Goal: Task Accomplishment & Management: Use online tool/utility

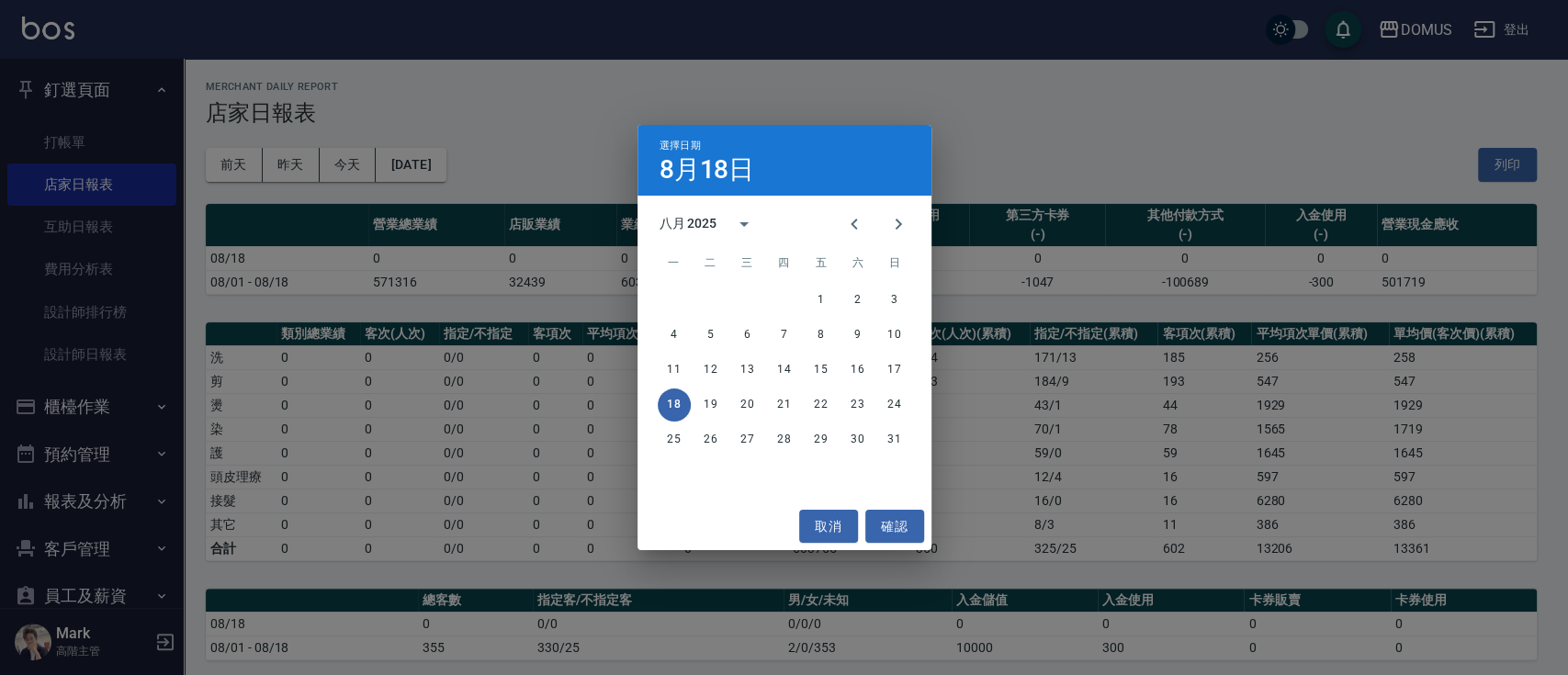
click at [904, 120] on div "選擇日期 8月18日 八月 2025 一 二 三 四 五 六 日 1 2 3 4 5 6 7 8 9 10 11 12 13 14 15 16 17 18 1…" at bounding box center [784, 337] width 1568 height 675
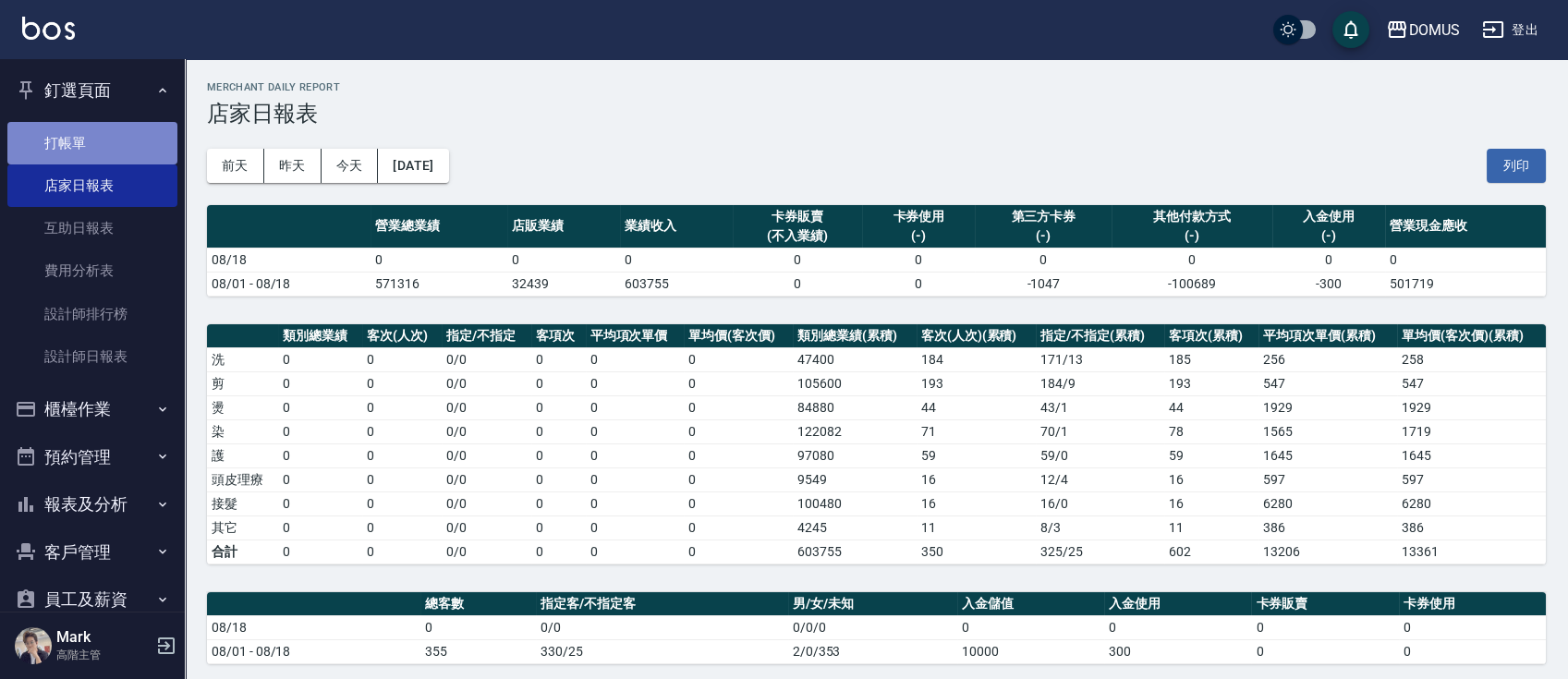
click at [123, 139] on link "打帳單" at bounding box center [92, 143] width 170 height 42
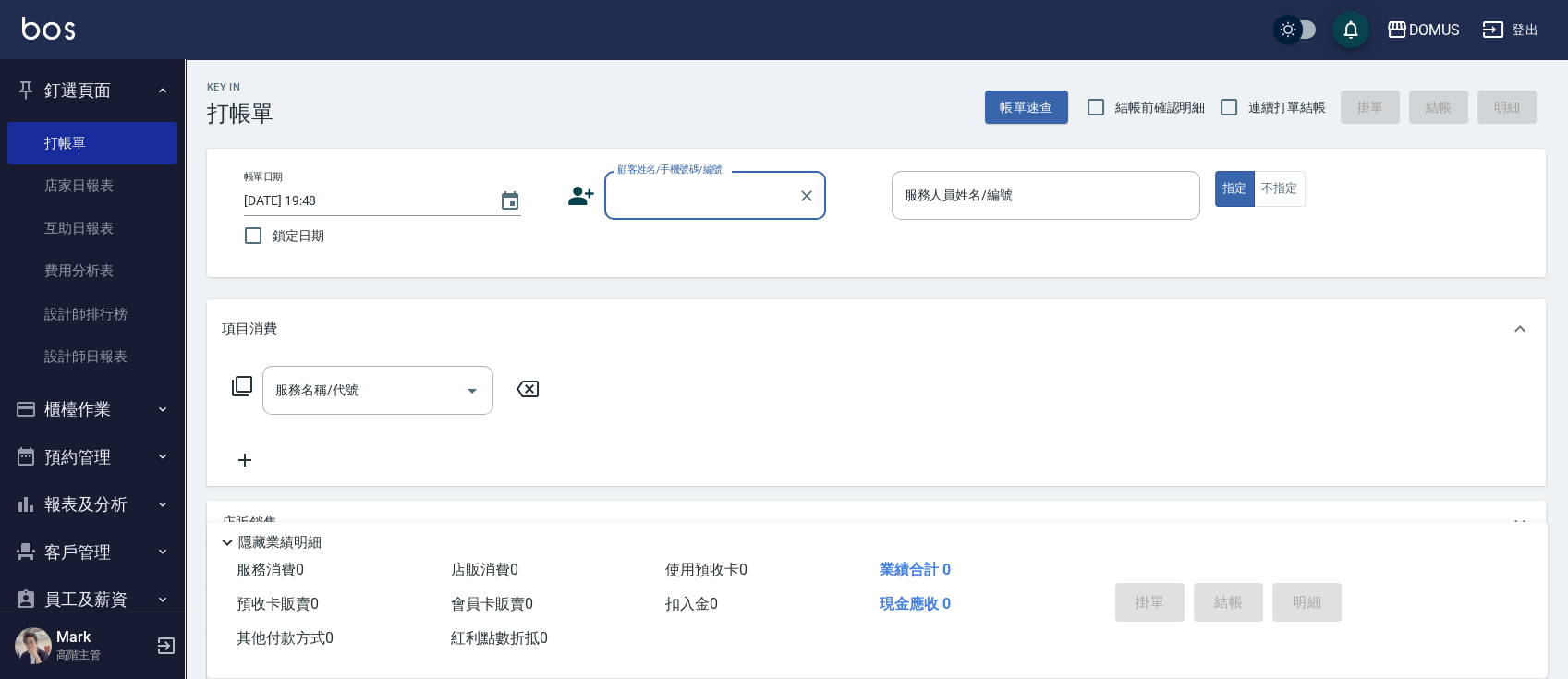
click at [1276, 114] on span "連續打單結帳" at bounding box center [1287, 107] width 78 height 20
click at [1249, 114] on input "連續打單結帳" at bounding box center [1228, 106] width 39 height 39
checkbox input "true"
click at [732, 225] on div "帳單日期 [DATE] 19:48 鎖定日期 顧客姓名/手機號碼/編號 顧客姓名/手機號碼/編號 服務人員姓名/編號 服務人員姓名/編號 指定 不指定" at bounding box center [877, 212] width 1295 height 84
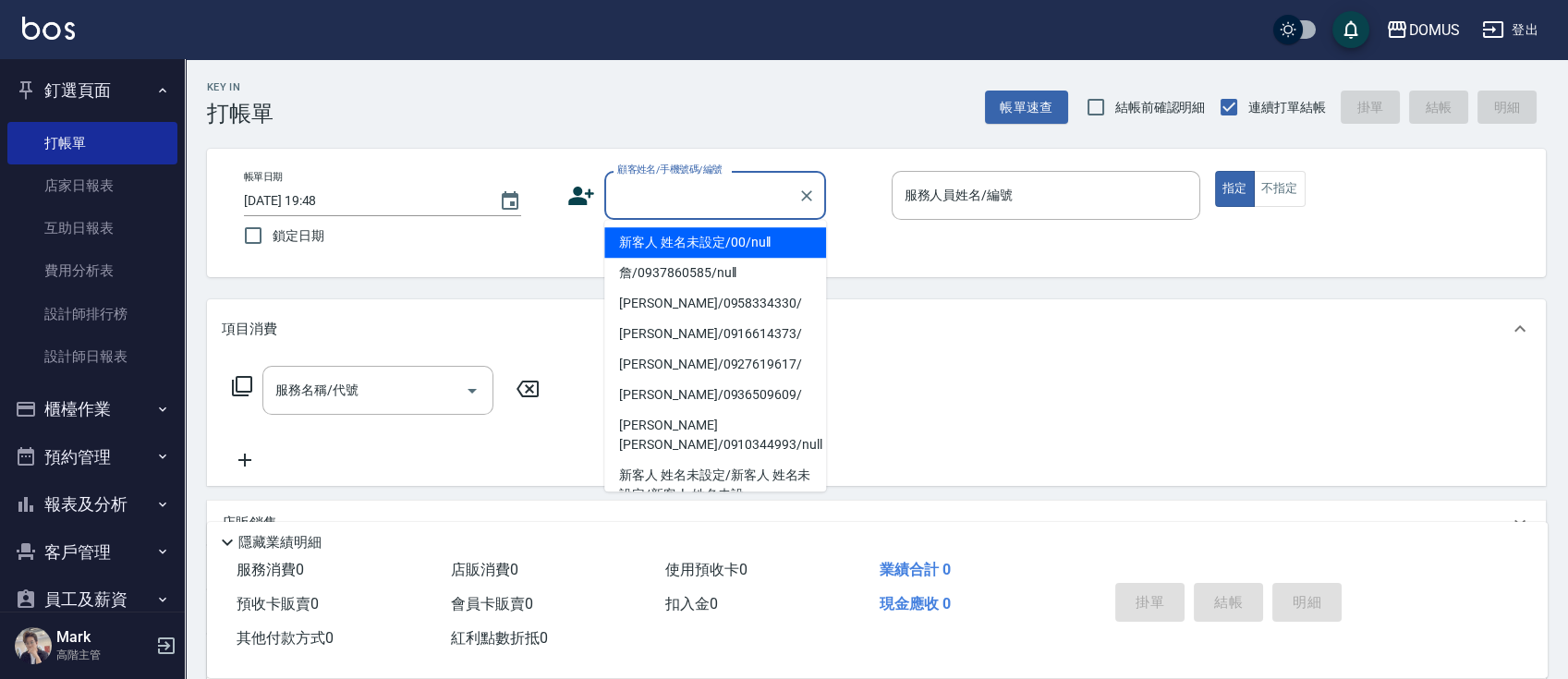
click at [732, 191] on input "顧客姓名/手機號碼/編號" at bounding box center [701, 195] width 178 height 32
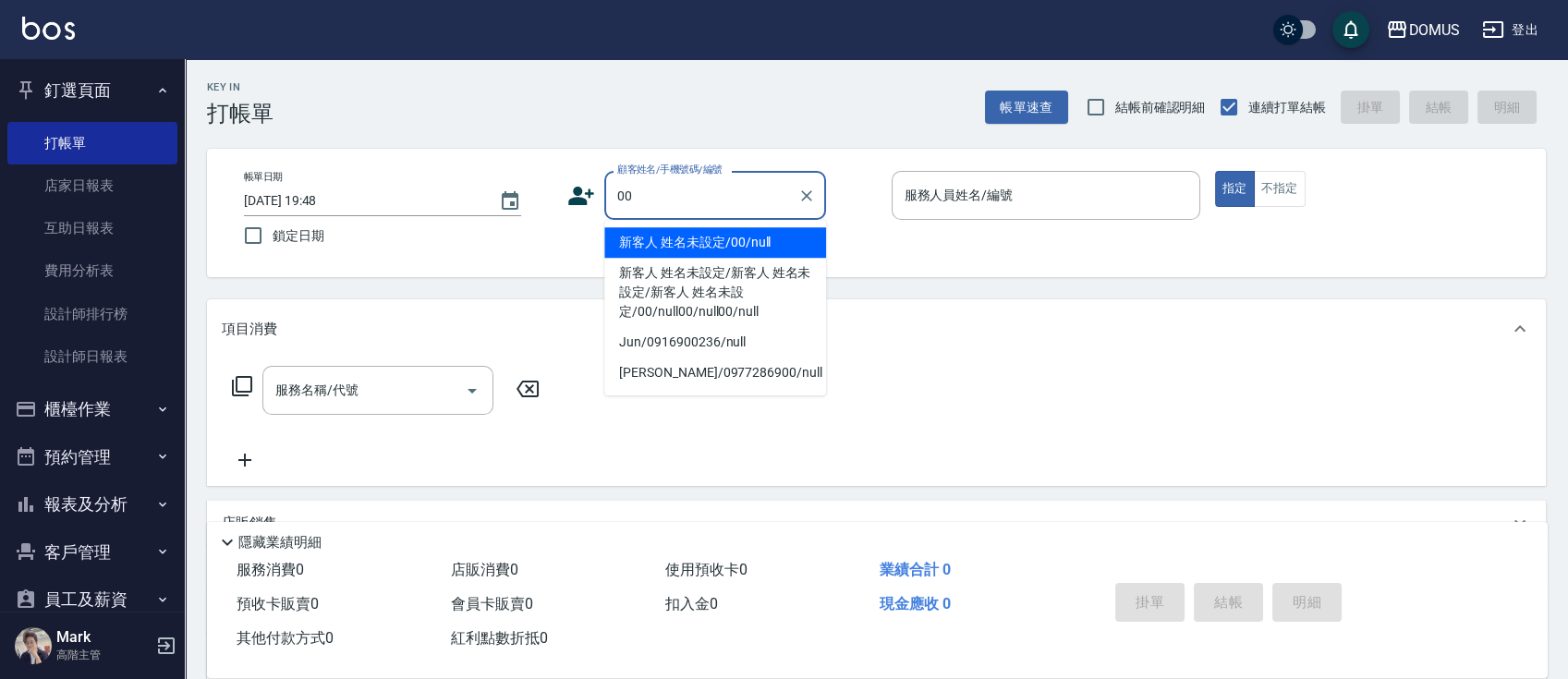
type input "新客人 姓名未設定/00/null"
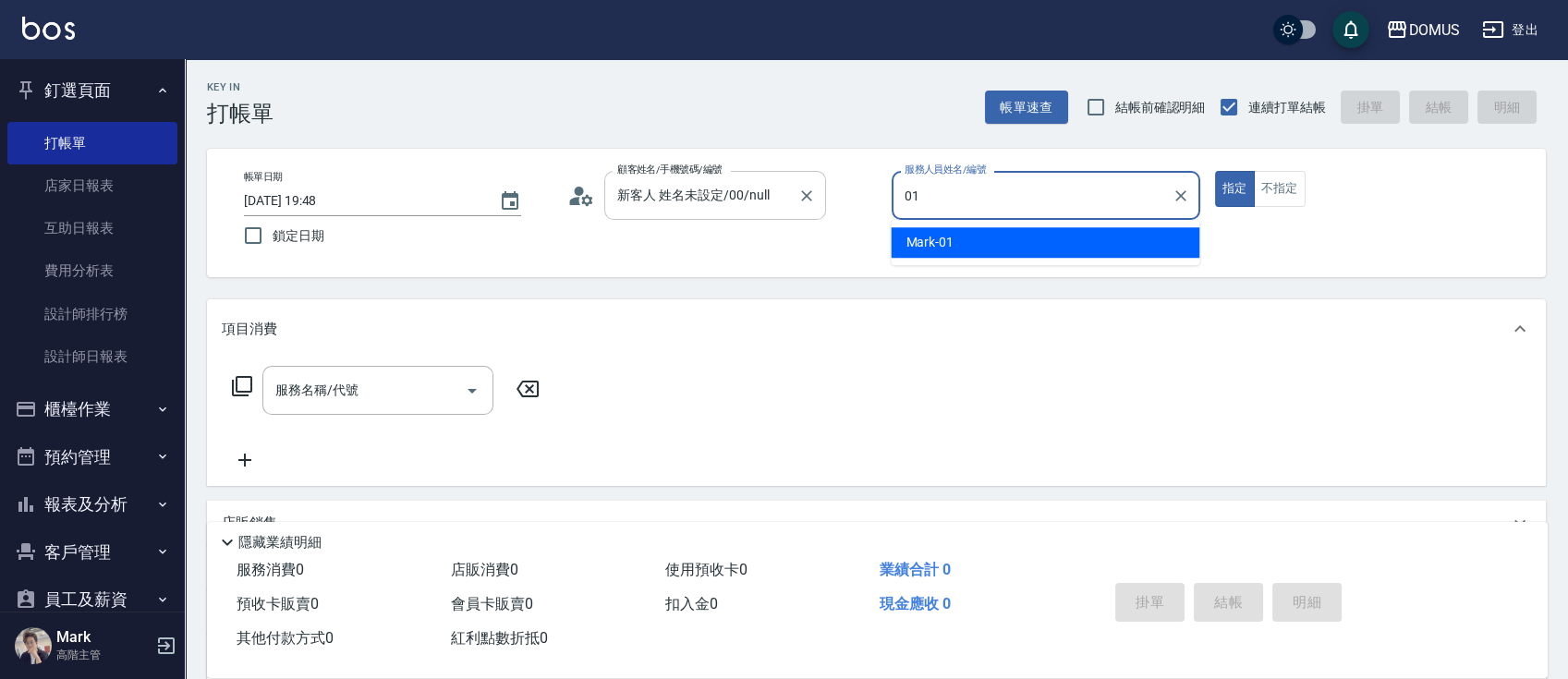
type input "Mark-01"
type button "true"
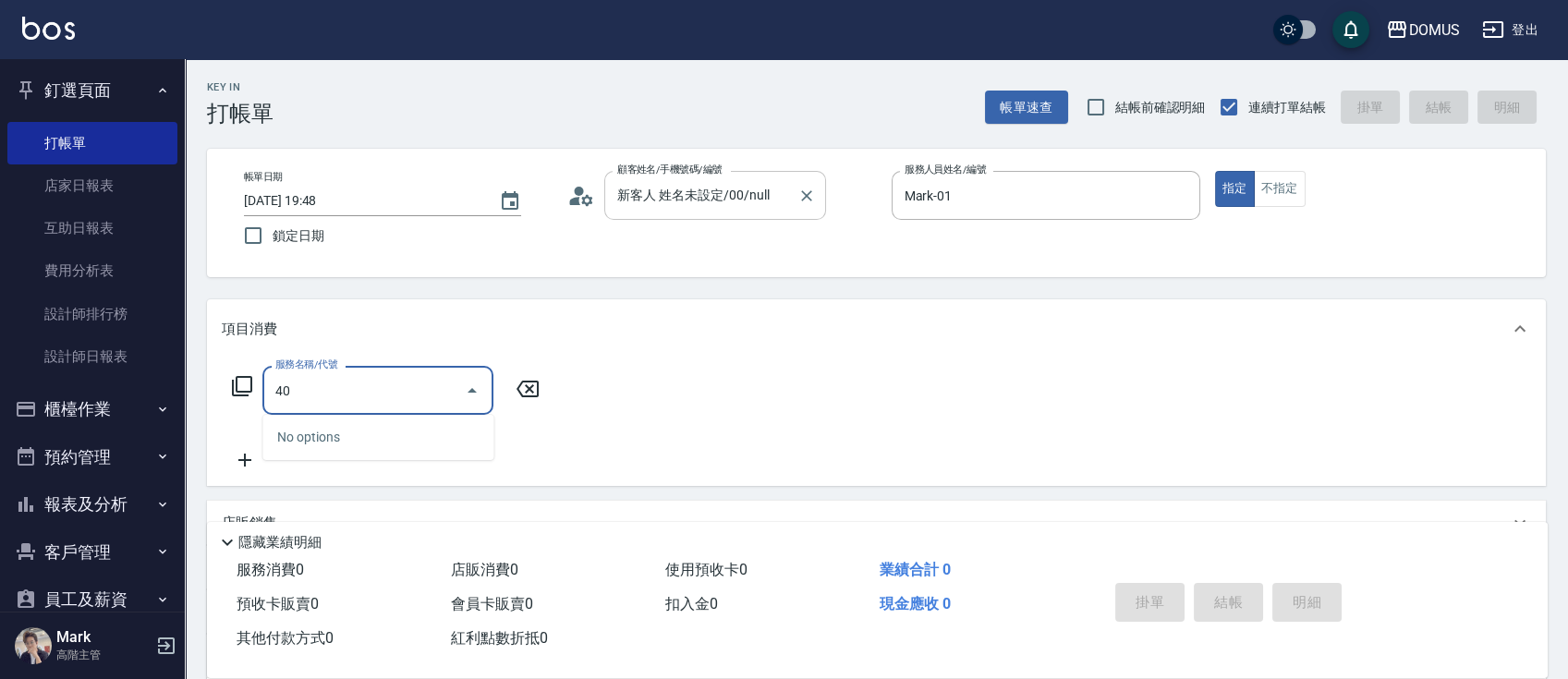
type input "401"
type input "20"
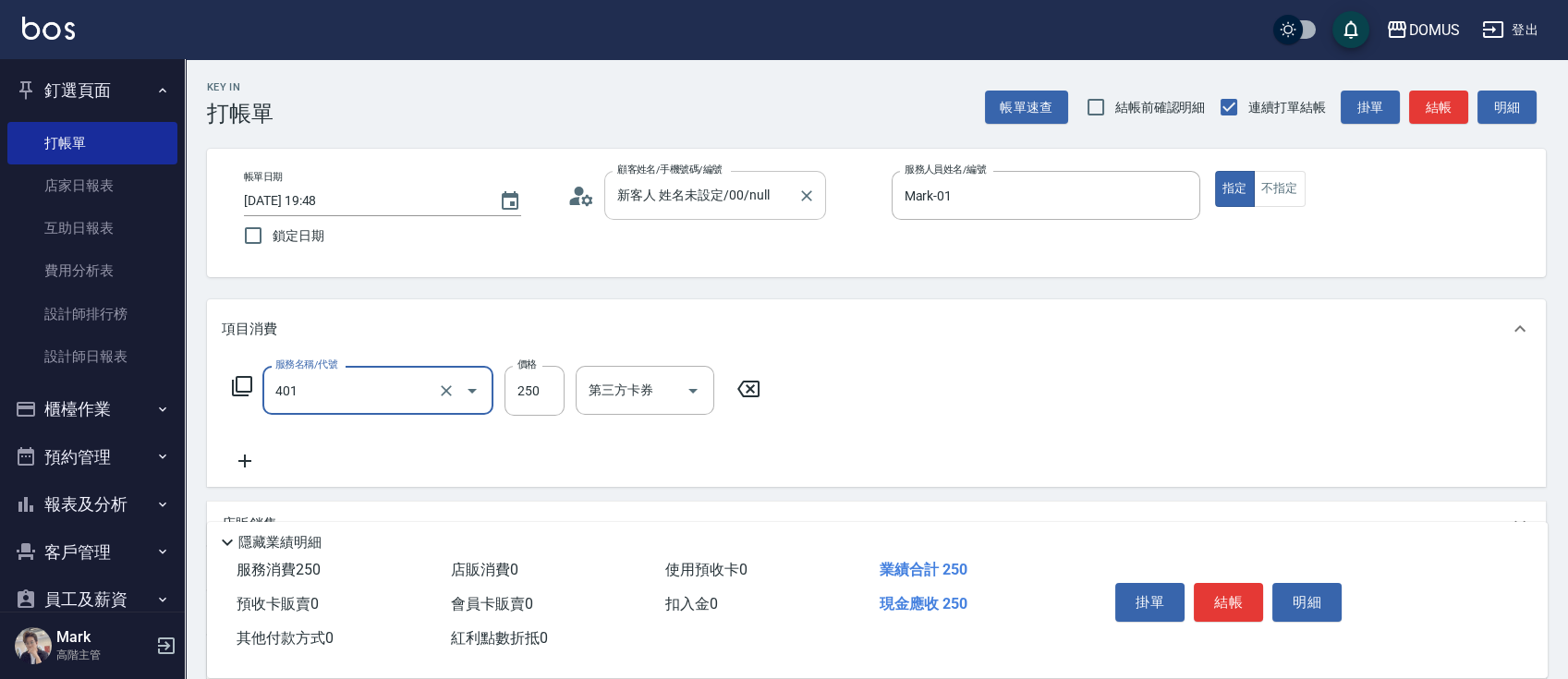
type input "剪髮(401)"
type input "5"
type input "0"
type input "50"
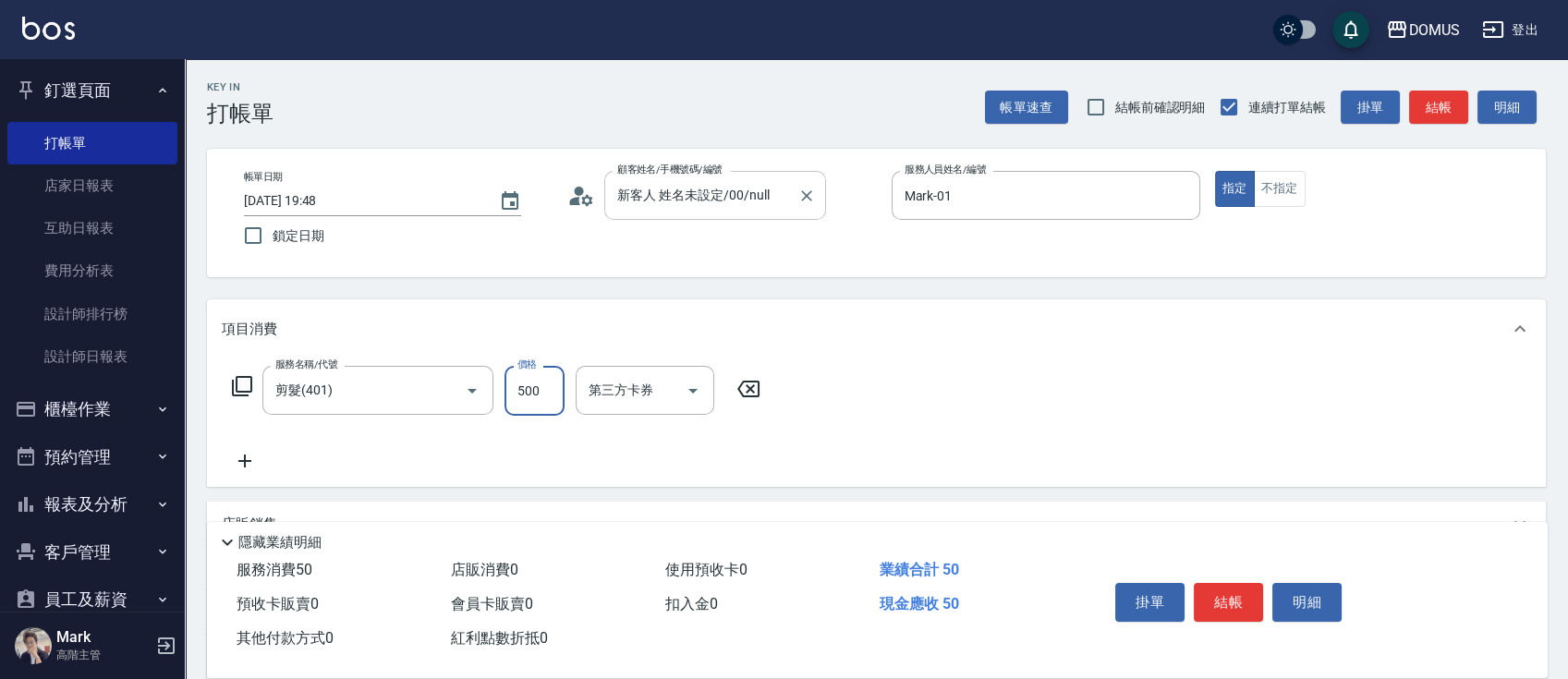
type input "500"
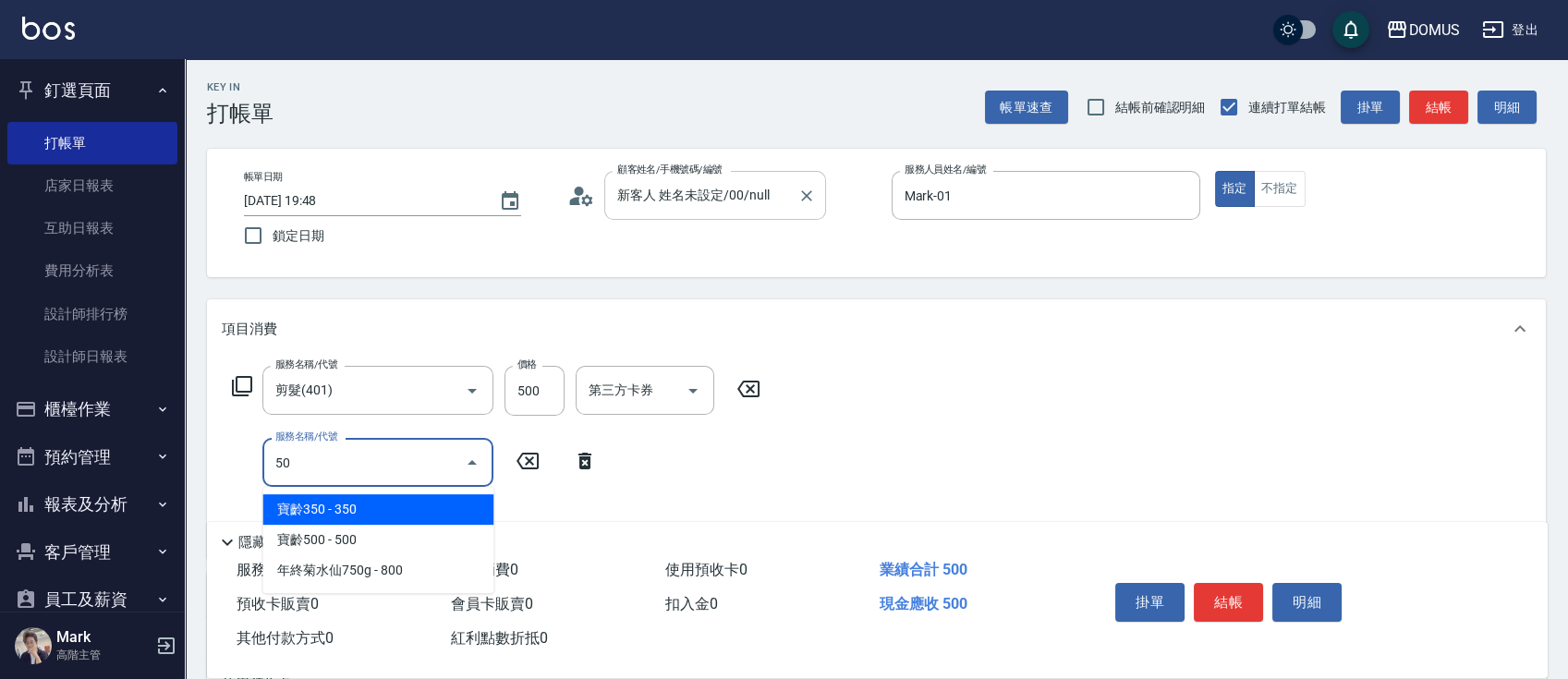
type input "501"
type input "150"
type input "染髮(501)"
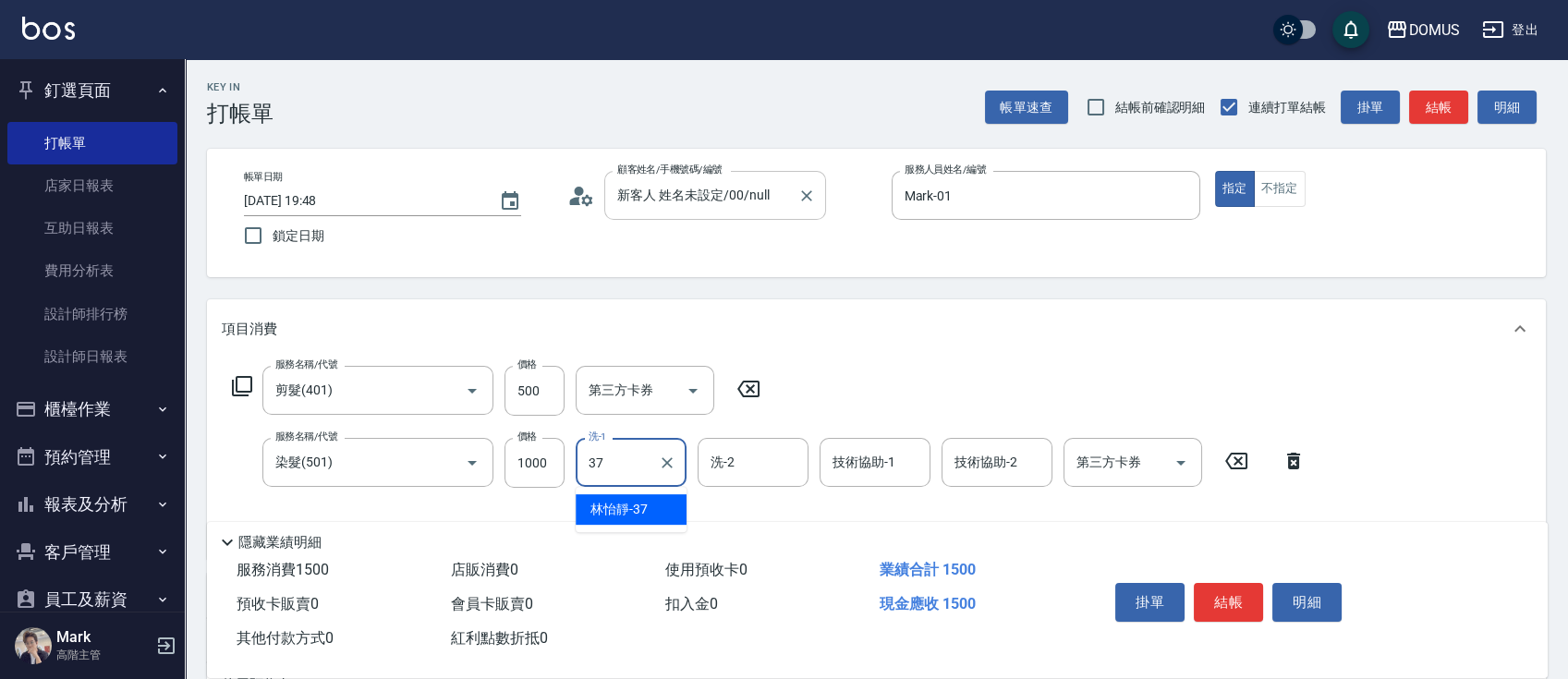
type input "林怡靜-37"
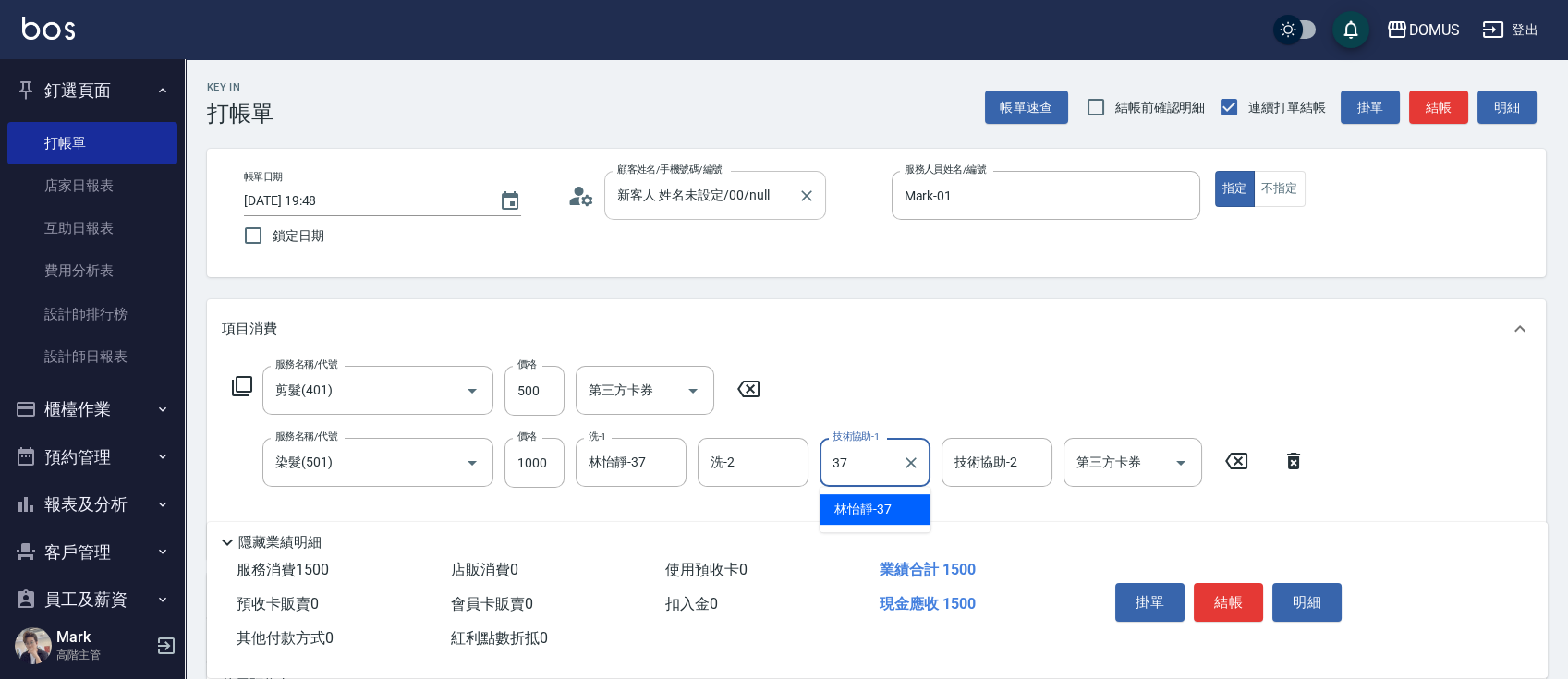
type input "林怡靜-37"
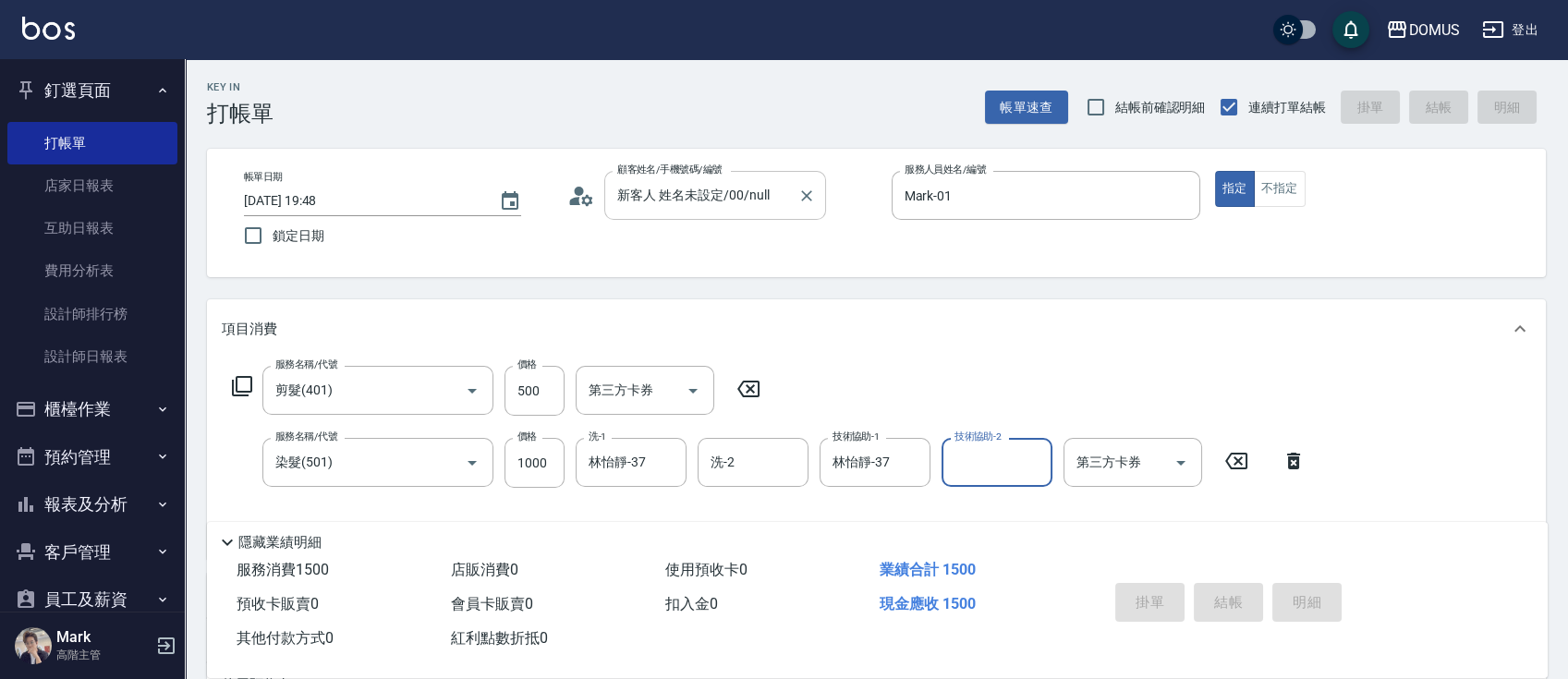
type input "[DATE] 19:49"
type input "0"
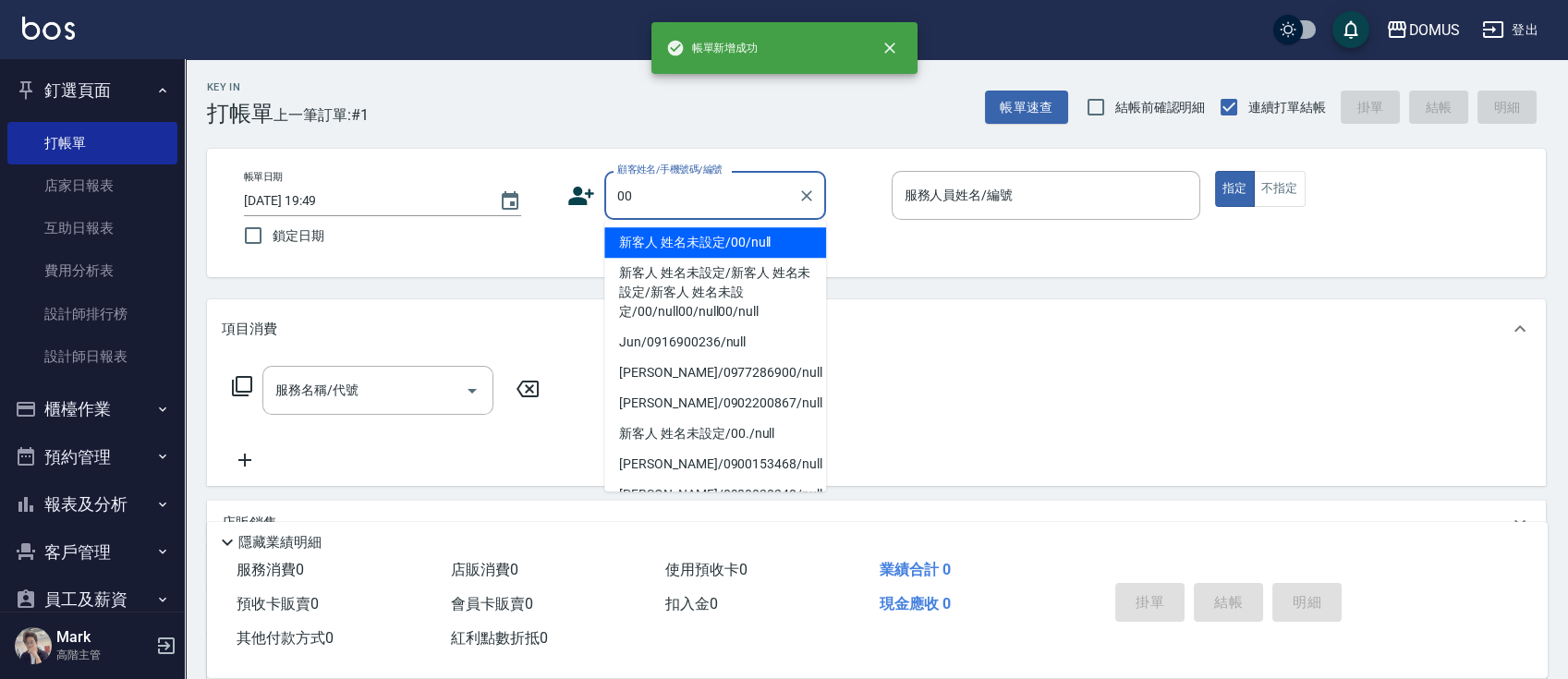
type input "新客人 姓名未設定/00/null"
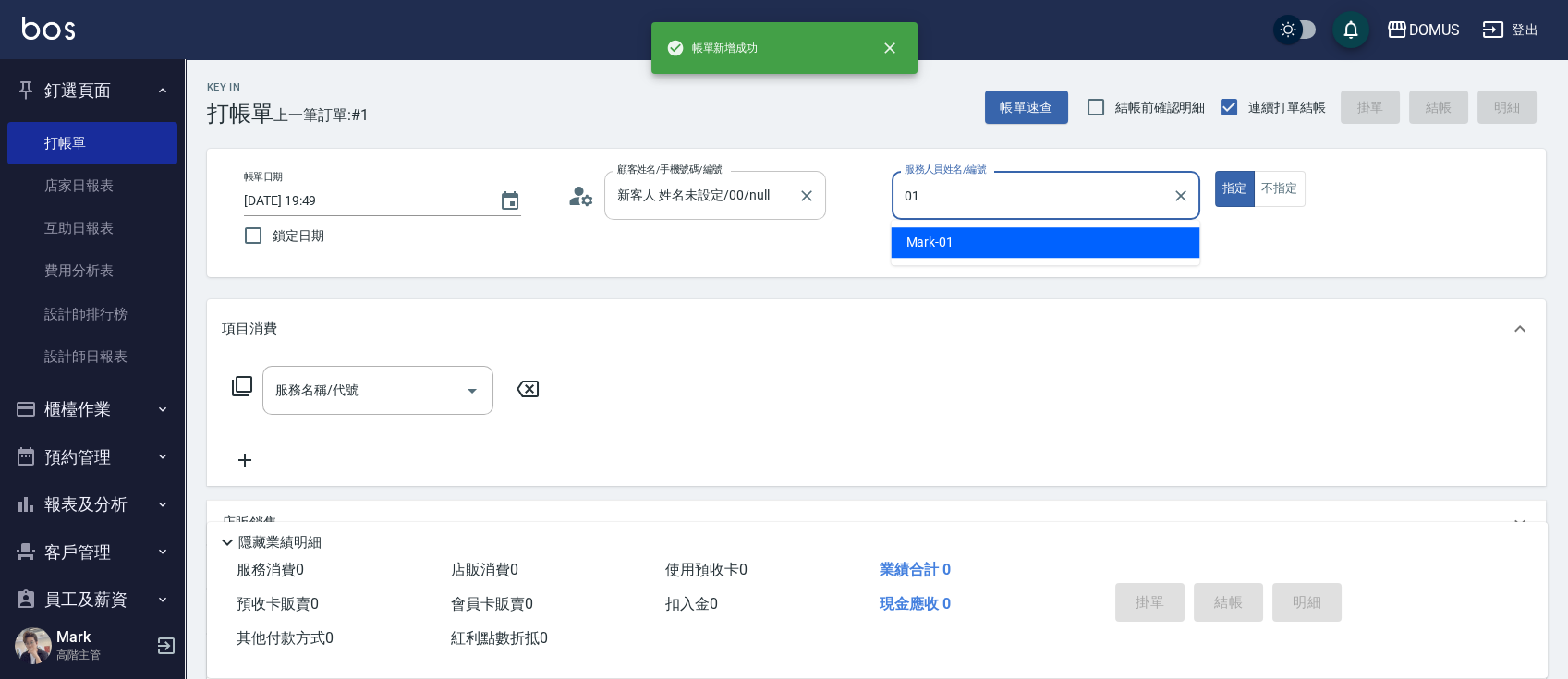
type input "Mark-01"
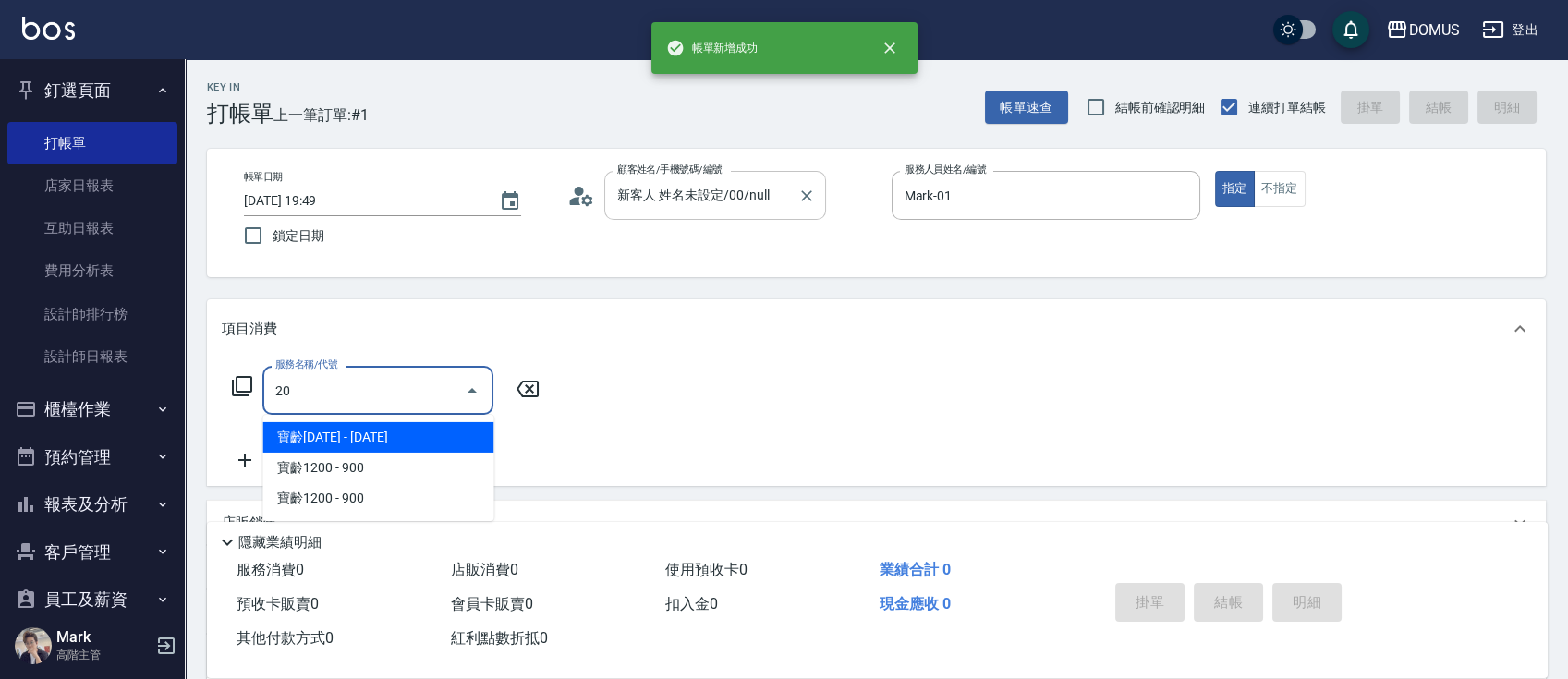
type input "206"
type input "20"
type input "健康洗髮(206)"
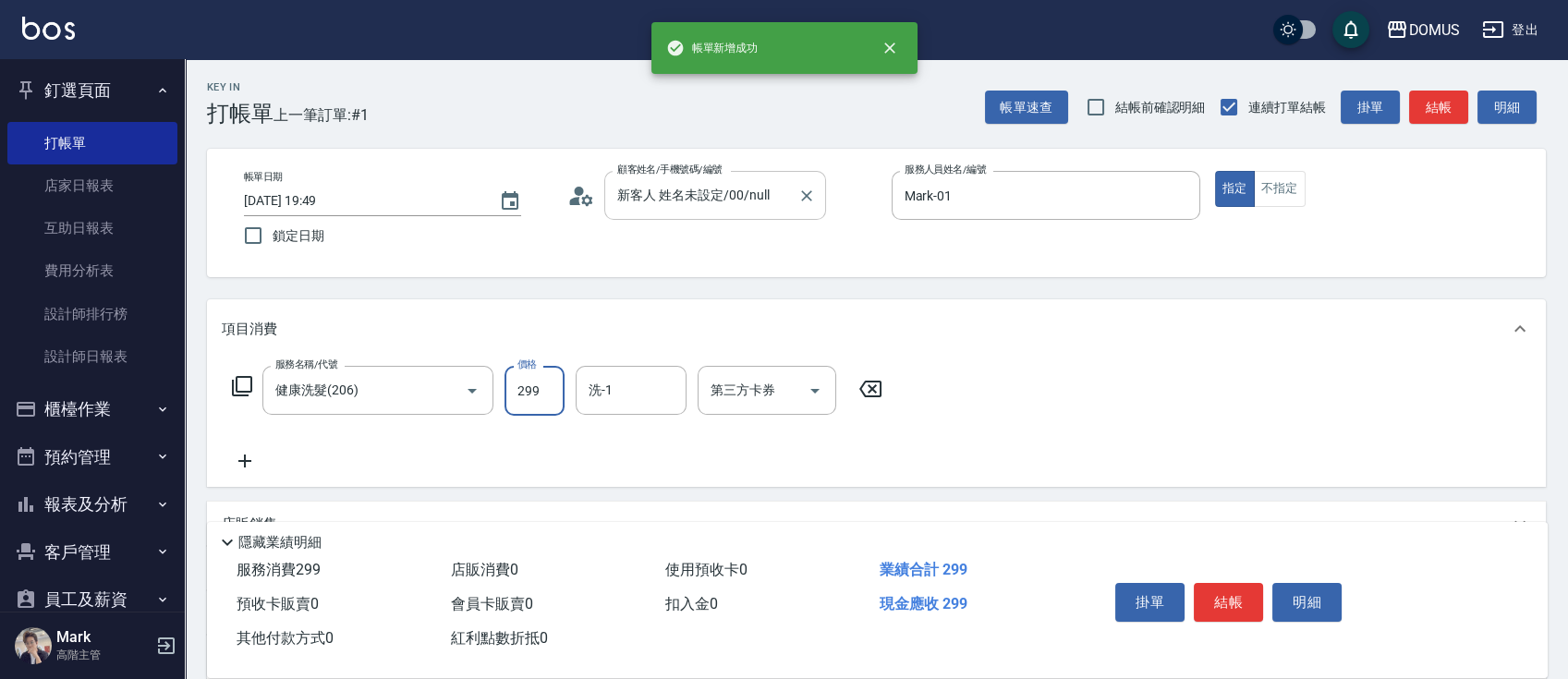
type input "3"
type input "0"
type input "30"
type input "300"
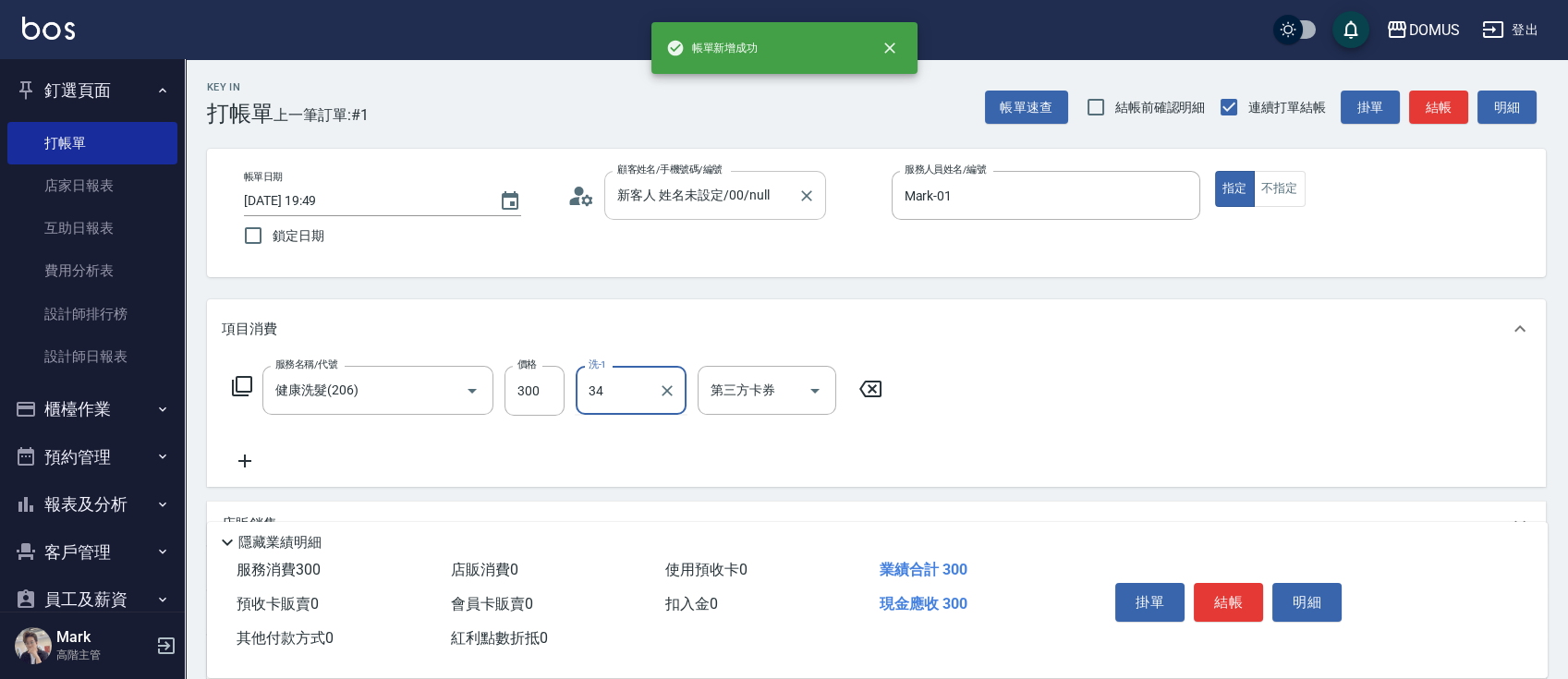
type input "[PERSON_NAME]-34"
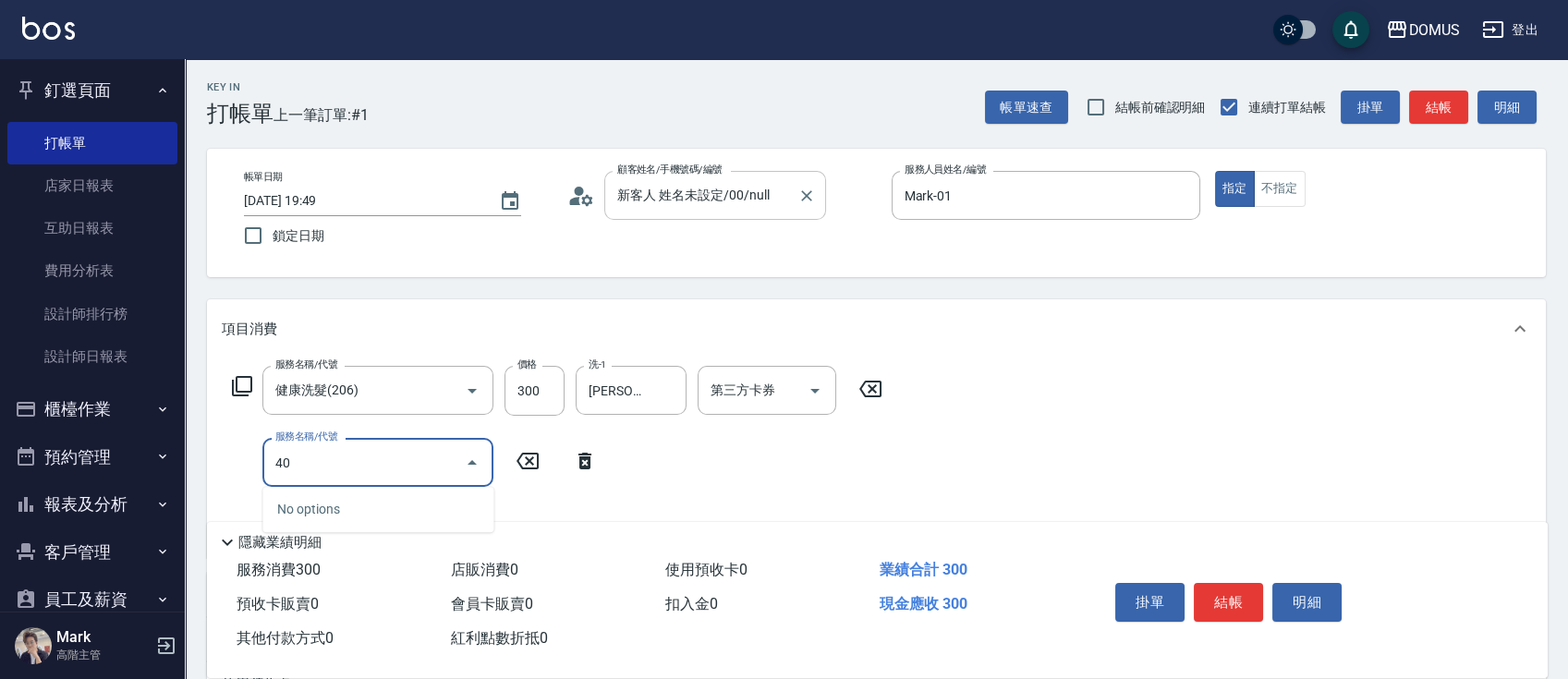
type input "401"
type input "50"
type input "剪髮(401)"
type input "5"
type input "30"
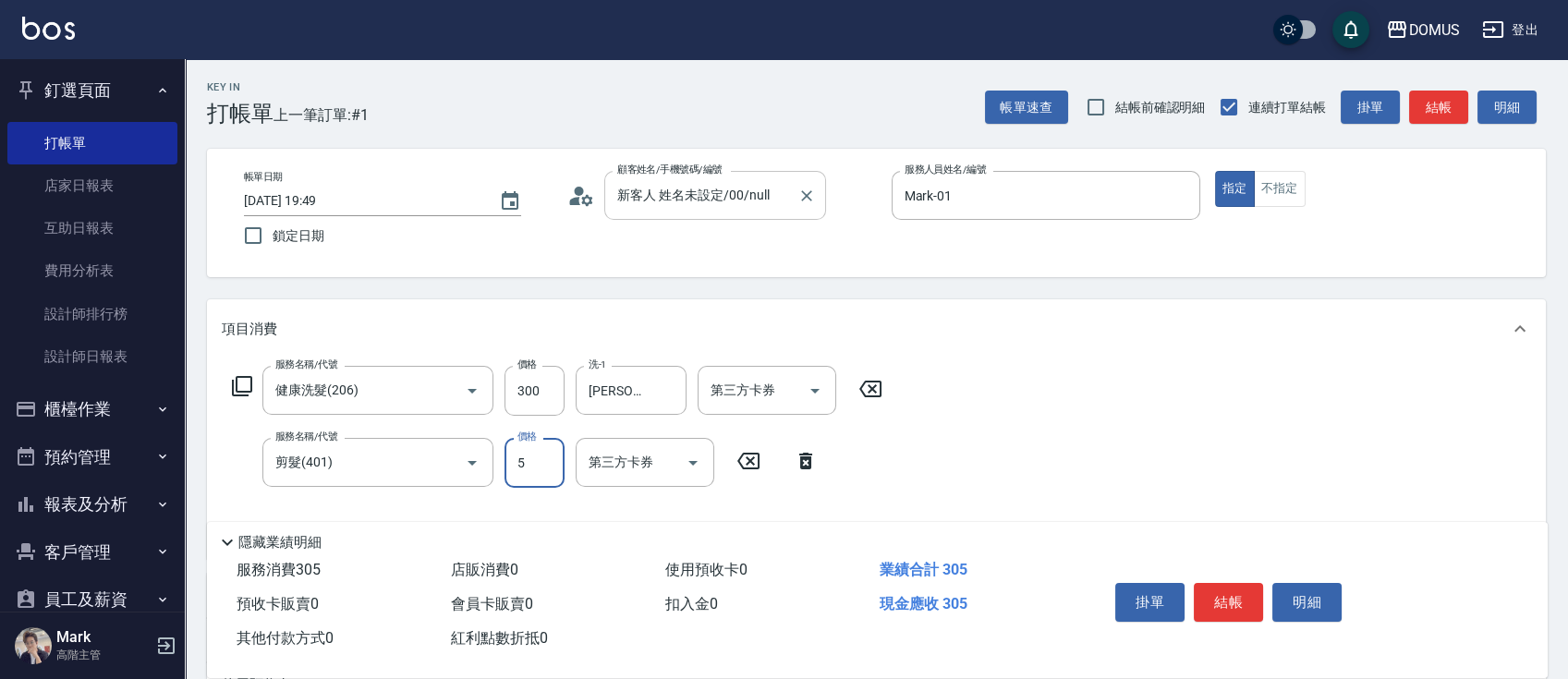
type input "50"
type input "80"
type input "500"
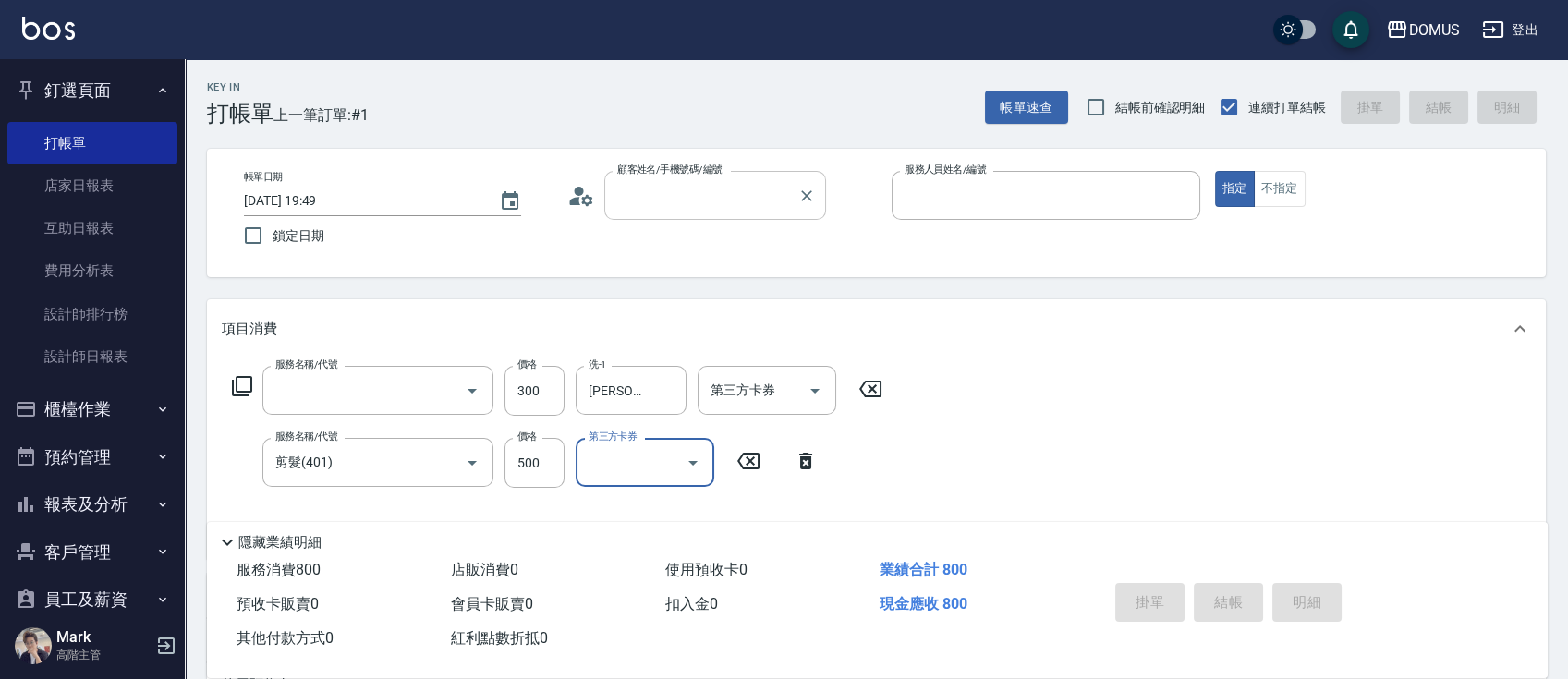
type input "0"
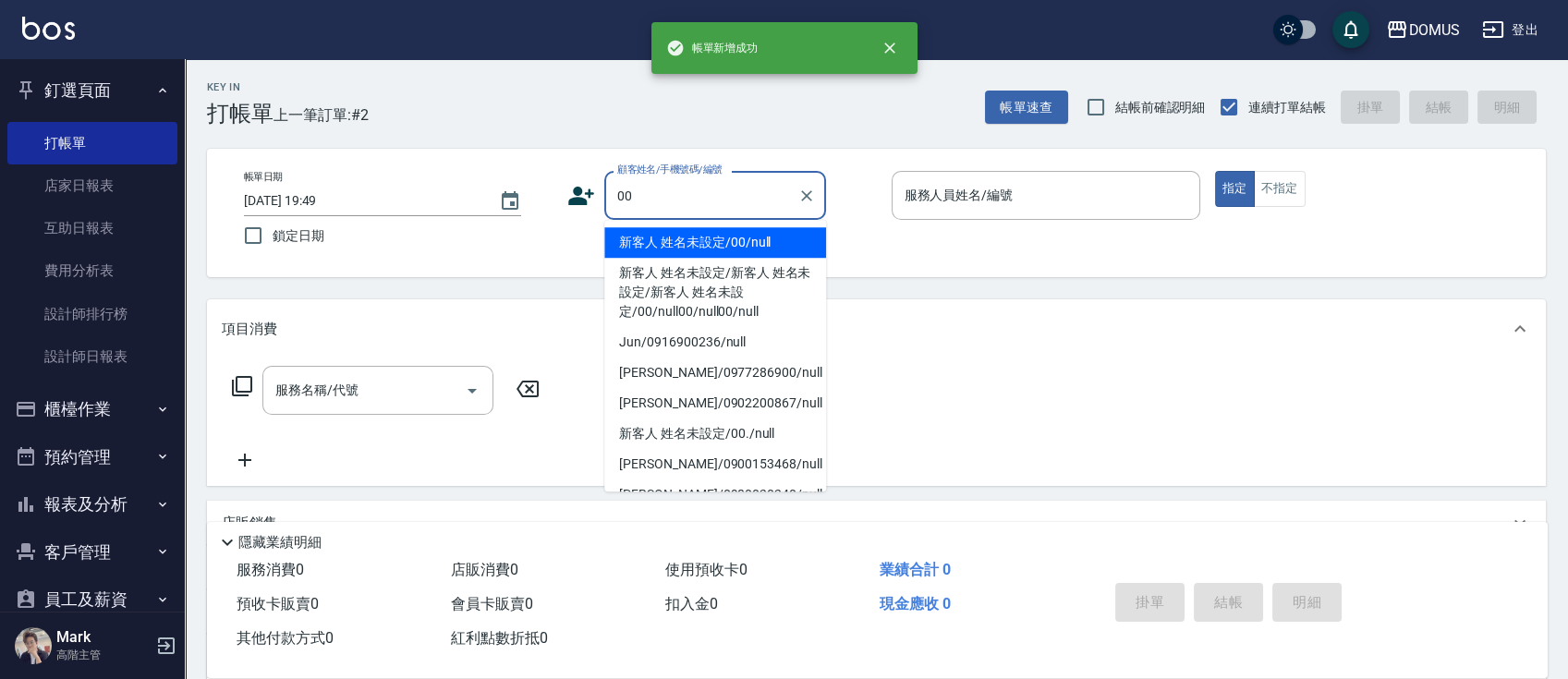
type input "新客人 姓名未設定/00/null"
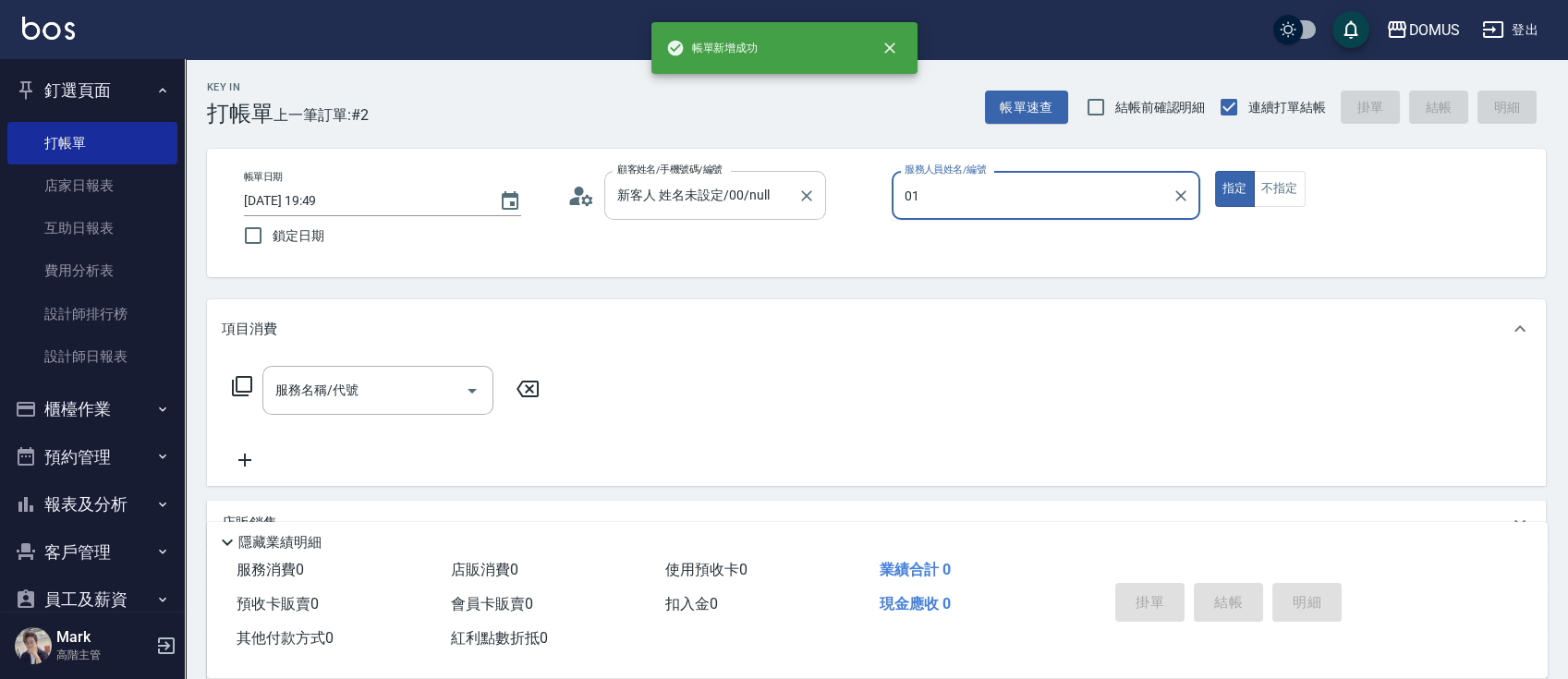
type input "Mark-01"
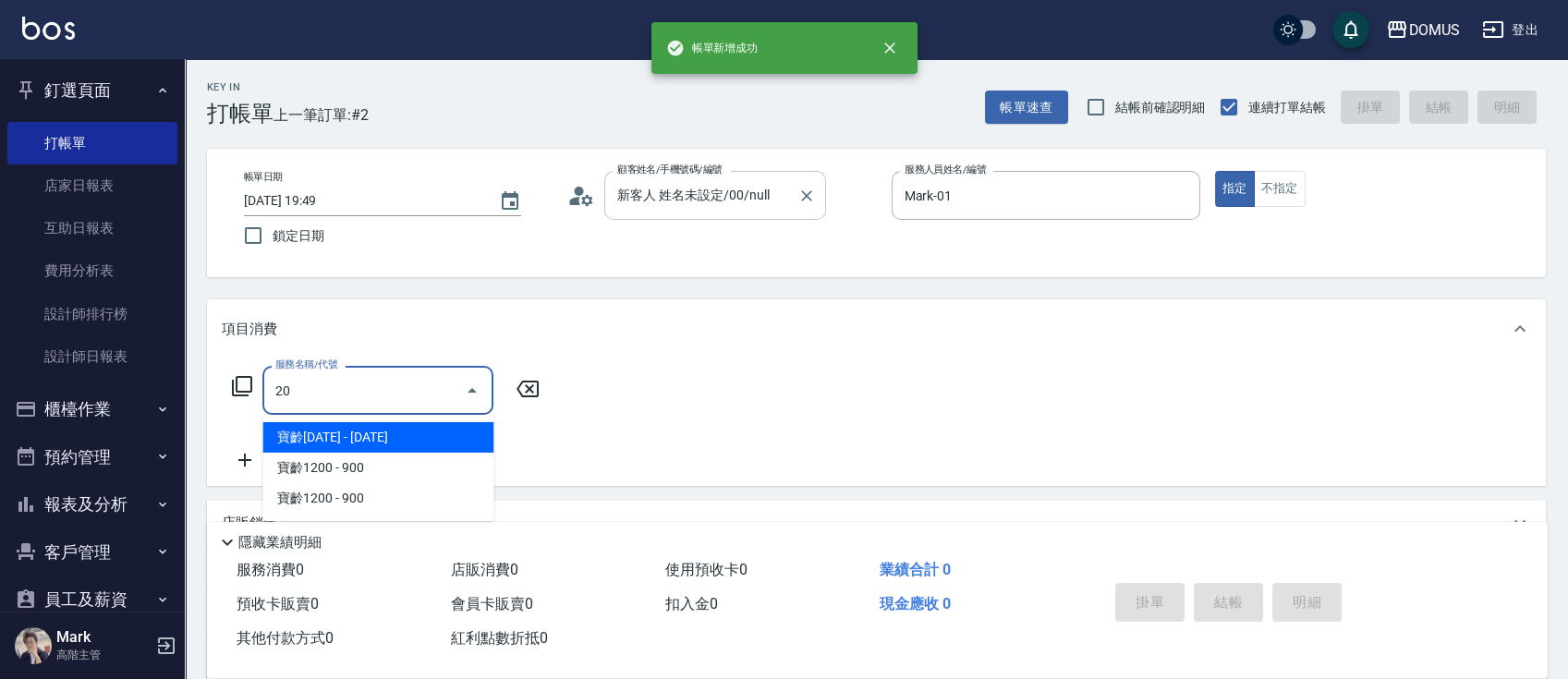
type input "206"
type input "20"
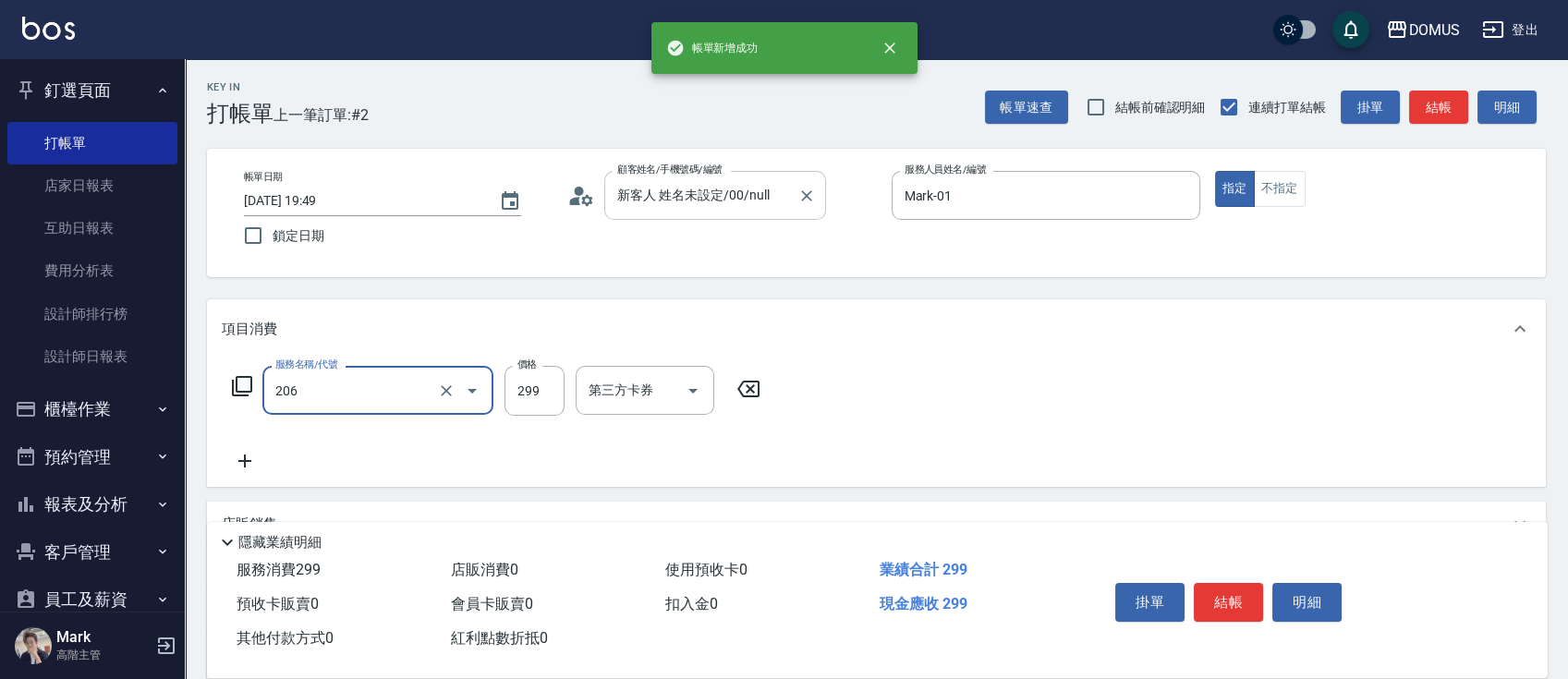
type input "健康洗髮(206)"
type input "0"
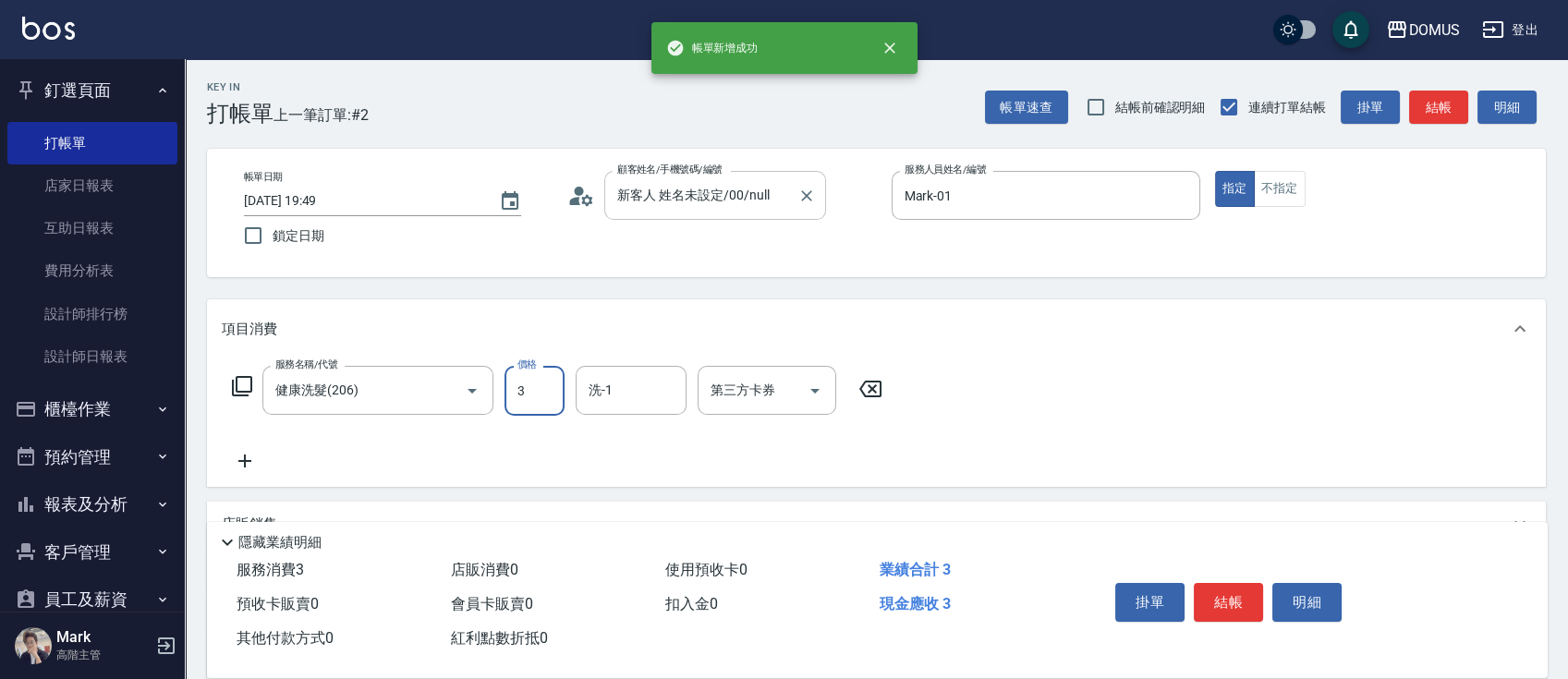
type input "30"
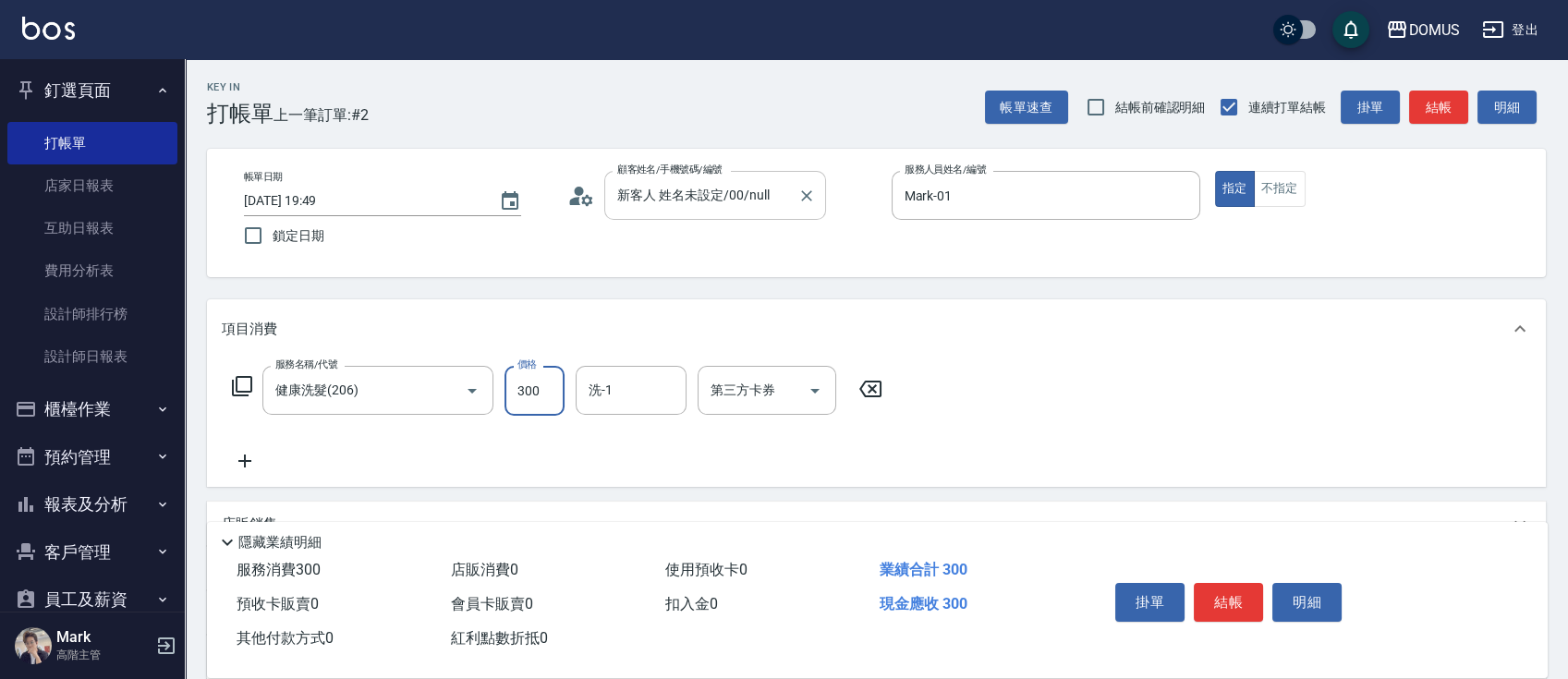
type input "300"
type input "[PERSON_NAME]-34"
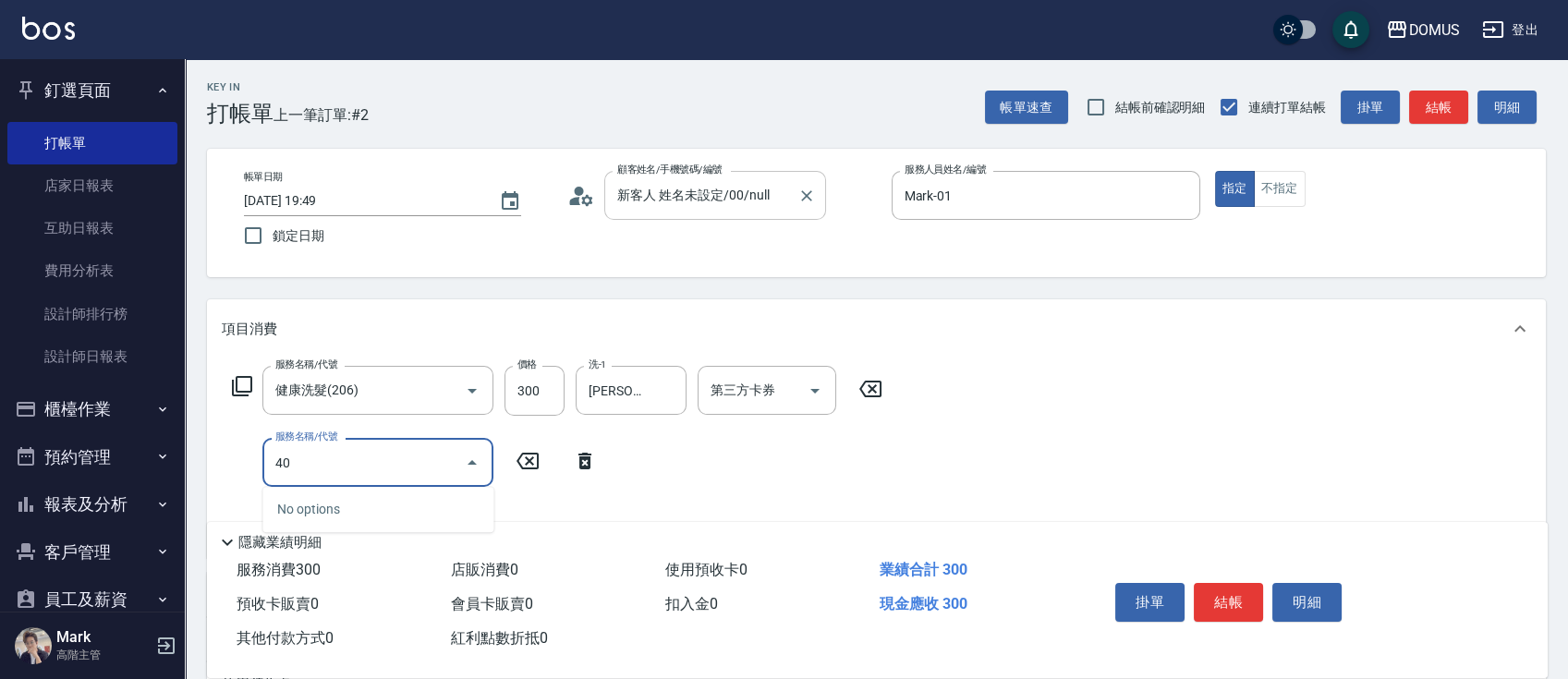
type input "401"
type input "50"
type input "剪髮(401)"
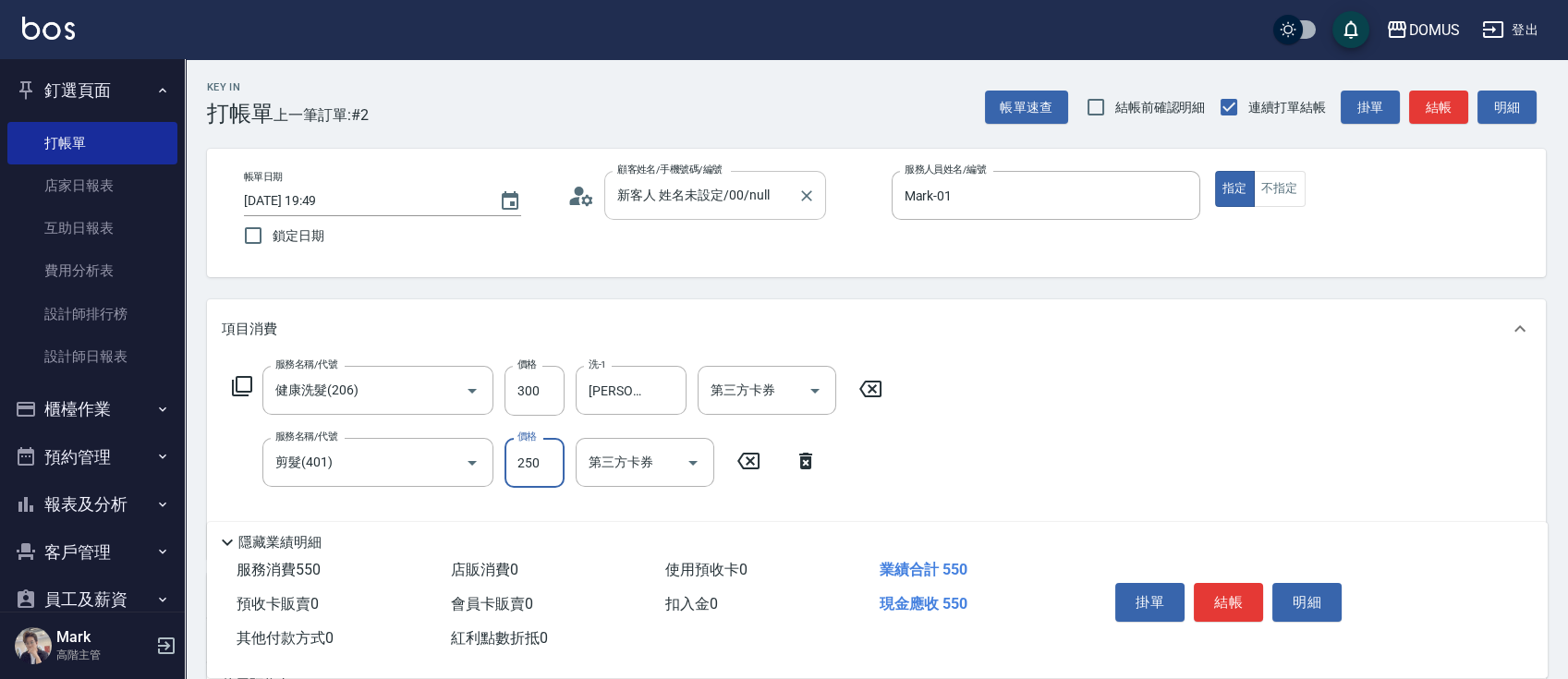
type input "4"
type input "30"
type input "40"
type input "70"
type input "400"
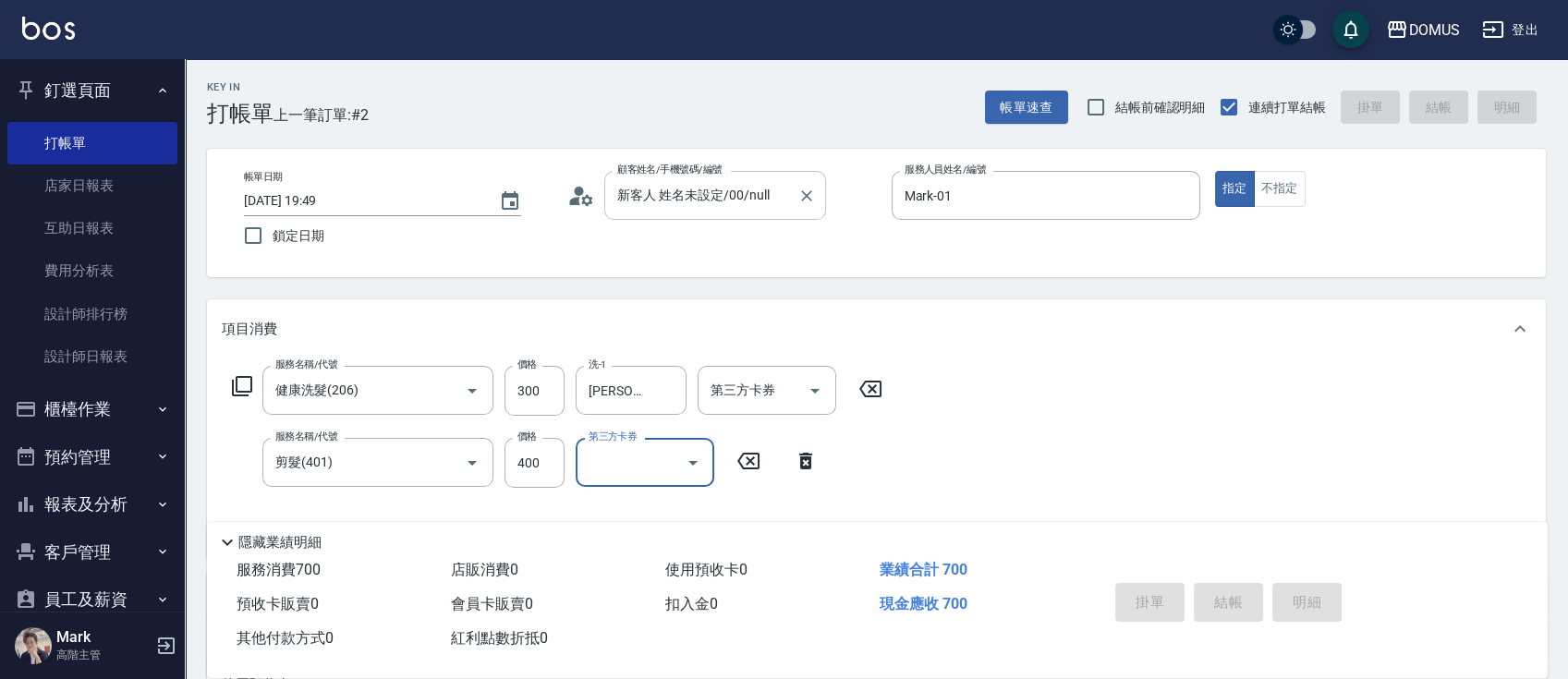
type input "0"
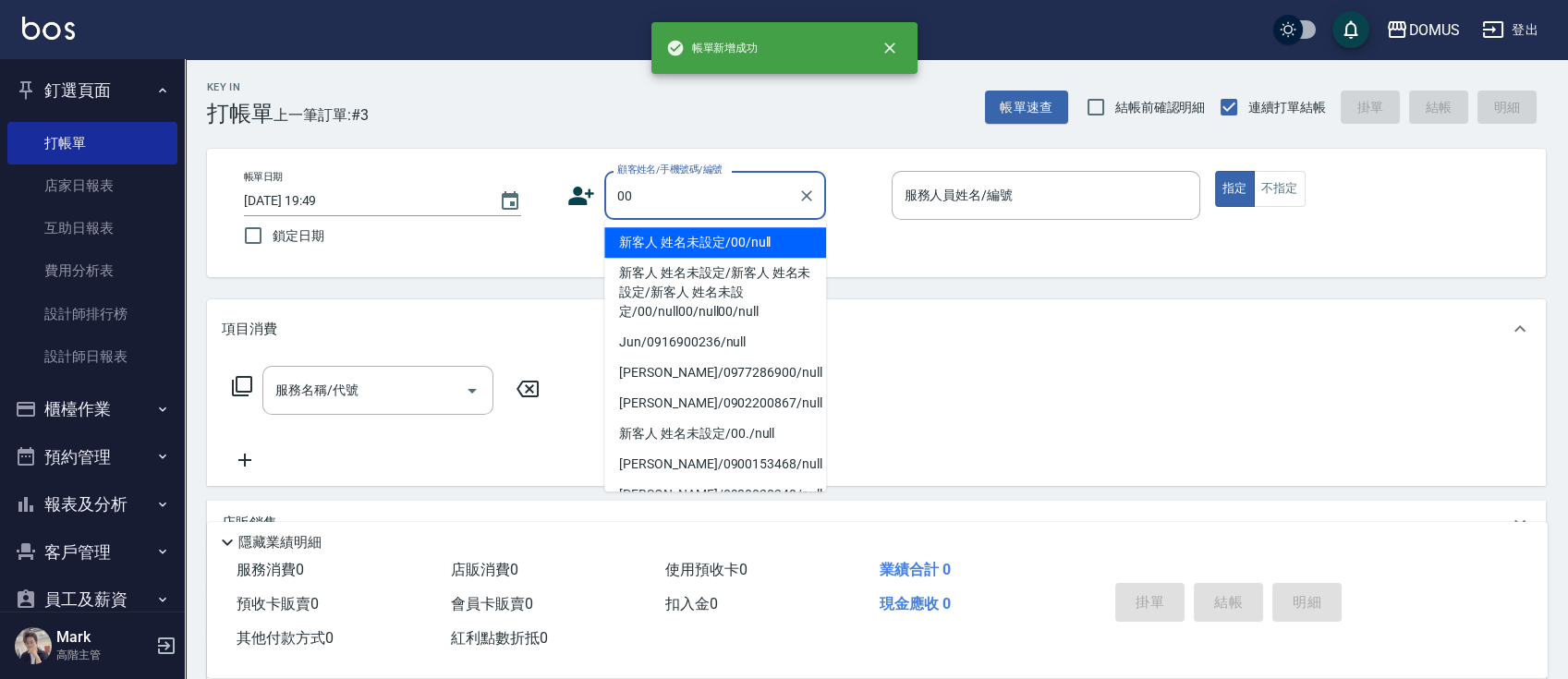
type input "新客人 姓名未設定/00/null"
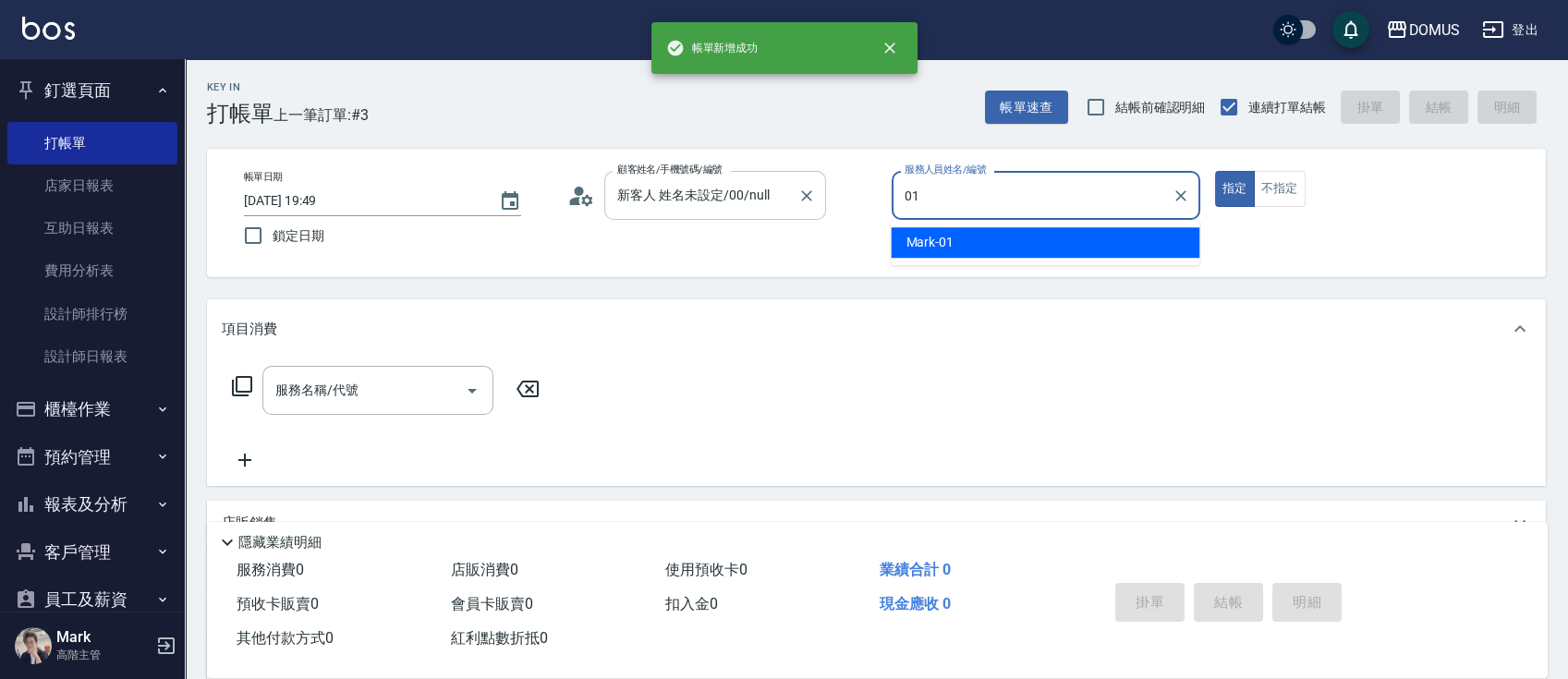
type input "Mark-01"
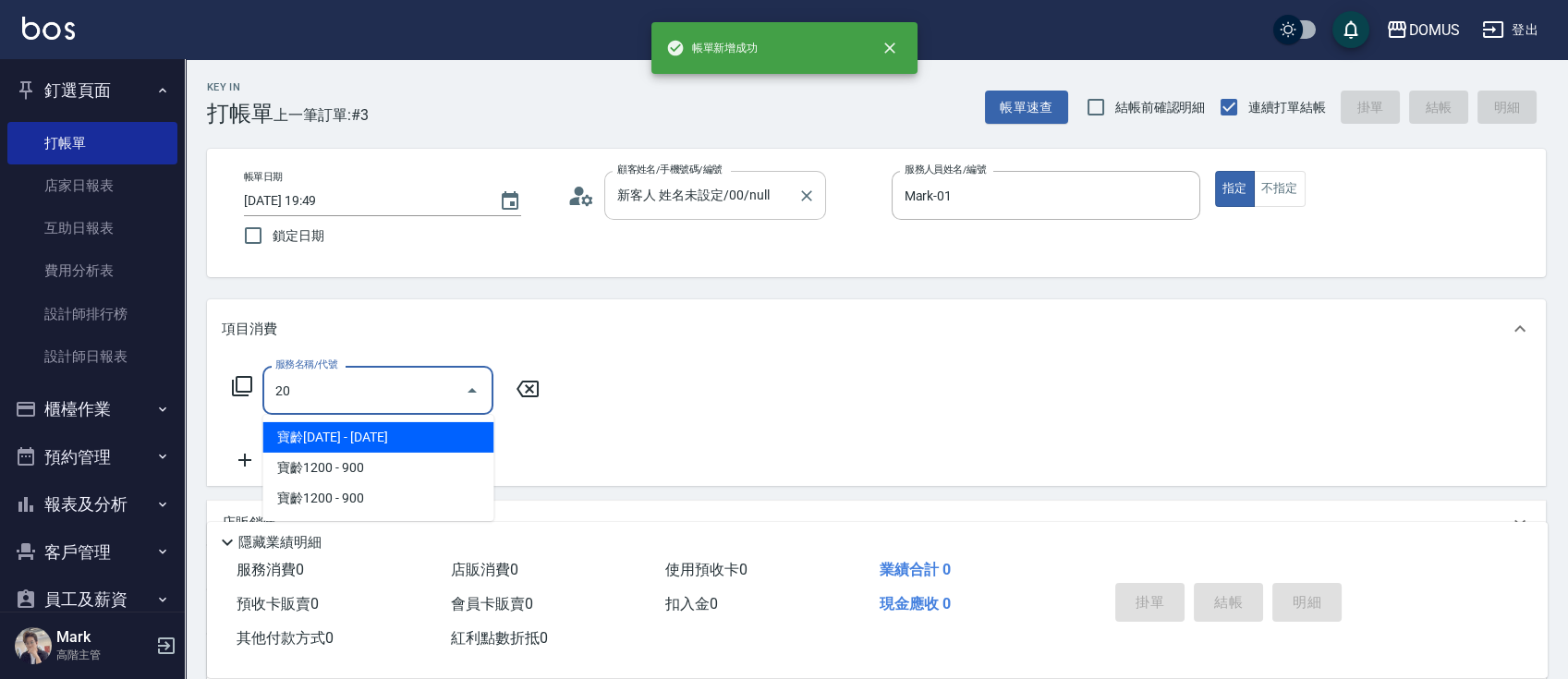
type input "206"
type input "20"
type input "健康洗髮(206)"
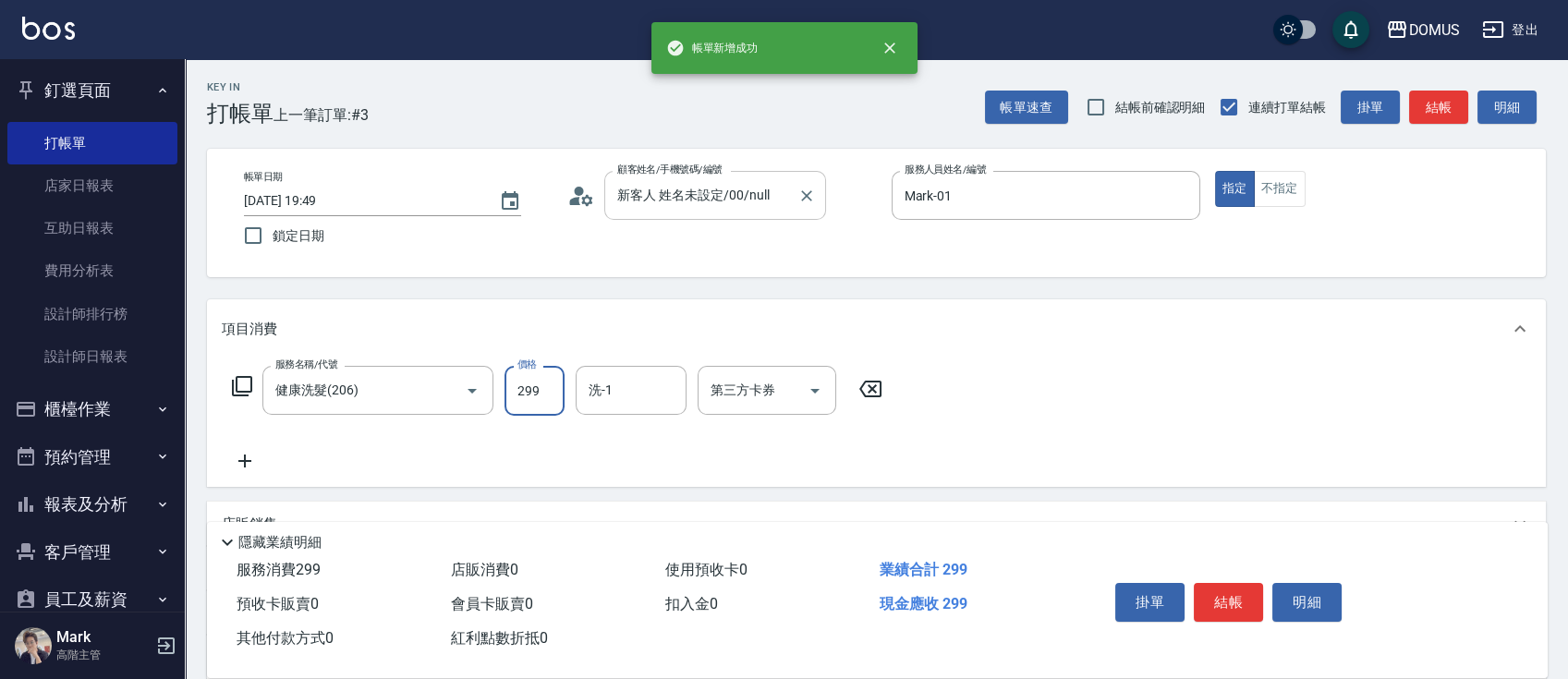
type input "3"
type input "0"
type input "30"
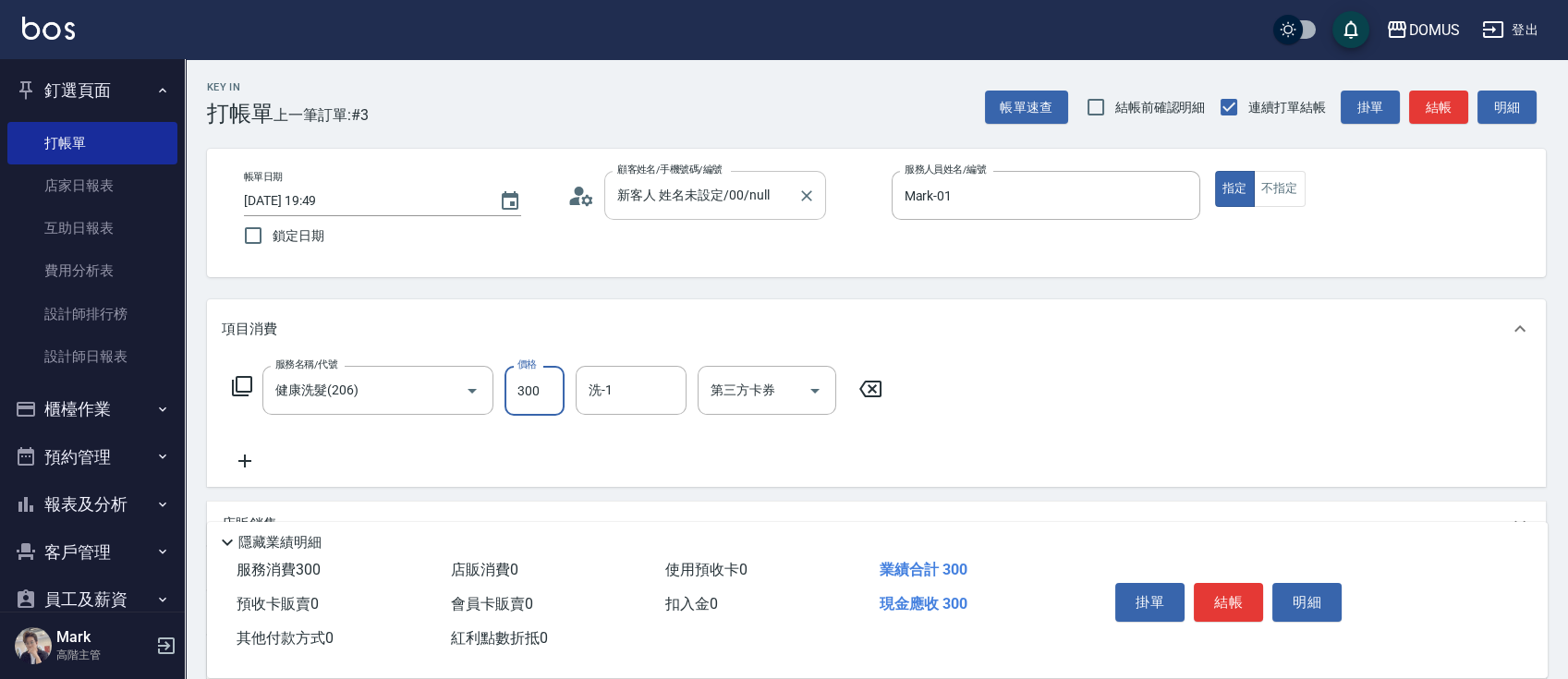
type input "300"
type input "[PERSON_NAME]-34"
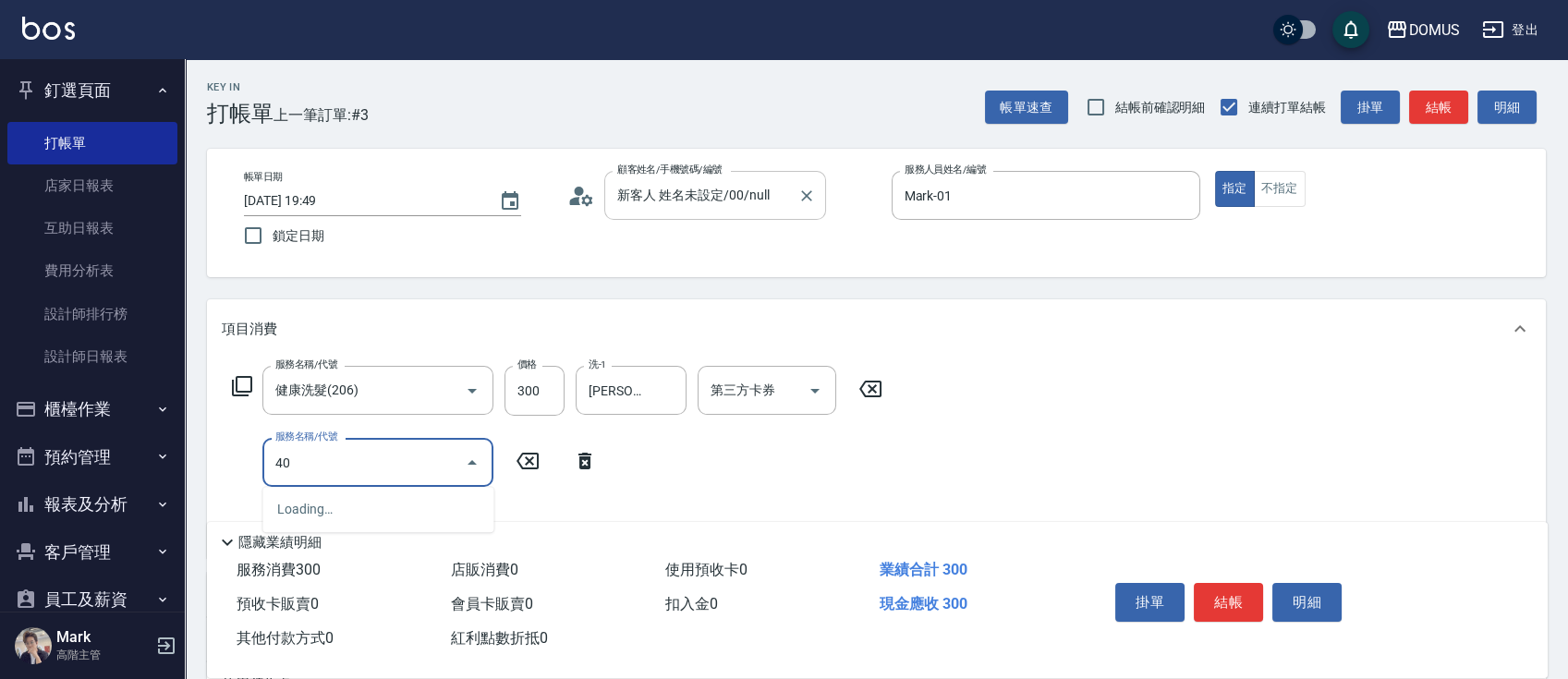
type input "401"
type input "50"
type input "剪髮(401)"
type input "4"
type input "30"
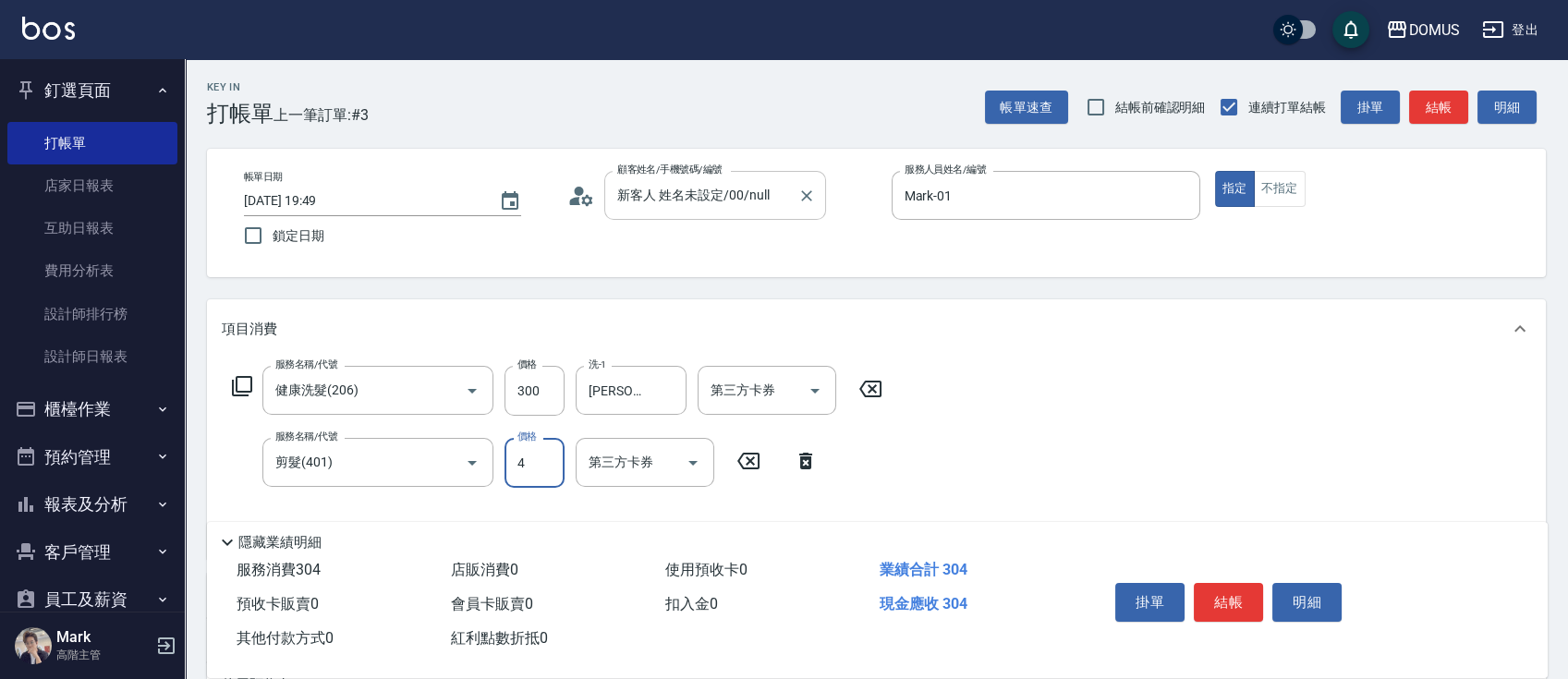
type input "40"
type input "70"
type input "400"
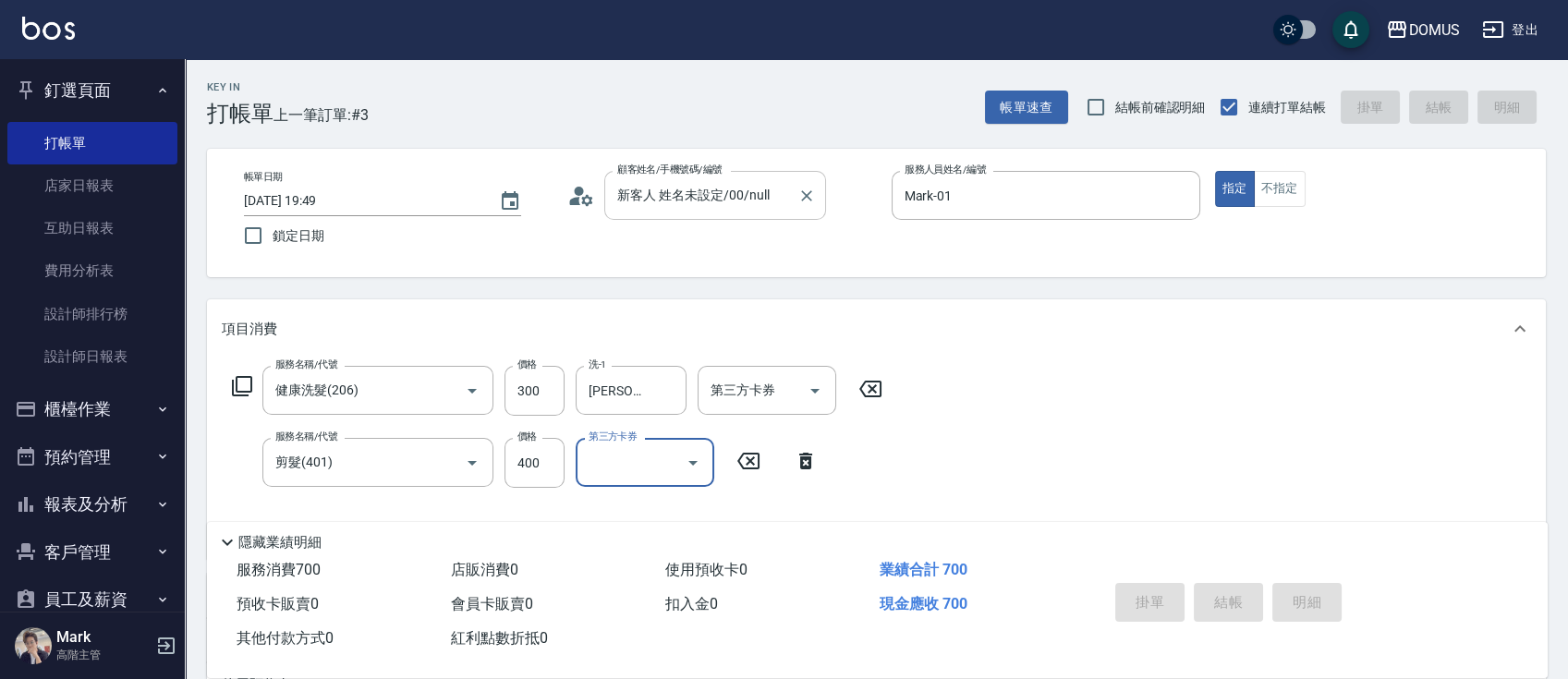
type input "0"
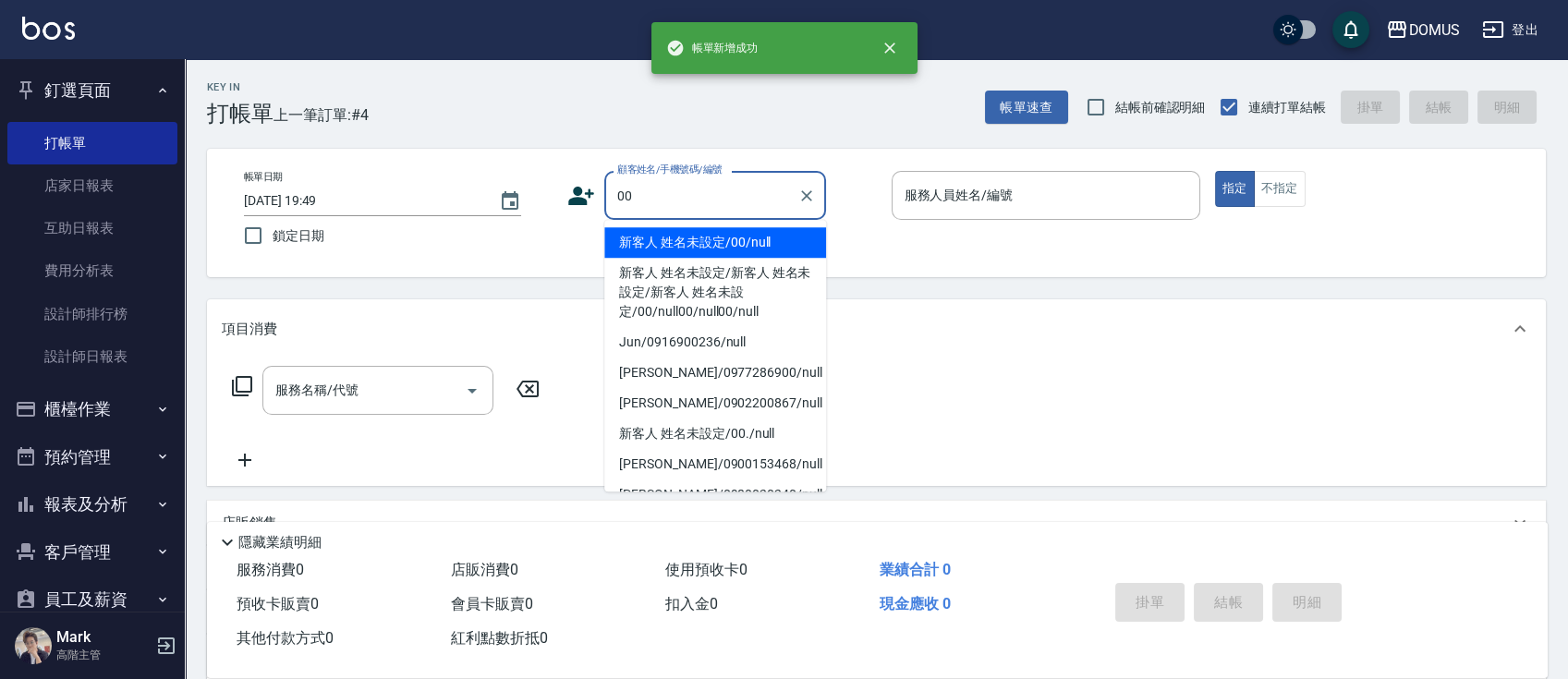
type input "新客人 姓名未設定/00/null"
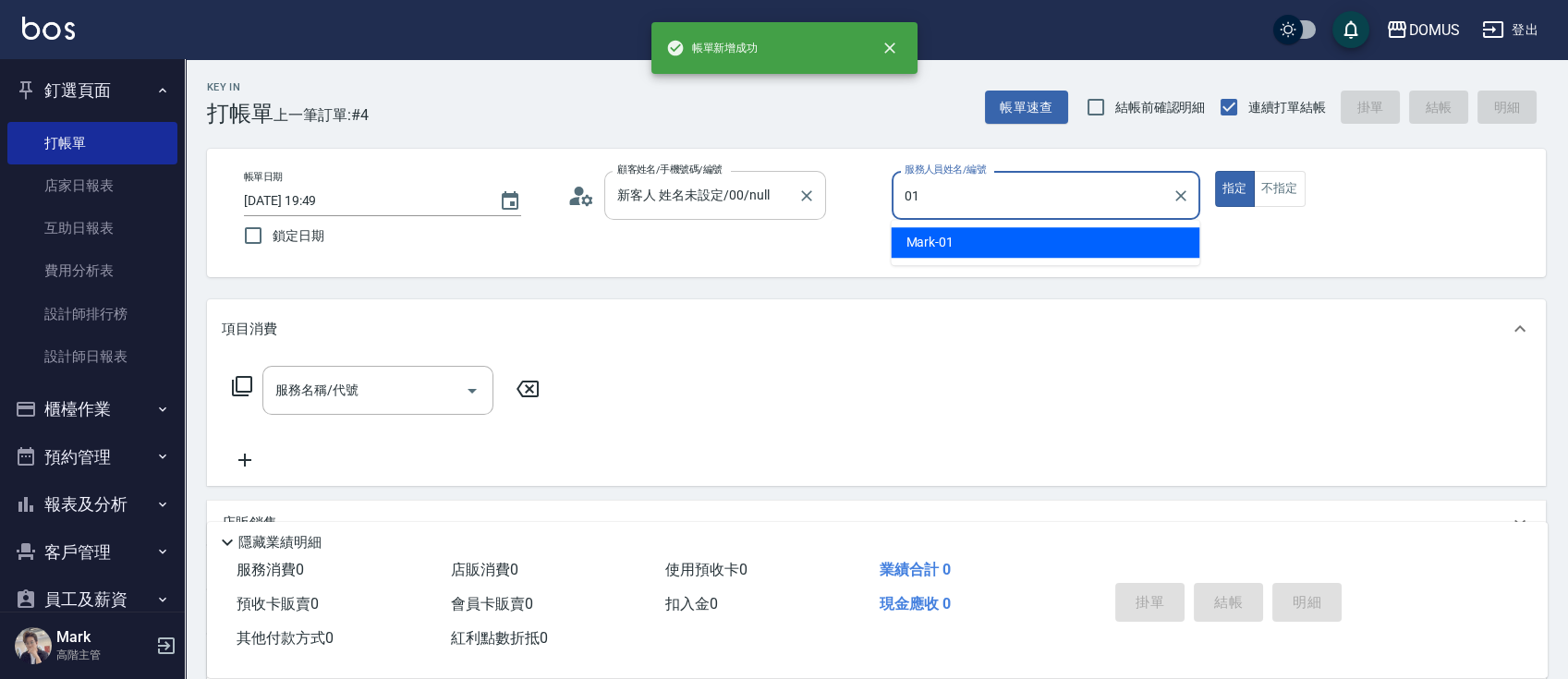
type input "Mark-01"
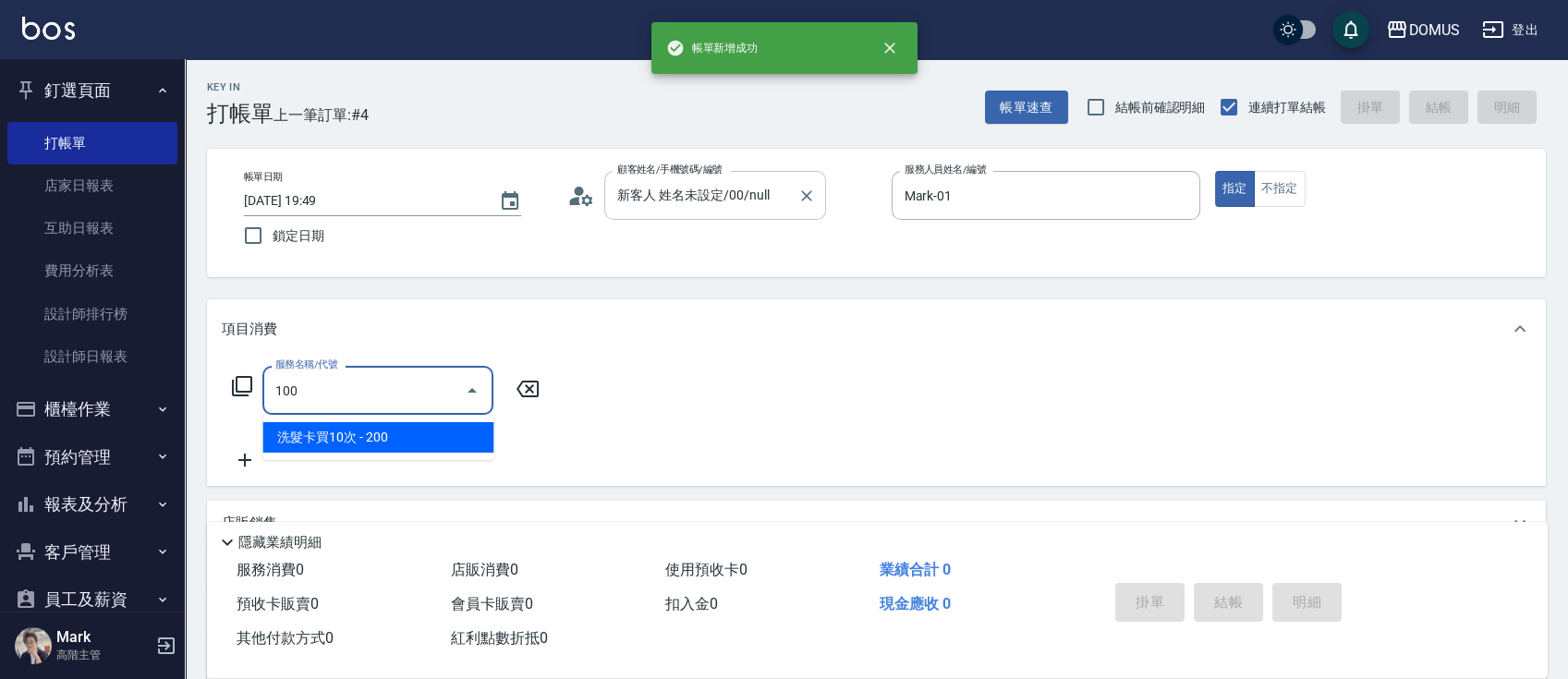
type input "1001"
type input "70"
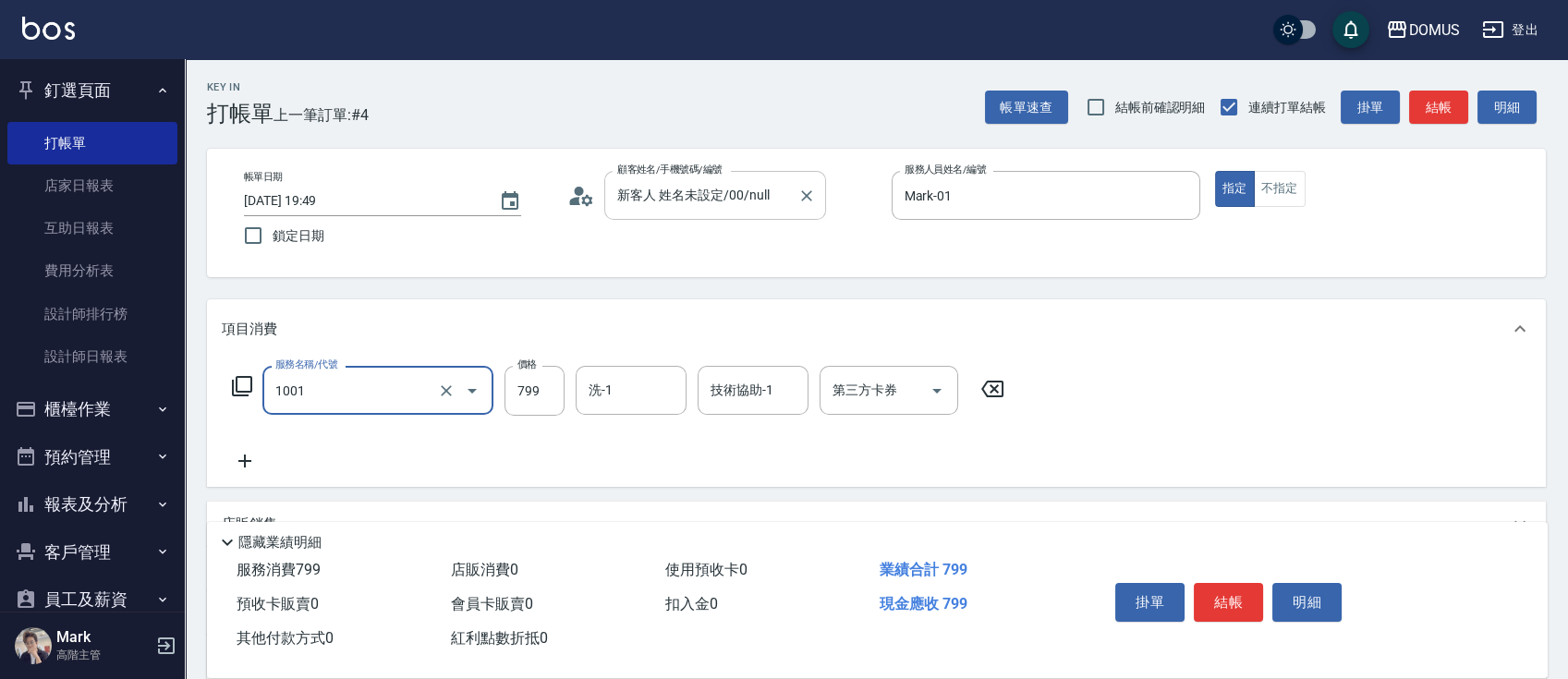
type input "洗+AB劑(1001)"
type input "8"
type input "0"
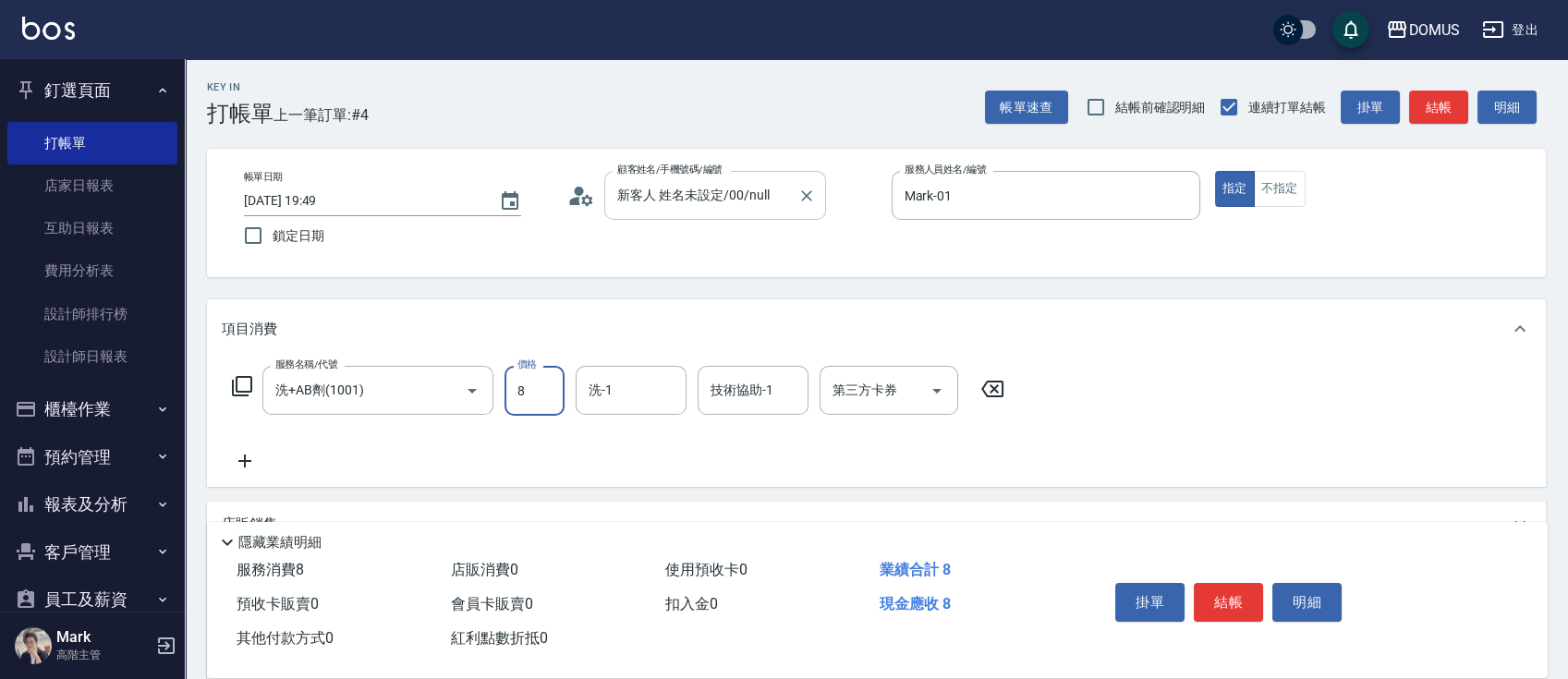
type input "80"
type input "800"
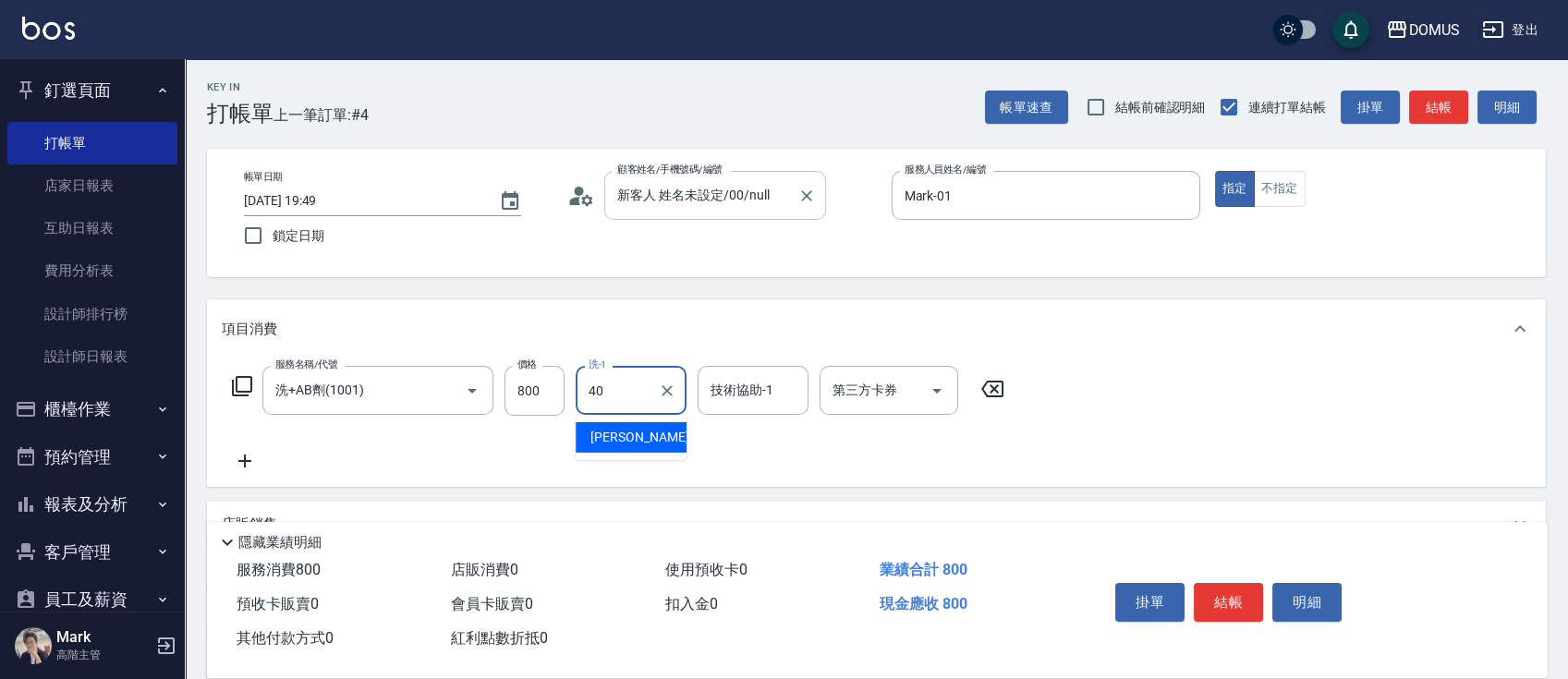
type input "4"
type input "MY-39"
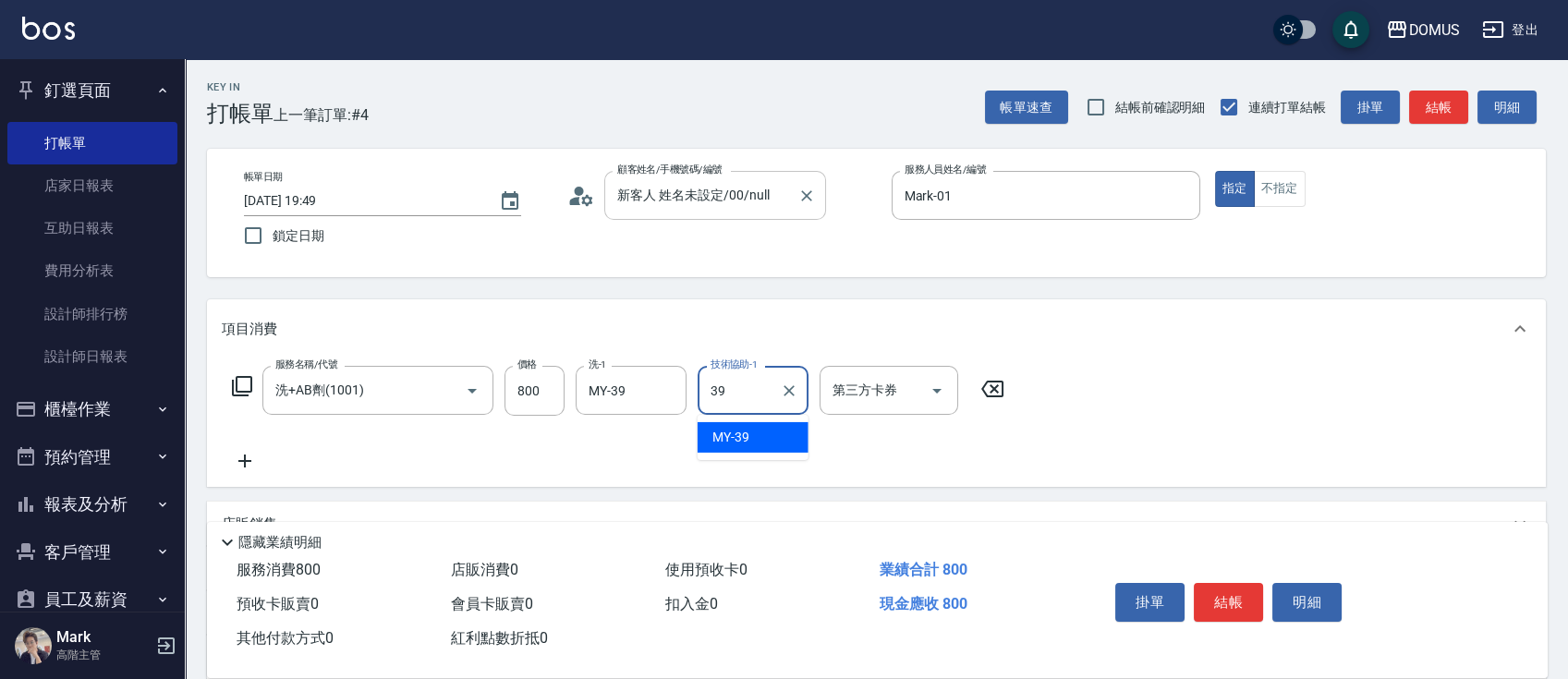
type input "MY-39"
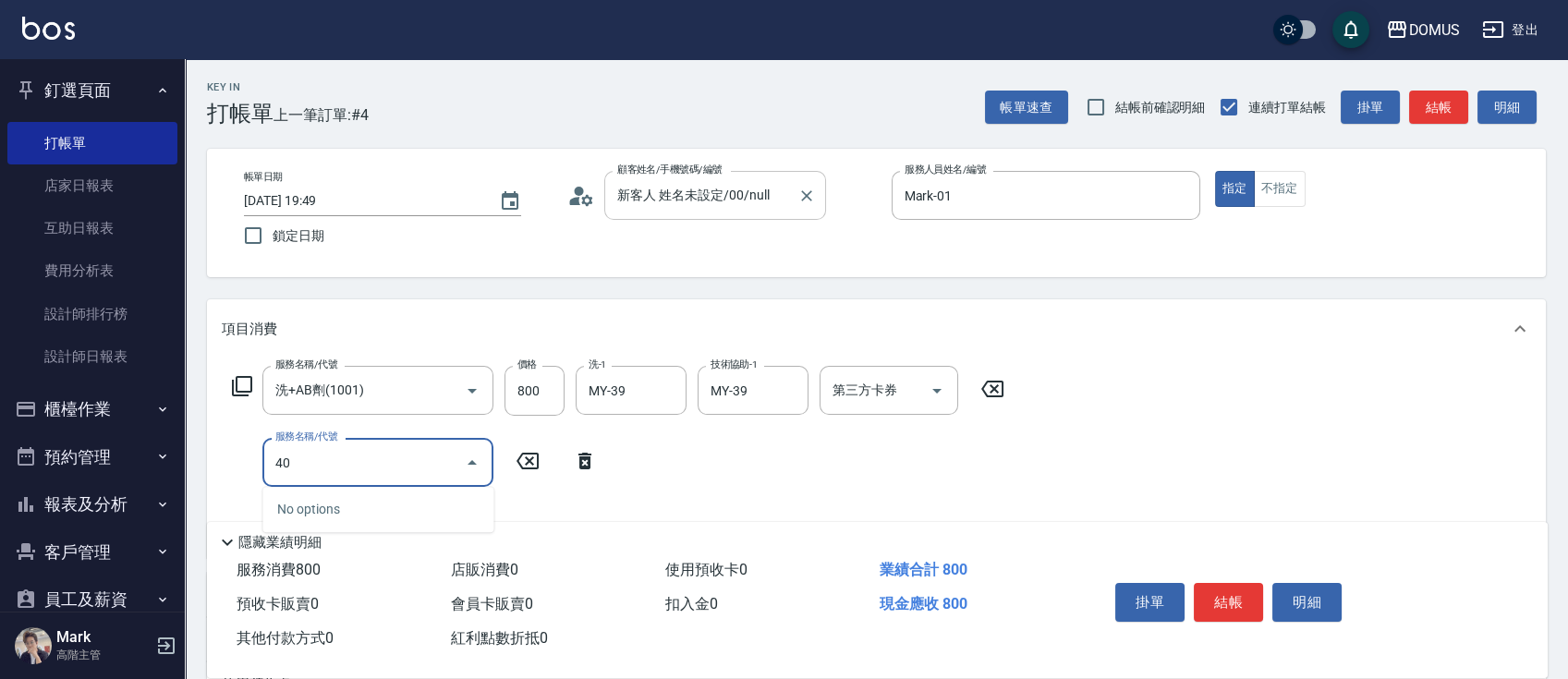
type input "401"
type input "100"
type input "剪髮(401)"
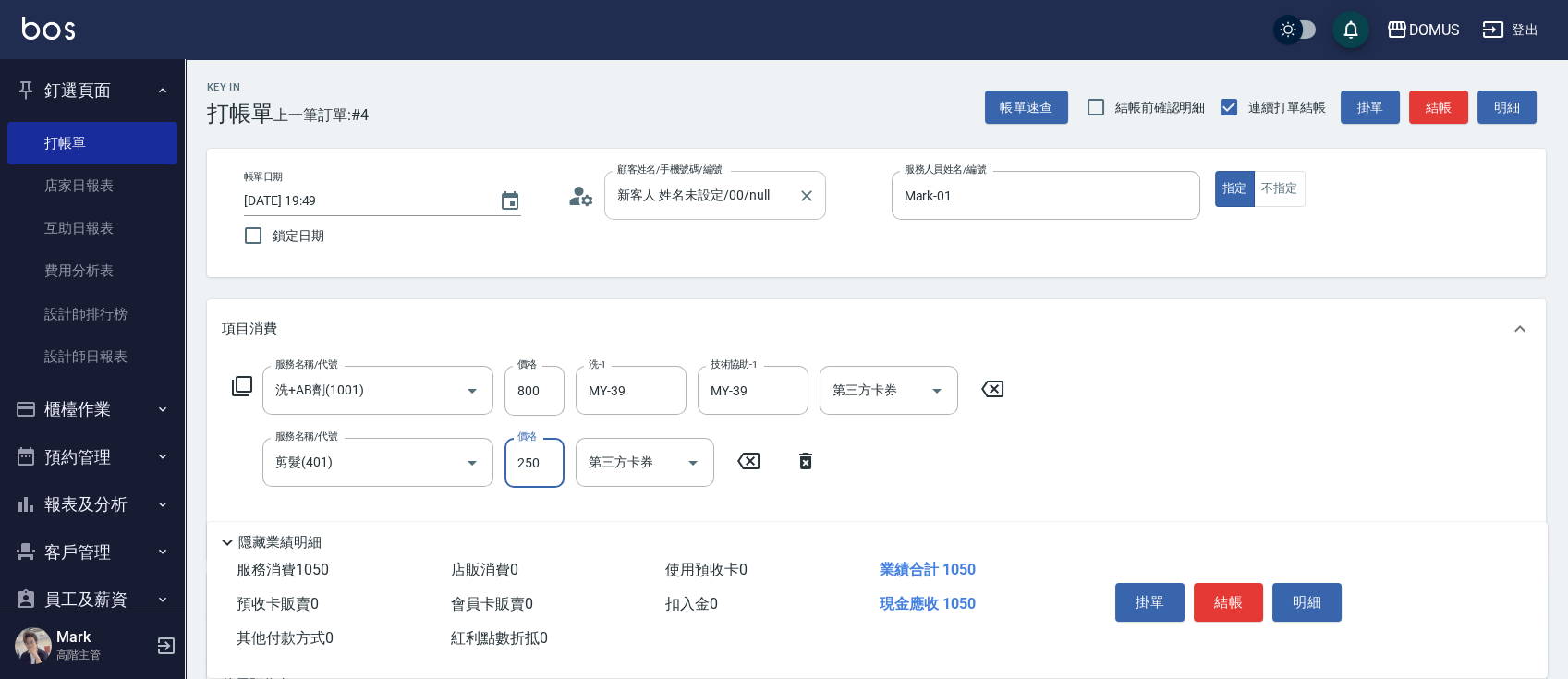
type input "80"
type input "30"
type input "110"
type input "300"
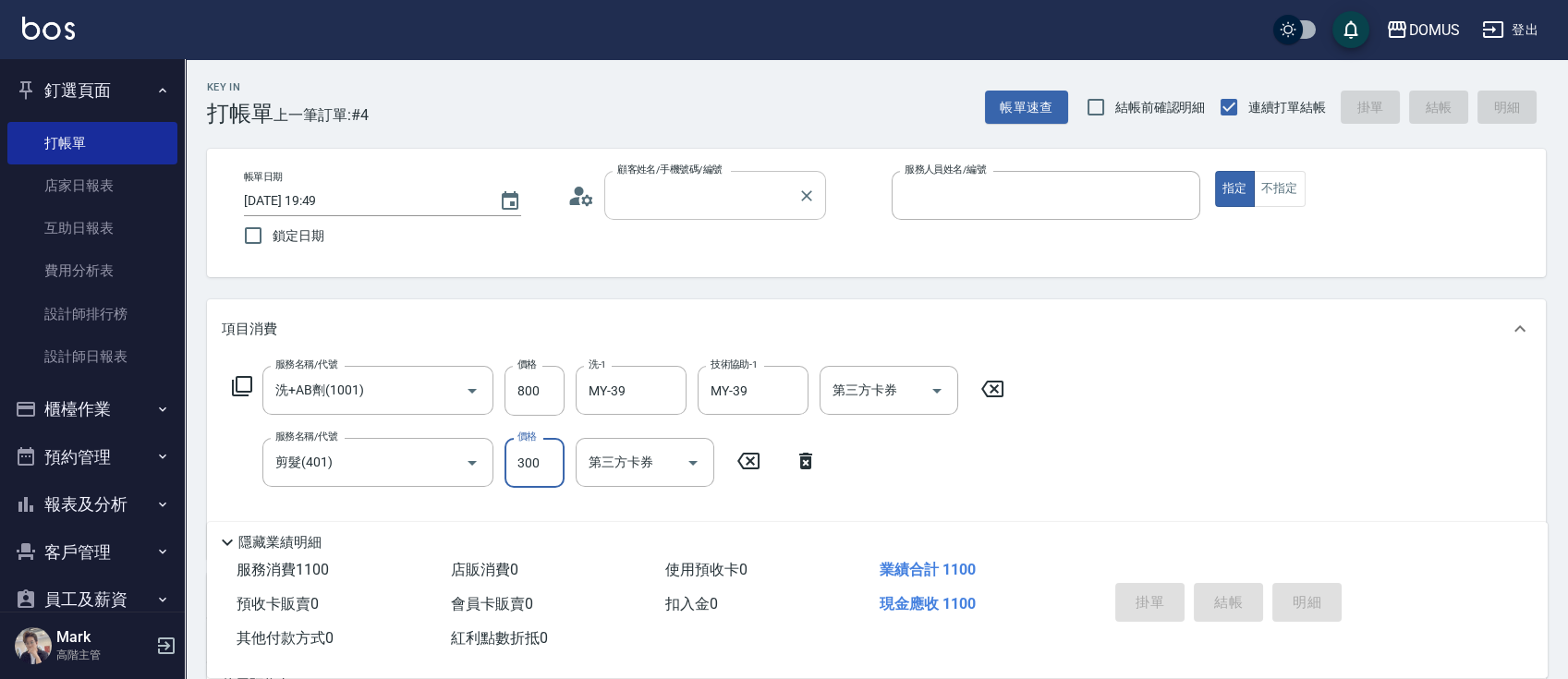
type input "0"
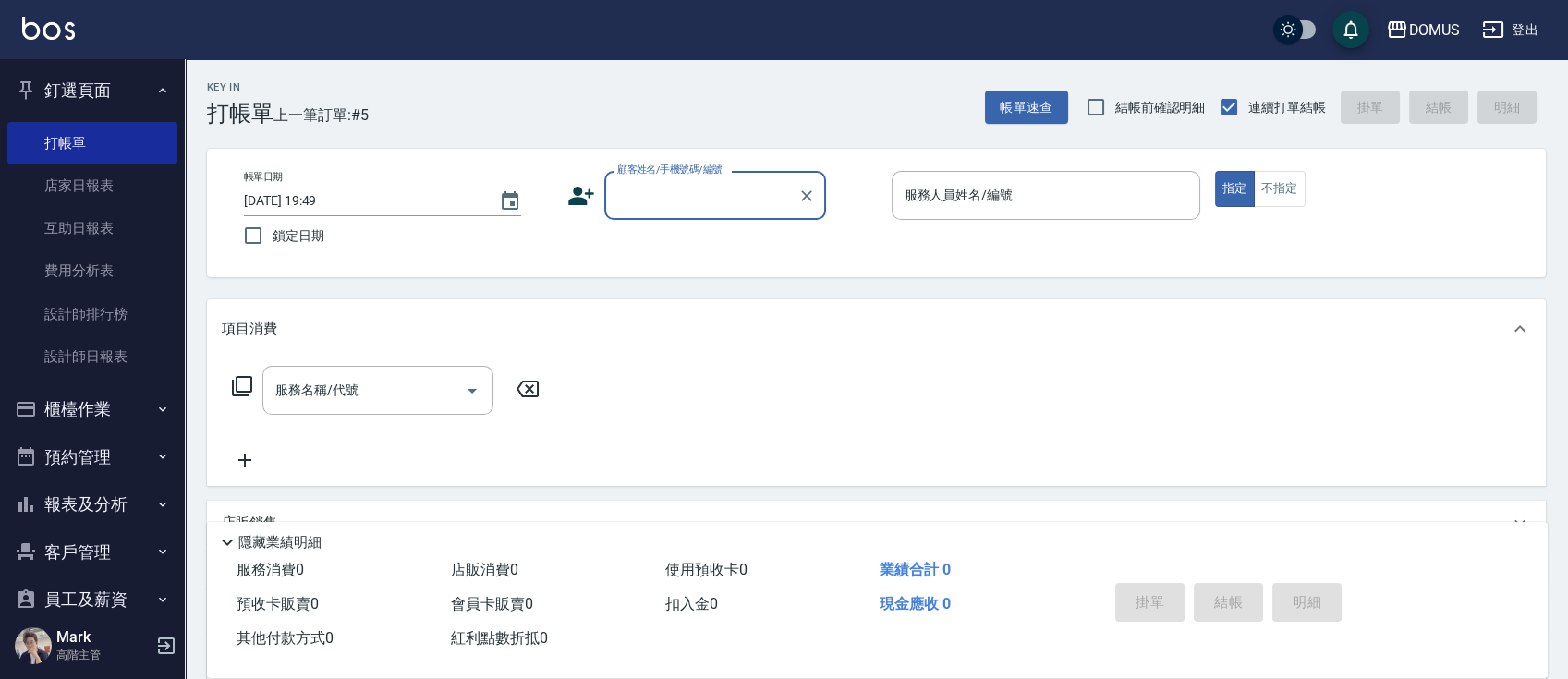
click at [85, 92] on button "釘選頁面" at bounding box center [92, 90] width 170 height 48
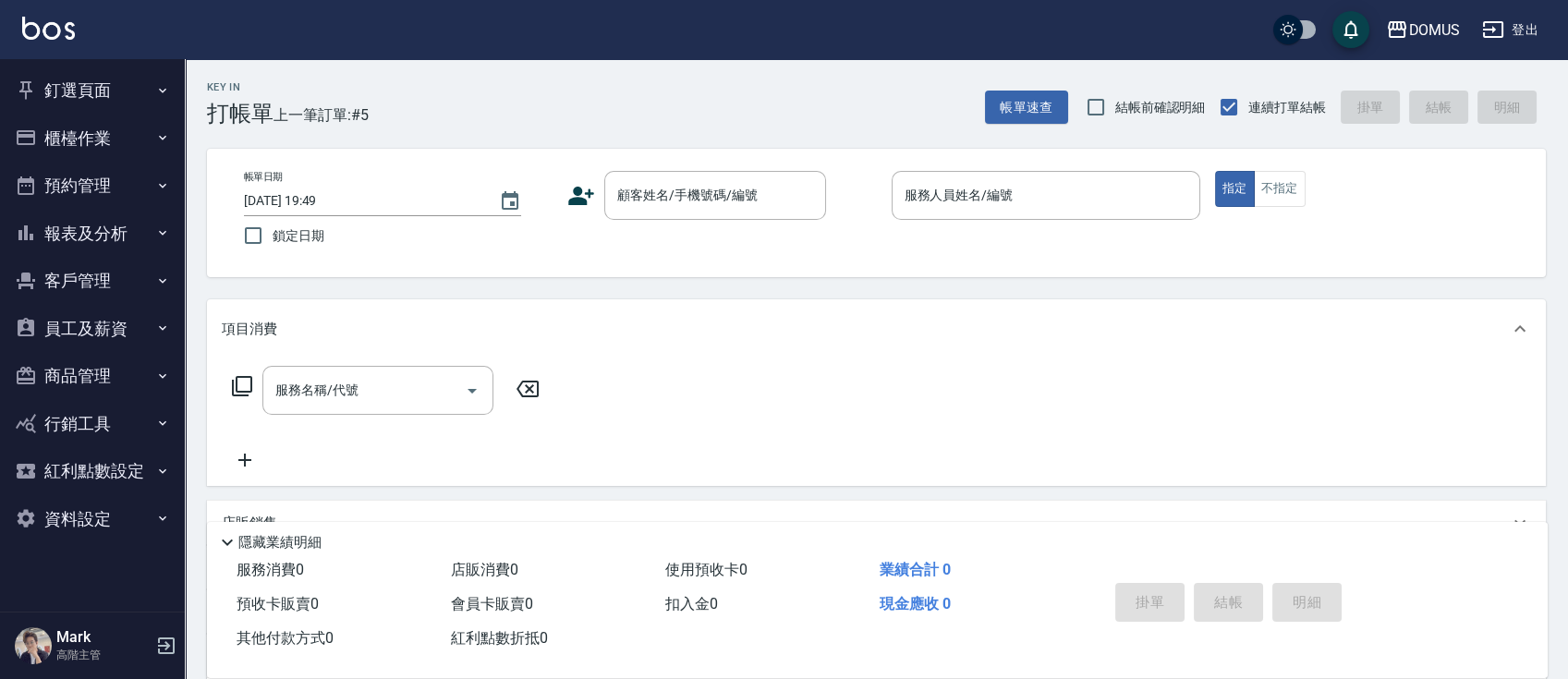
click at [103, 139] on button "櫃檯作業" at bounding box center [92, 138] width 170 height 48
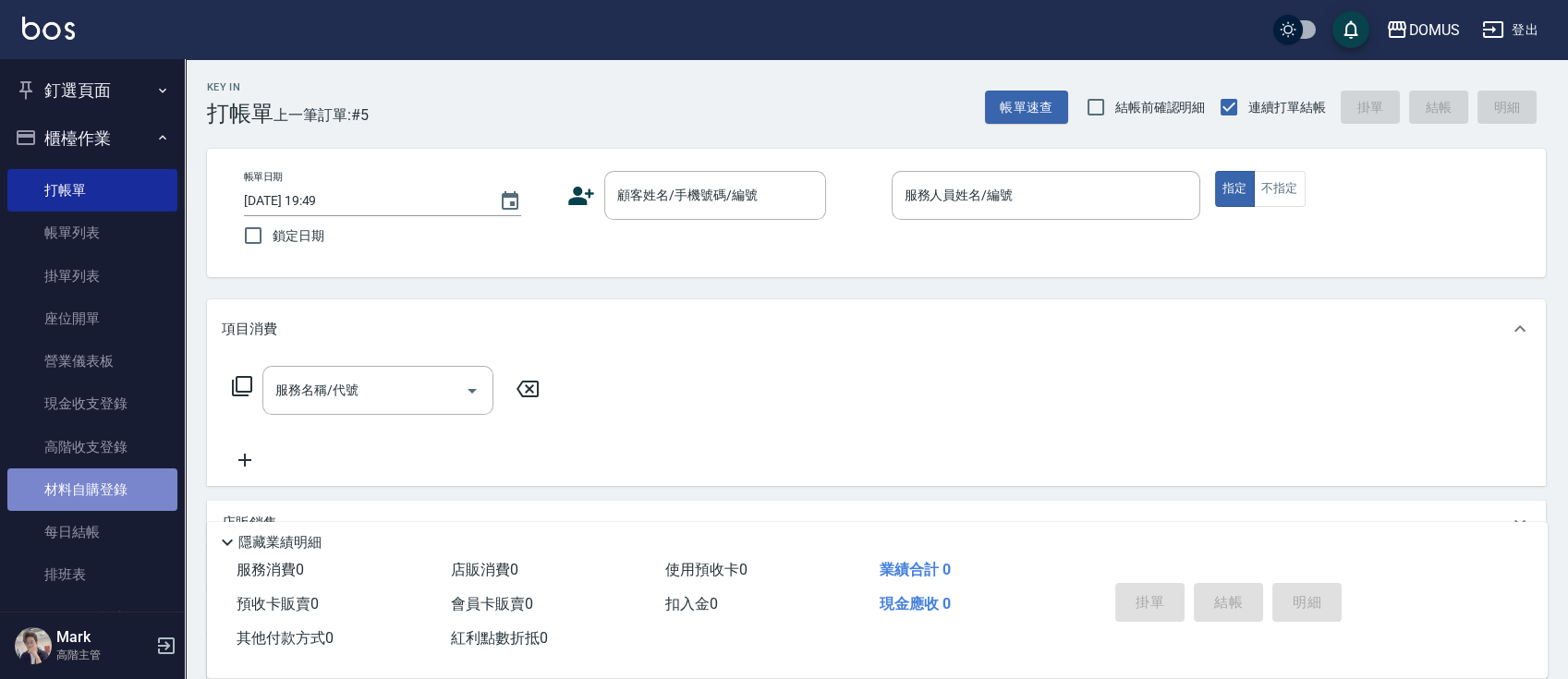
click at [101, 499] on link "材料自購登錄" at bounding box center [92, 489] width 170 height 42
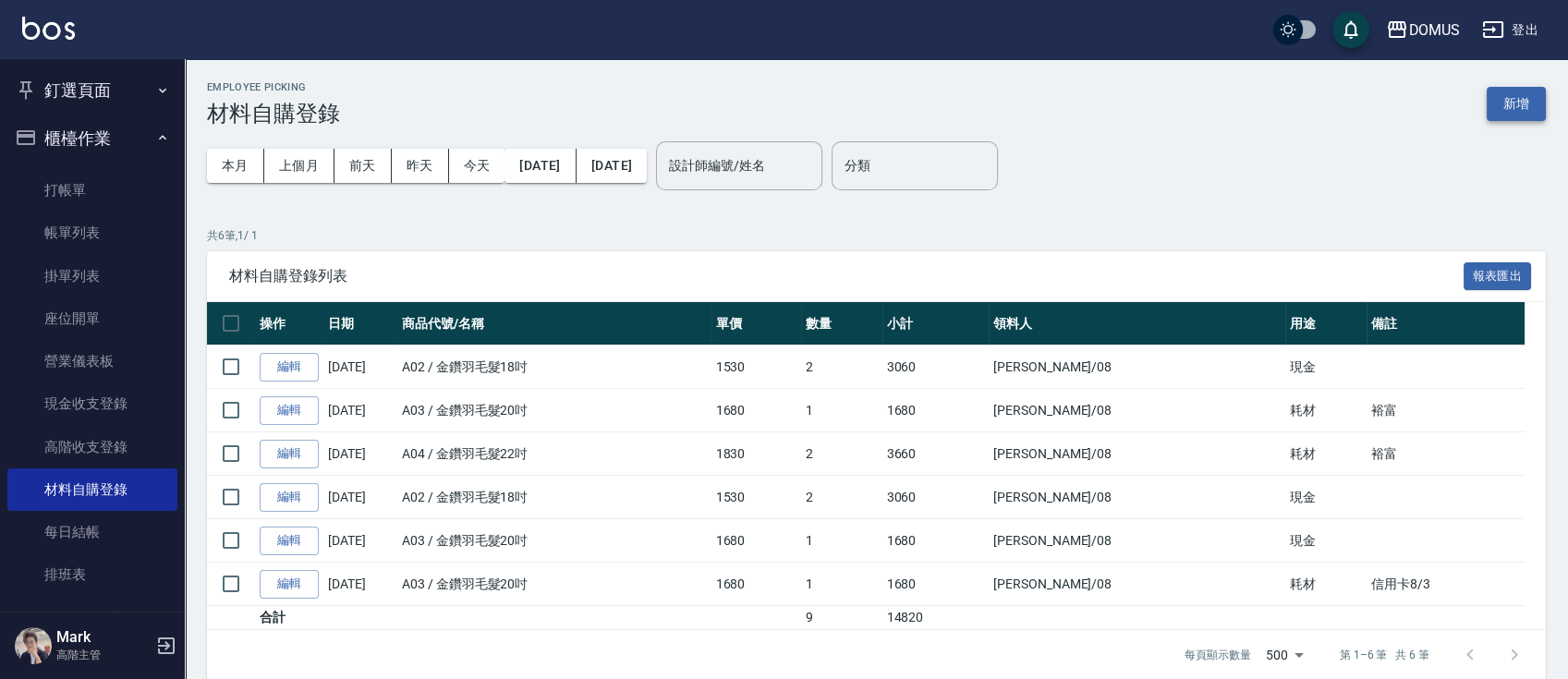
click at [1499, 109] on button "新增" at bounding box center [1515, 103] width 59 height 34
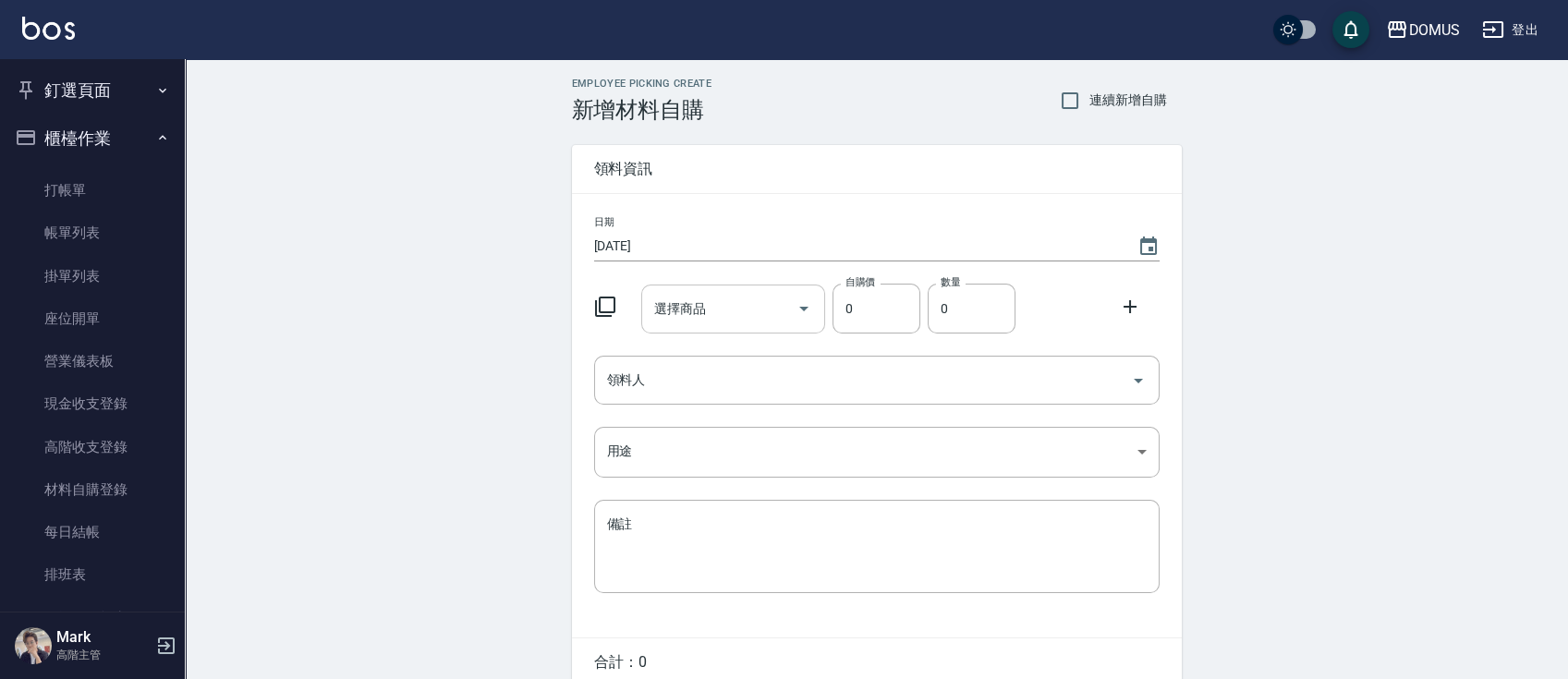
click at [761, 298] on input "選擇商品" at bounding box center [719, 309] width 139 height 32
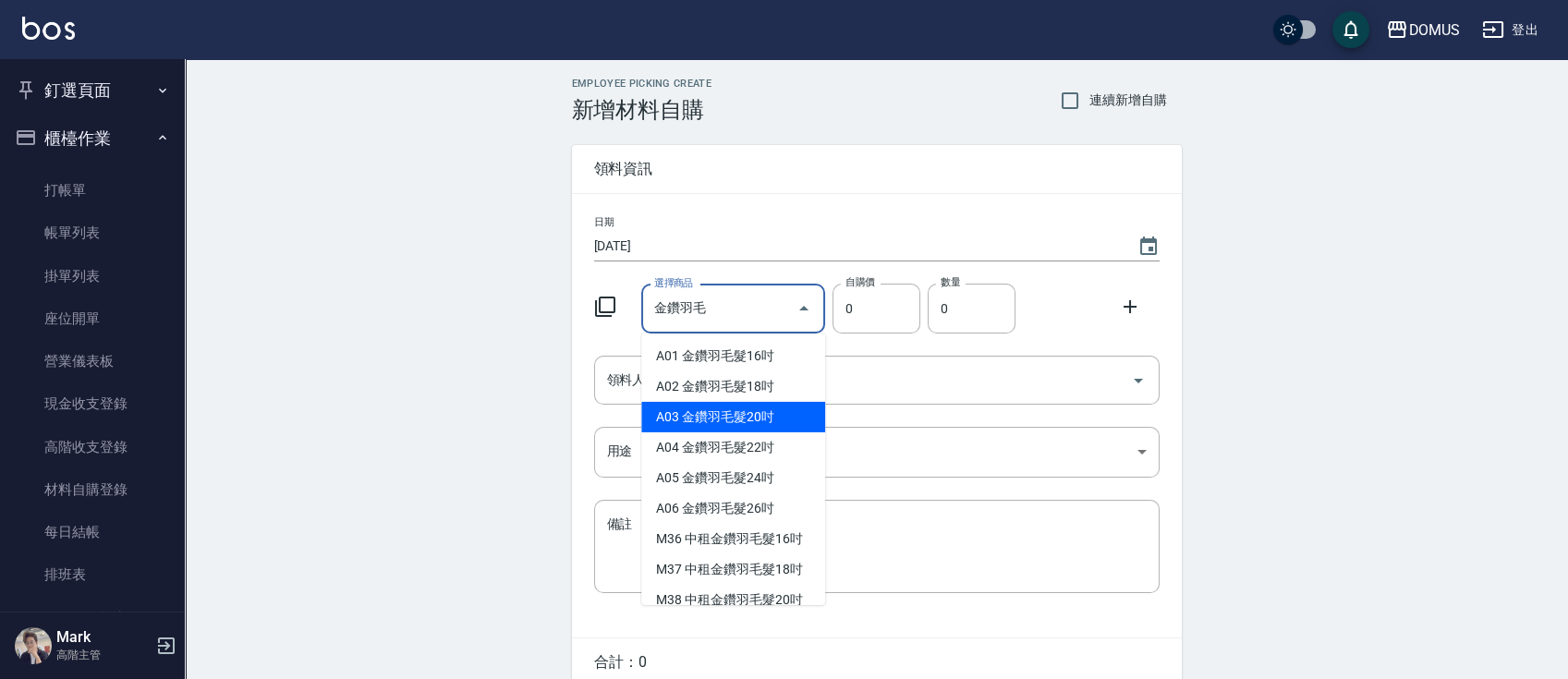
type input "金鑽羽毛髮20吋"
type input "1680"
type input "1"
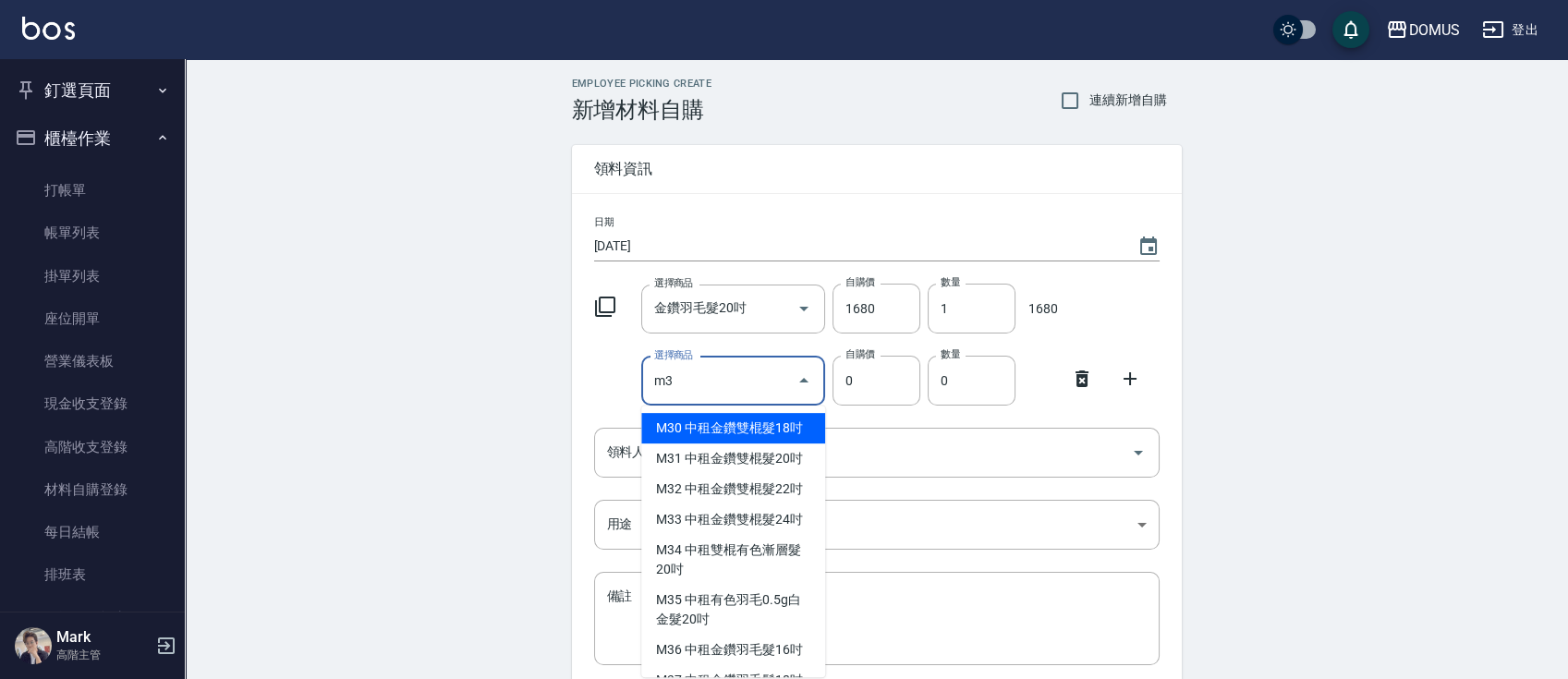
type input "m"
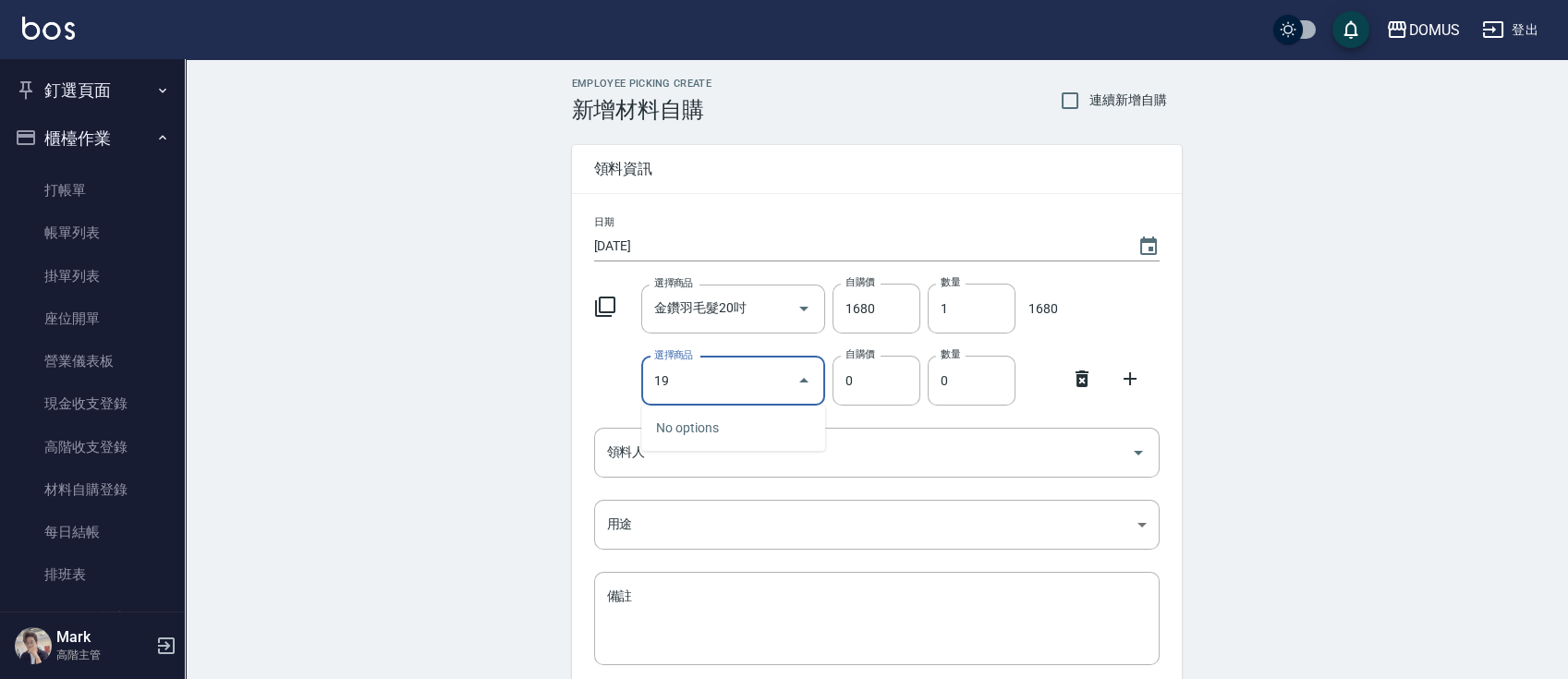
type input "1"
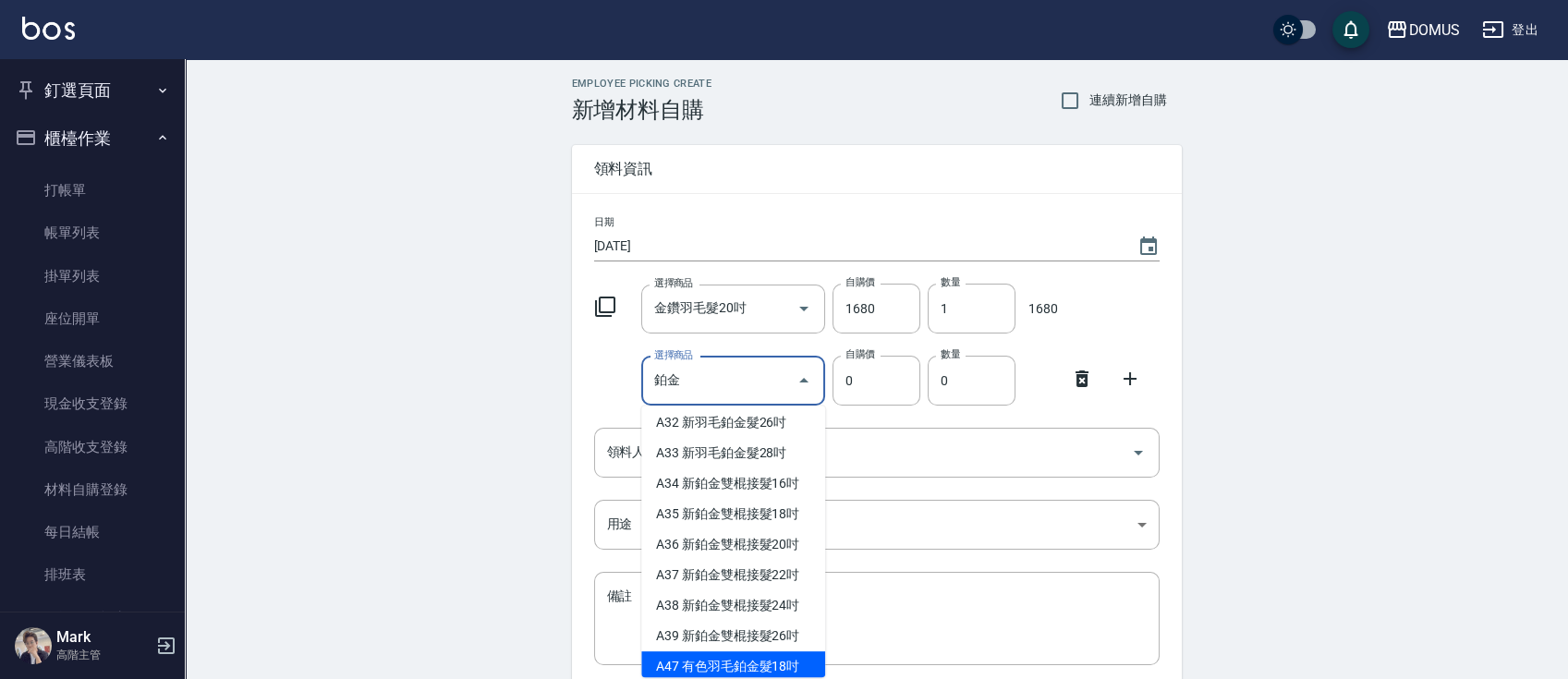
scroll to position [246, 0]
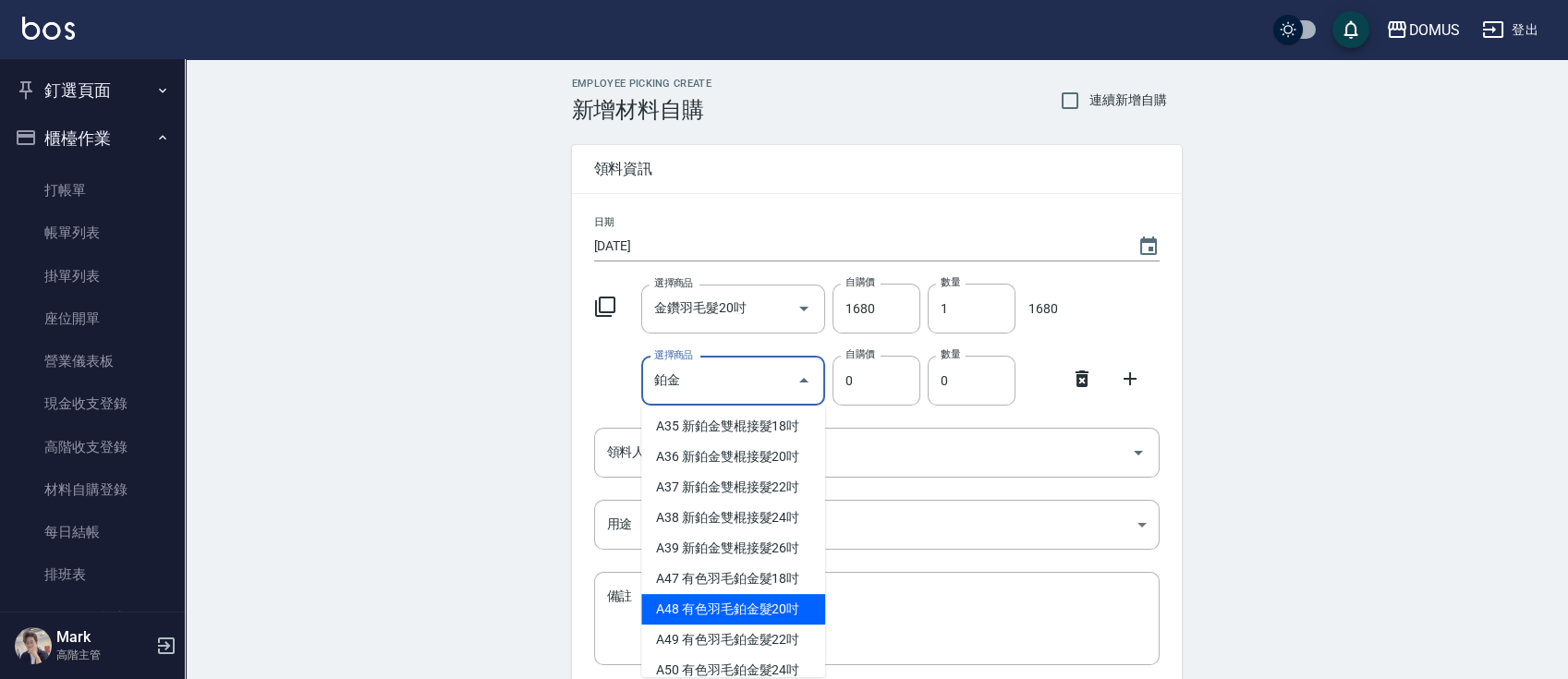
click at [752, 617] on li "A48 有色羽毛鉑金髮20吋" at bounding box center [733, 609] width 184 height 30
type input "有色羽毛鉑金髮20吋"
type input "2330"
type input "1"
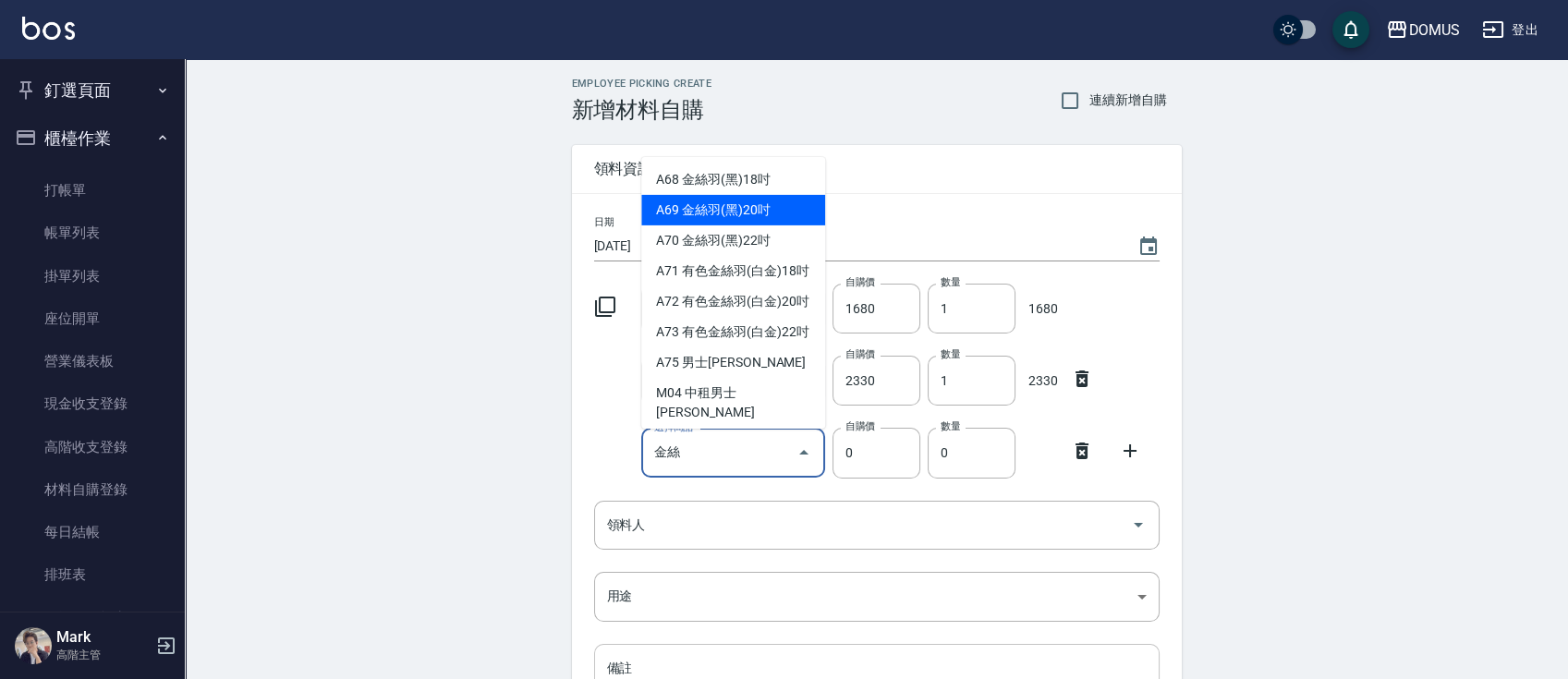
type input "金絲羽(黑)20吋"
type input "1080"
type input "1"
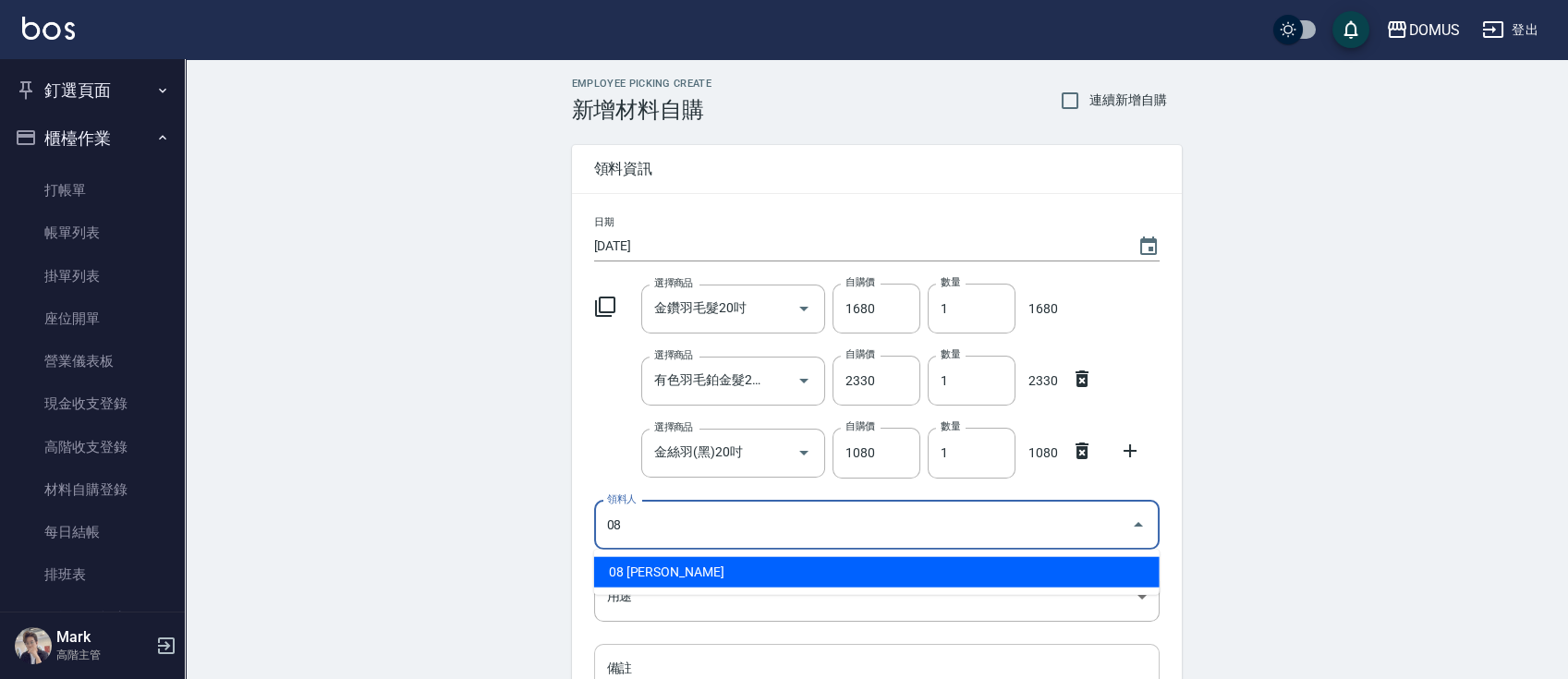
type input "08 [PERSON_NAME]"
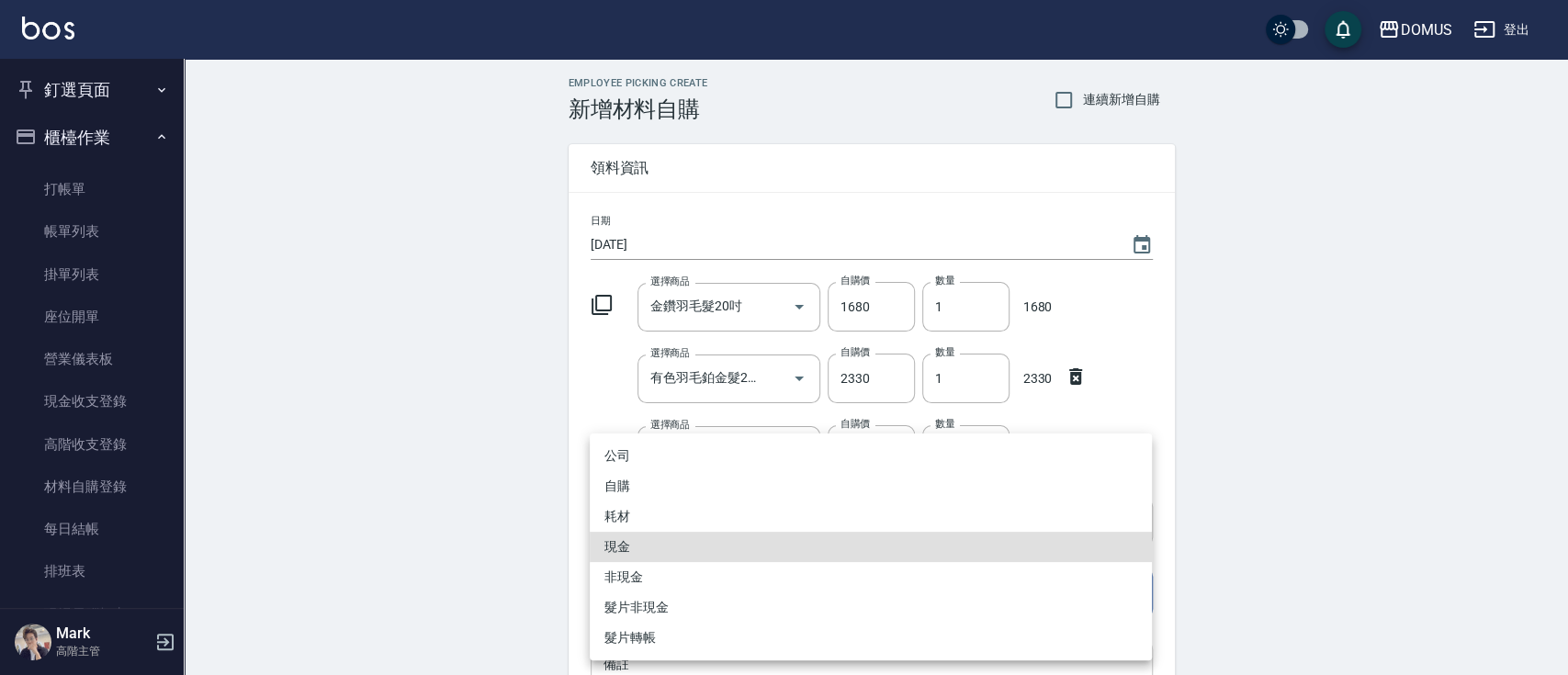
type input "現金"
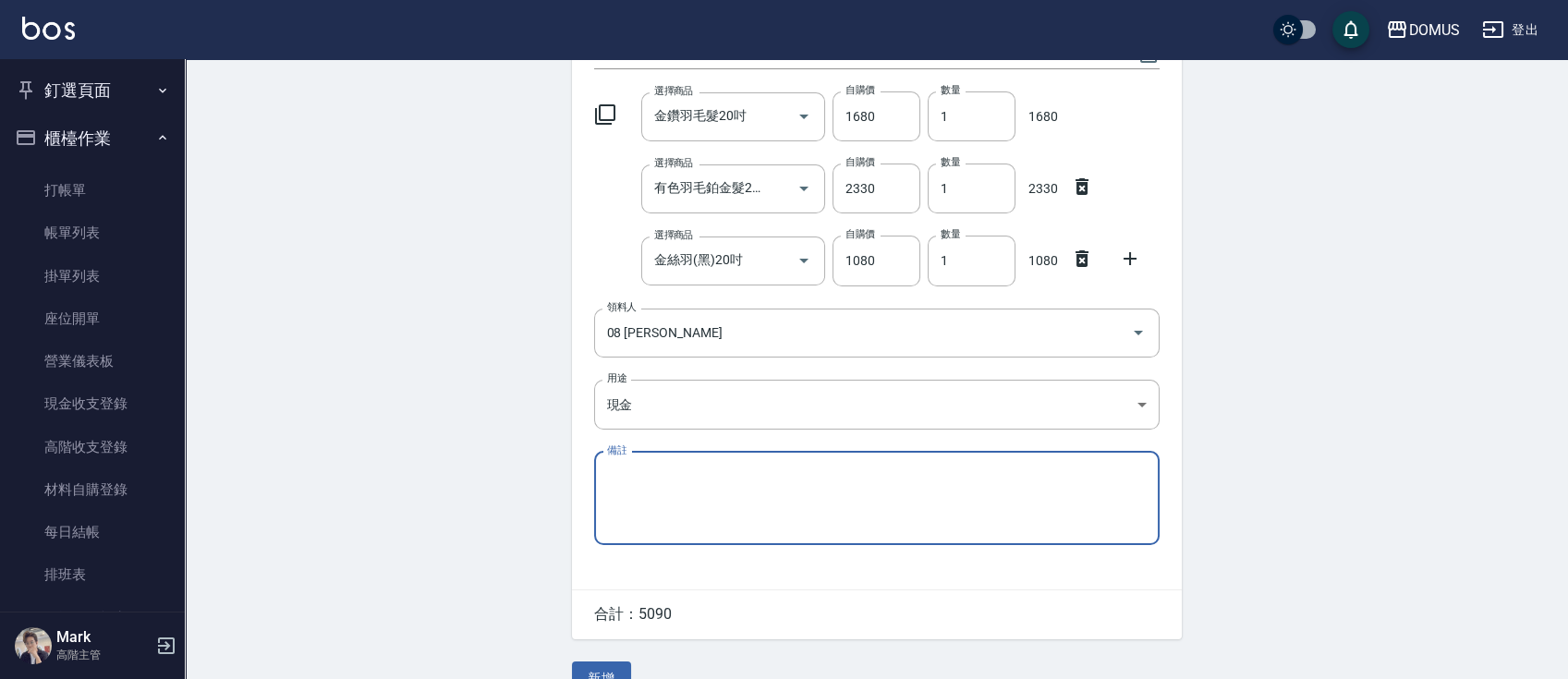
scroll to position [228, 0]
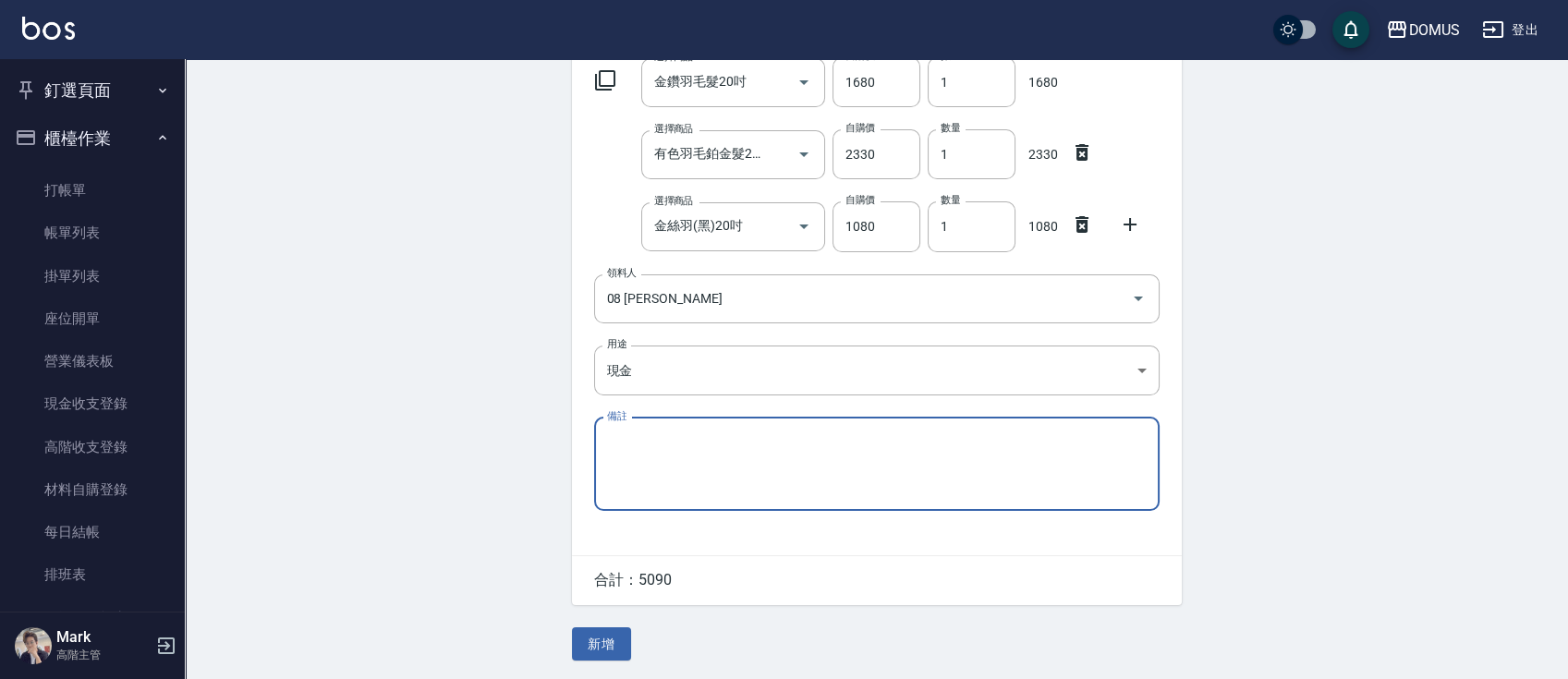
click at [629, 659] on div "Employee Picking Create 新增材料自購 連續新增自購 領料資訊 日期 [DATE] 選擇商品 金鑽羽毛髮20吋 選擇商品 自購價 168…" at bounding box center [877, 255] width 646 height 846
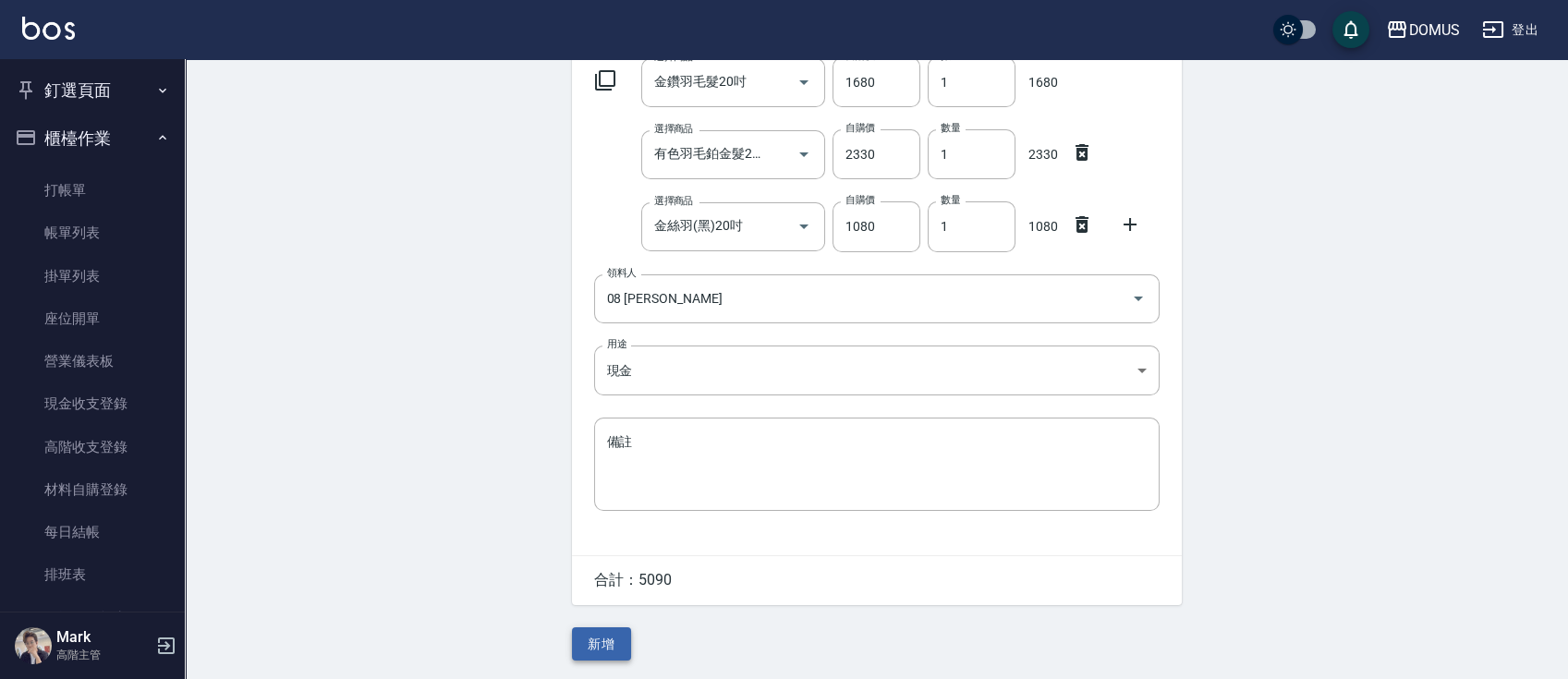
click at [619, 658] on button "新增" at bounding box center [601, 644] width 59 height 34
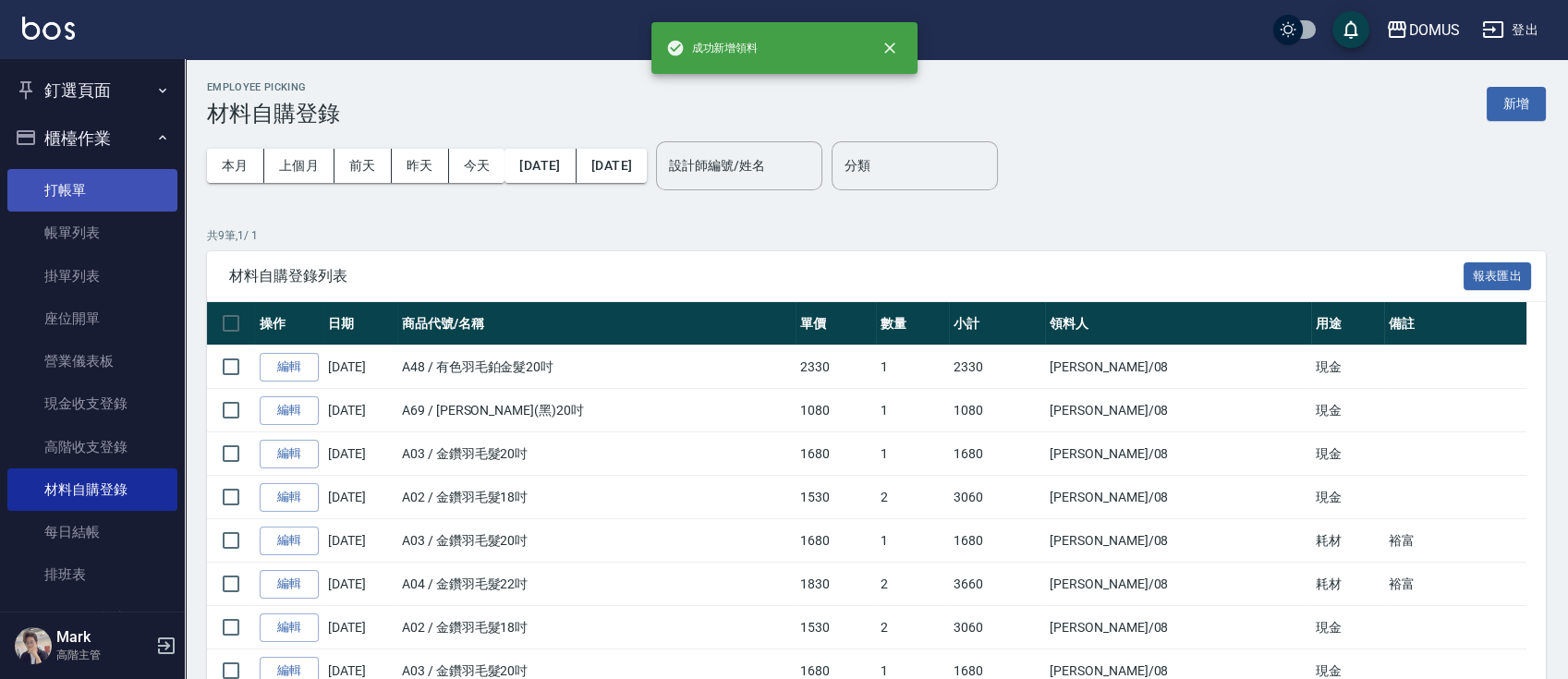
click at [77, 175] on link "打帳單" at bounding box center [92, 190] width 170 height 42
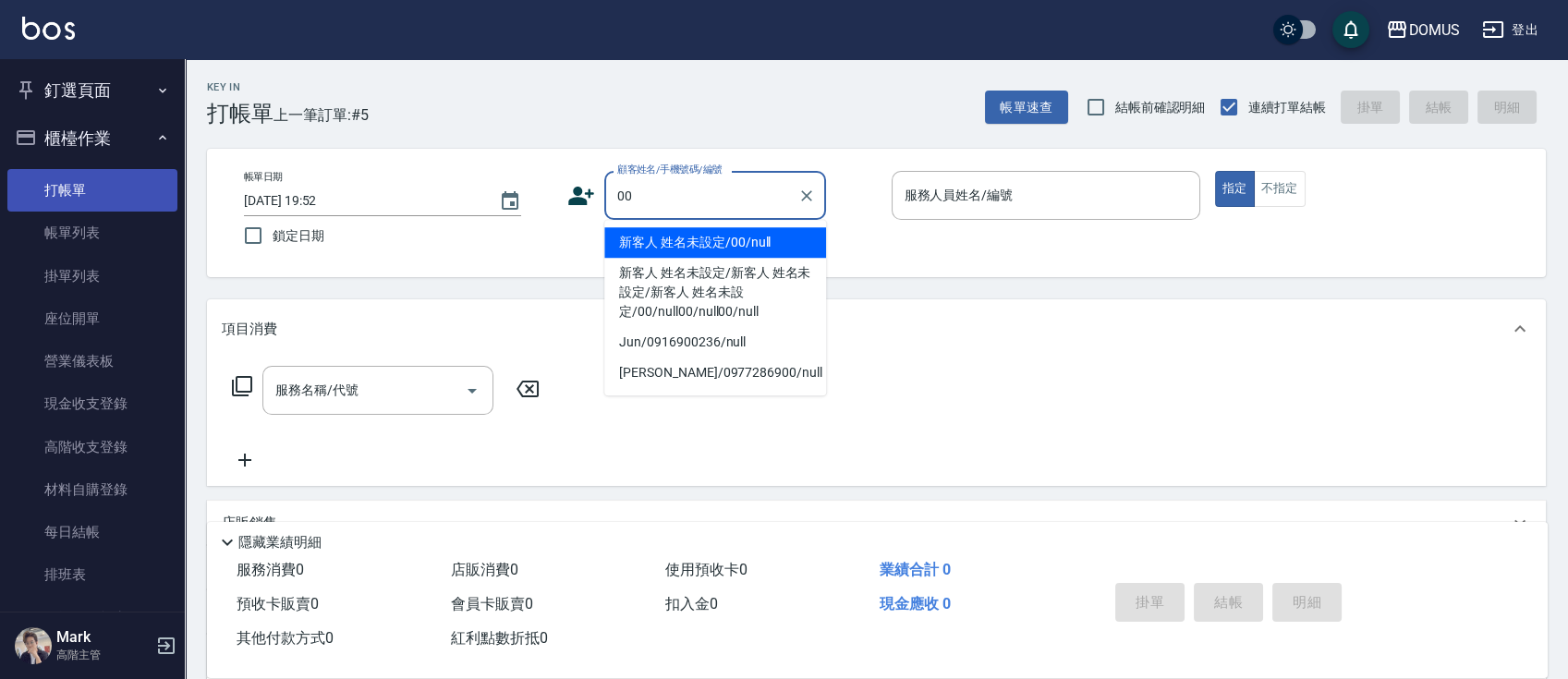
type input "新客人 姓名未設定/00/null"
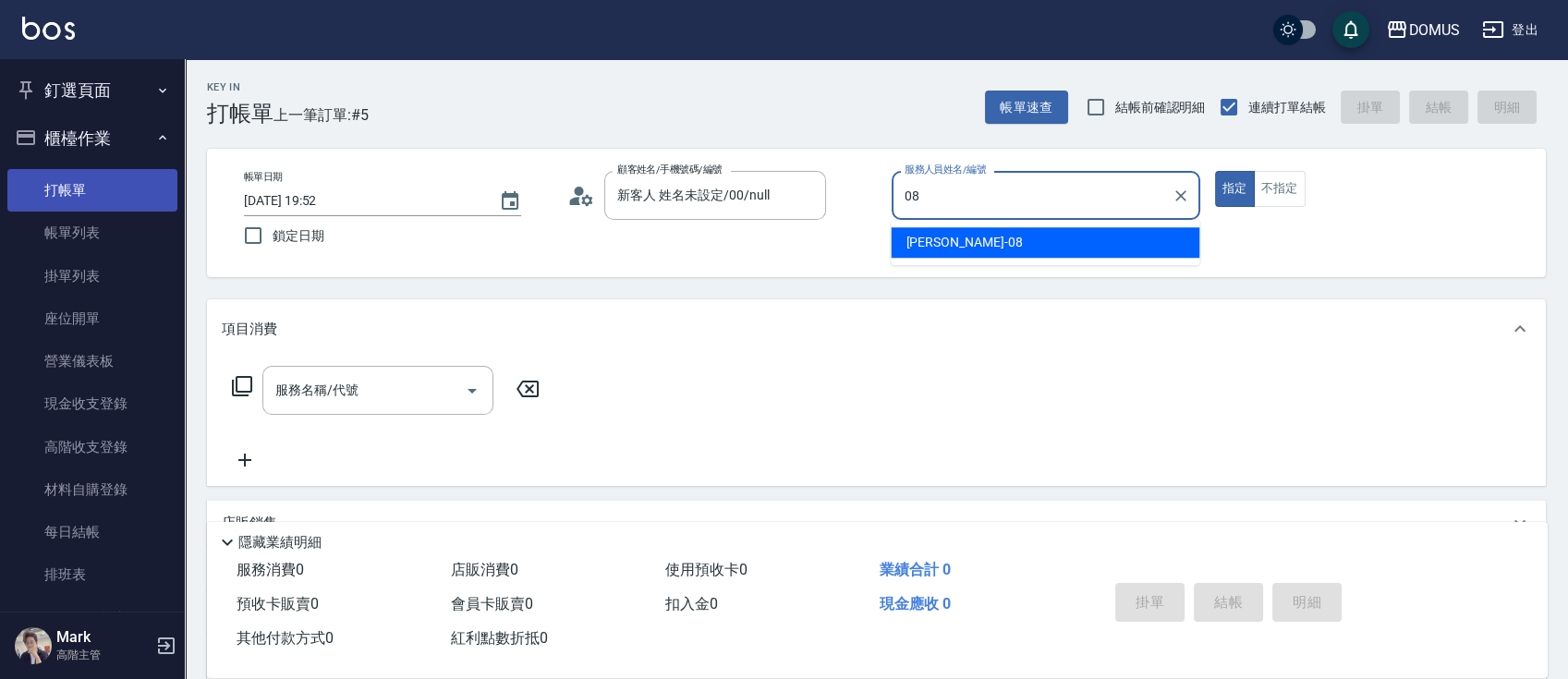
type input "小朱-08"
type button "true"
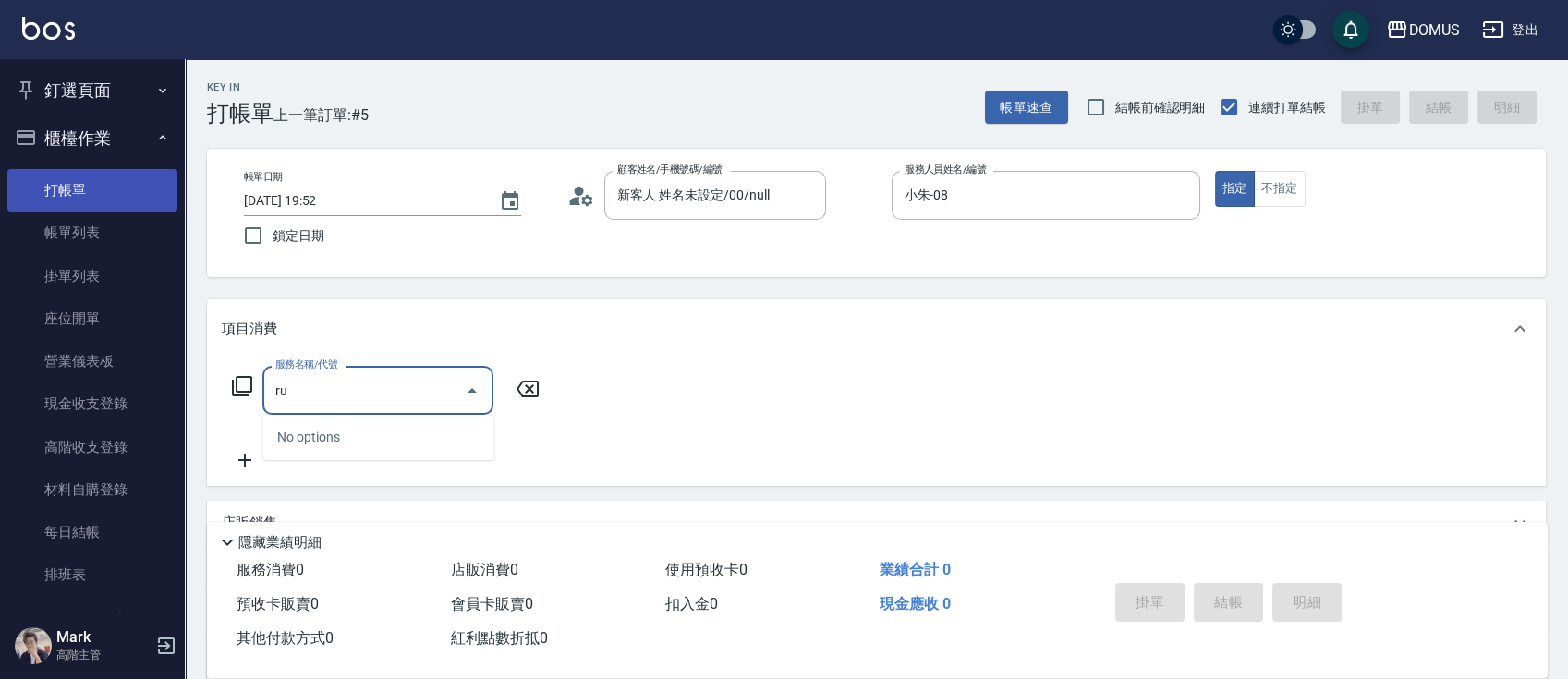
type input "r"
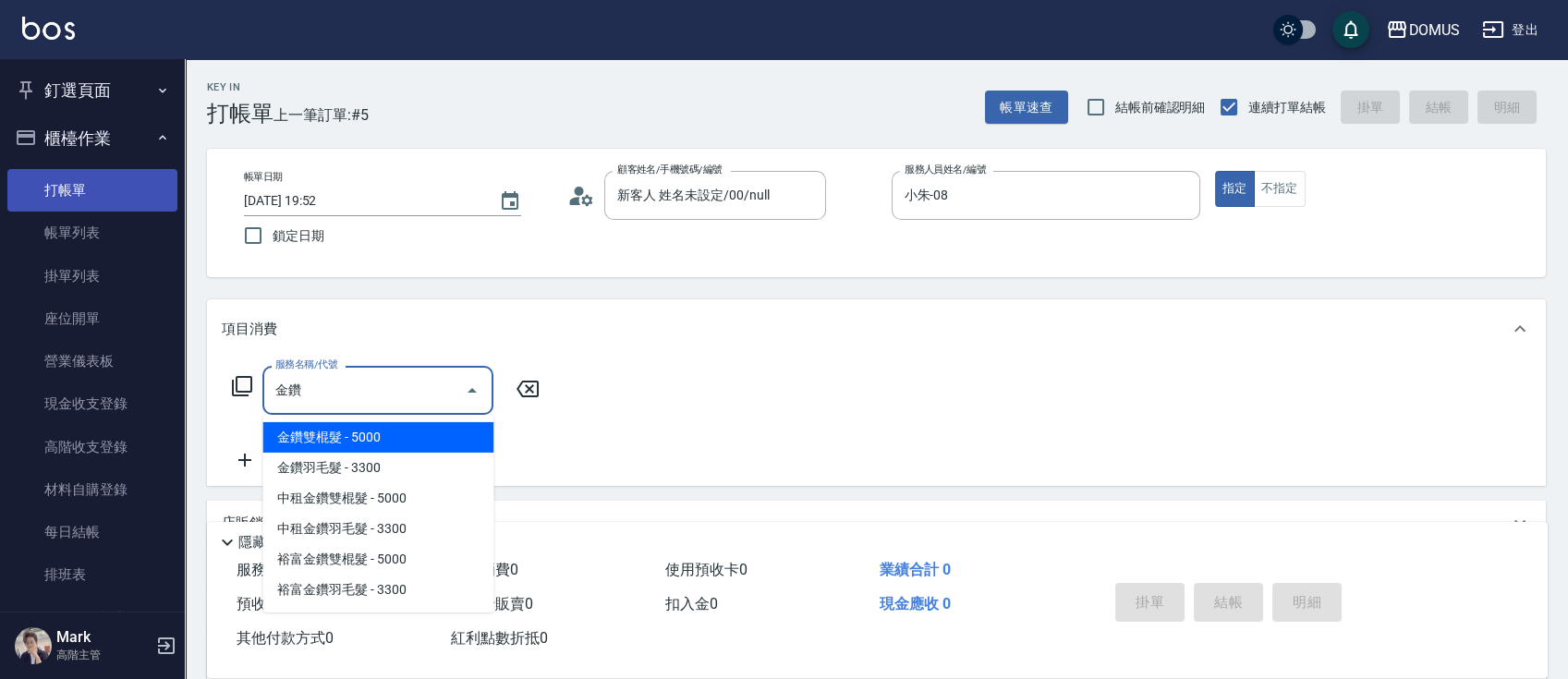
type input "金鑽雙棍髮(708)"
type input "500"
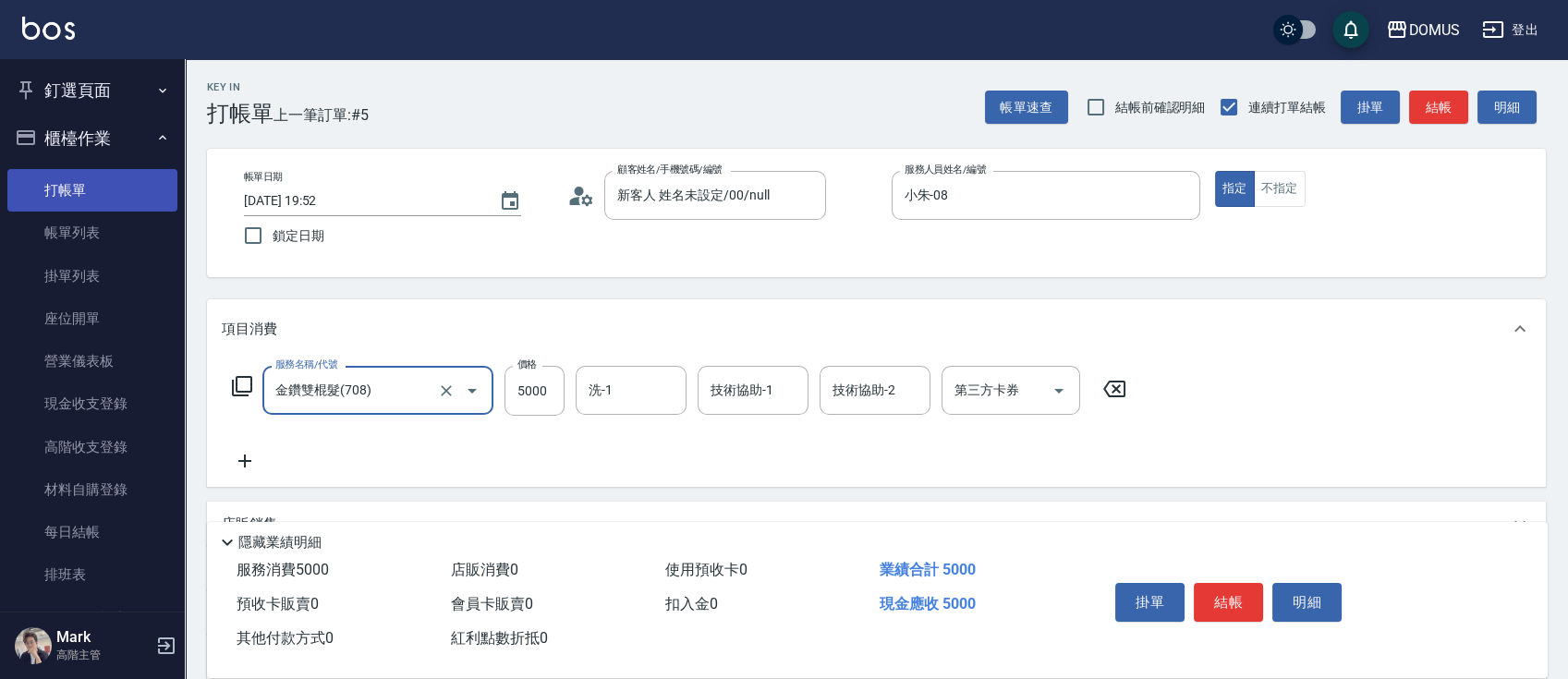
type input "金鑽雙棍髮(708)"
type input "0"
type input "10"
type input "102"
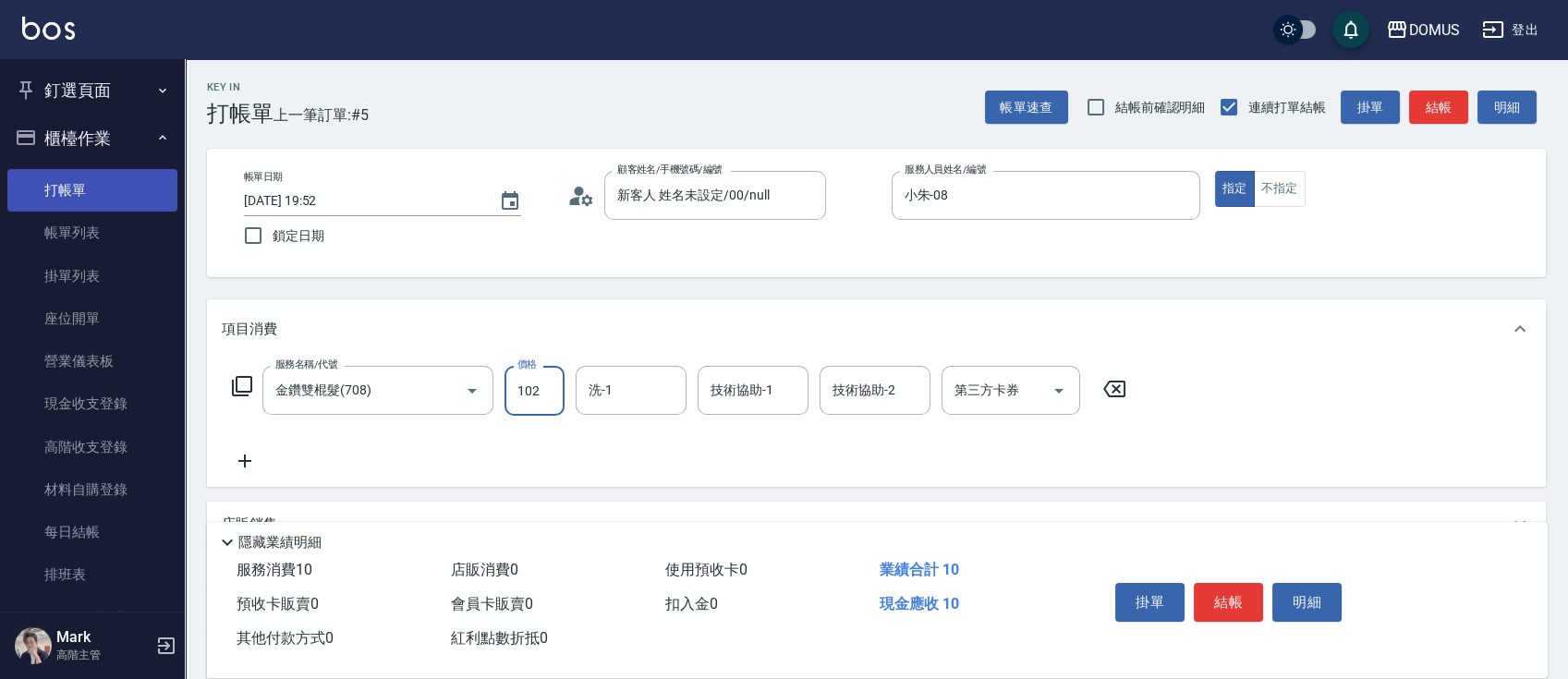
type input "100"
type input "1021"
type input "1020"
type input "10210"
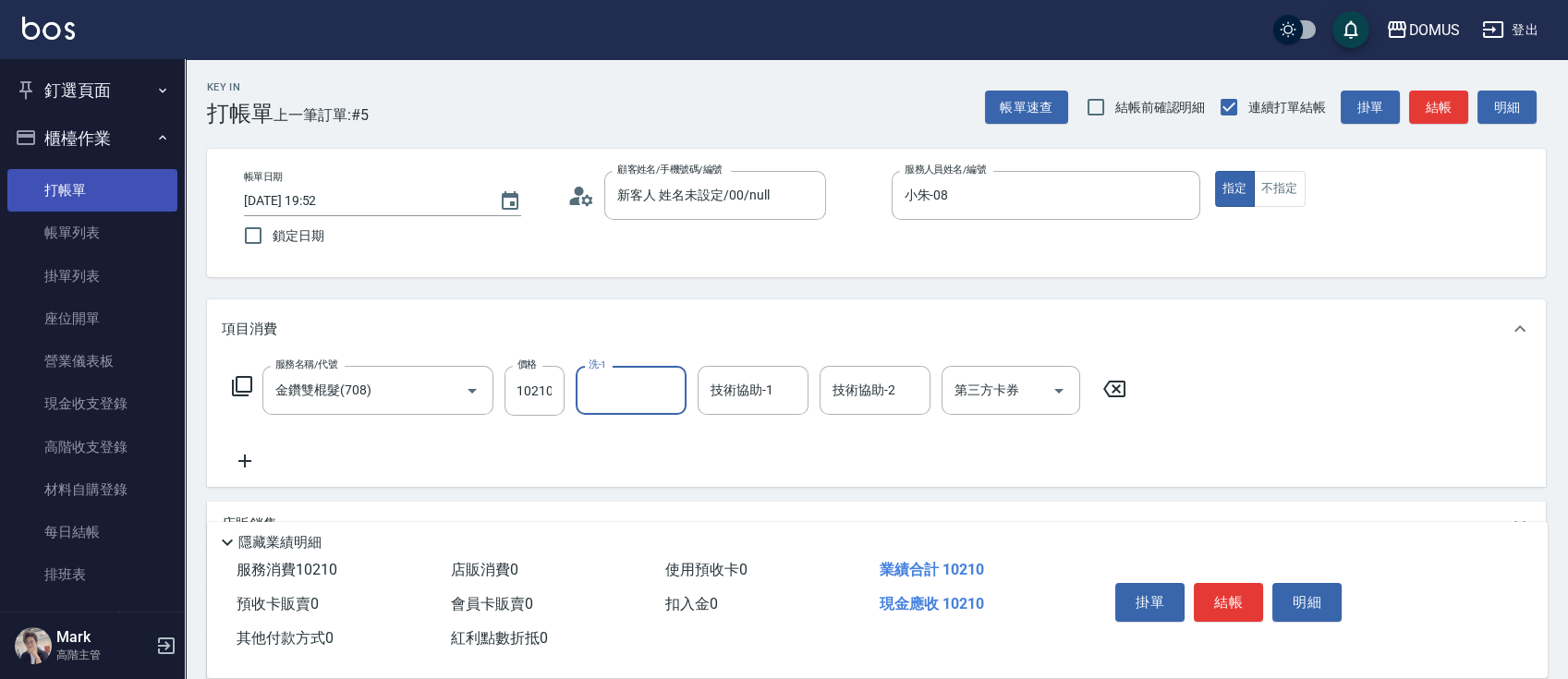
scroll to position [0, 0]
type input "[PERSON_NAME]-40"
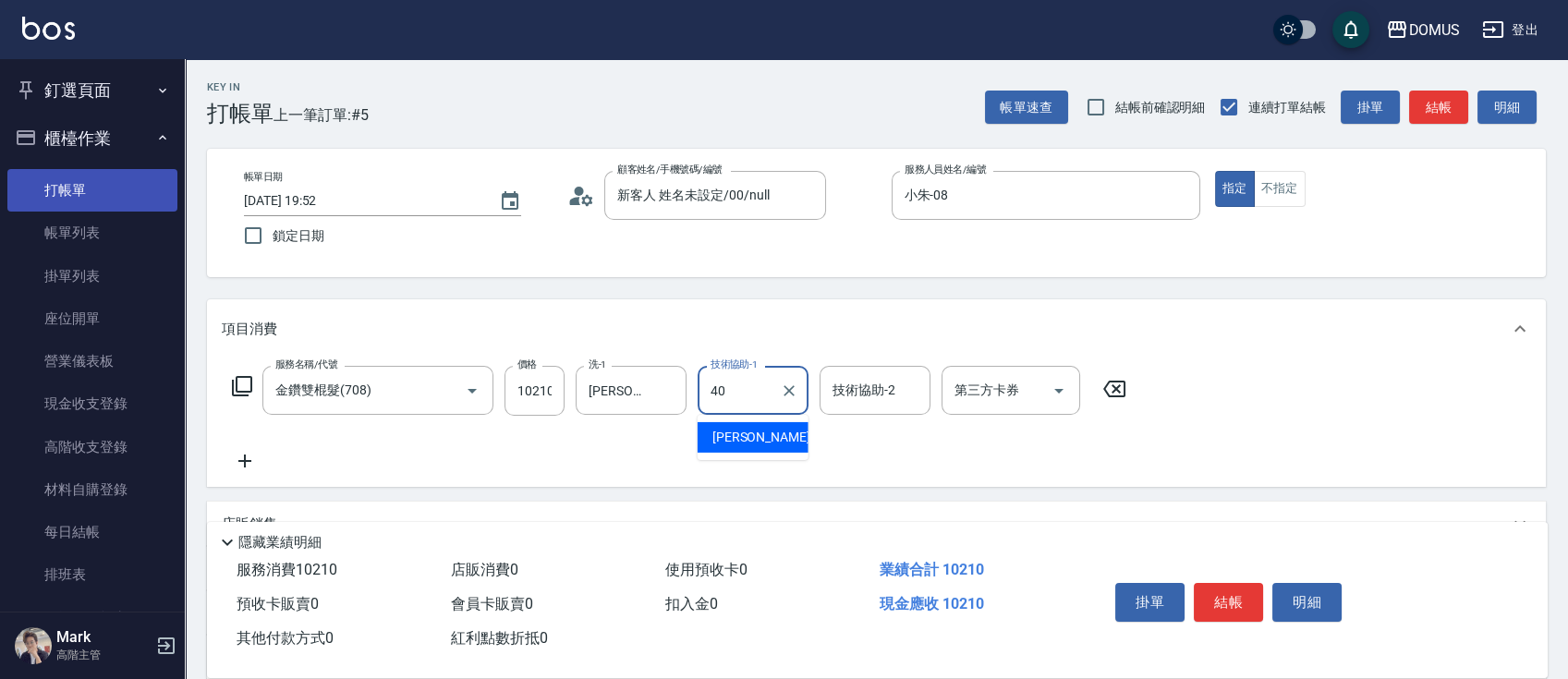
type input "[PERSON_NAME]-40"
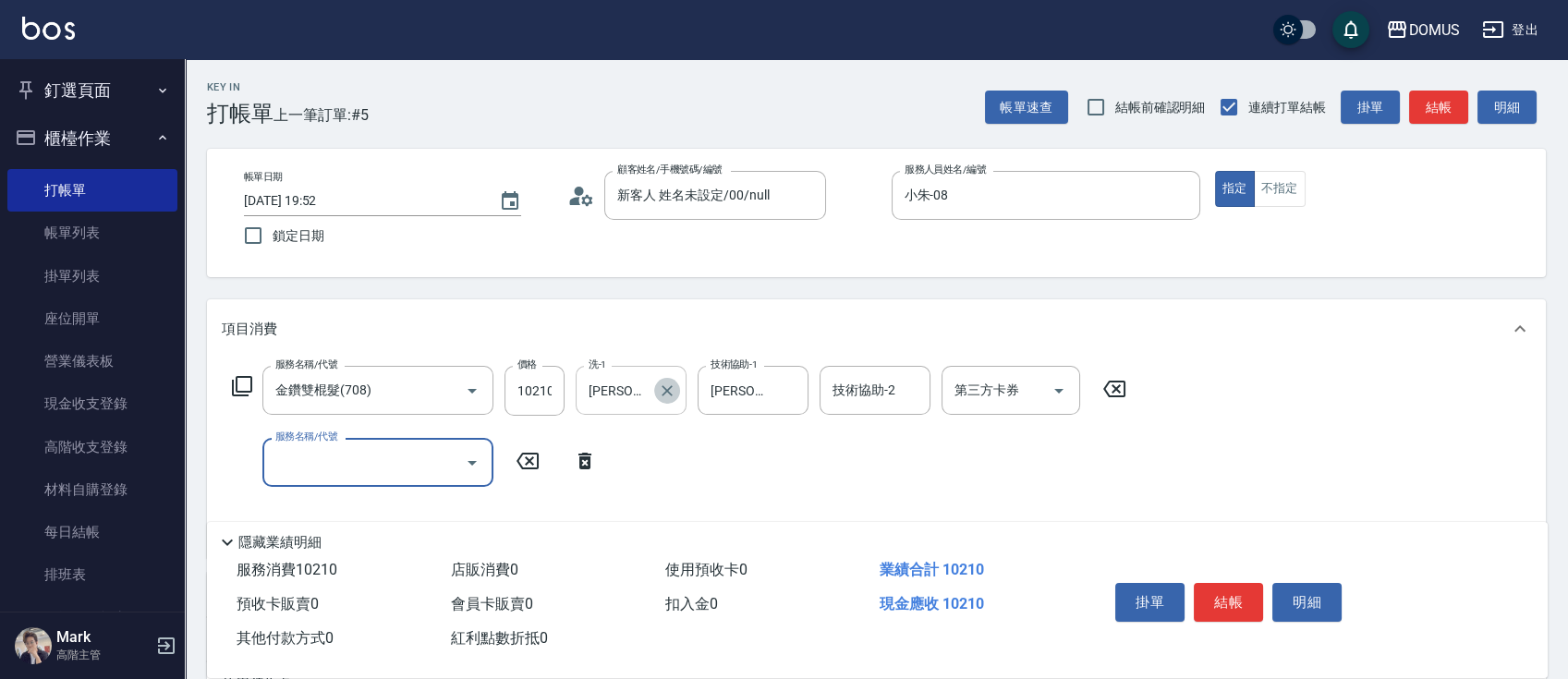
click at [665, 401] on button "Clear" at bounding box center [667, 391] width 26 height 26
type input "1"
click at [376, 477] on input "服務名稱/代號" at bounding box center [364, 462] width 187 height 32
type input "1001"
type input "1100"
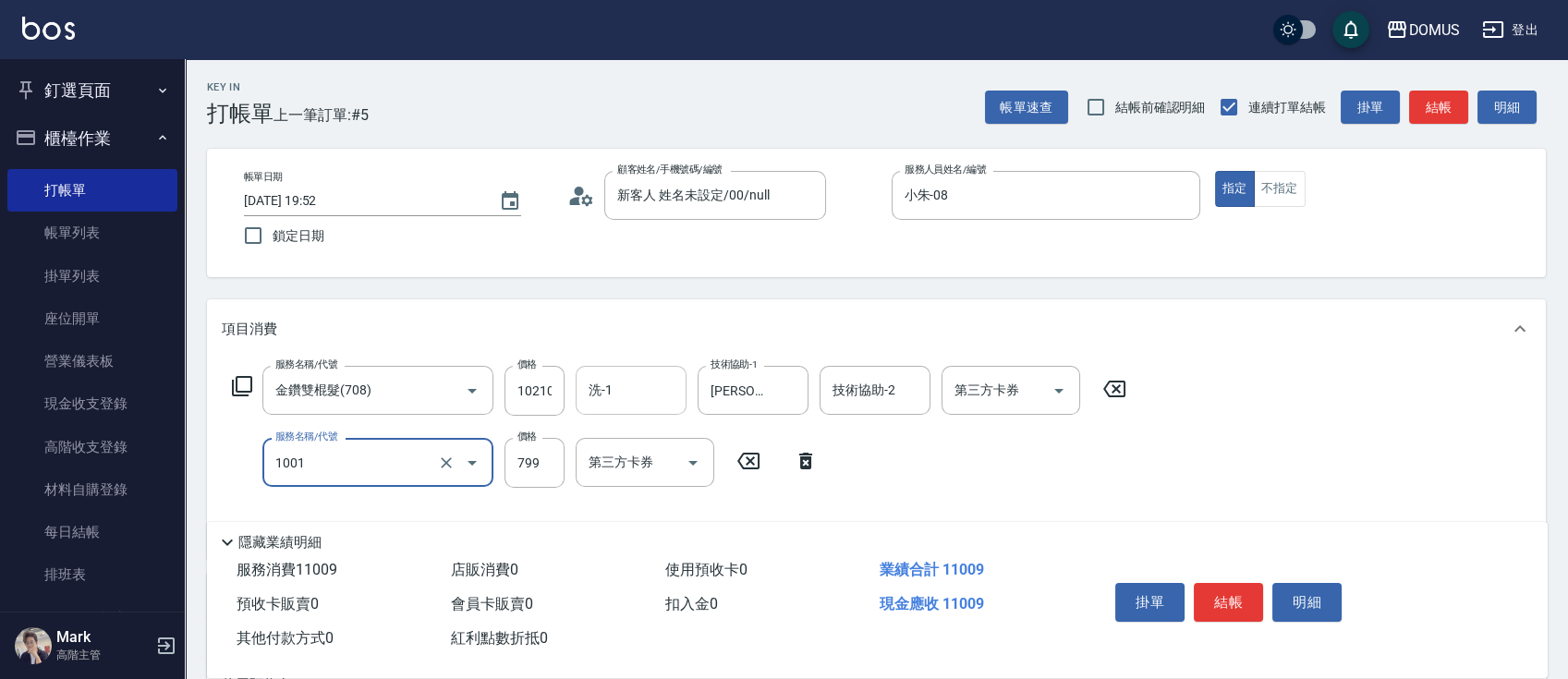
type input "洗+AB劑(1001)"
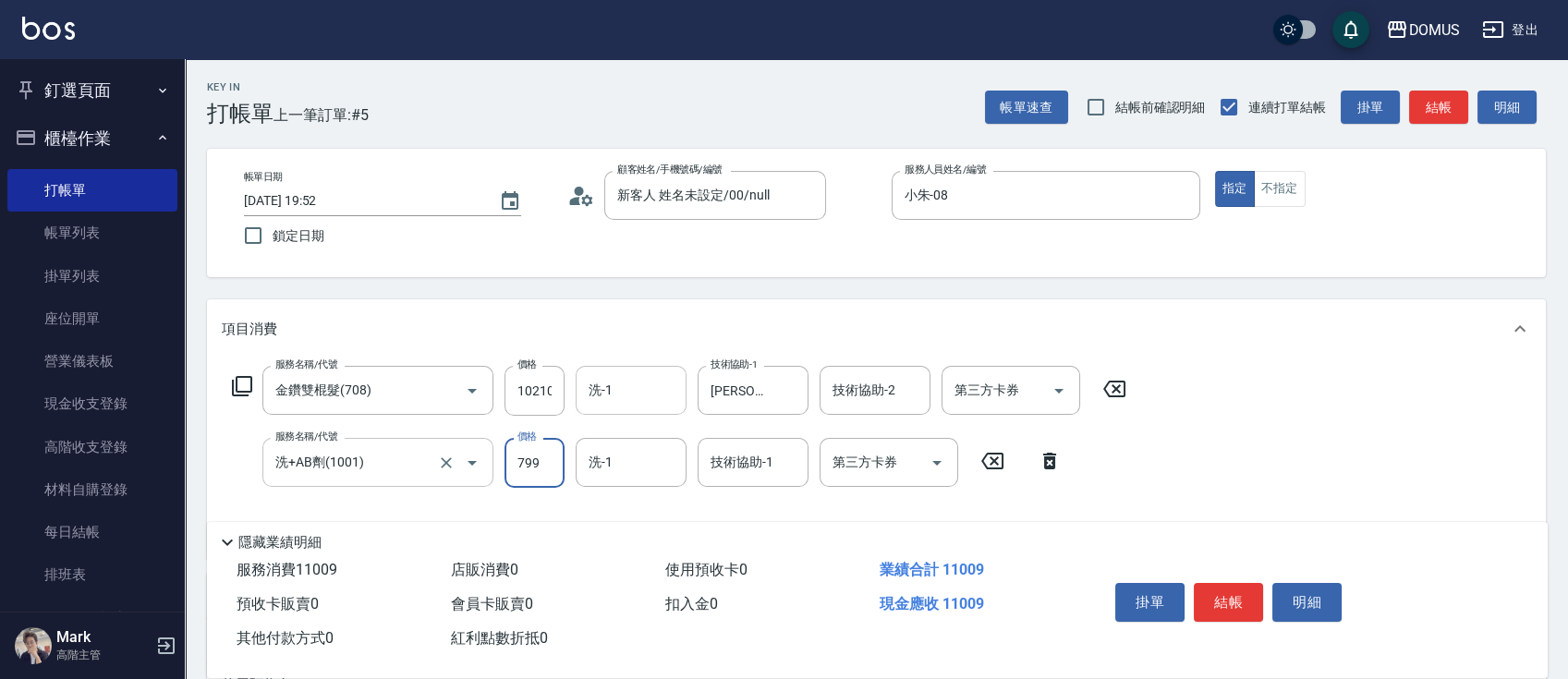
type input "1020"
type input "80"
type input "1100"
type input "800"
type input "[PERSON_NAME]-40"
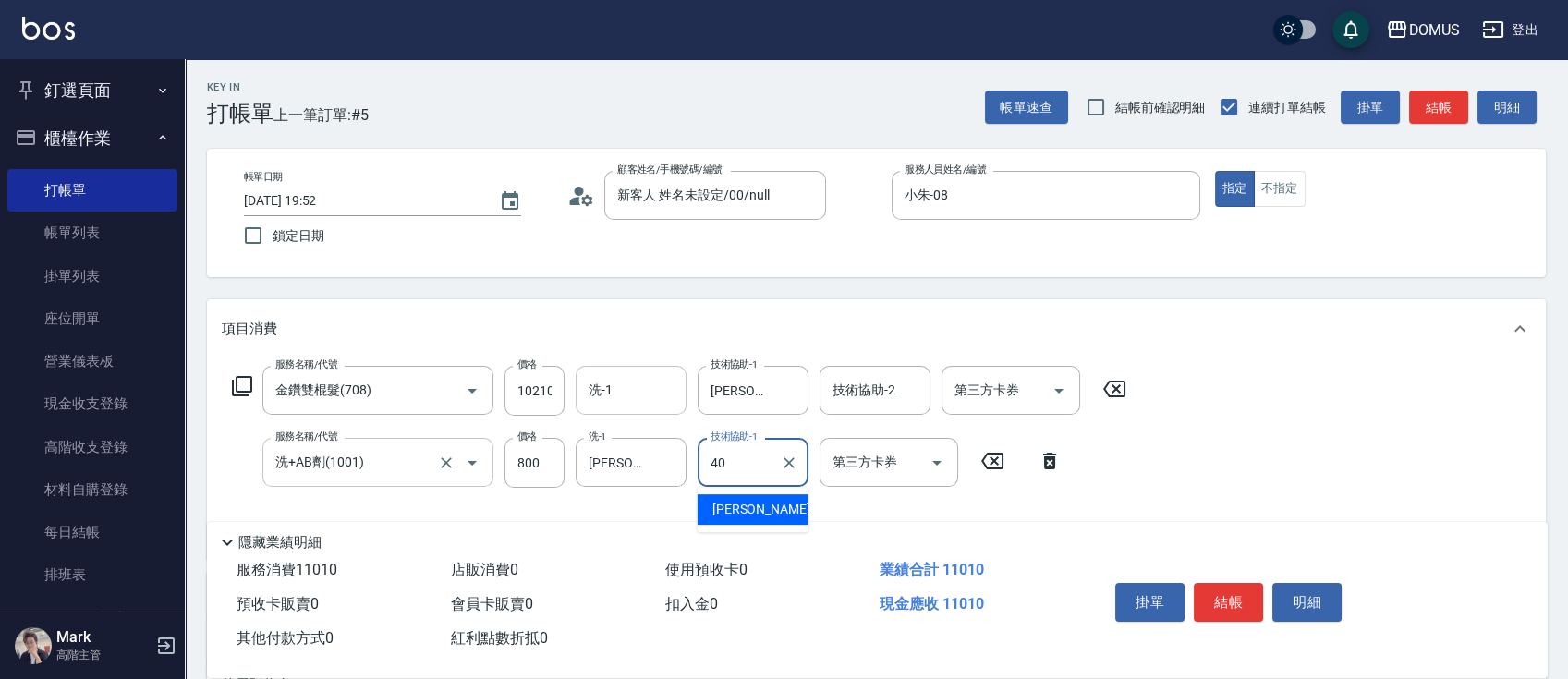
type input "[PERSON_NAME]-40"
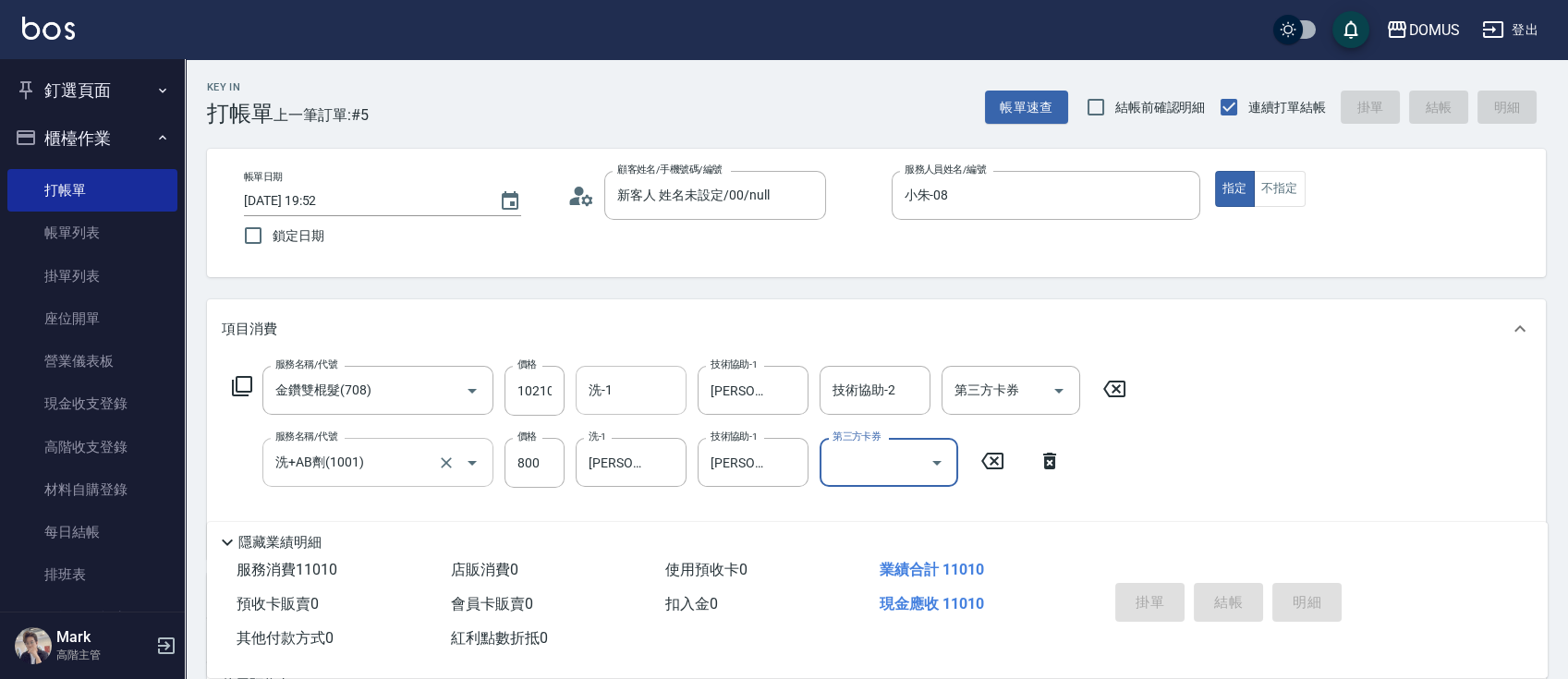
type input "[DATE] 19:53"
type input "0"
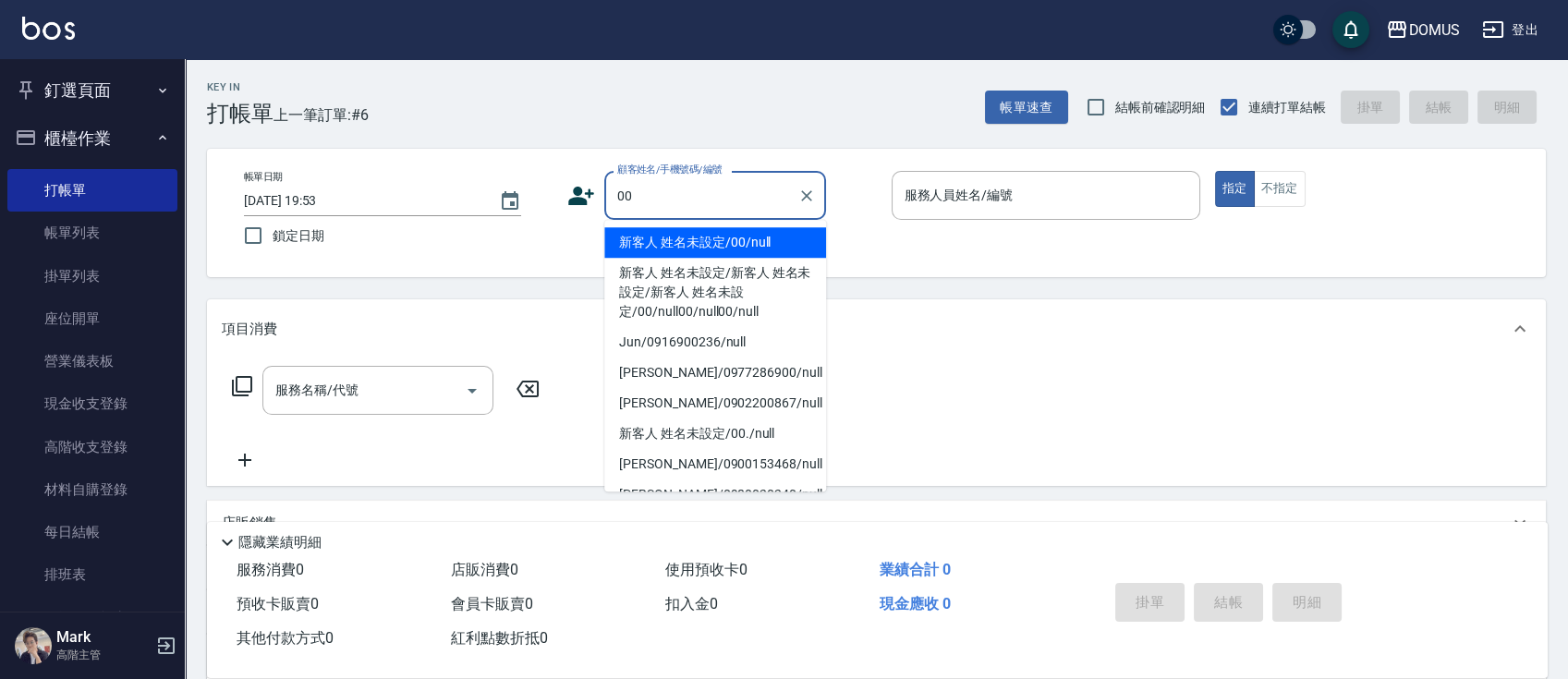
type input "新客人 姓名未設定/00/null"
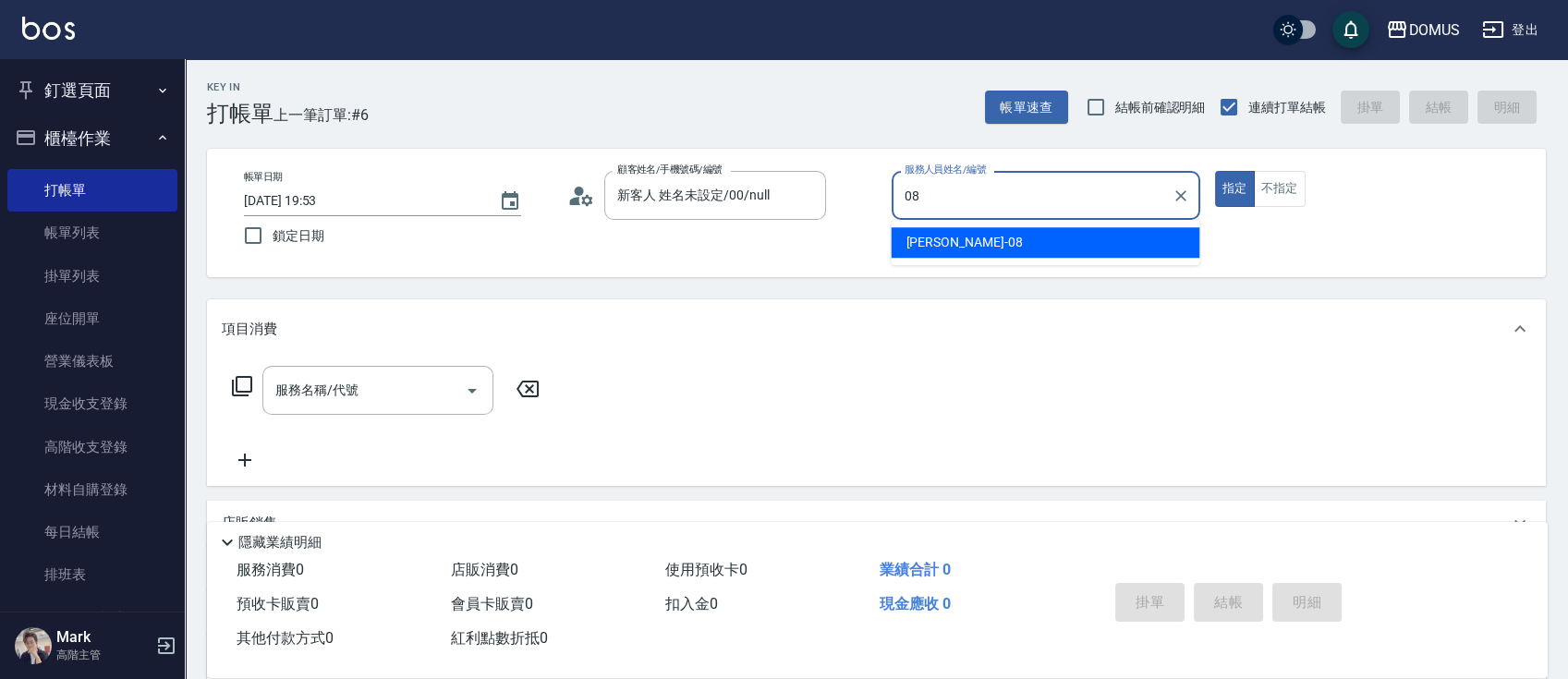
type input "小朱-08"
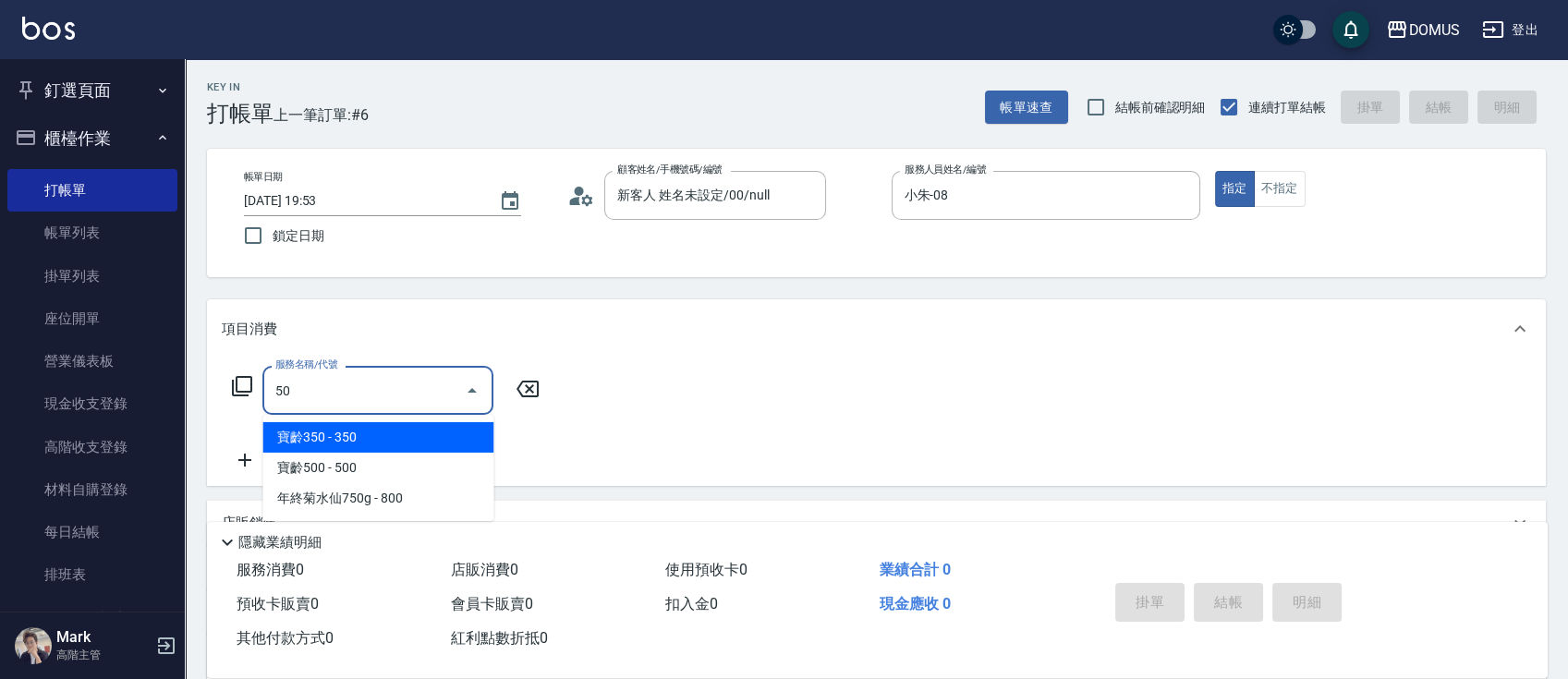
type input "501"
type input "100"
type input "染髮(501)"
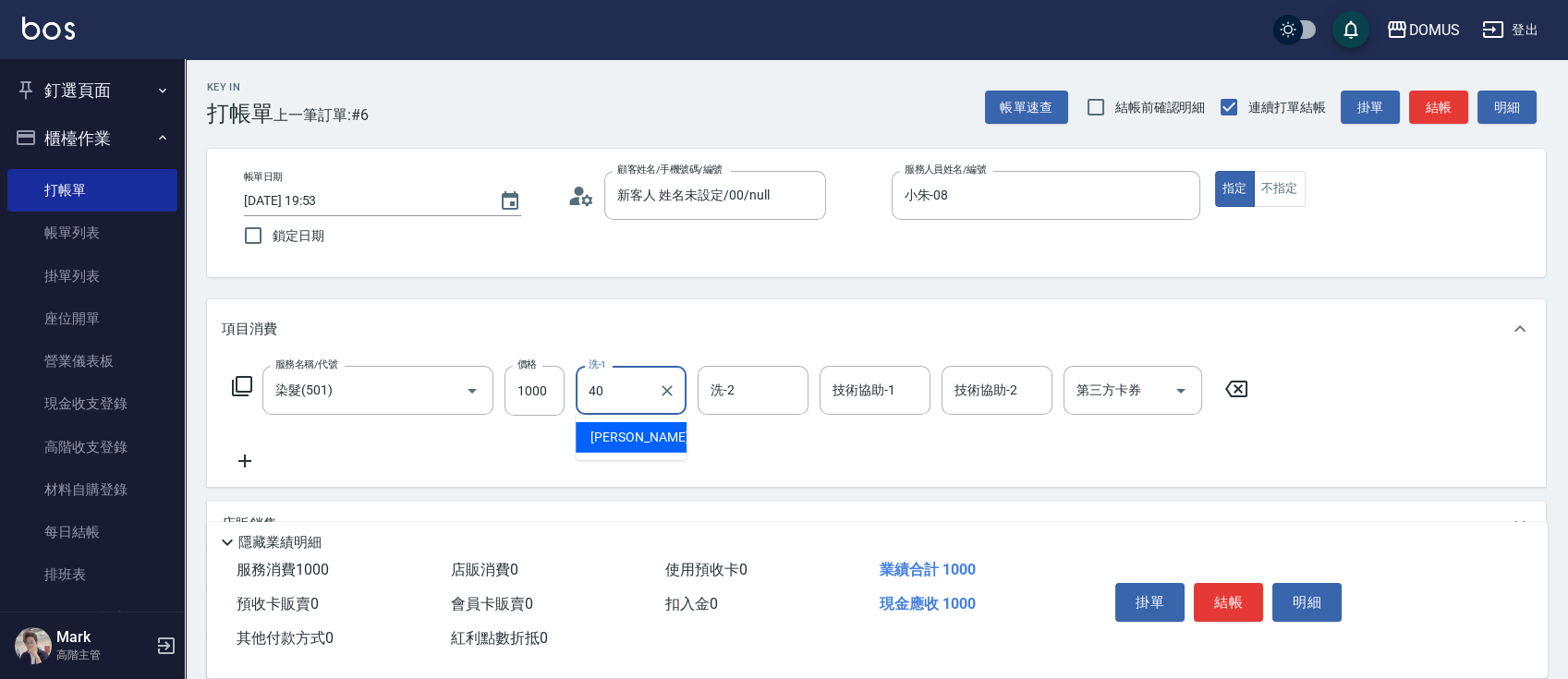
type input "[PERSON_NAME]-40"
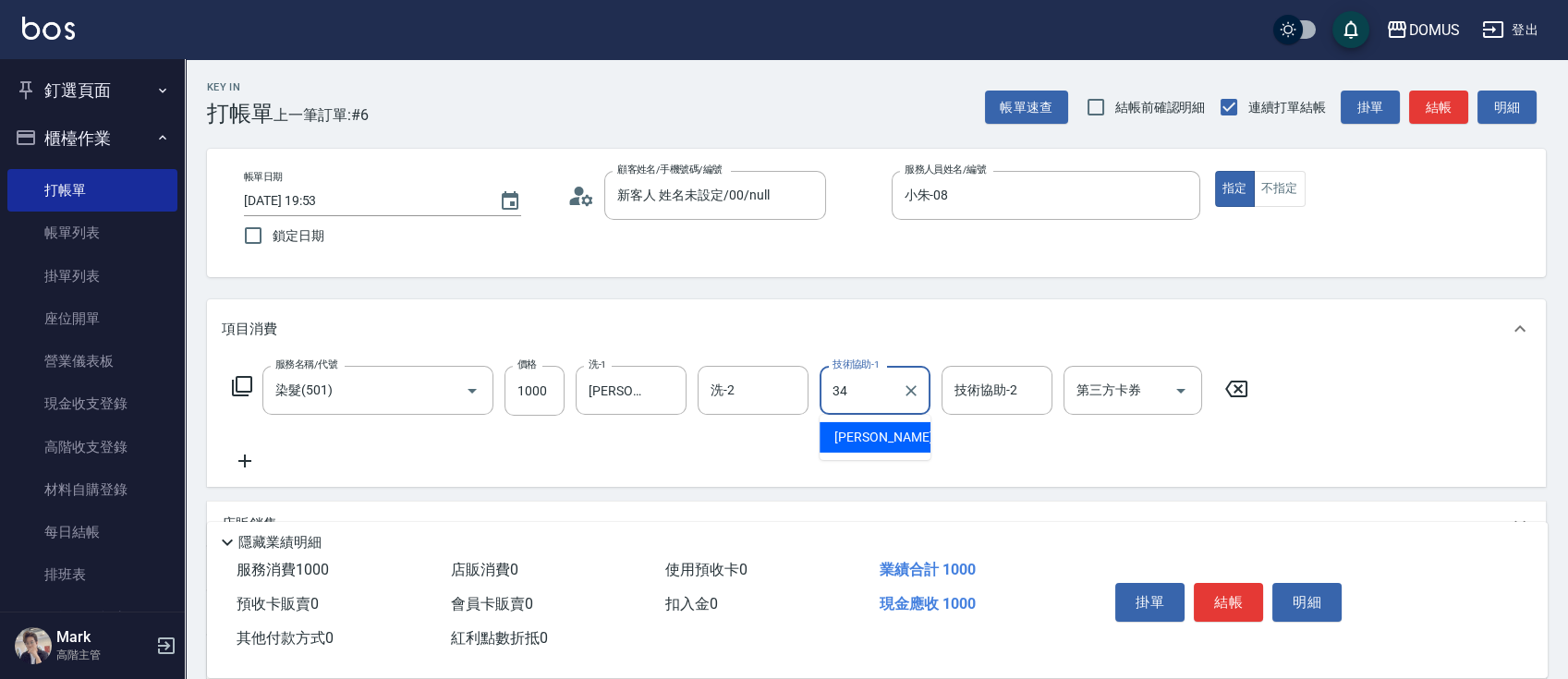
type input "[PERSON_NAME]-34"
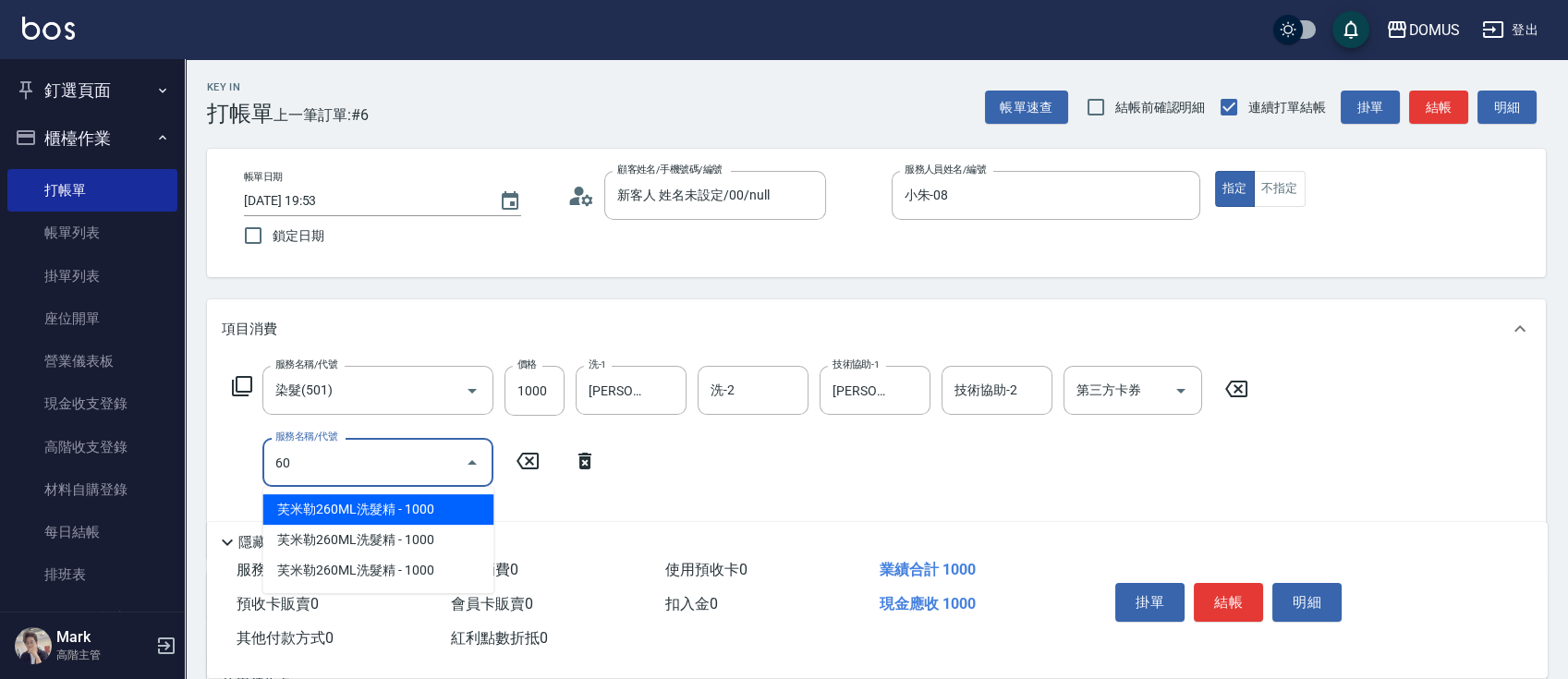
type input "601"
type input "130"
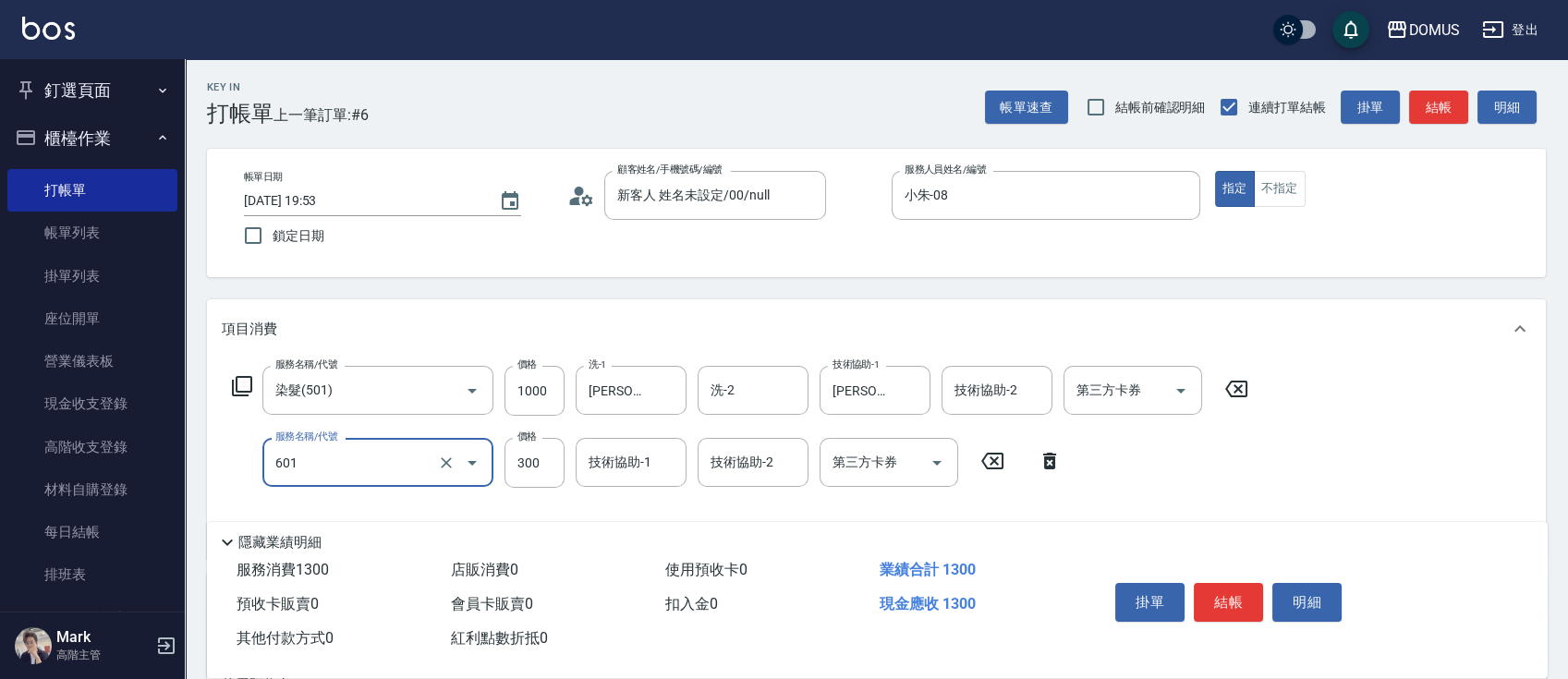
type input "自備護髮(601)"
type input "100"
type input "50"
type input "150"
type input "500"
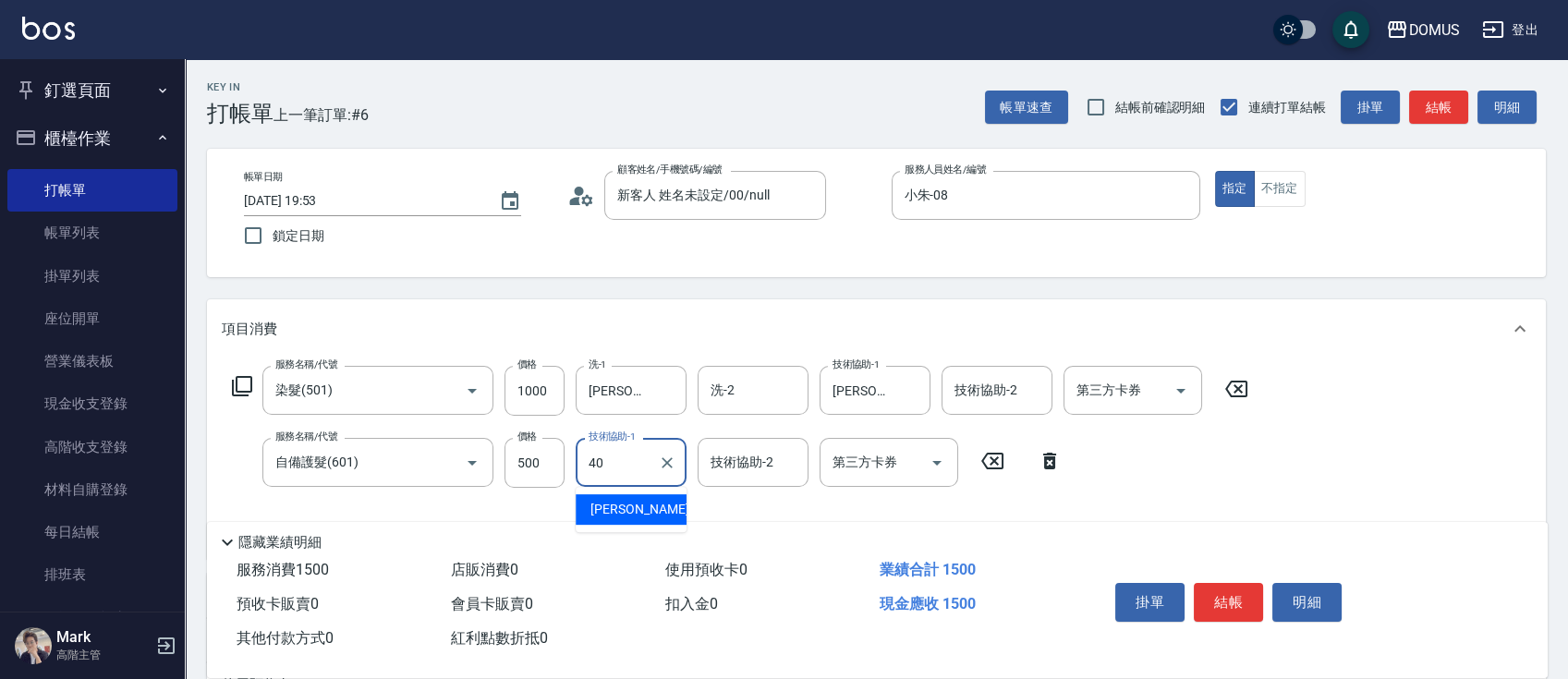
type input "[PERSON_NAME]-40"
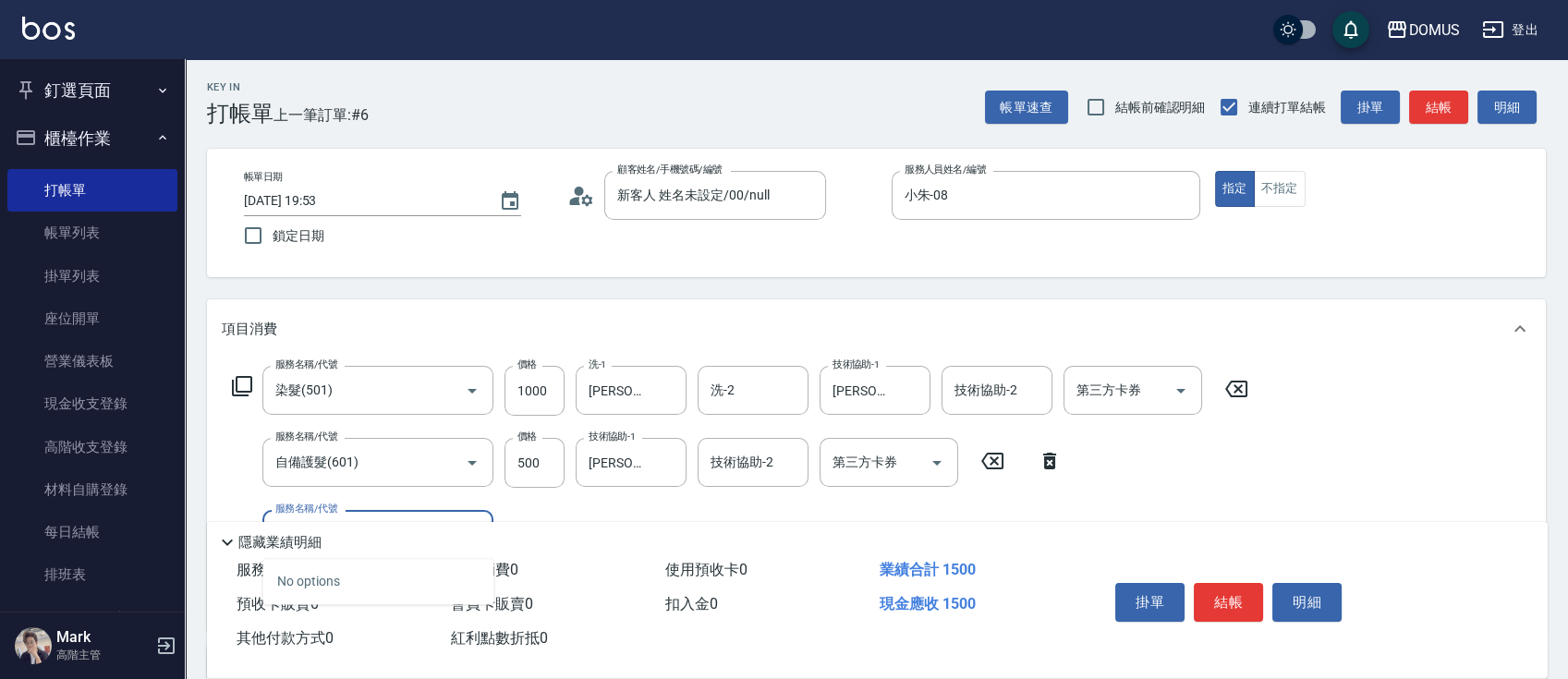
type input "704"
type input "650"
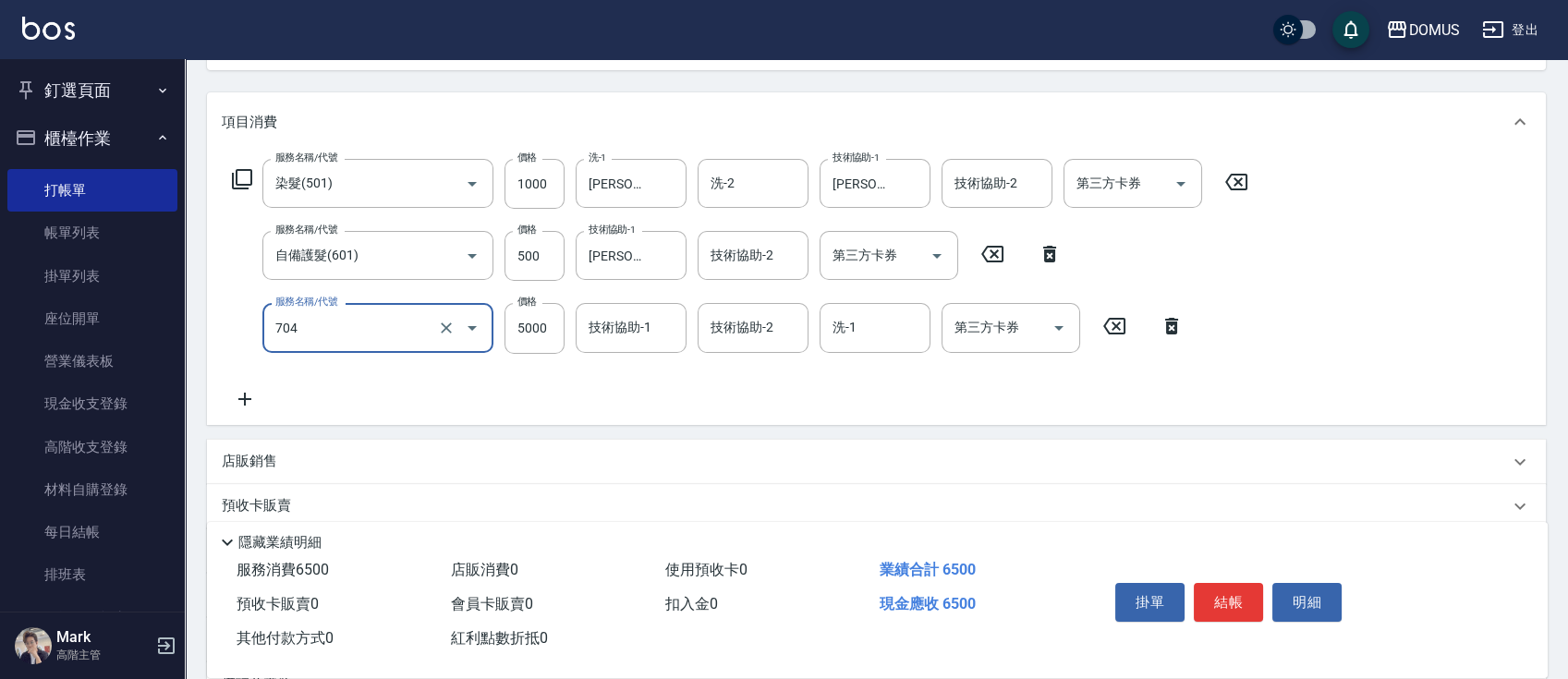
scroll to position [246, 0]
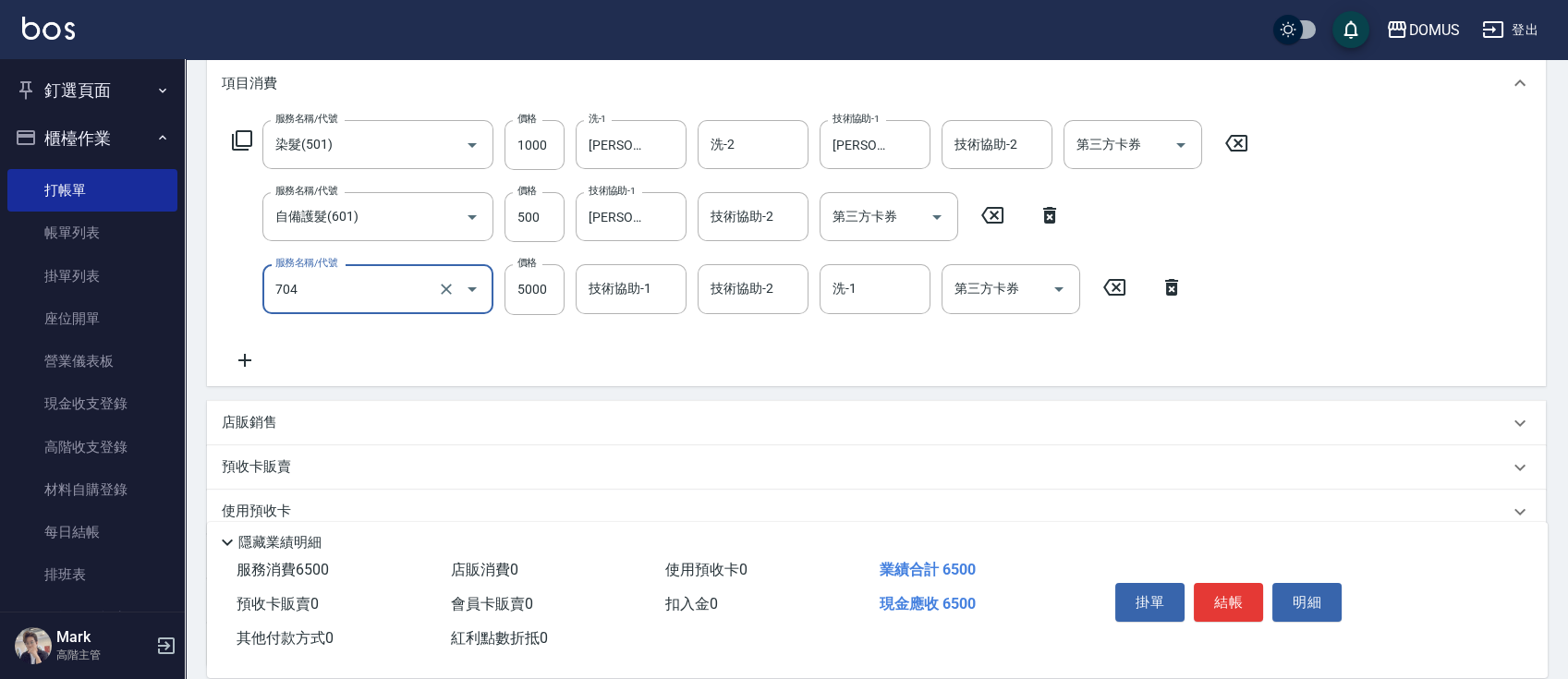
type input "新羽毛鉑金接髮調整(704)"
type input "150"
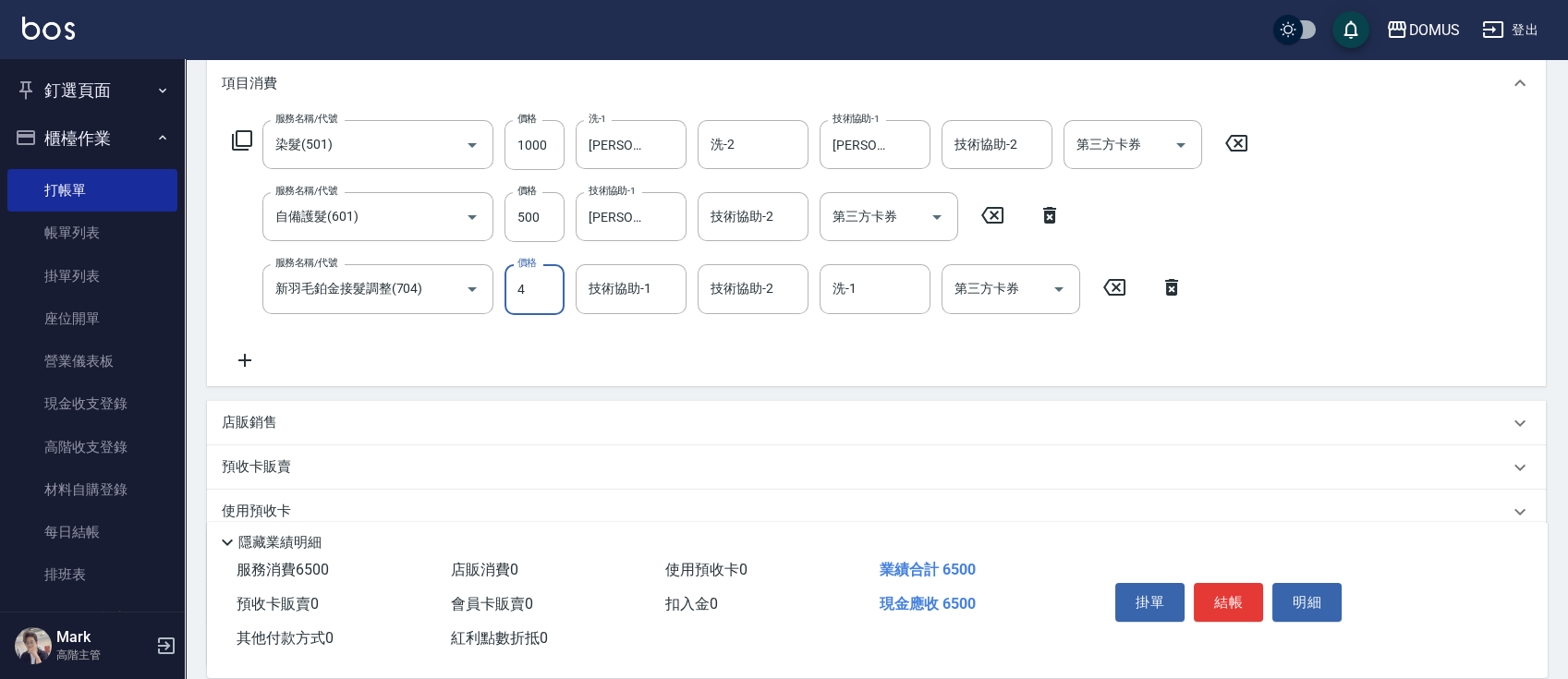
type input "45"
type input "190"
type input "4500"
type input "600"
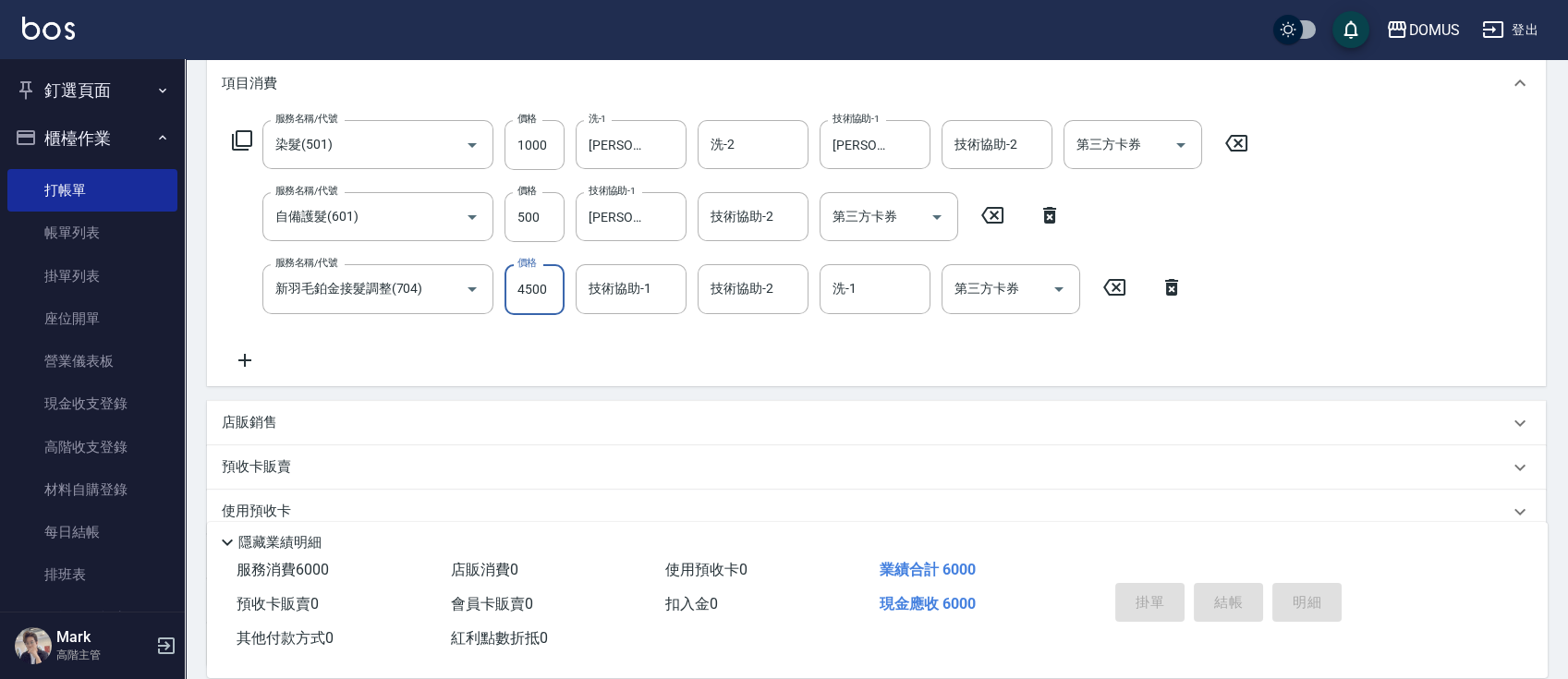
type input "0"
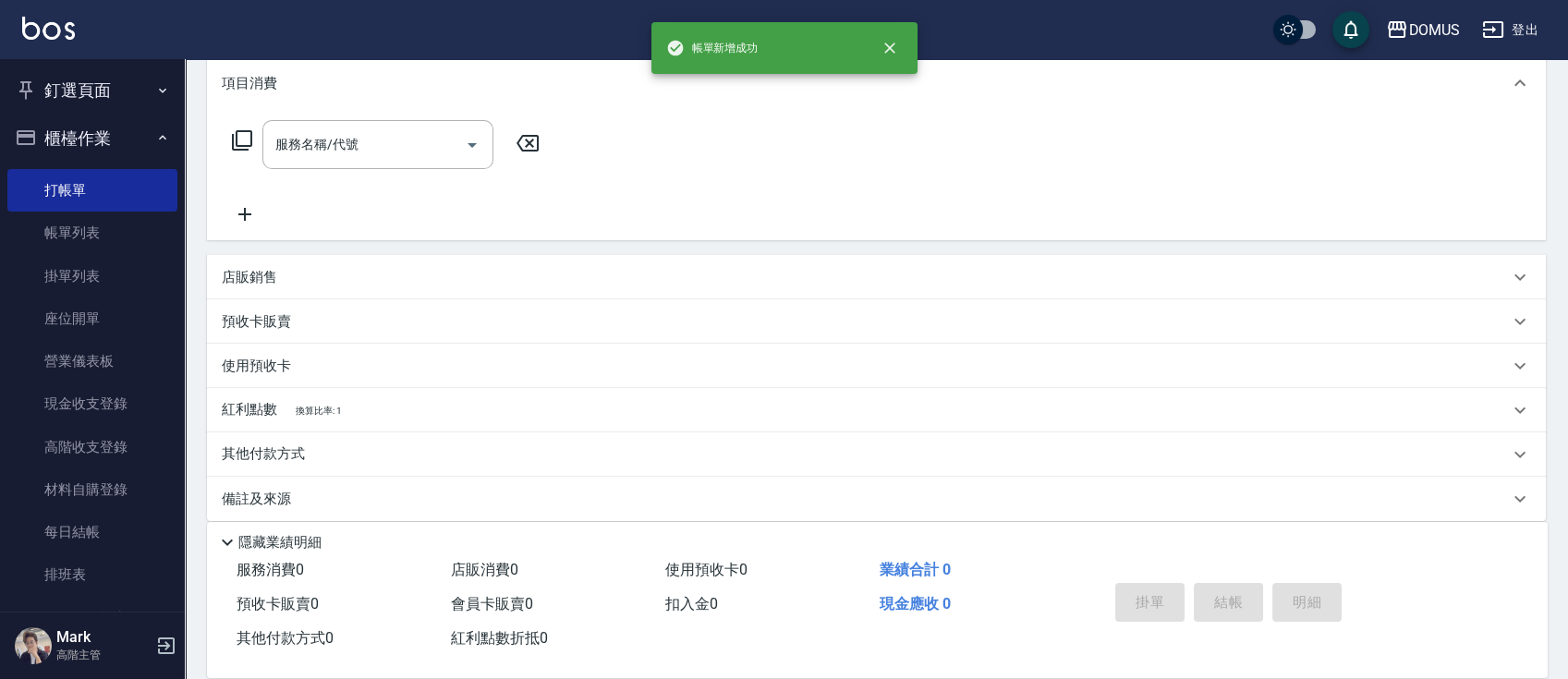
scroll to position [0, 0]
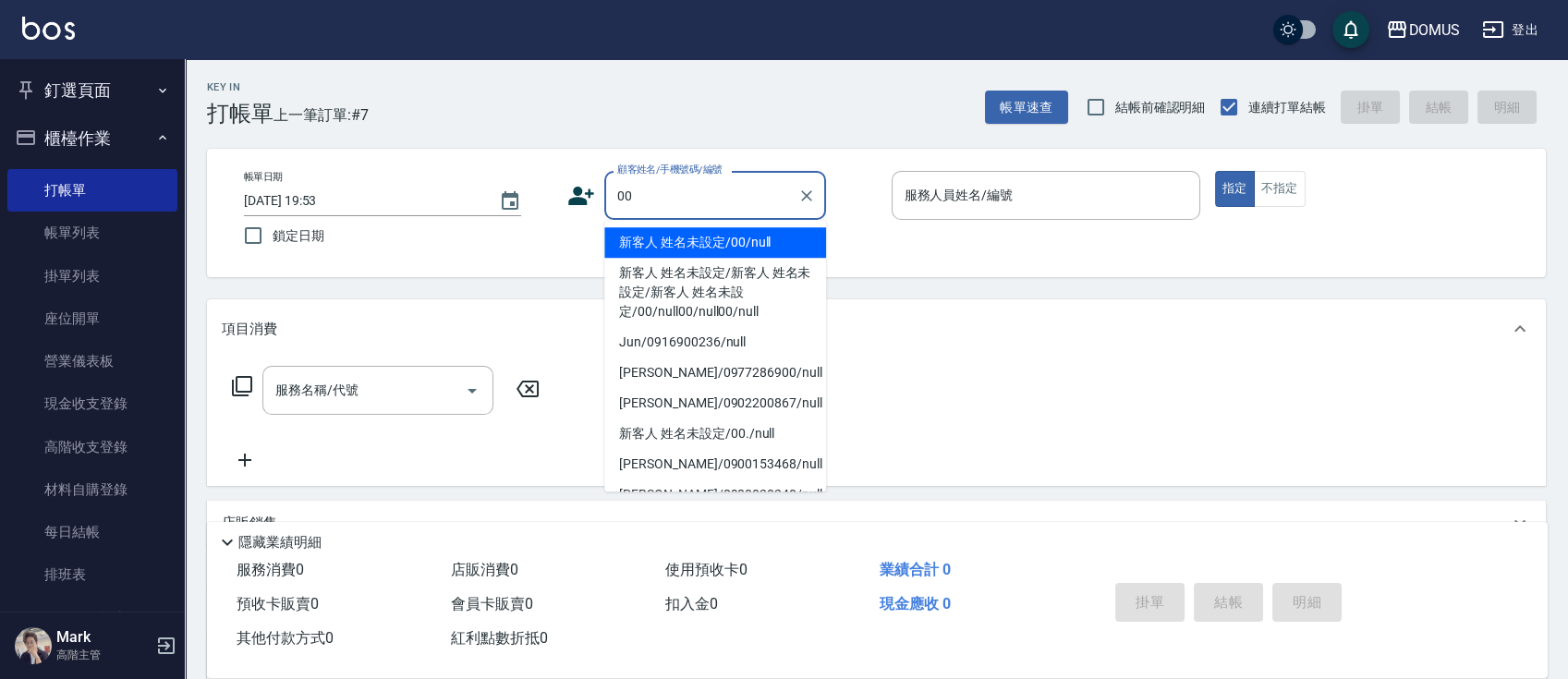
type input "新客人 姓名未設定/00/null"
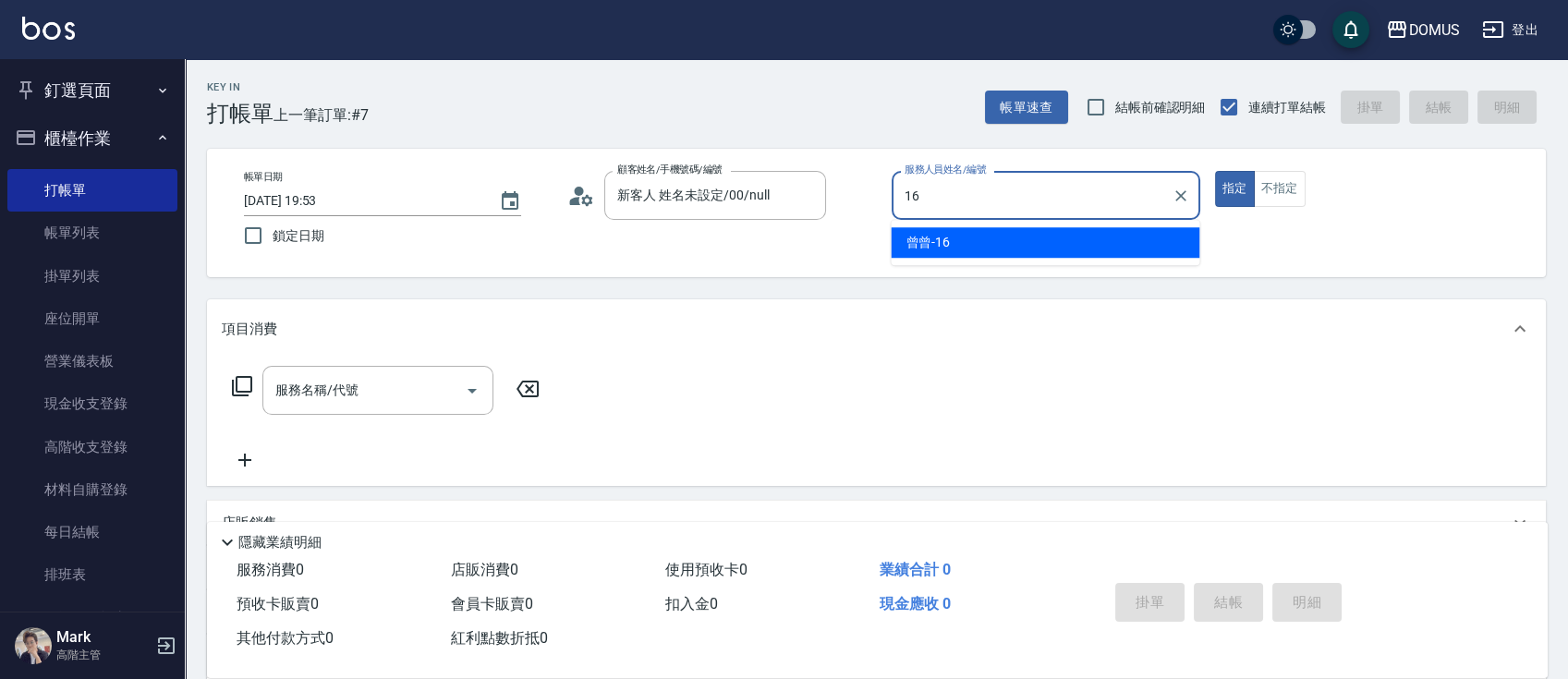
type input "曾曾-16"
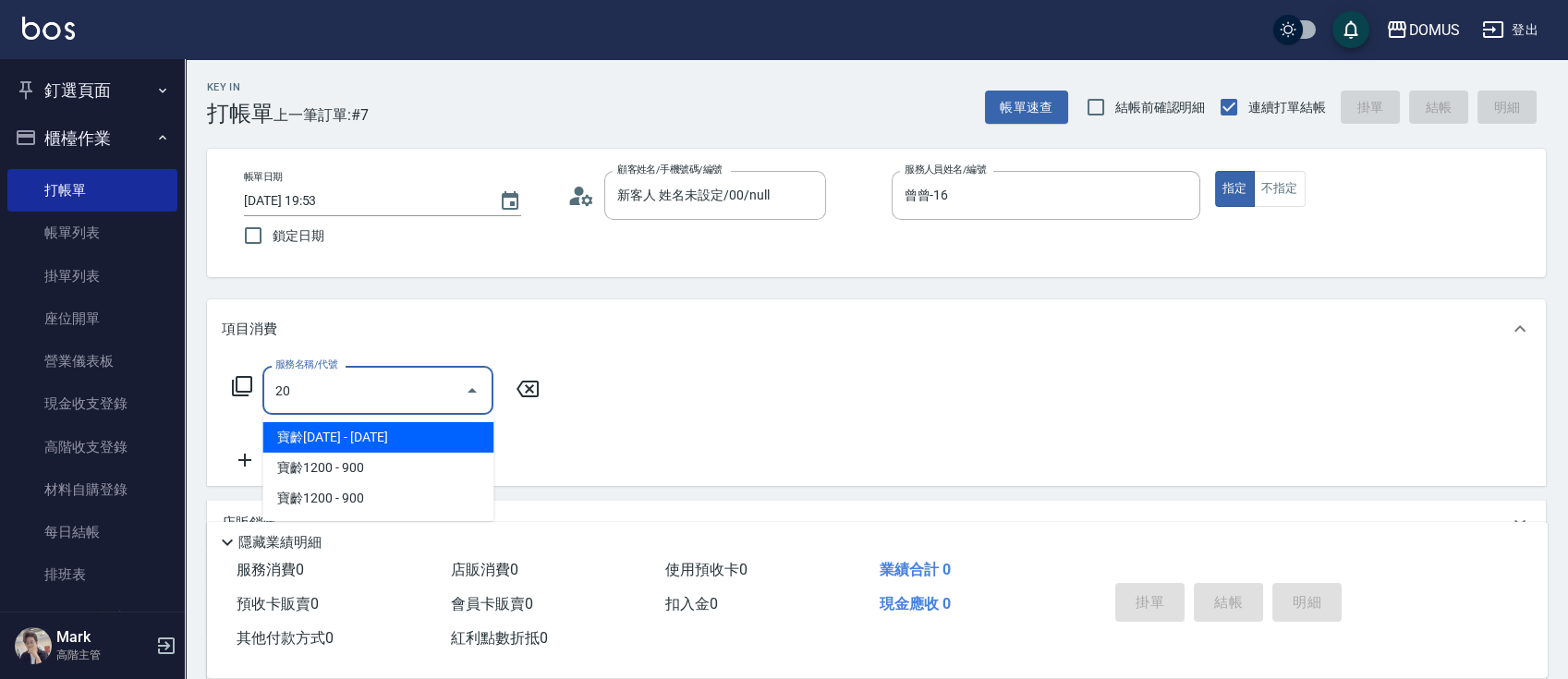
type input "206"
type input "20"
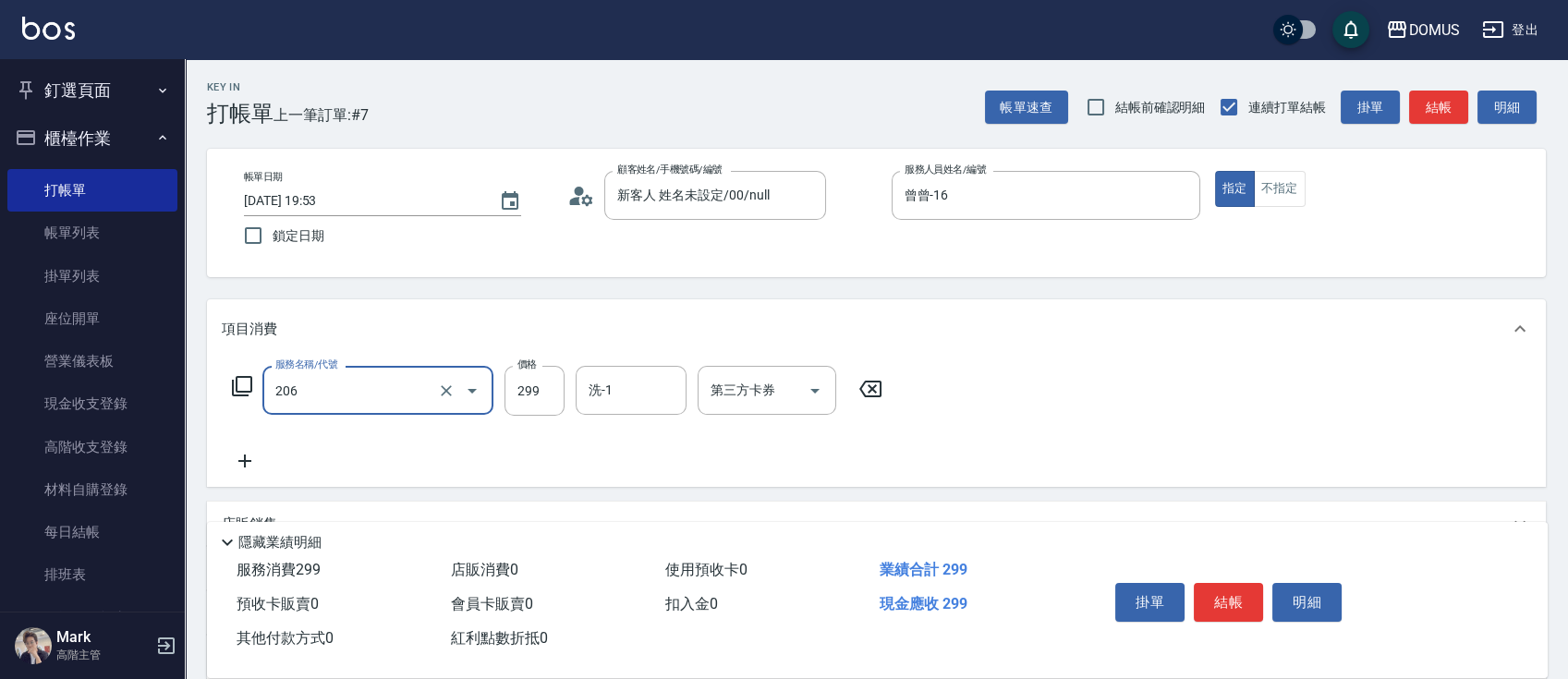
type input "健康洗髮(206)"
type input "0"
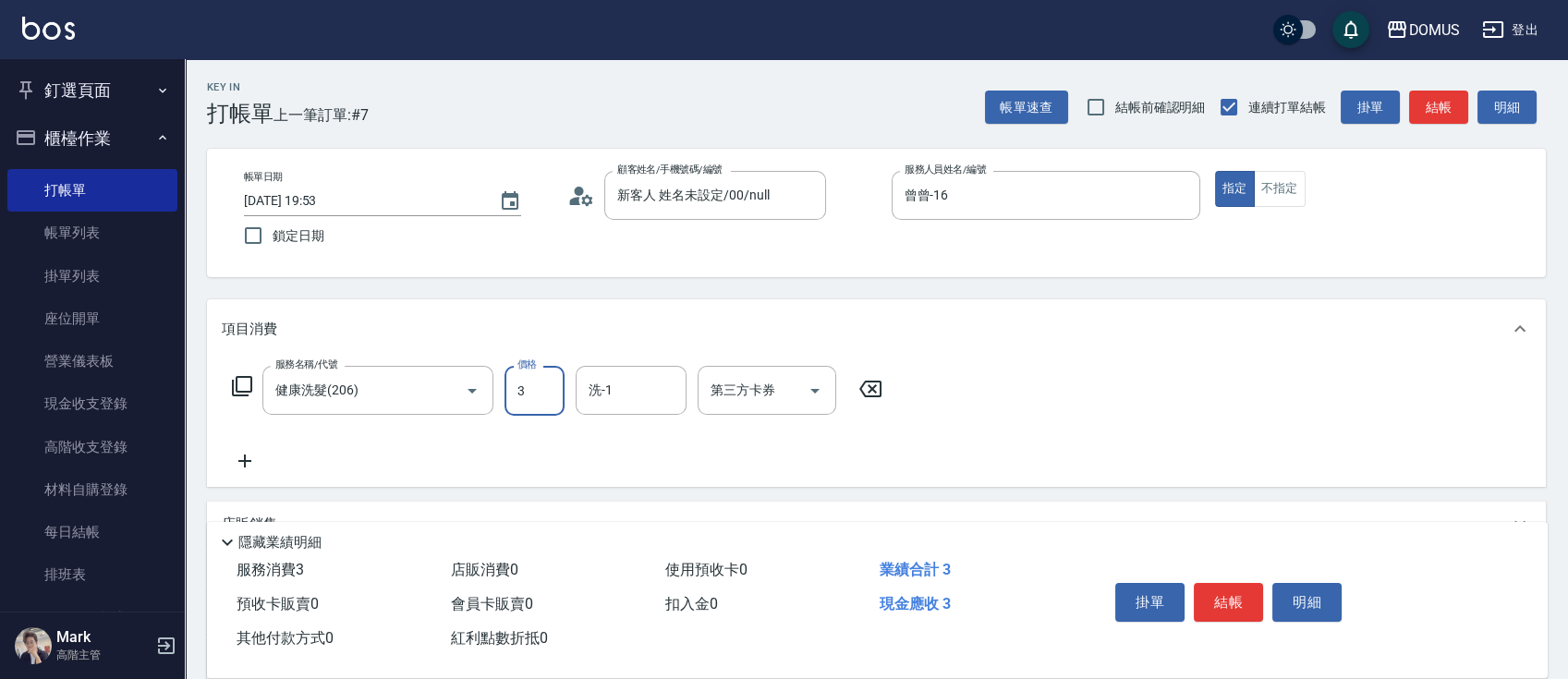
type input "30"
type input "300"
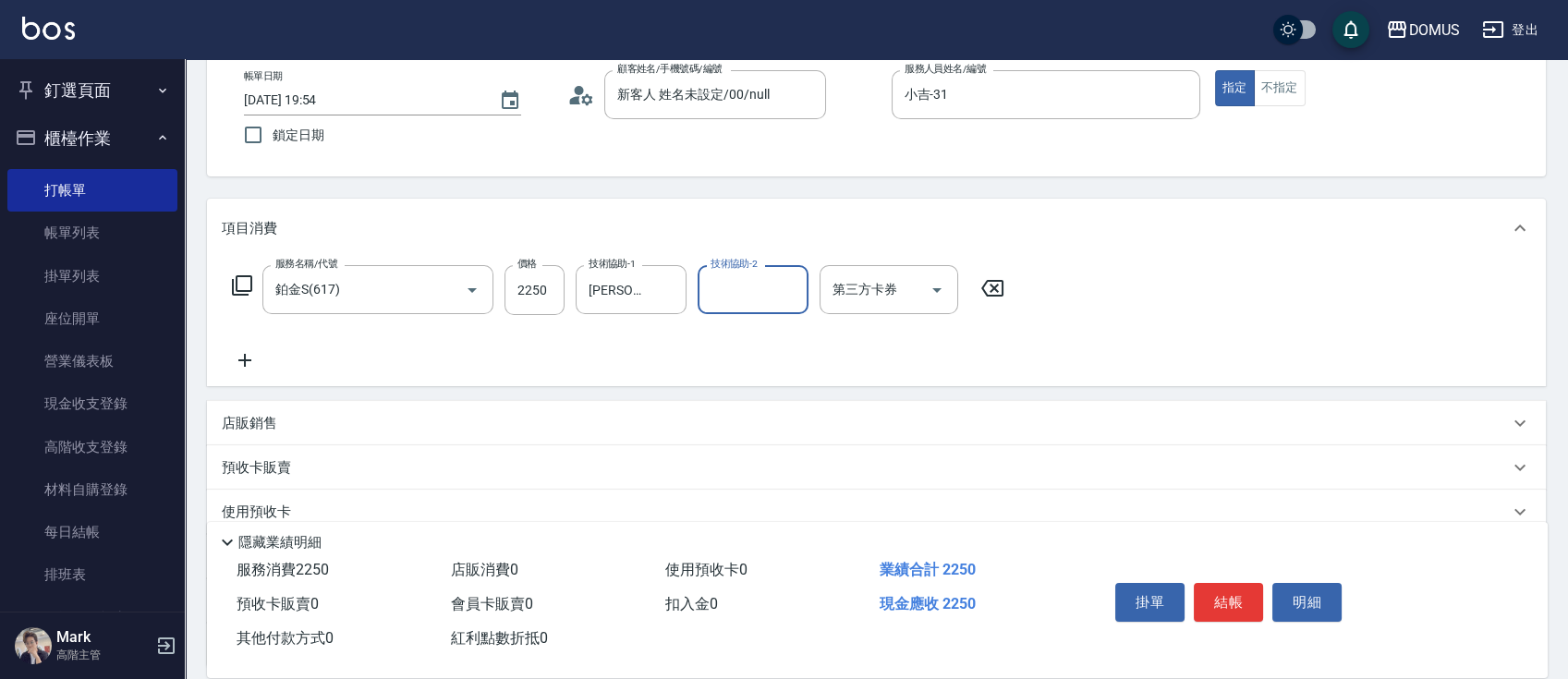
scroll to position [263, 0]
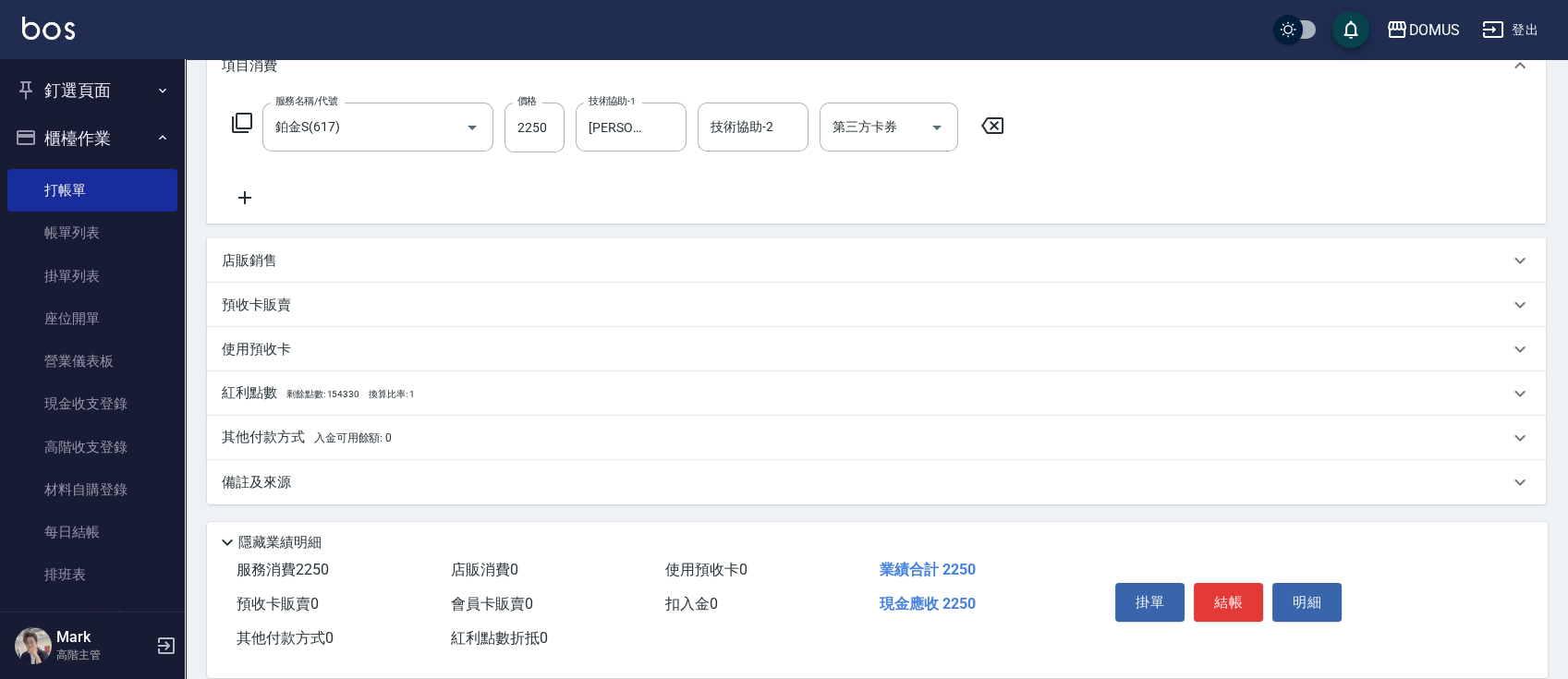
click at [711, 440] on div "其他付款方式 入金可用餘額: 0" at bounding box center [865, 438] width 1287 height 21
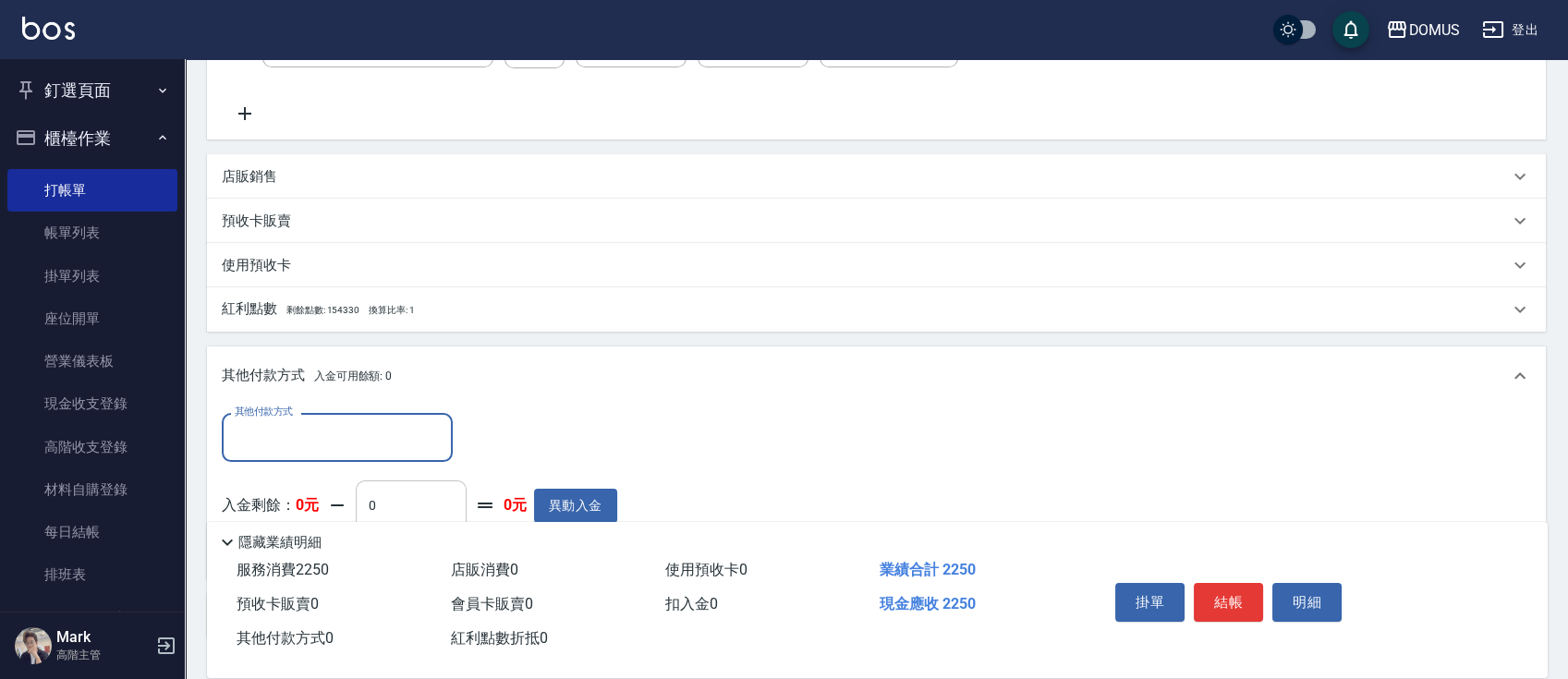
scroll to position [386, 0]
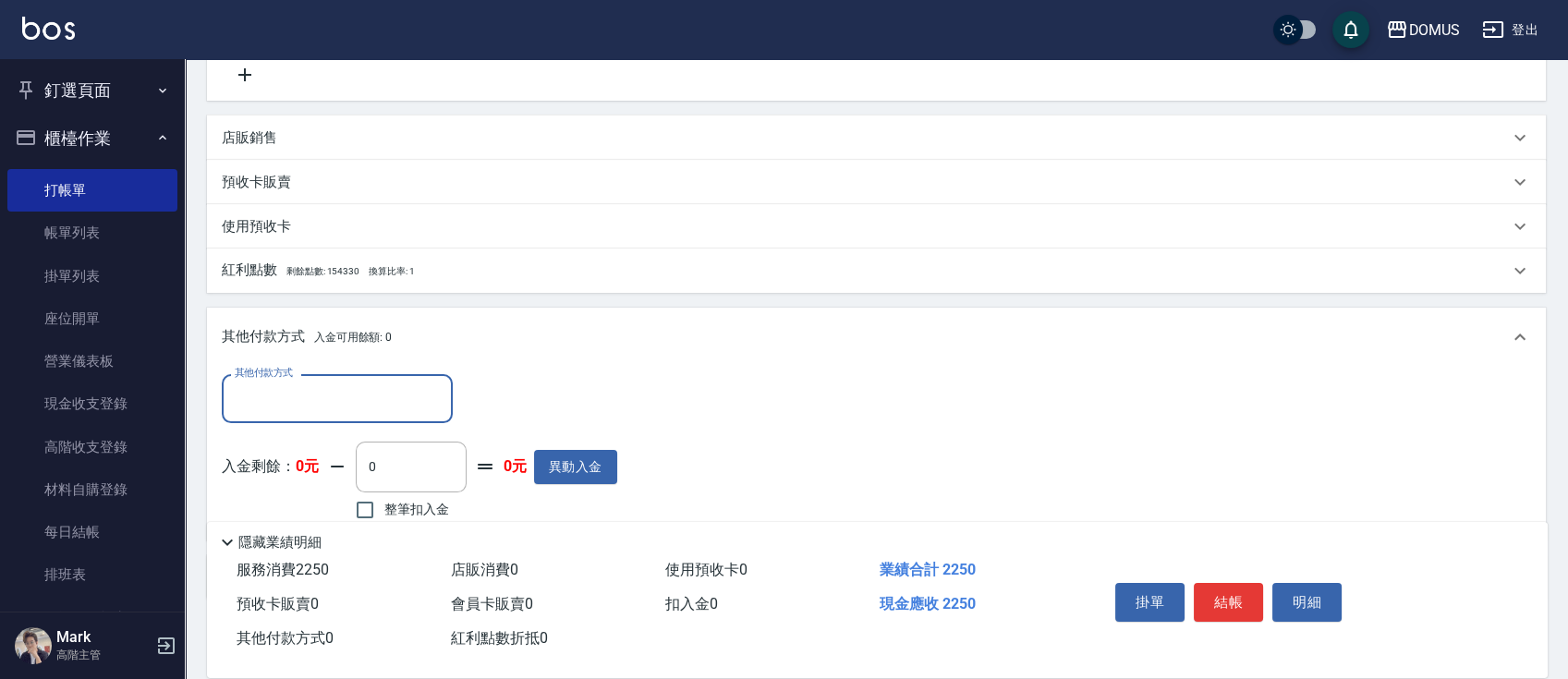
click at [335, 398] on input "其他付款方式" at bounding box center [337, 398] width 214 height 32
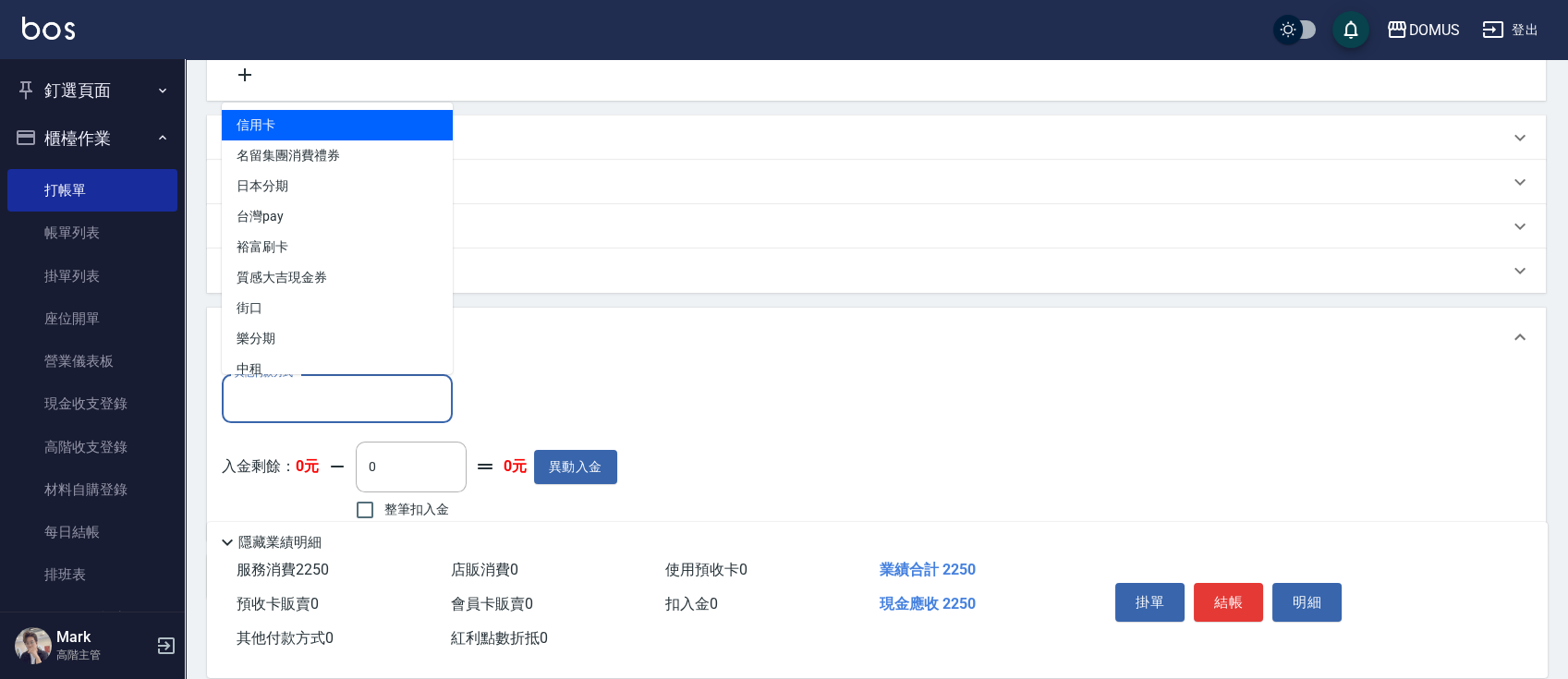
click at [322, 137] on span "信用卡" at bounding box center [337, 125] width 231 height 30
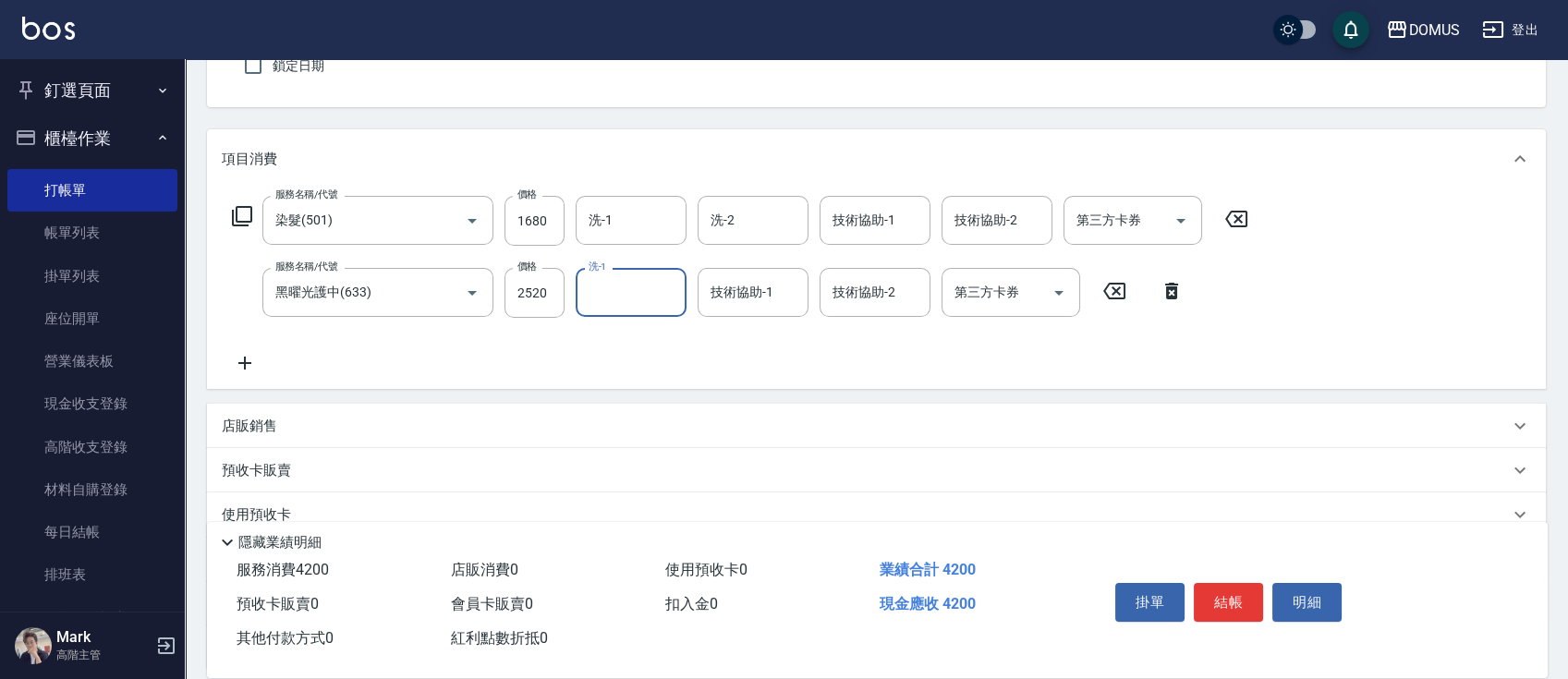
scroll to position [246, 0]
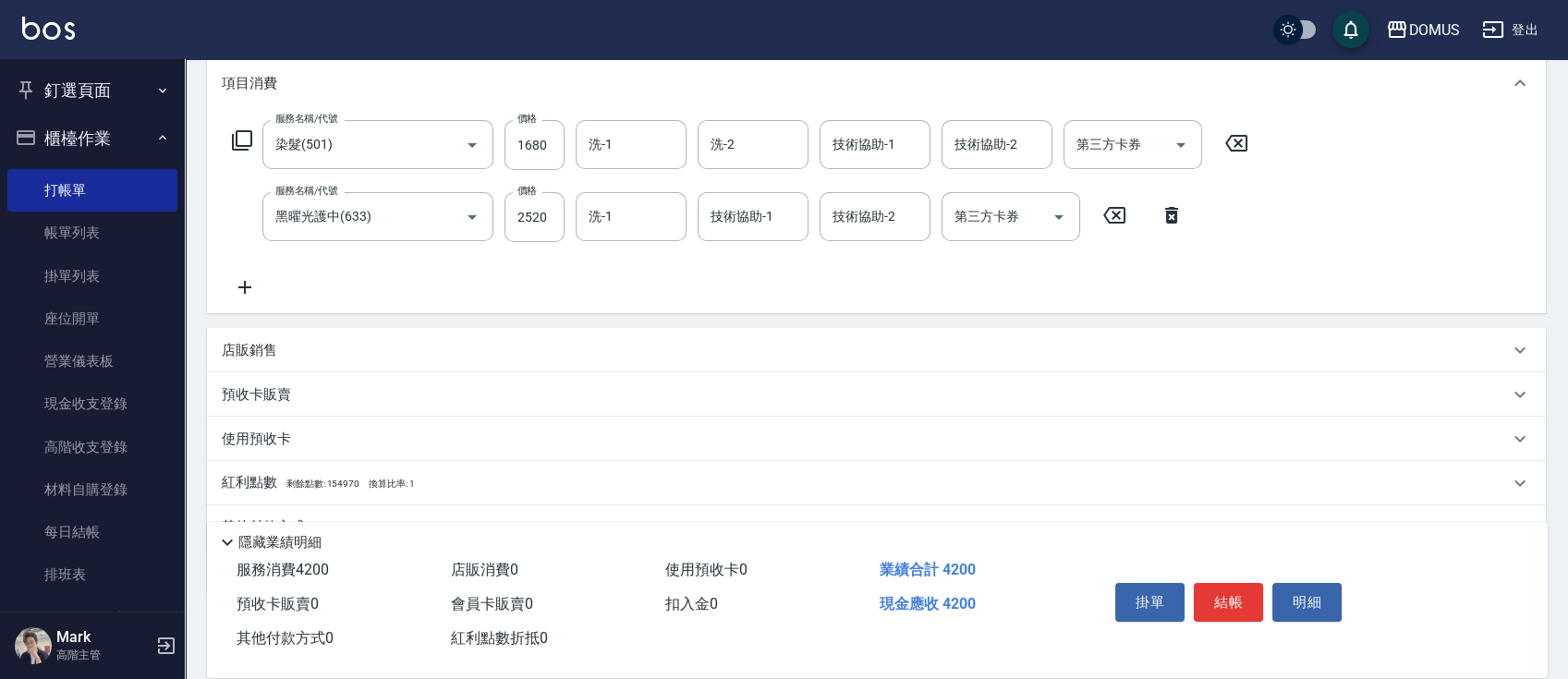
click at [426, 363] on div "店販銷售" at bounding box center [876, 349] width 1339 height 44
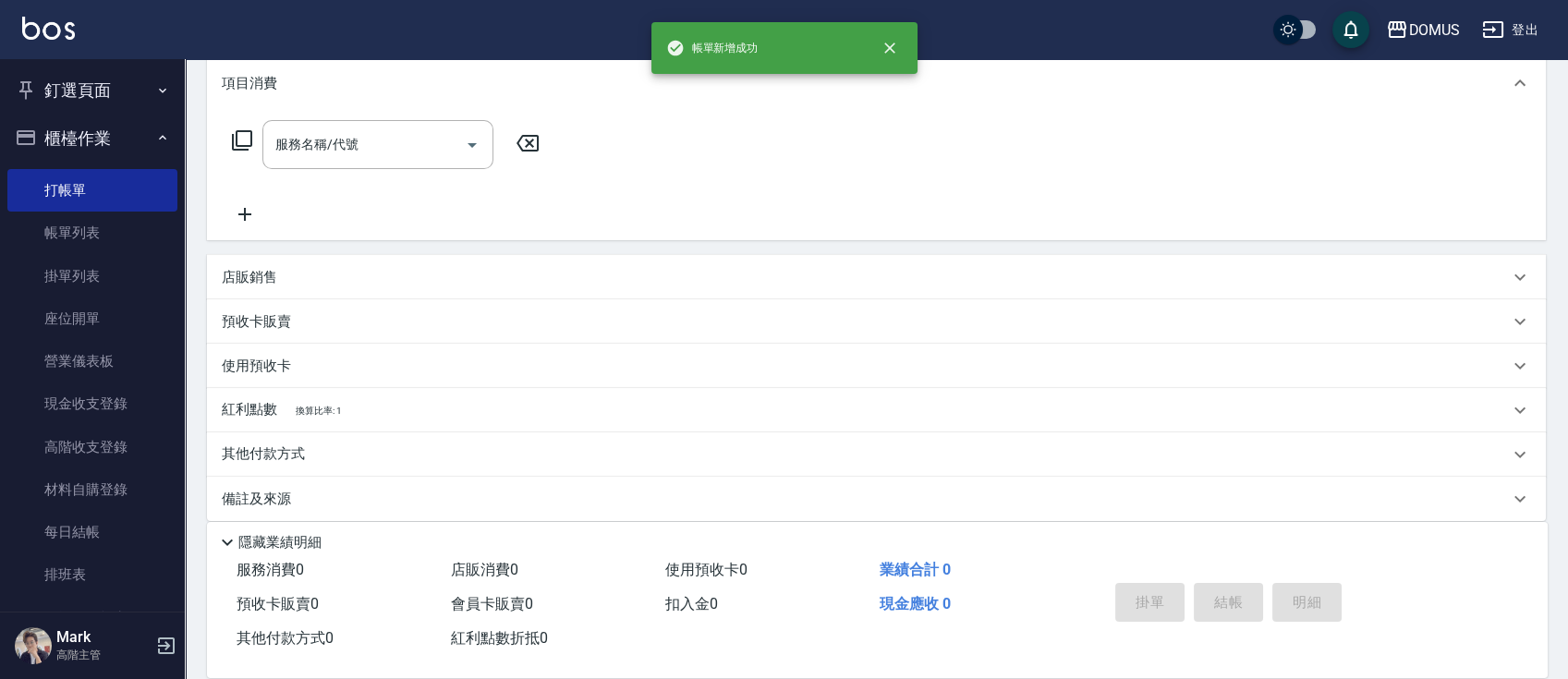
scroll to position [0, 0]
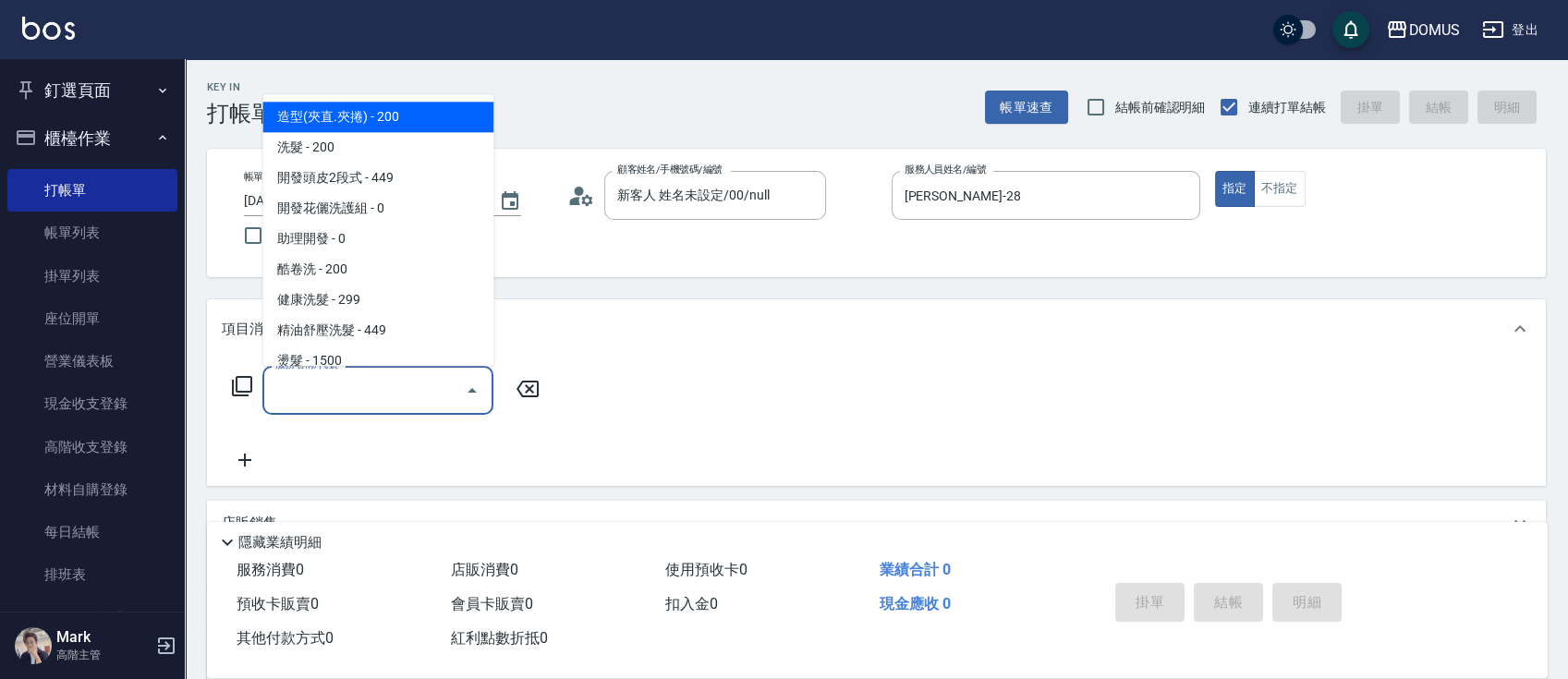
click at [318, 406] on input "服務名稱/代號" at bounding box center [364, 390] width 187 height 32
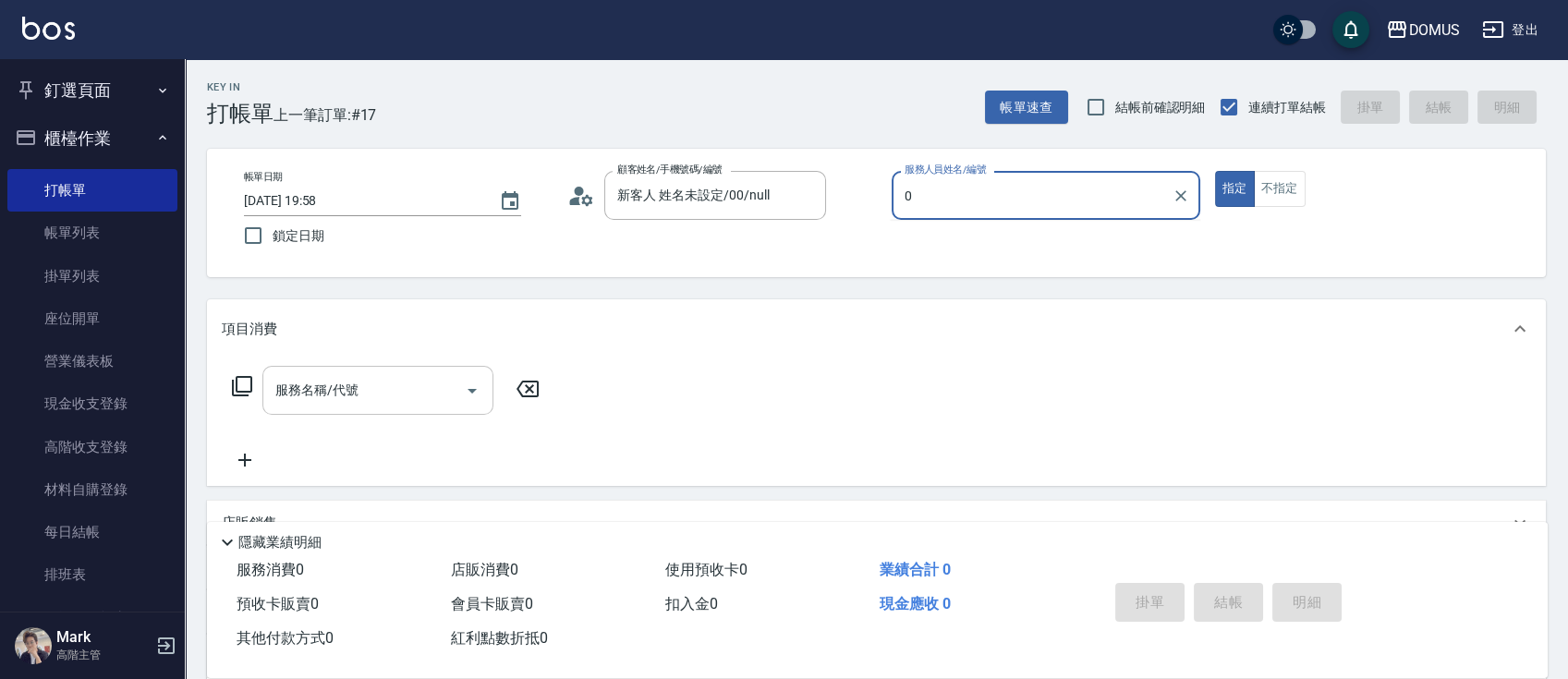
click at [1215, 171] on button "指定" at bounding box center [1234, 189] width 39 height 36
click at [1011, 209] on input "服務人員姓名/編號" at bounding box center [1046, 195] width 292 height 32
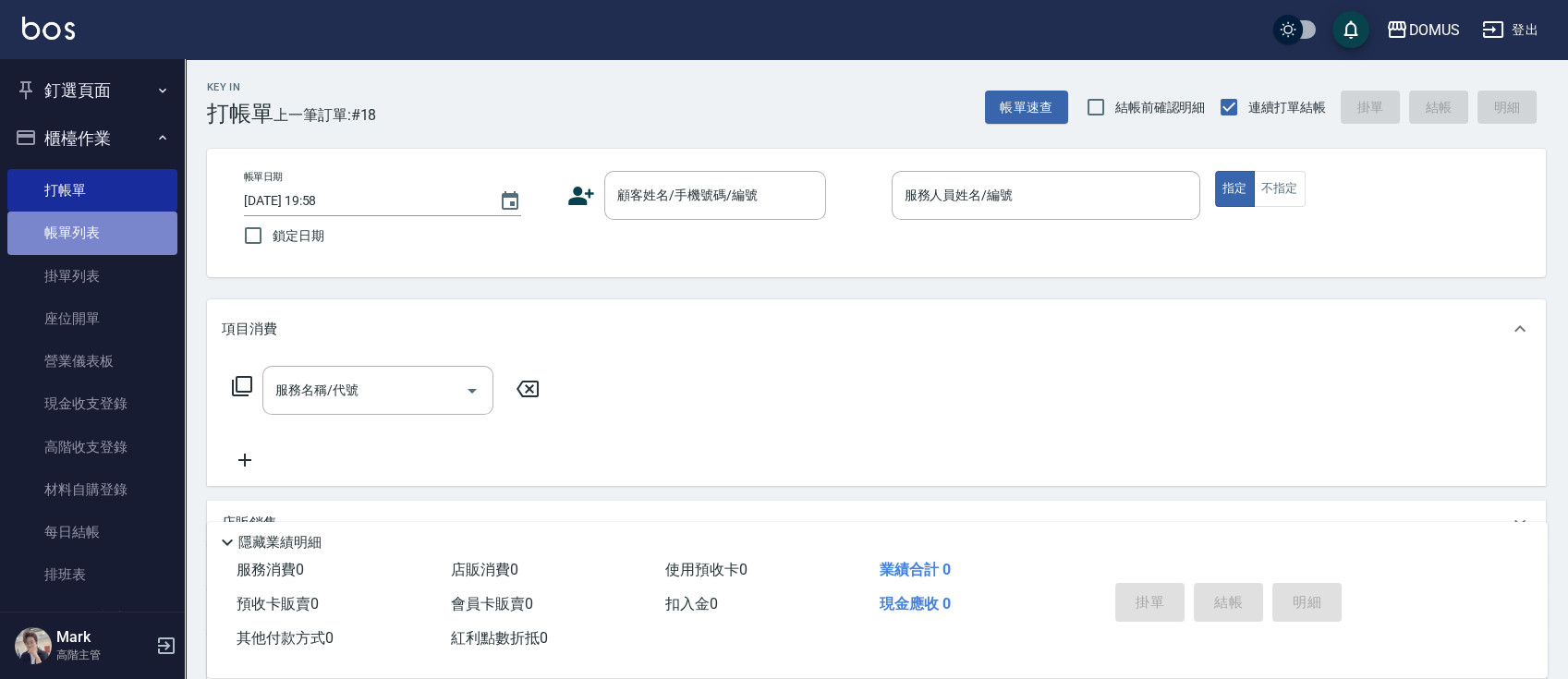
click at [119, 233] on link "帳單列表" at bounding box center [92, 232] width 170 height 42
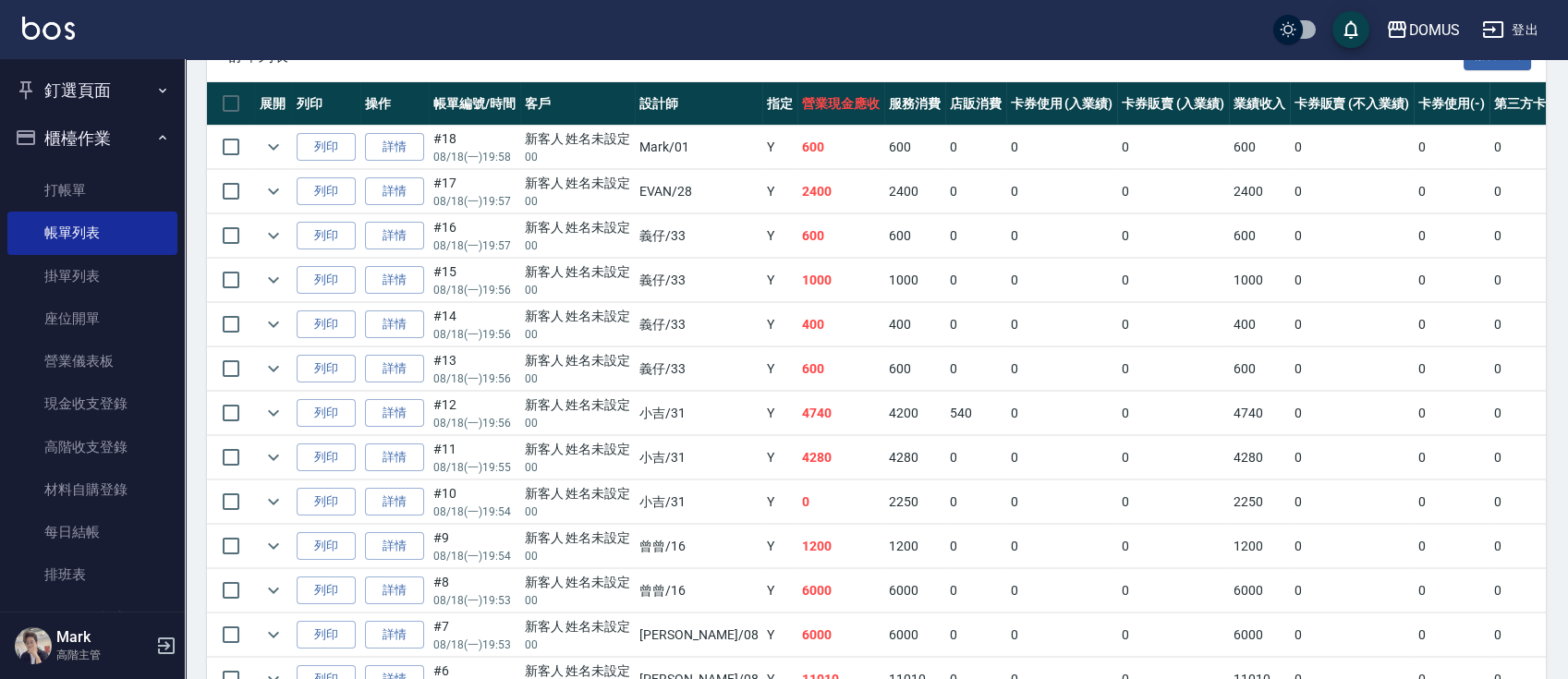
scroll to position [392, 0]
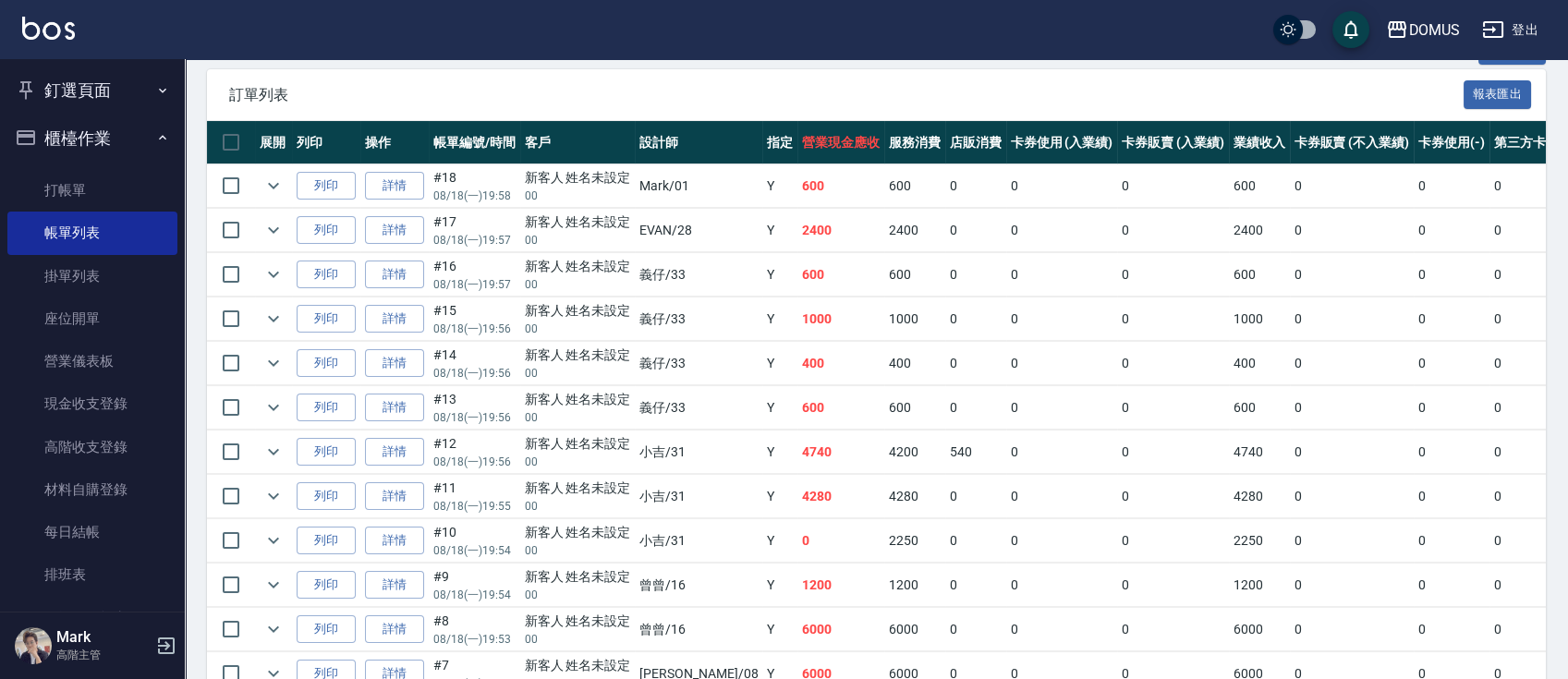
click at [106, 89] on button "釘選頁面" at bounding box center [92, 90] width 170 height 48
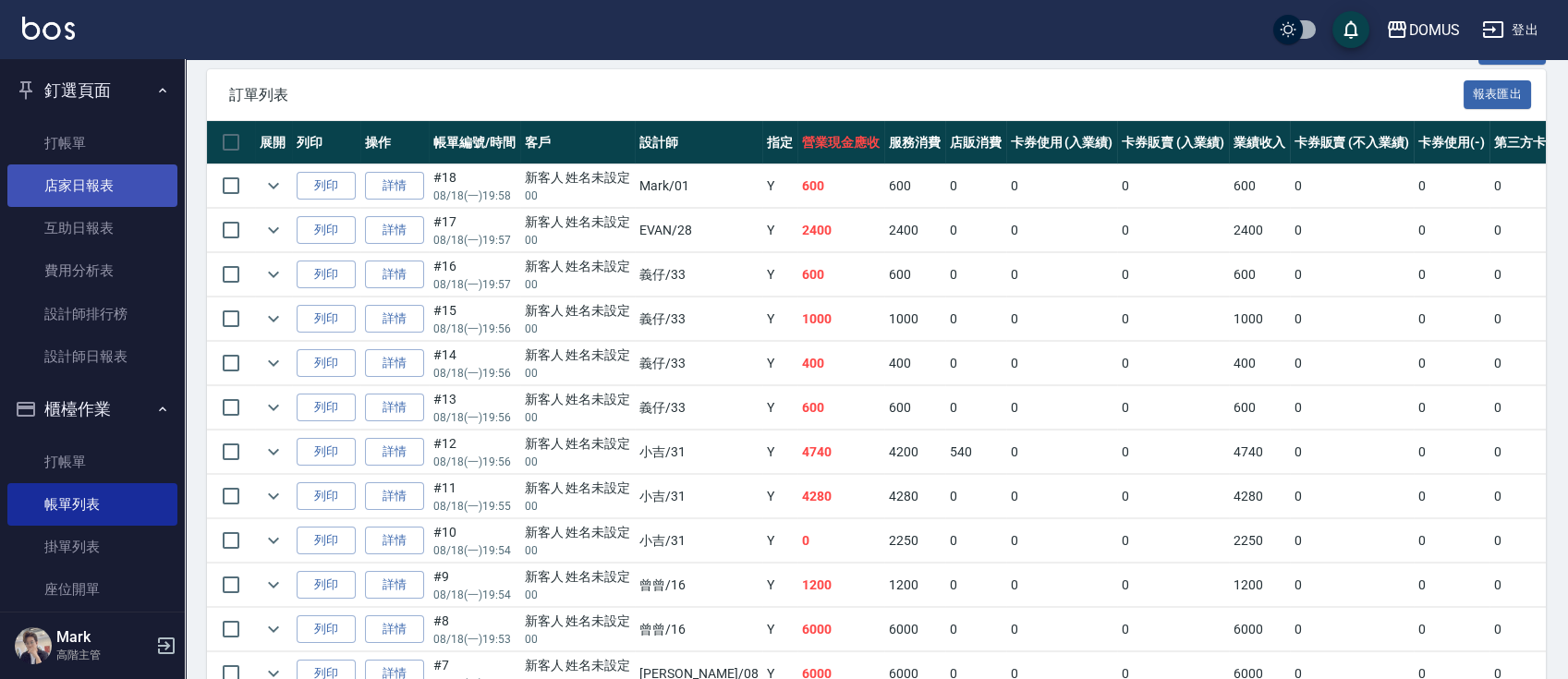
click at [95, 184] on link "店家日報表" at bounding box center [92, 185] width 170 height 42
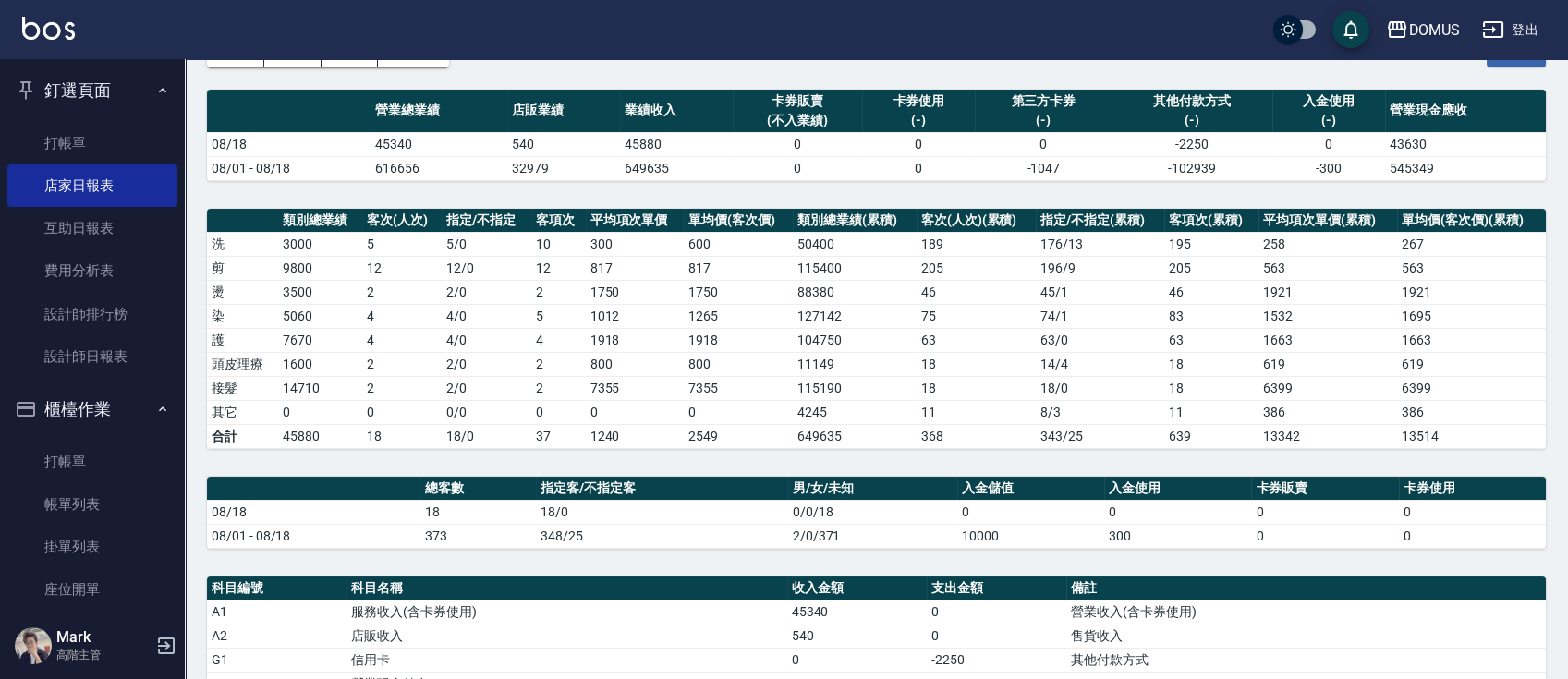
scroll to position [369, 0]
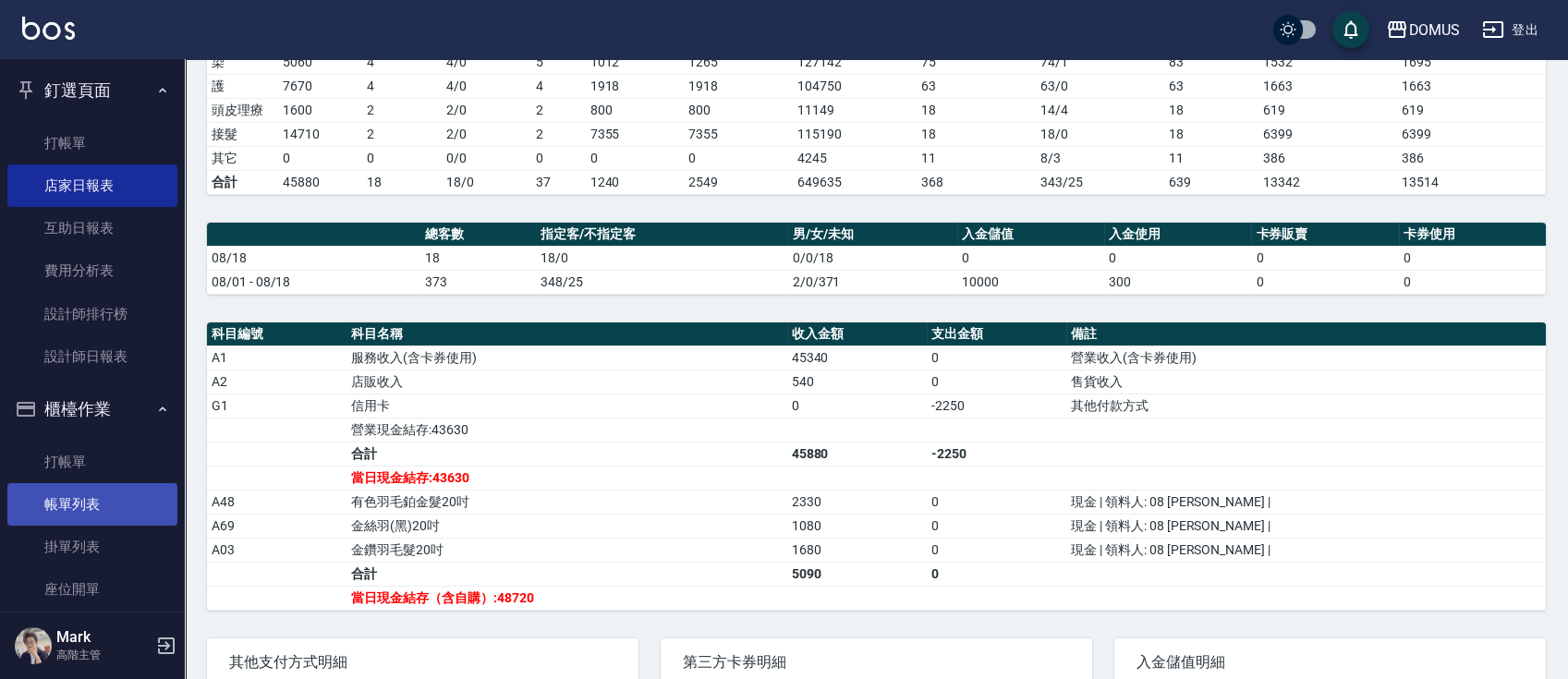
drag, startPoint x: 125, startPoint y: 495, endPoint x: 139, endPoint y: 484, distance: 17.8
click at [124, 495] on link "帳單列表" at bounding box center [92, 503] width 170 height 42
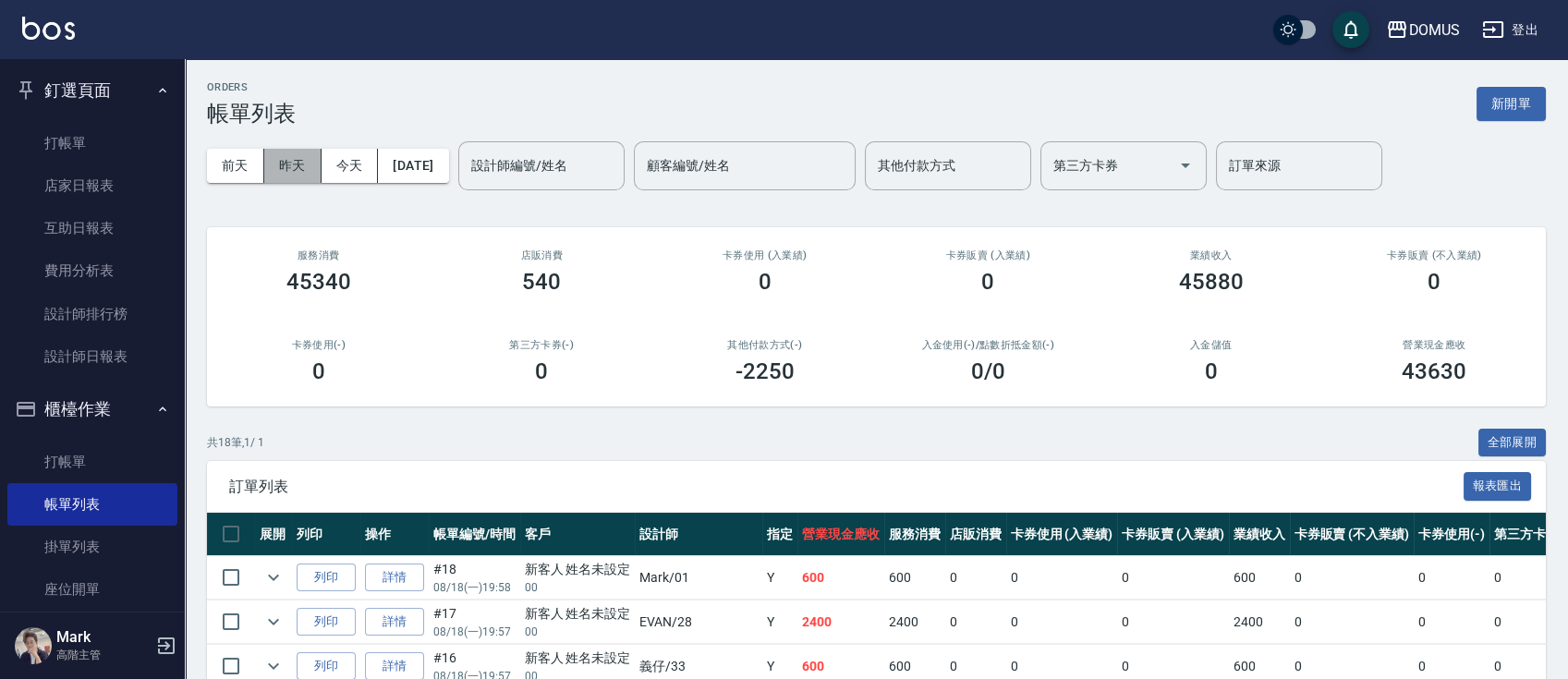
click at [303, 163] on button "昨天" at bounding box center [292, 165] width 57 height 34
click at [527, 180] on input "設計師編號/姓名" at bounding box center [541, 165] width 149 height 32
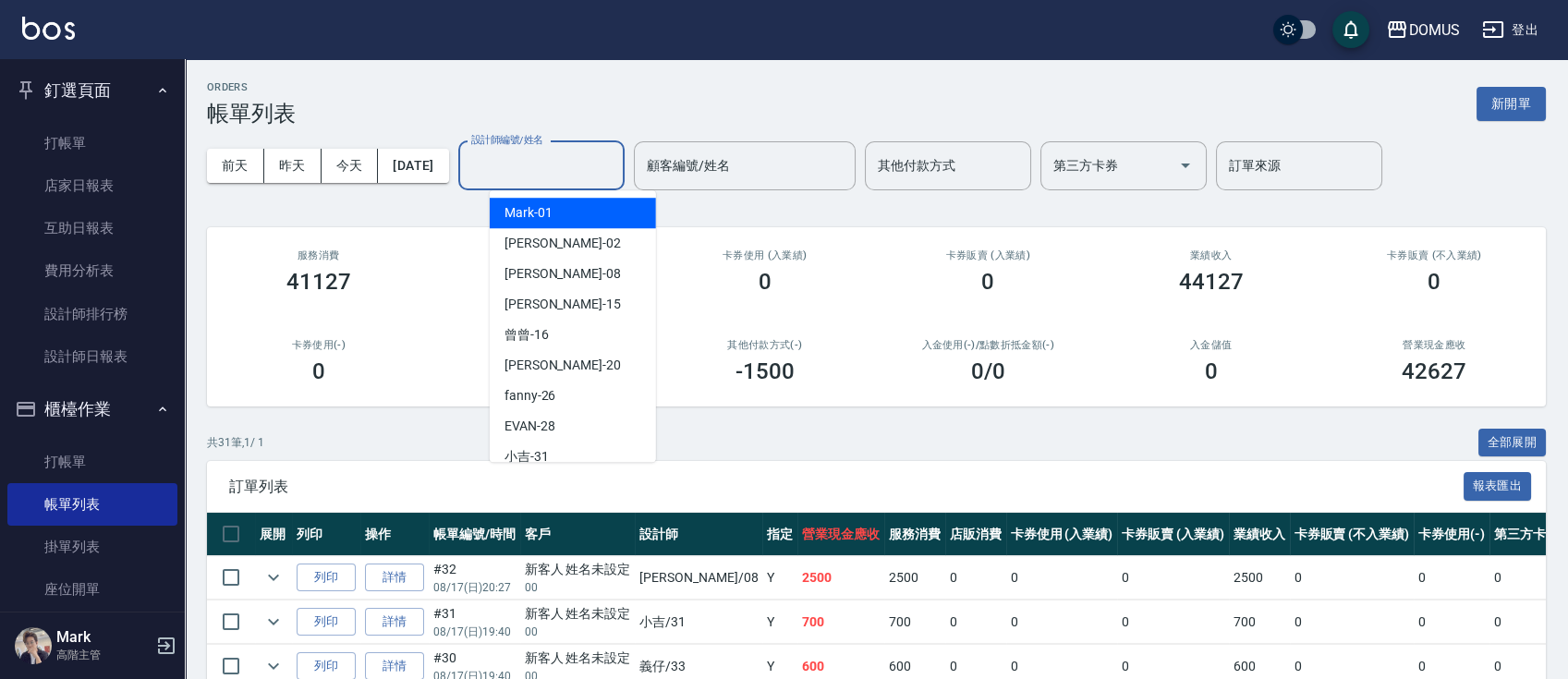
click at [568, 219] on div "Mark -01" at bounding box center [572, 212] width 166 height 30
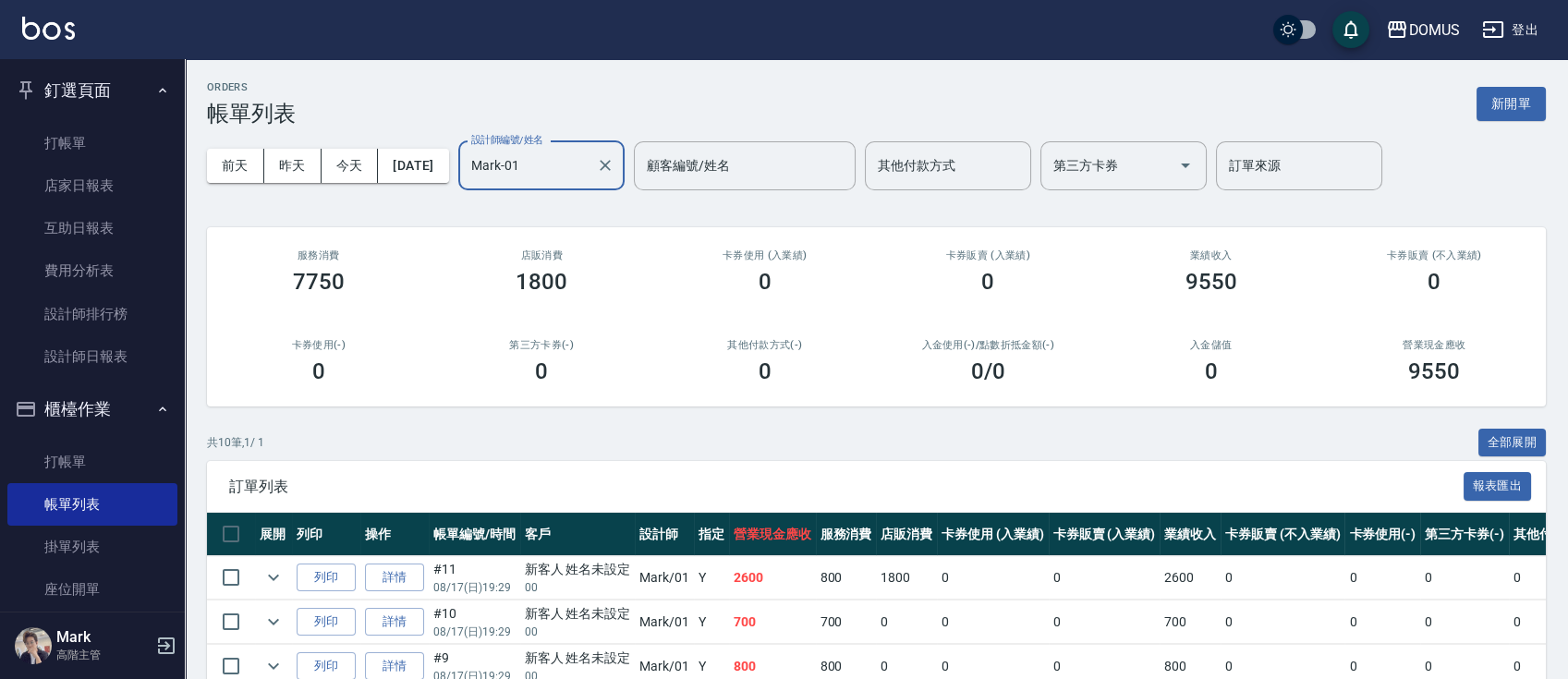
click at [616, 178] on div at bounding box center [604, 165] width 24 height 49
click at [614, 165] on icon "Clear" at bounding box center [605, 165] width 19 height 19
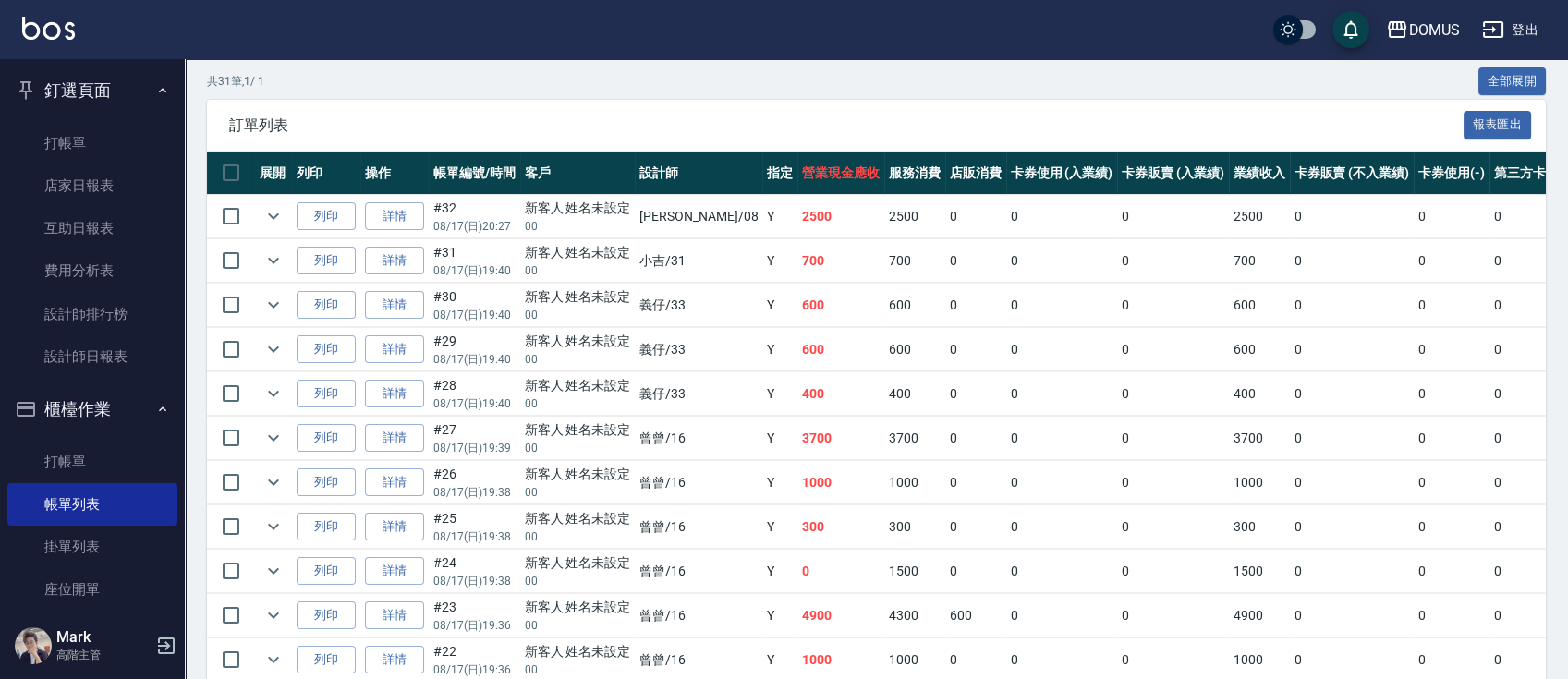
scroll to position [350, 0]
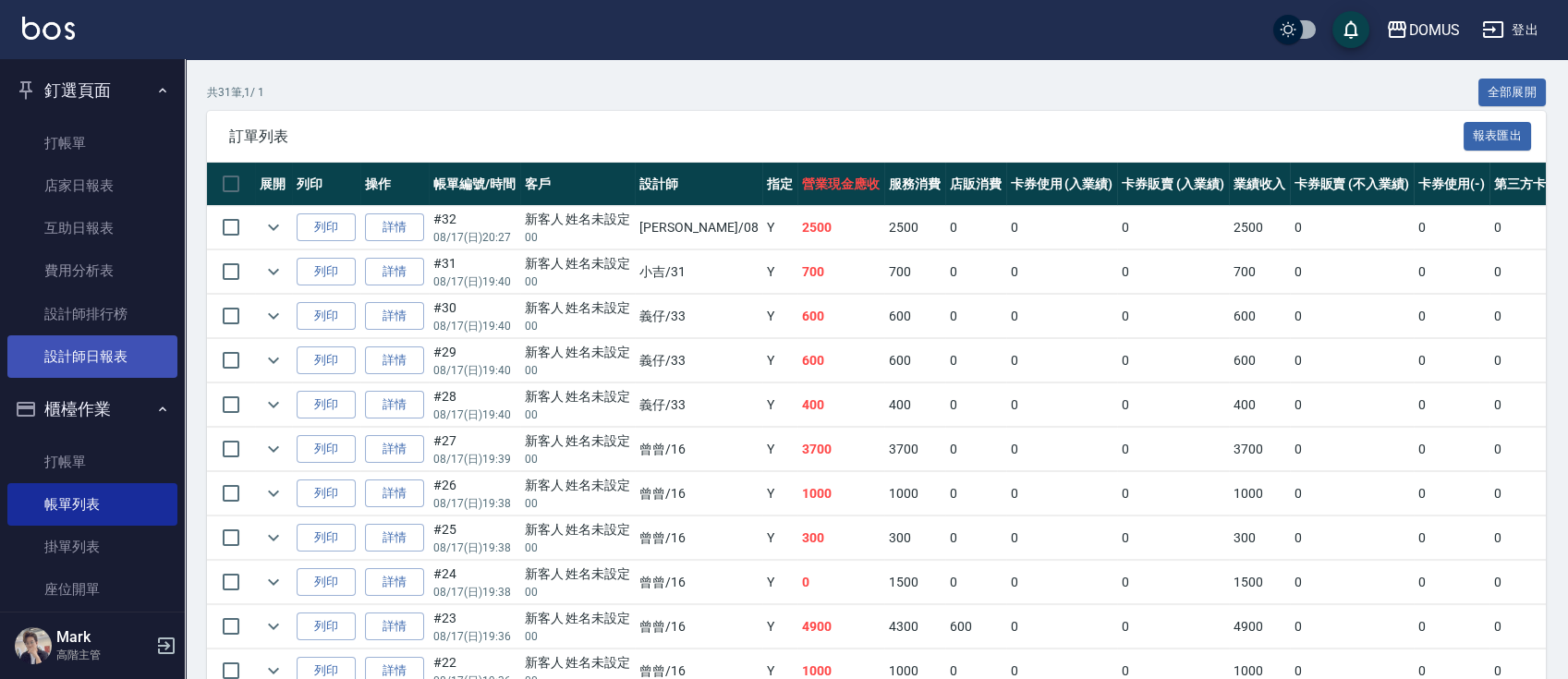
click at [108, 349] on link "設計師日報表" at bounding box center [92, 356] width 170 height 42
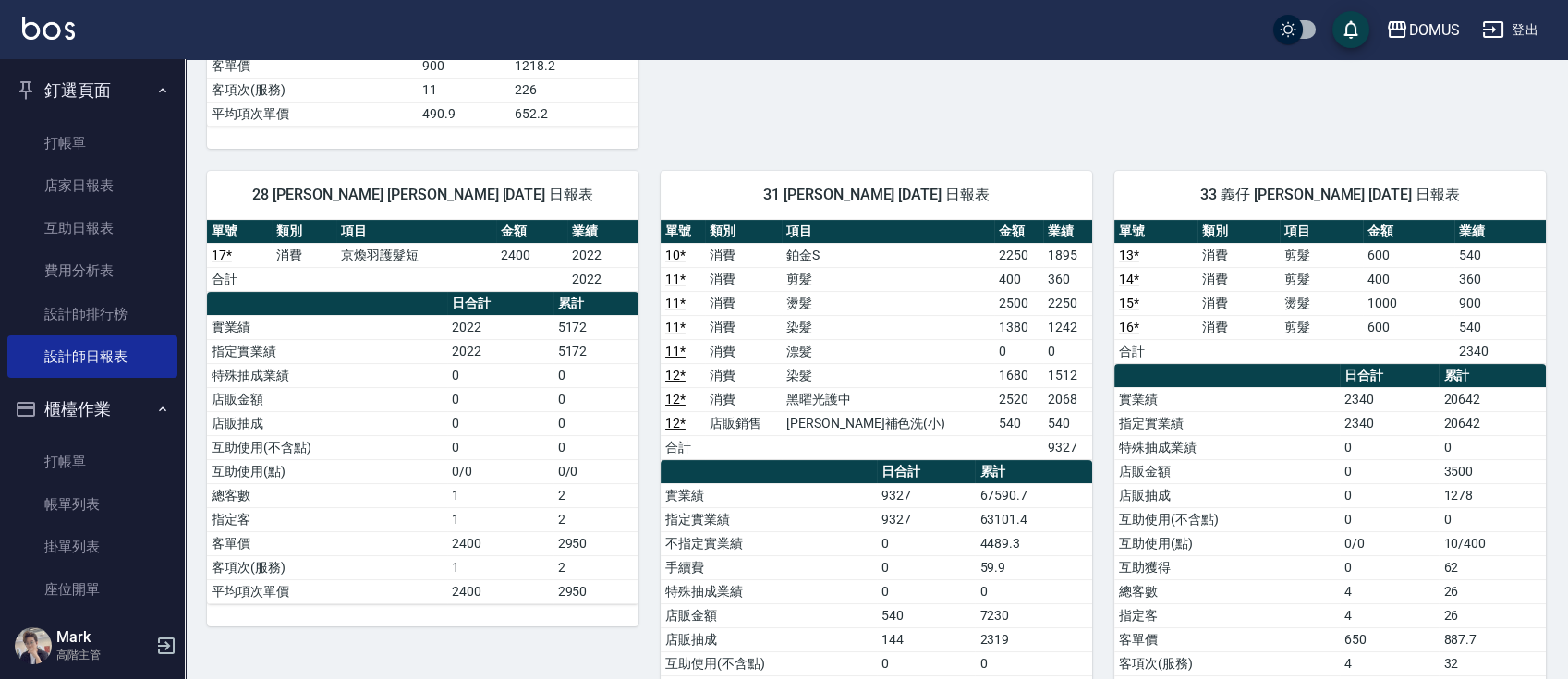
scroll to position [862, 0]
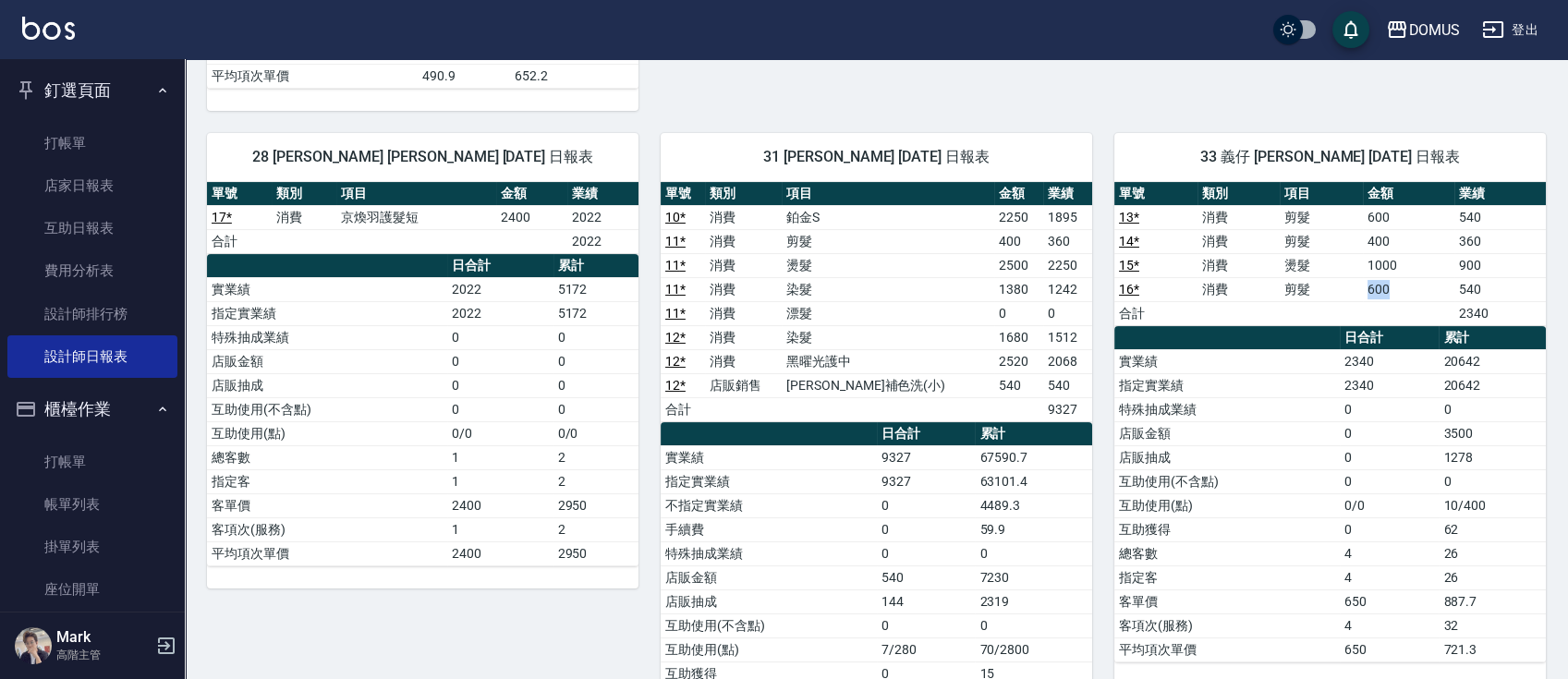
drag, startPoint x: 1363, startPoint y: 285, endPoint x: 1397, endPoint y: 289, distance: 34.2
click at [1397, 289] on td "600" at bounding box center [1408, 289] width 91 height 24
click at [1416, 304] on td "a dense table" at bounding box center [1408, 314] width 91 height 24
click at [1373, 338] on th "日合計" at bounding box center [1389, 338] width 100 height 24
click at [1339, 316] on td "a dense table" at bounding box center [1321, 314] width 84 height 24
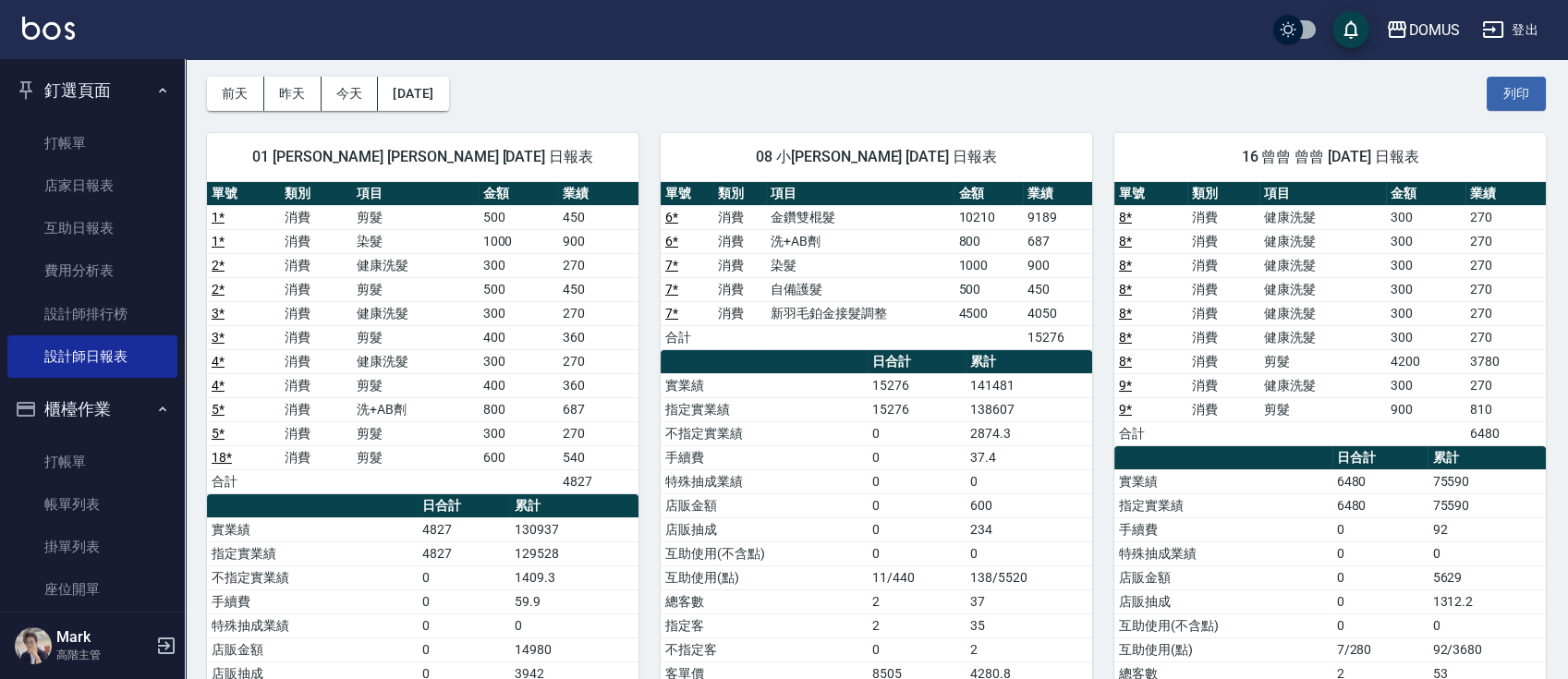
scroll to position [0, 0]
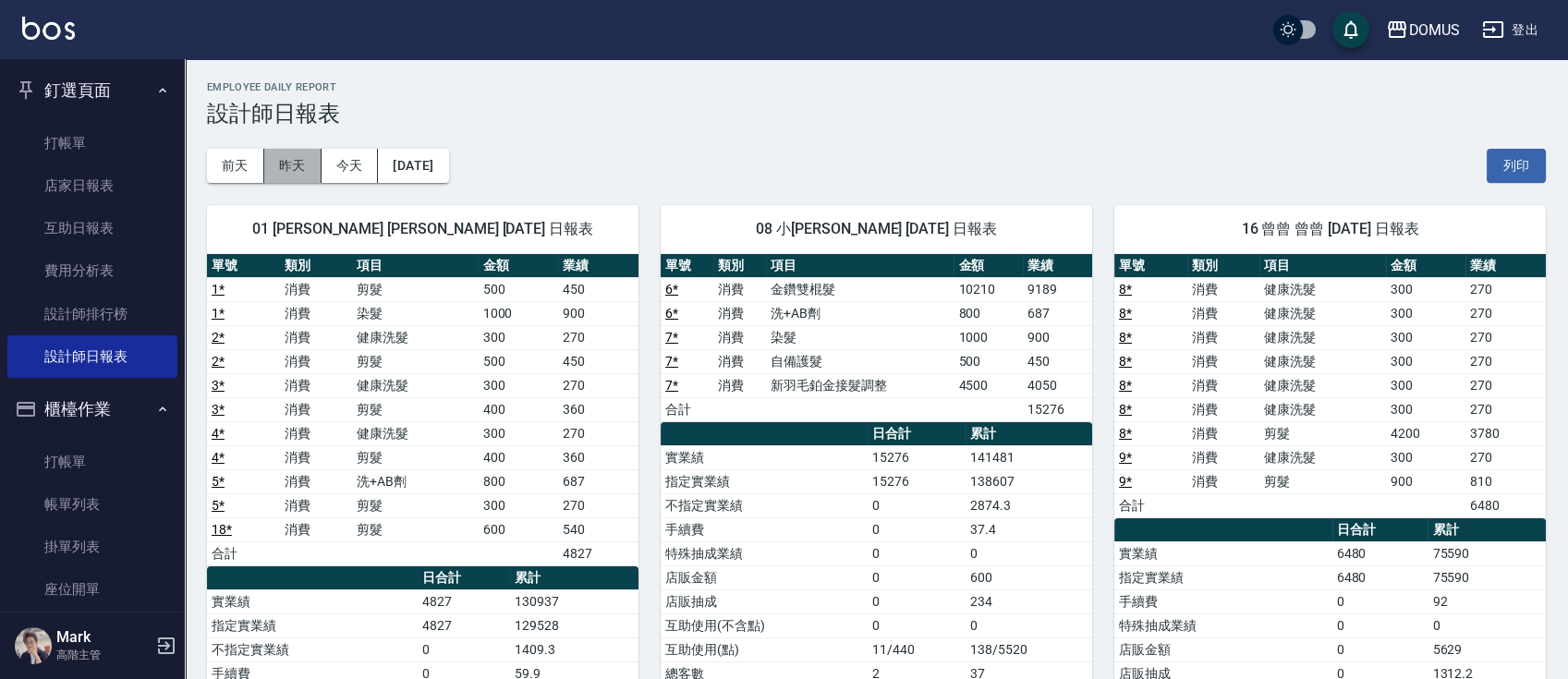
click at [303, 164] on button "昨天" at bounding box center [292, 165] width 57 height 34
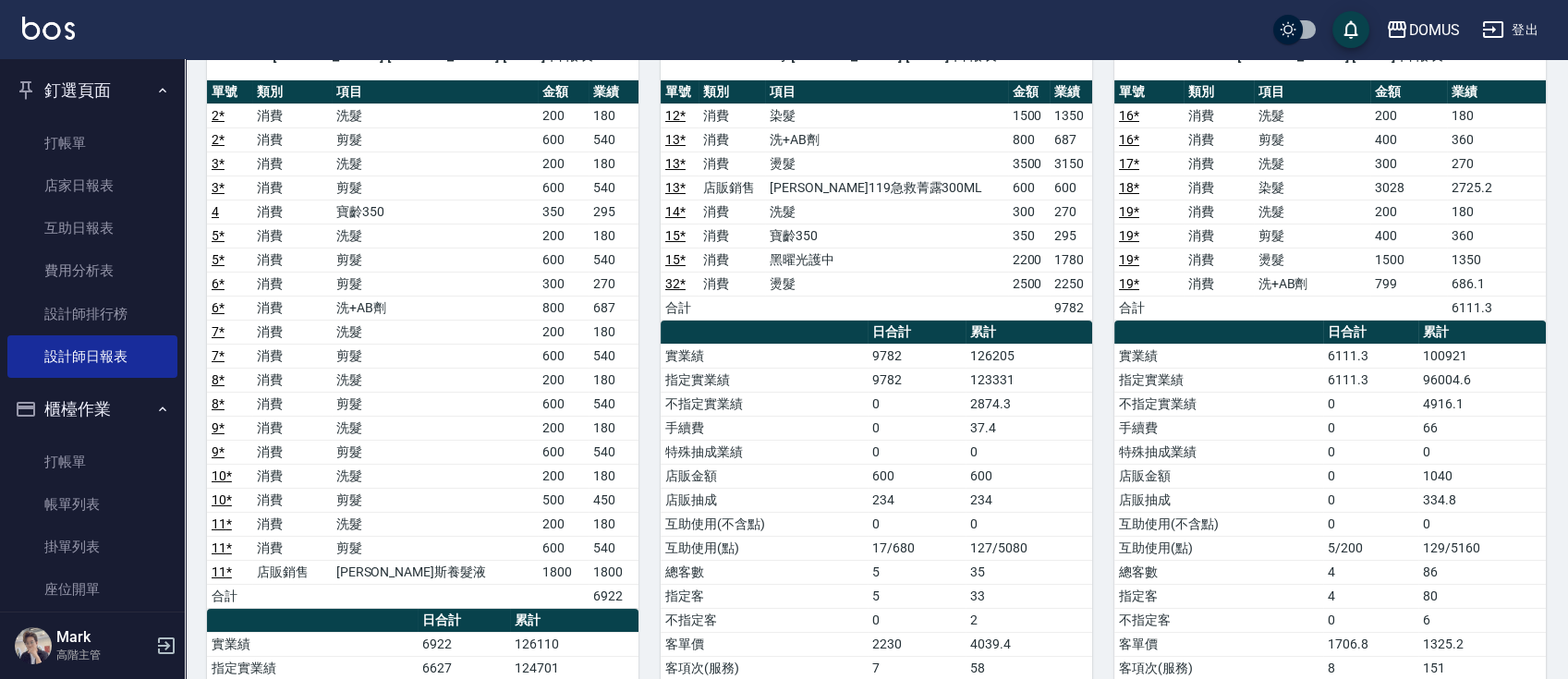
scroll to position [123, 0]
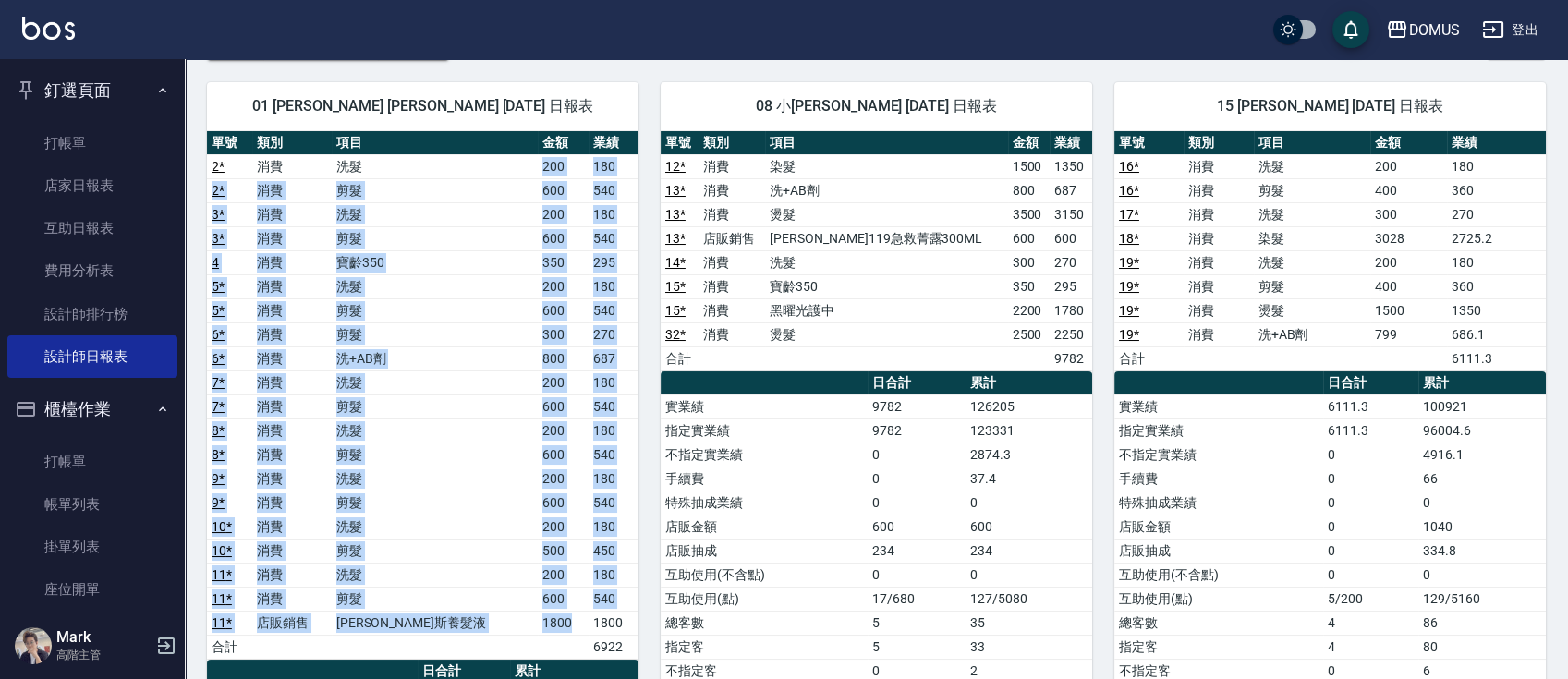
drag, startPoint x: 507, startPoint y: 166, endPoint x: 563, endPoint y: 630, distance: 467.4
click at [563, 630] on tbody "2 * 消費 洗髮 200 180 2 * 消費 剪髮 600 540 3 * 消費 洗髮 200 180 3 * 消費 剪髮 600 540 4 消費 寶齡…" at bounding box center [422, 406] width 431 height 504
click at [600, 490] on td "540" at bounding box center [613, 502] width 50 height 24
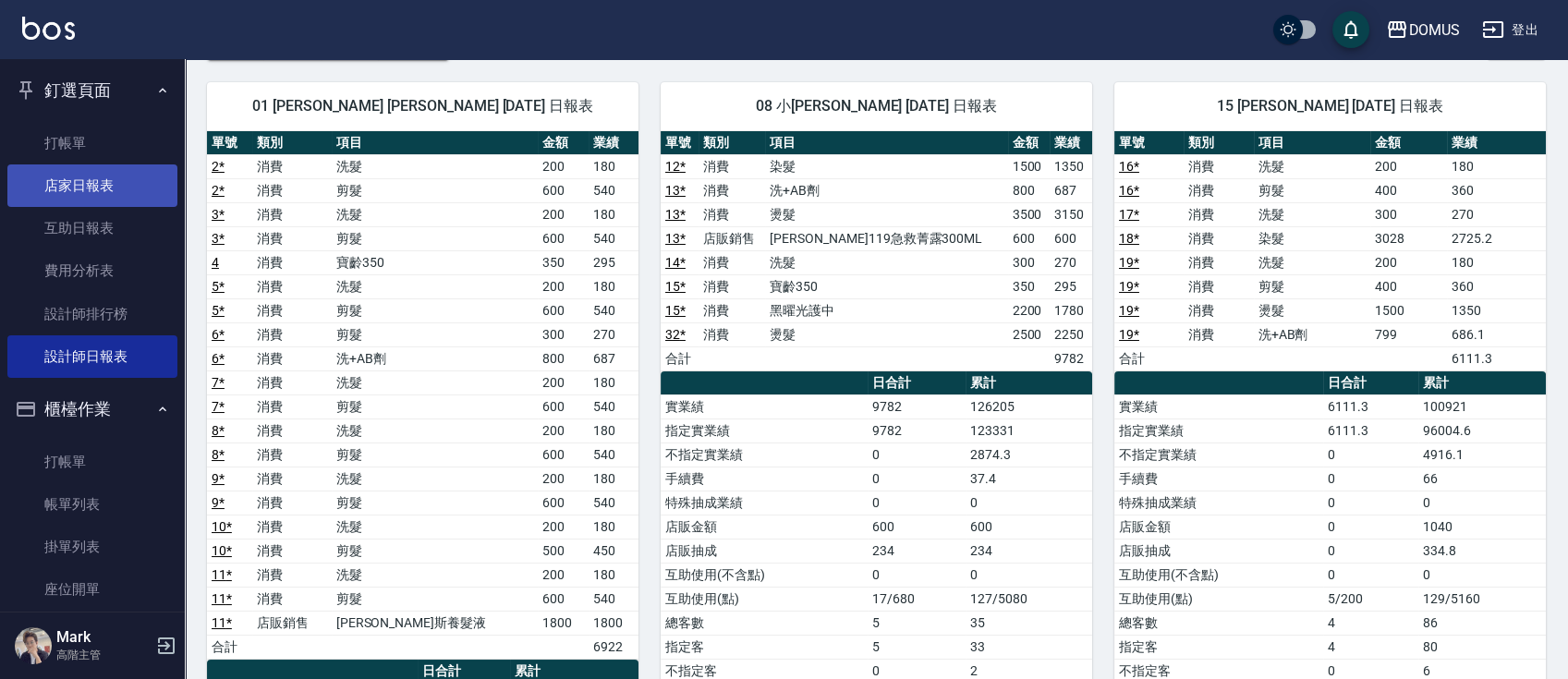
click at [140, 190] on link "店家日報表" at bounding box center [92, 185] width 170 height 42
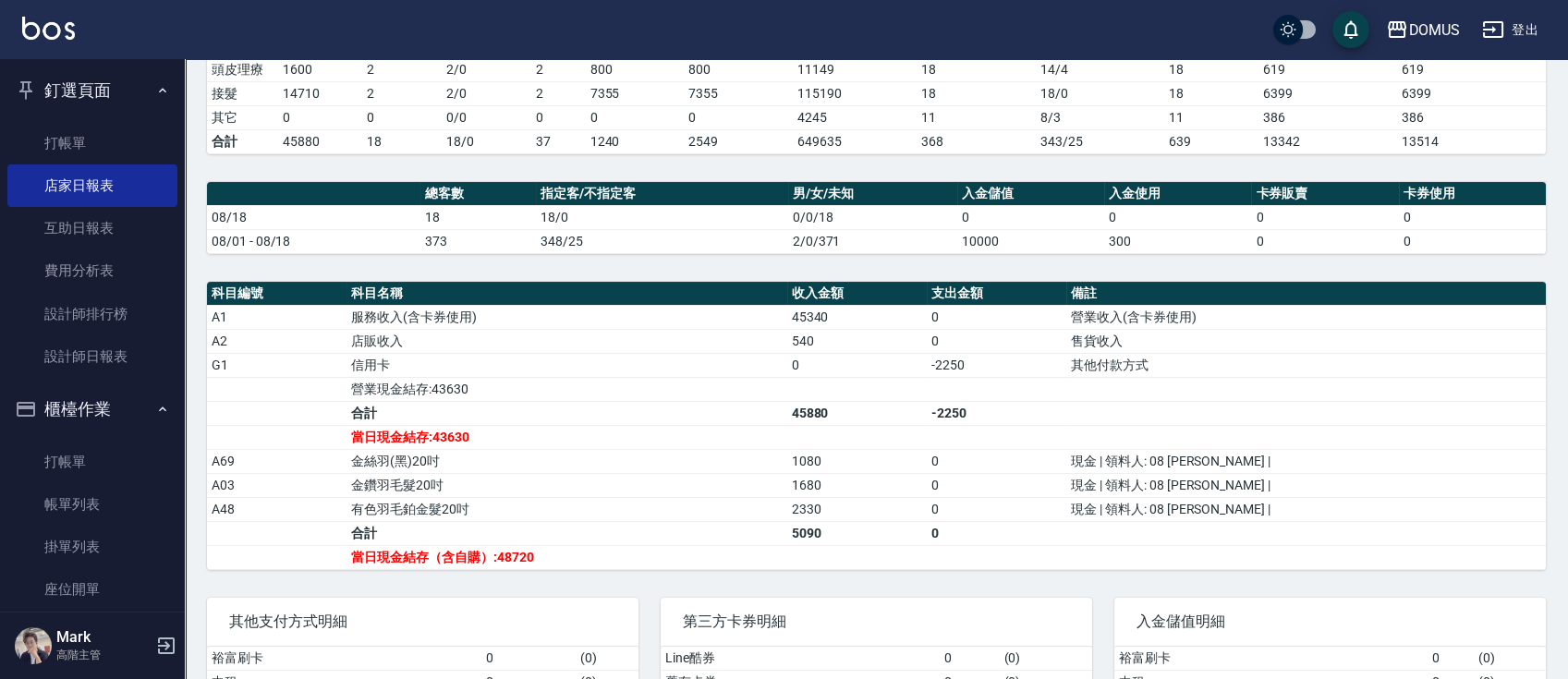
scroll to position [140, 0]
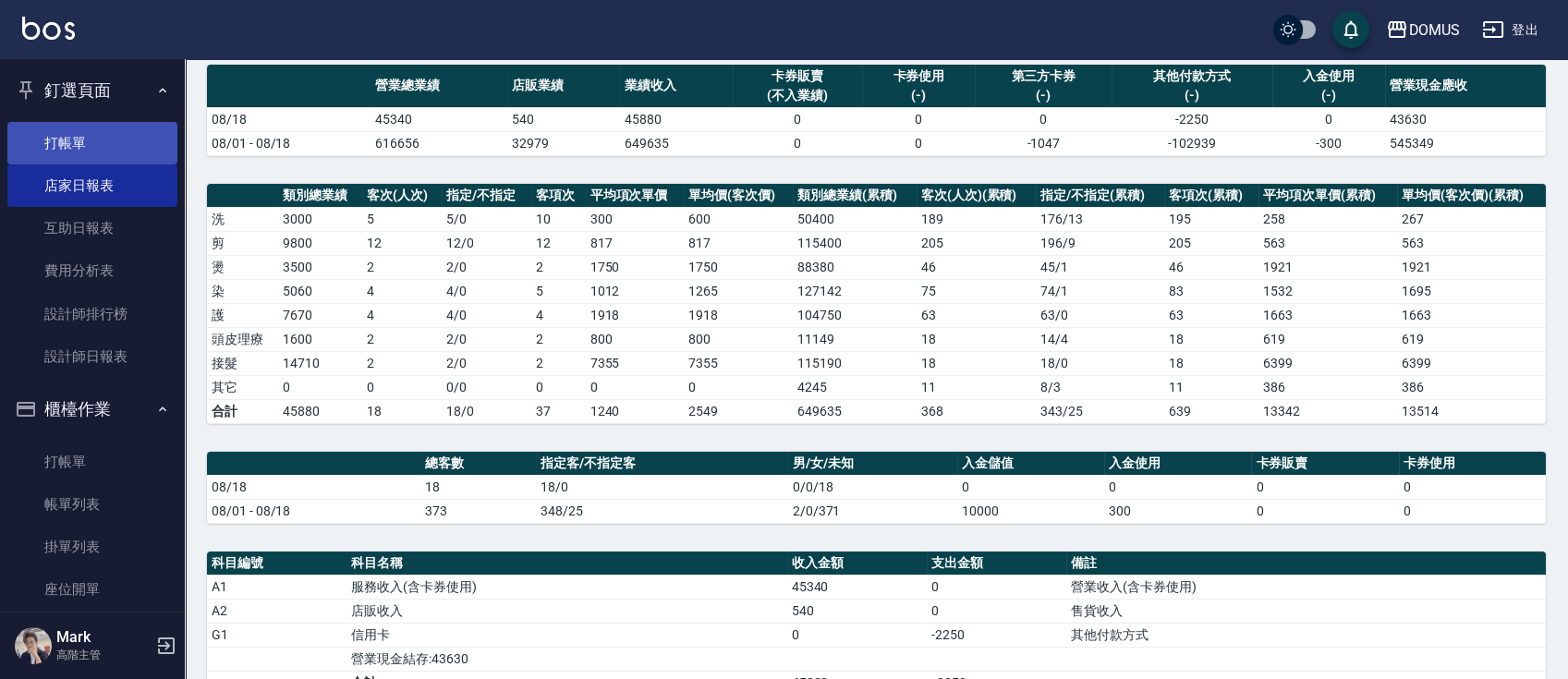
click at [116, 128] on link "打帳單" at bounding box center [92, 143] width 170 height 42
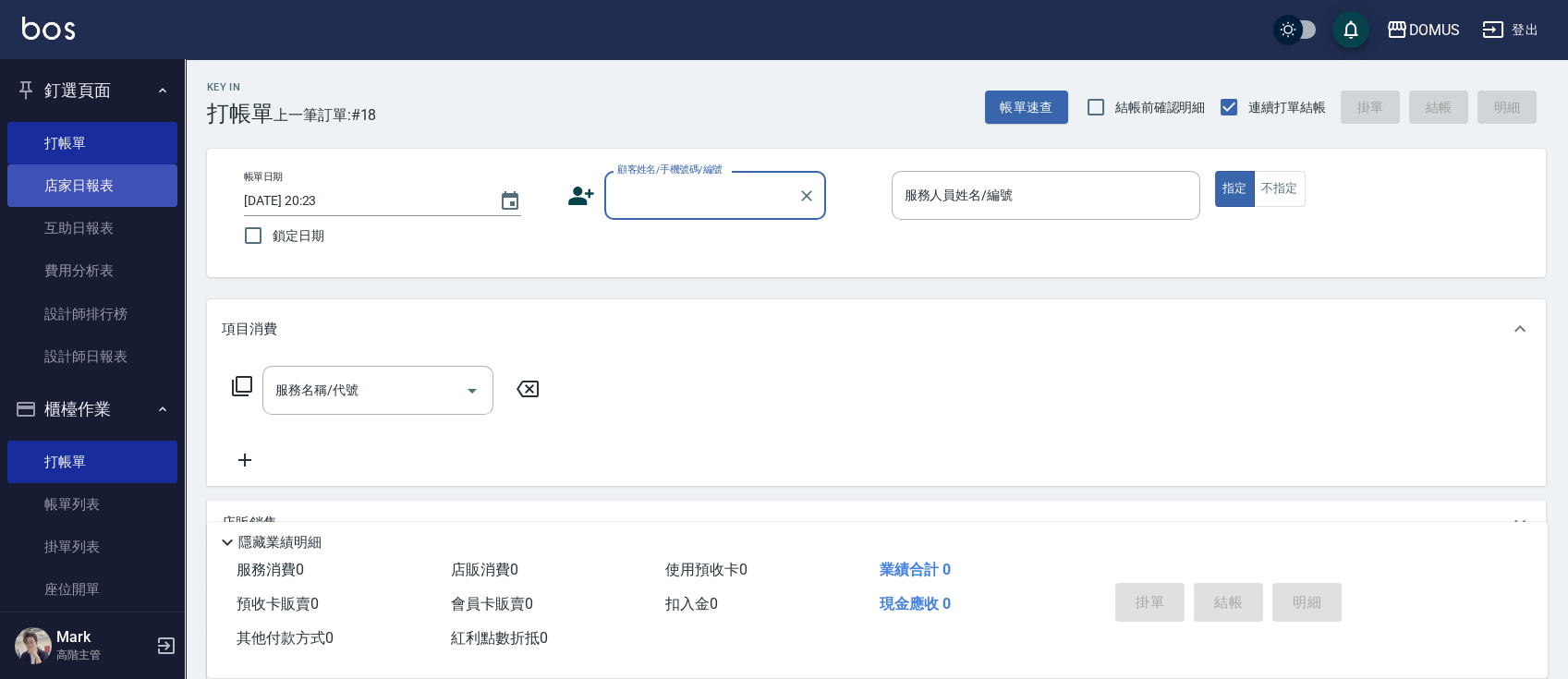
click at [102, 175] on link "店家日報表" at bounding box center [92, 185] width 170 height 42
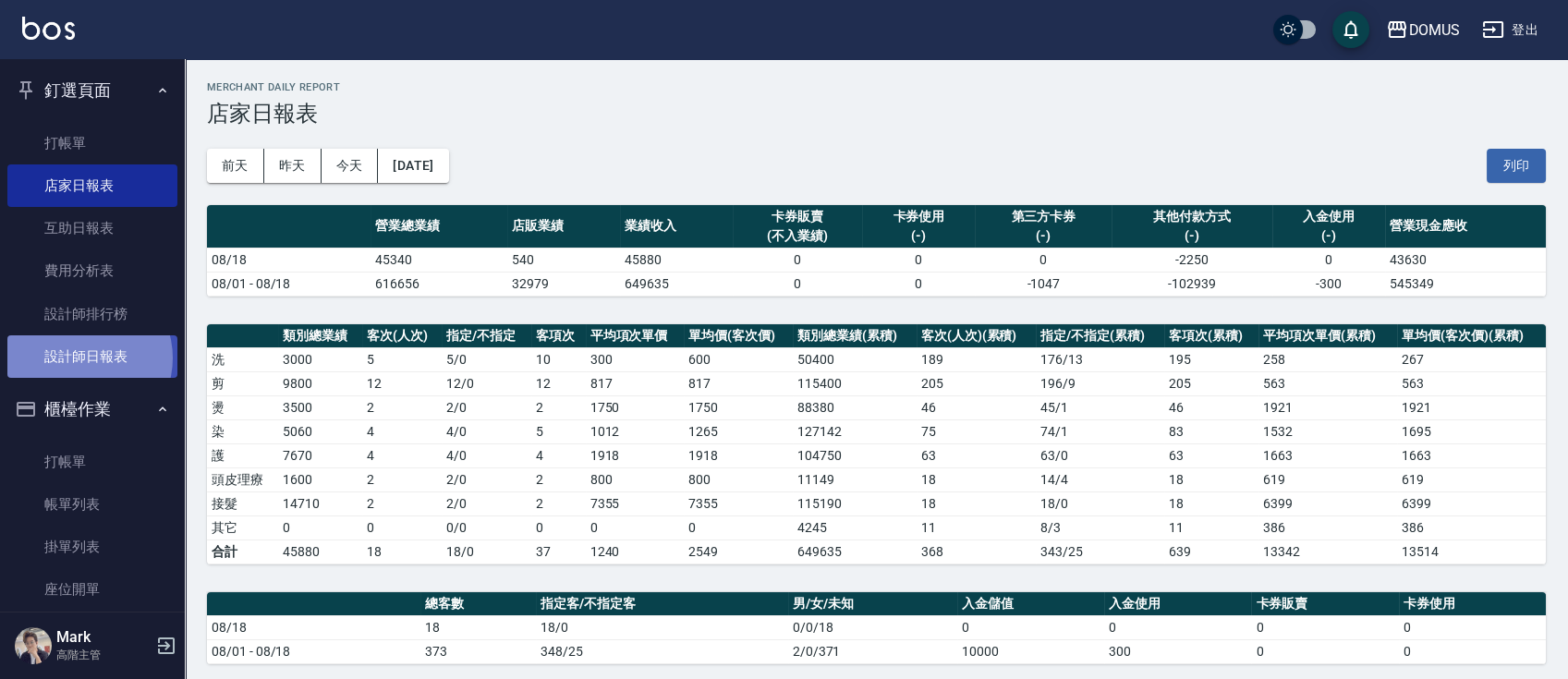
click at [82, 359] on link "設計師日報表" at bounding box center [92, 356] width 170 height 42
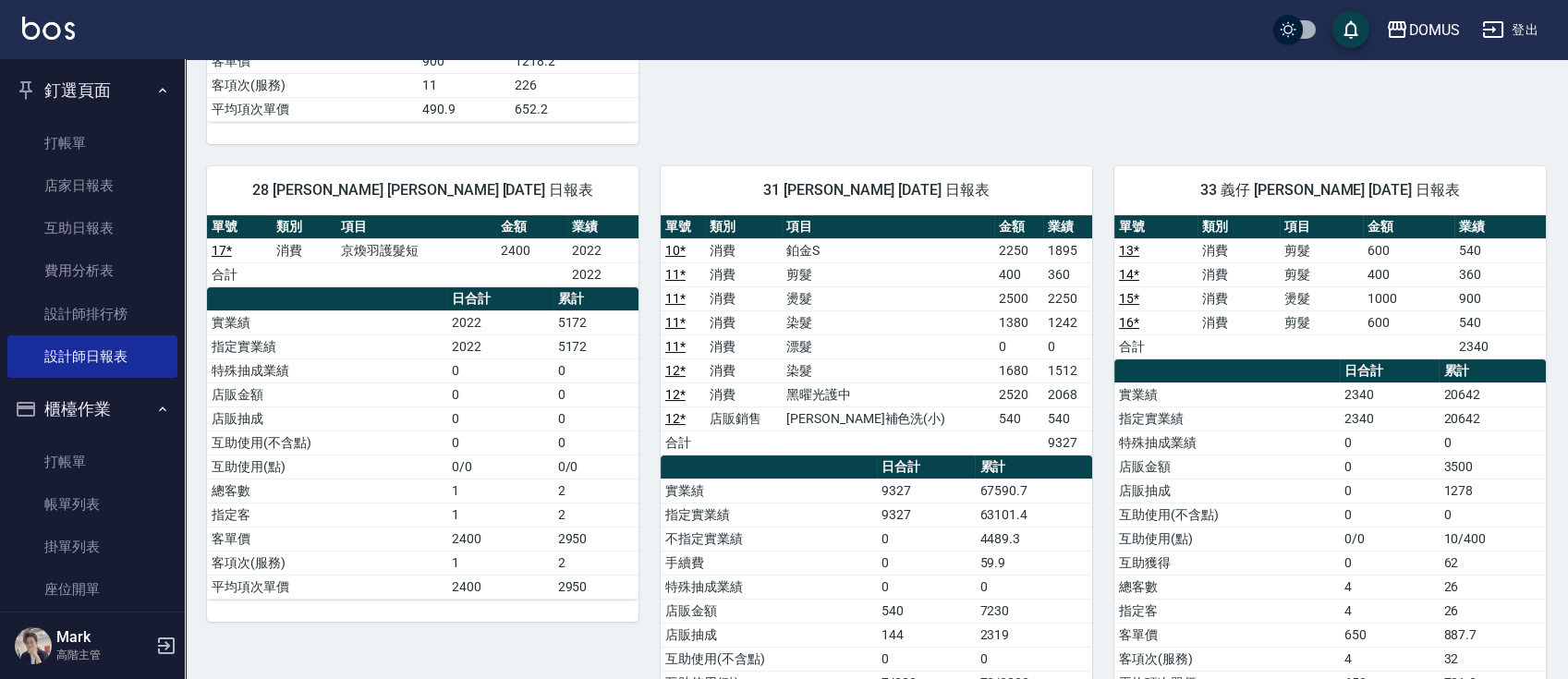
scroll to position [862, 0]
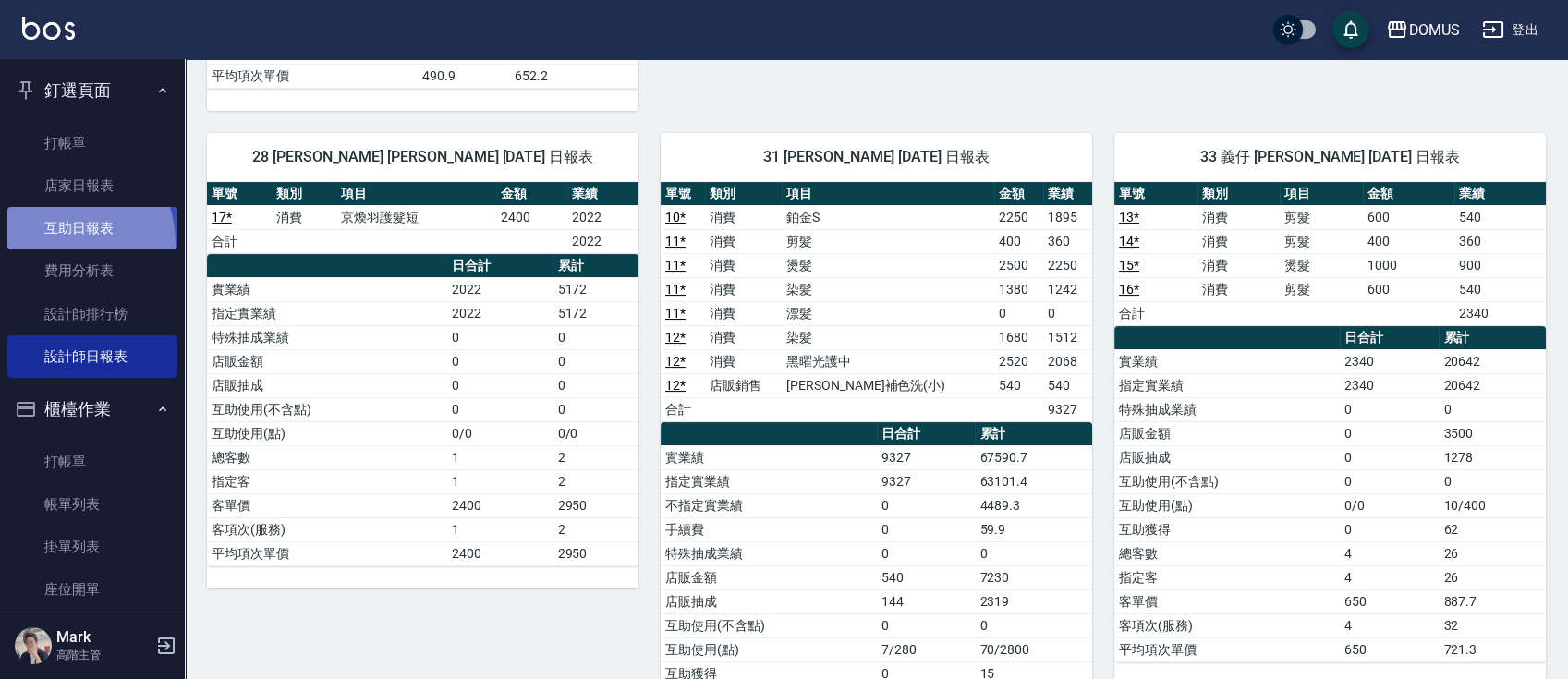
click at [48, 245] on link "互助日報表" at bounding box center [92, 227] width 170 height 42
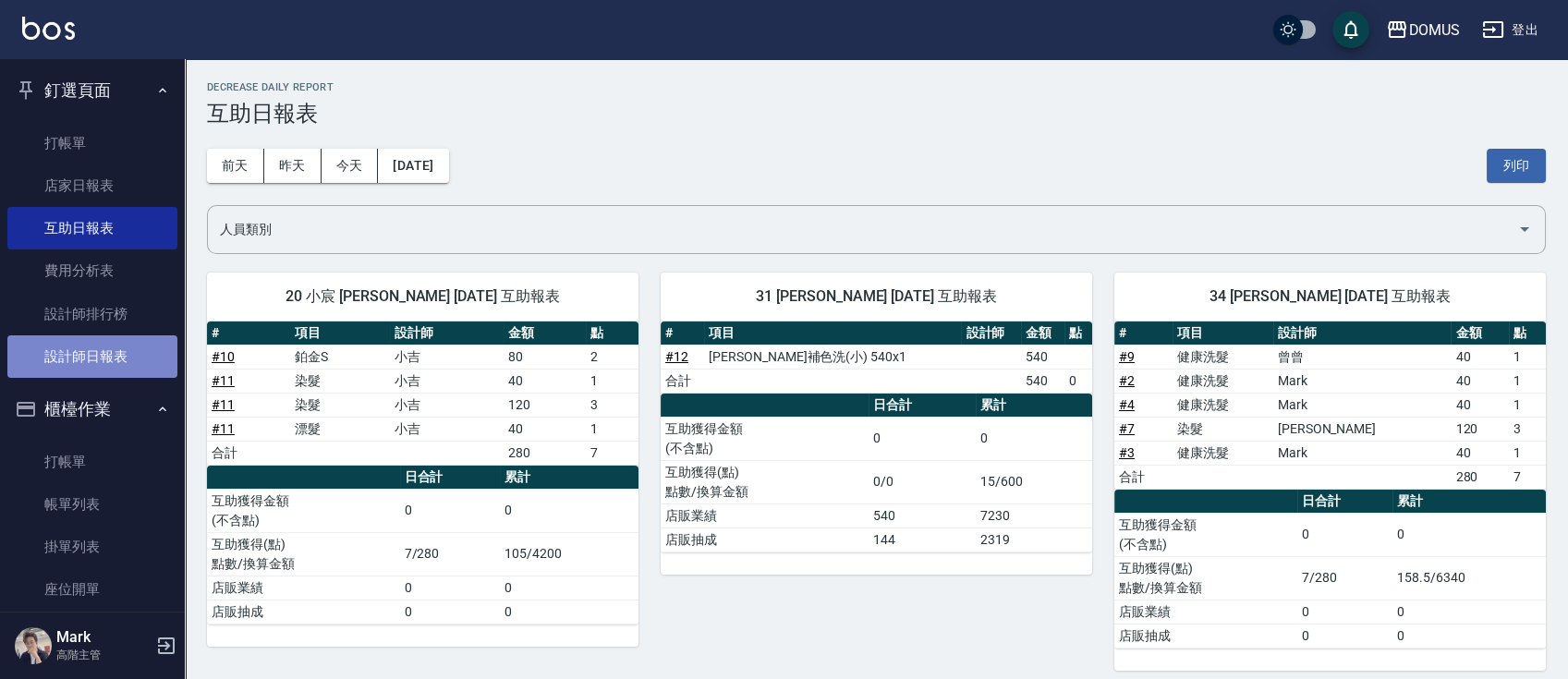
click at [114, 352] on link "設計師日報表" at bounding box center [92, 356] width 170 height 42
